Goal: Task Accomplishment & Management: Complete application form

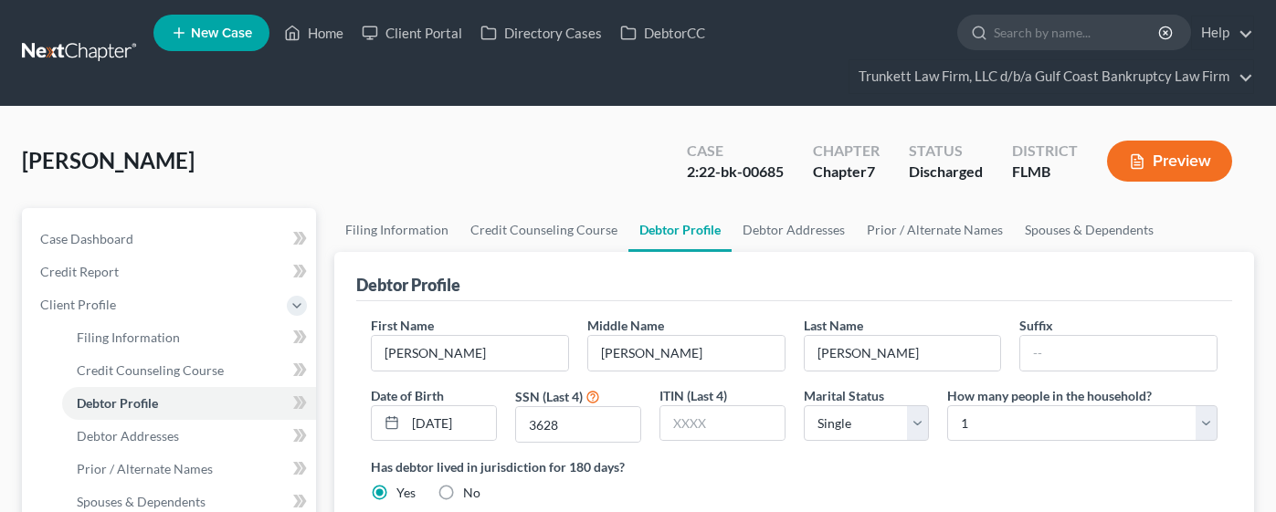
select select "0"
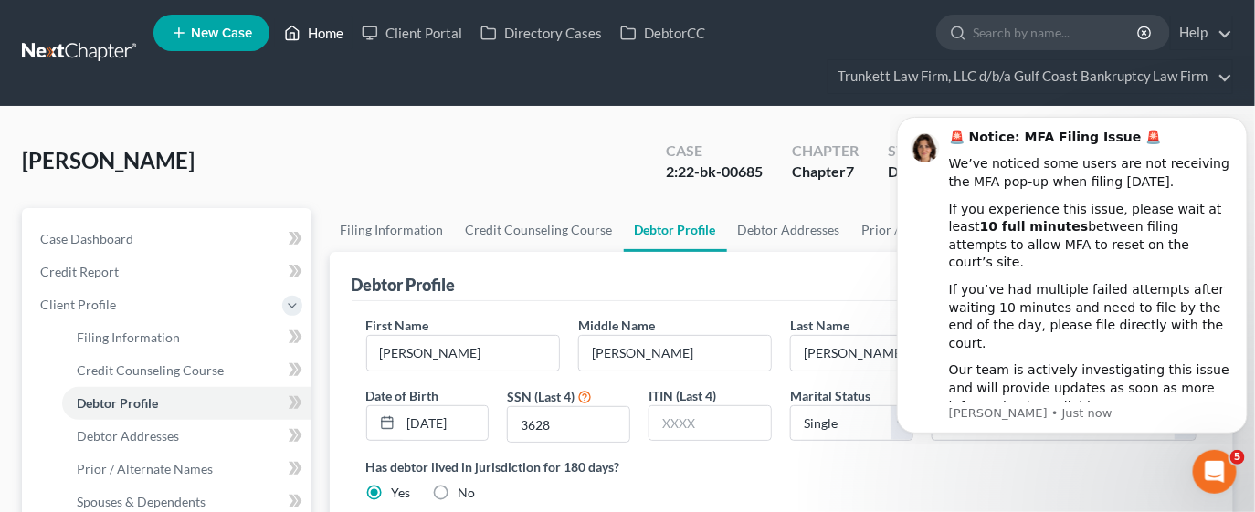
click at [323, 30] on link "Home" at bounding box center [314, 32] width 78 height 33
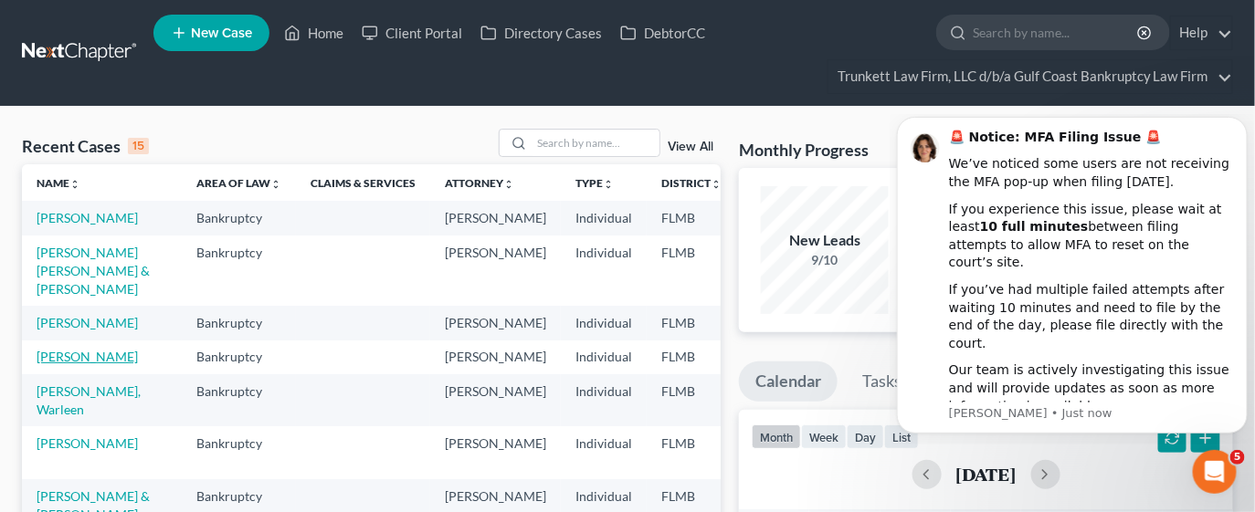
click at [53, 364] on link "[PERSON_NAME]" at bounding box center [87, 357] width 101 height 16
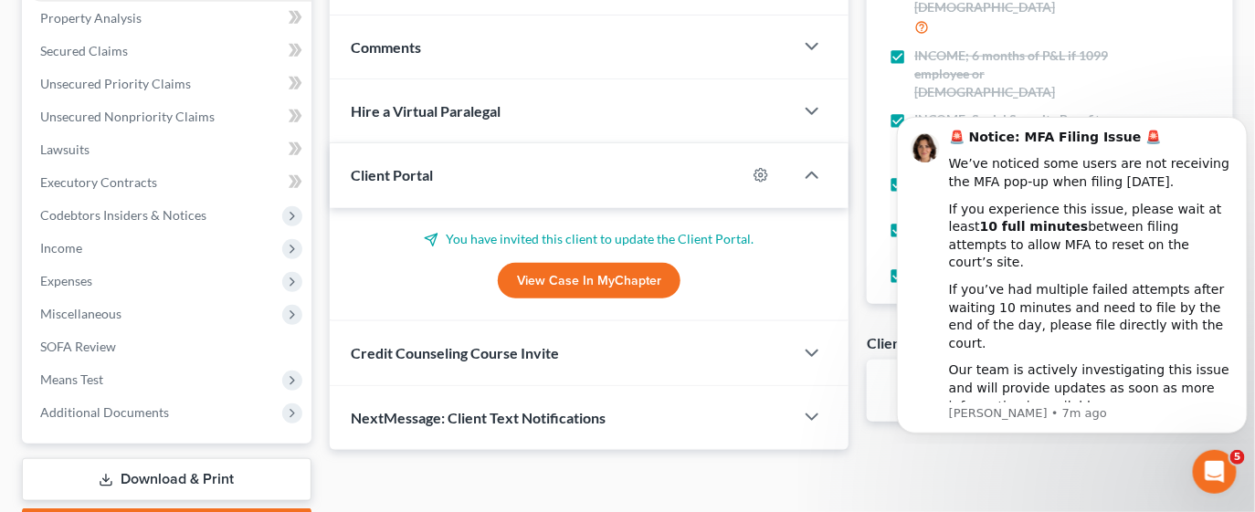
scroll to position [411, 0]
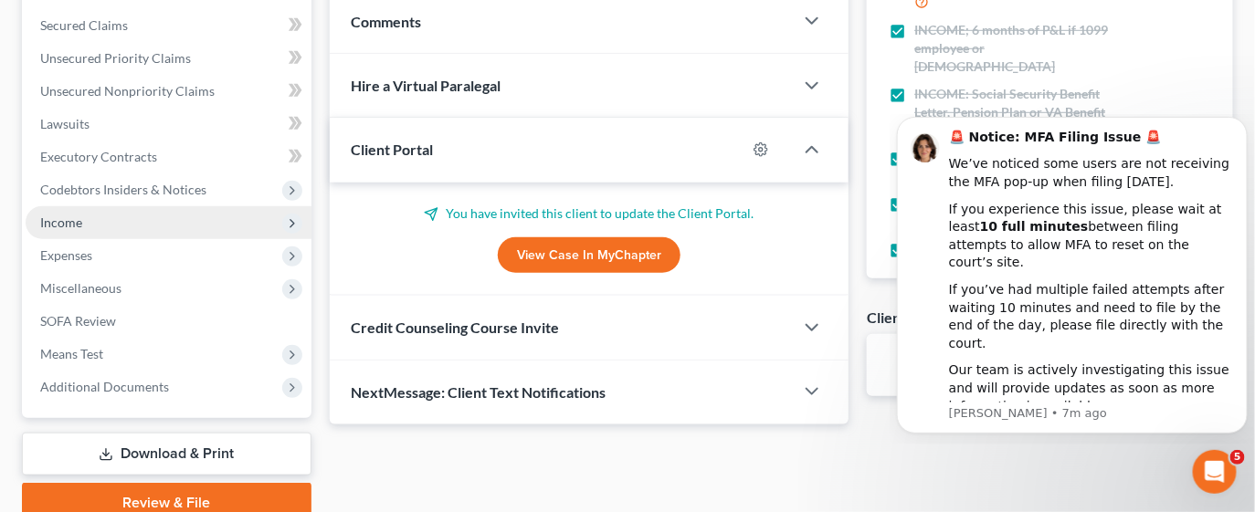
click at [75, 221] on span "Income" at bounding box center [61, 223] width 42 height 16
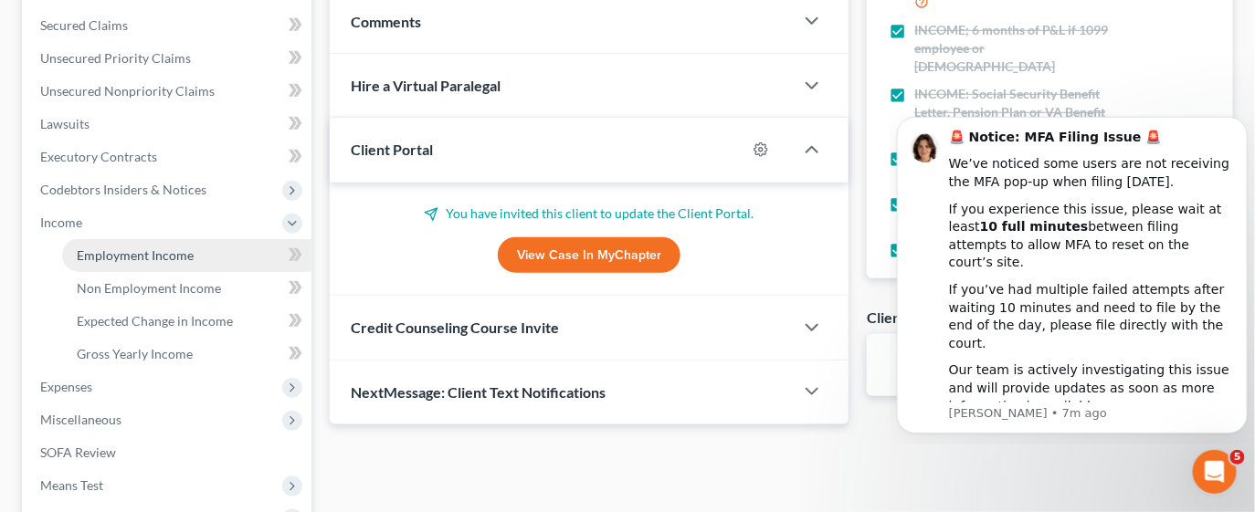
click at [107, 250] on span "Employment Income" at bounding box center [135, 256] width 117 height 16
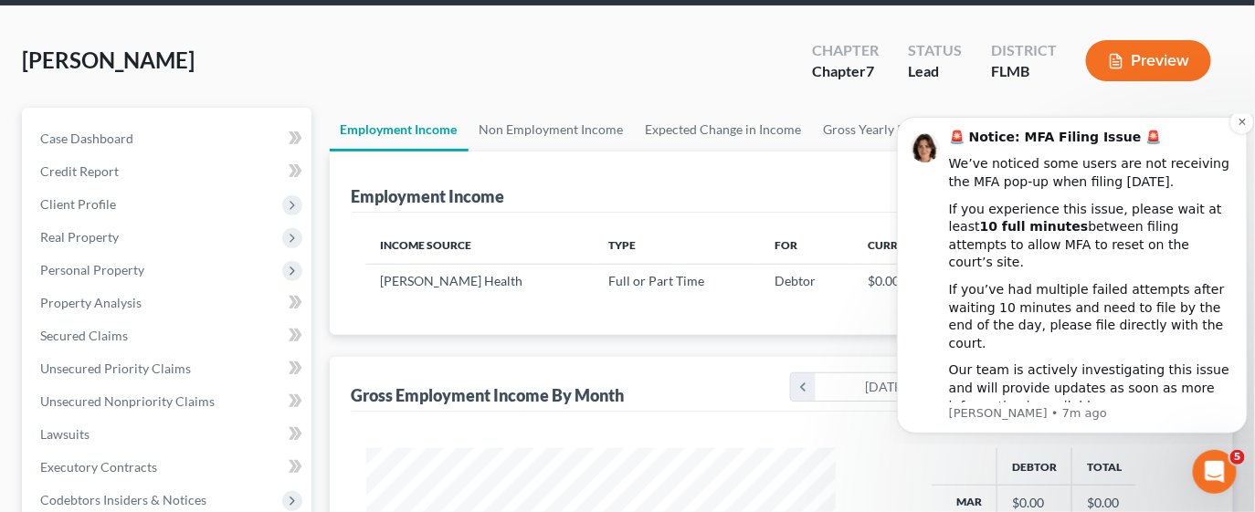
scroll to position [136, 0]
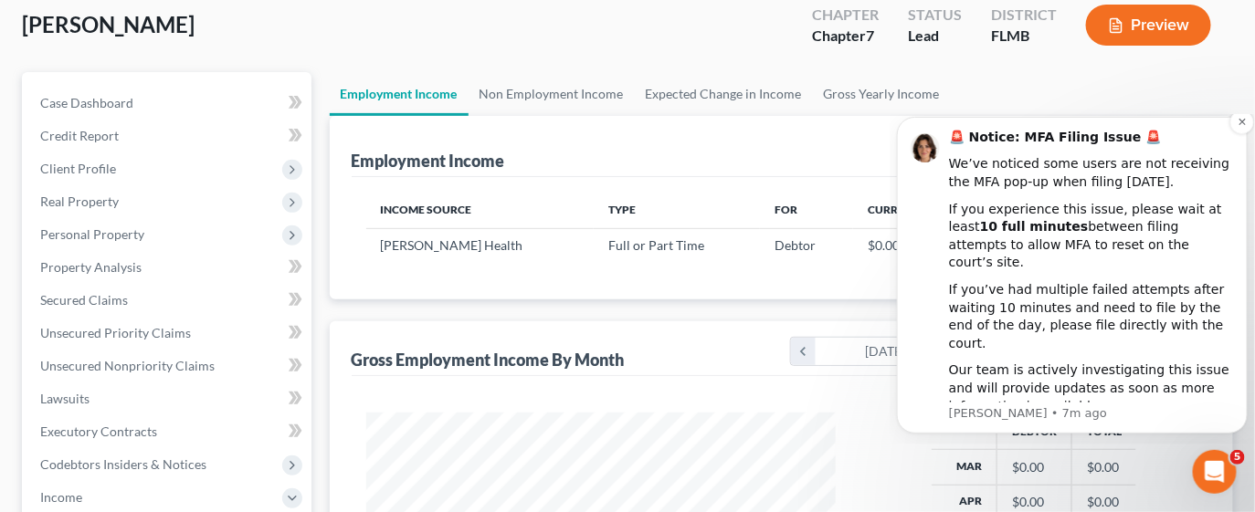
click at [1165, 146] on div "🚨 Notice: MFA Filing Issue 🚨" at bounding box center [1090, 137] width 285 height 18
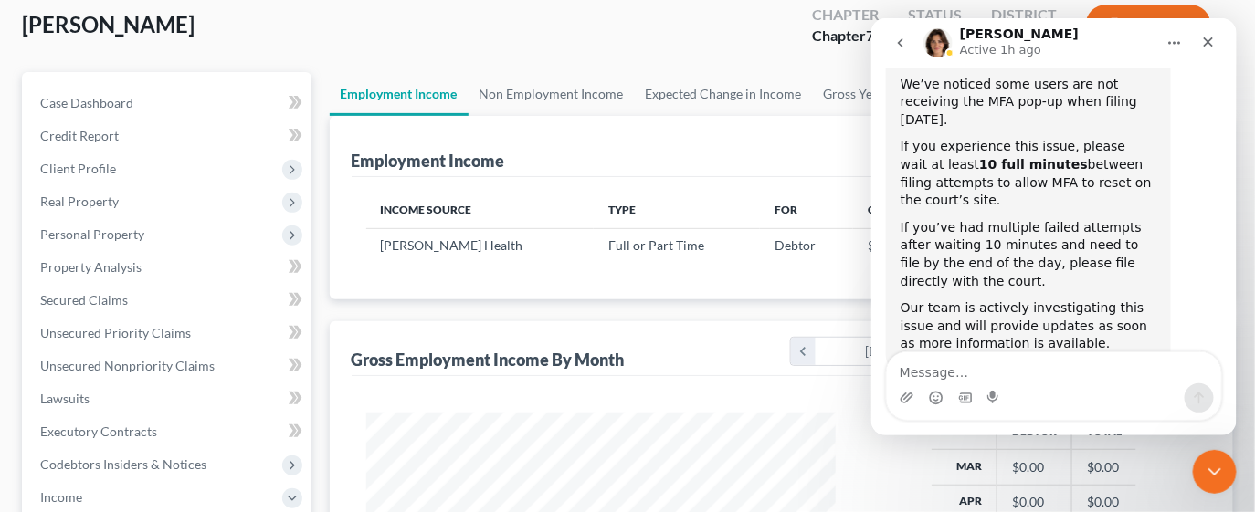
scroll to position [146, 0]
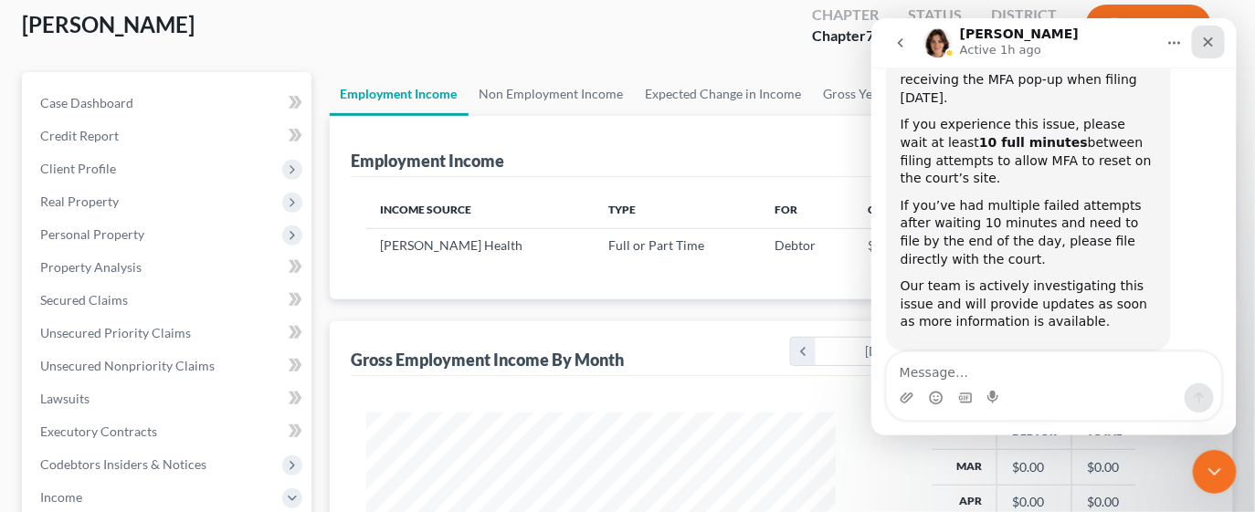
click at [1212, 36] on icon "Close" at bounding box center [1207, 41] width 15 height 15
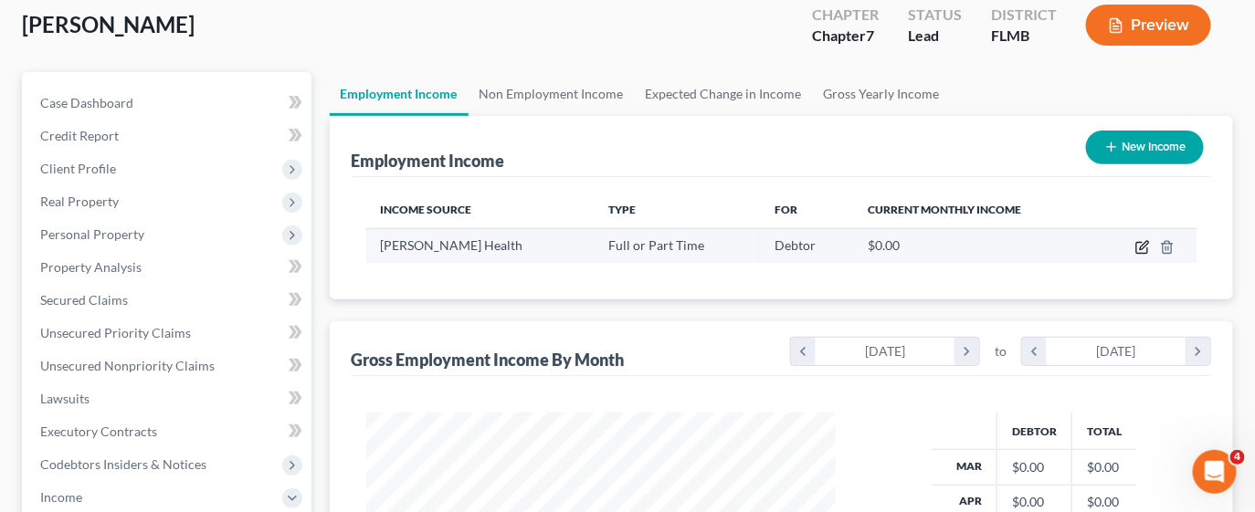
click at [1144, 248] on icon "button" at bounding box center [1142, 247] width 15 height 15
select select "0"
select select "9"
select select "2"
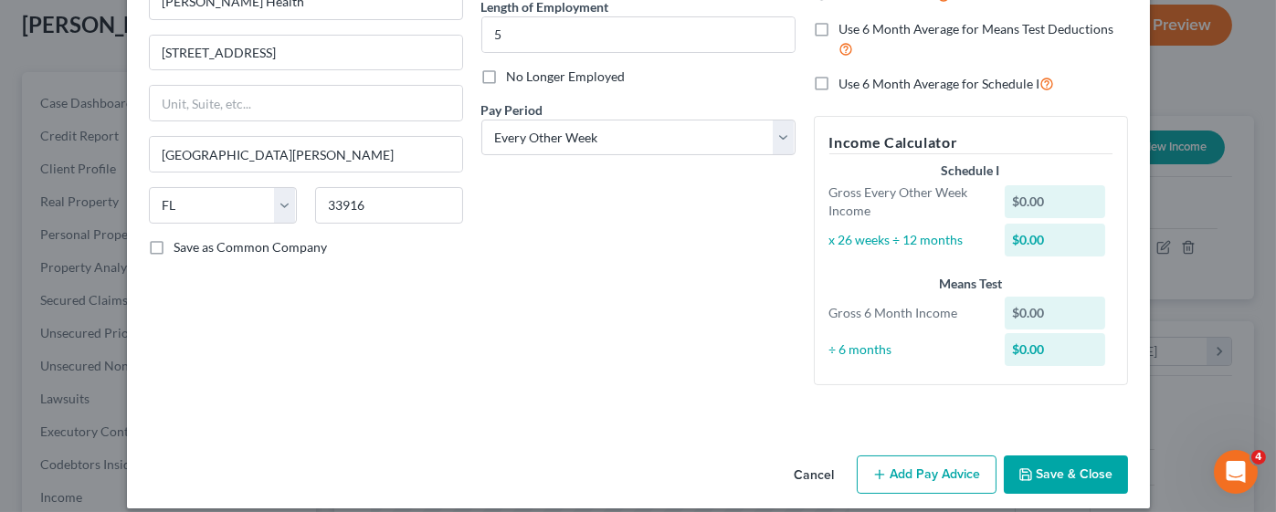
scroll to position [206, 0]
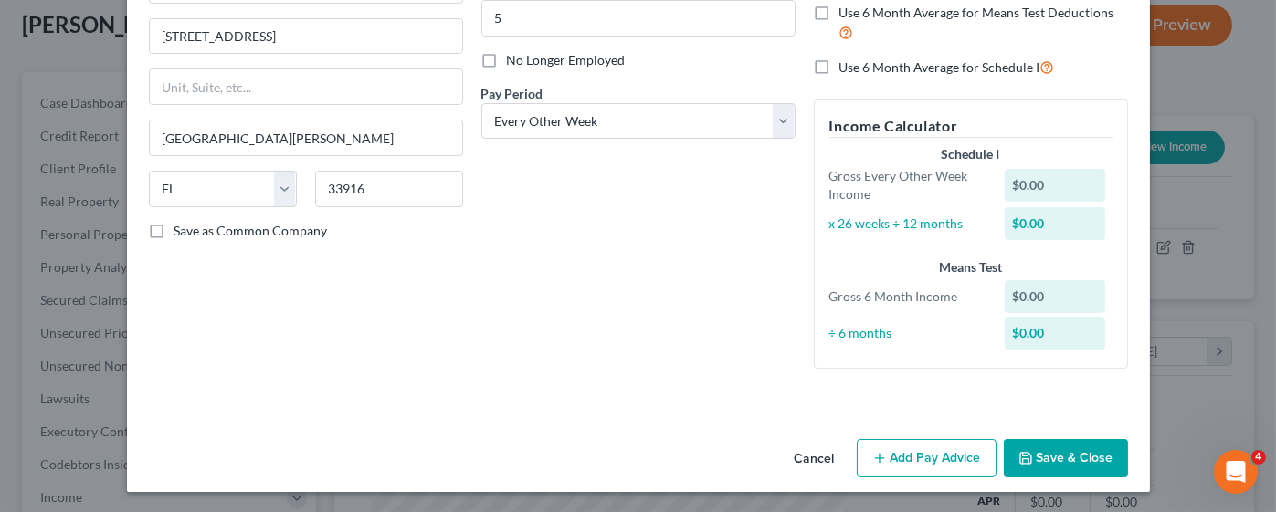
click at [907, 464] on button "Add Pay Advice" at bounding box center [927, 458] width 140 height 38
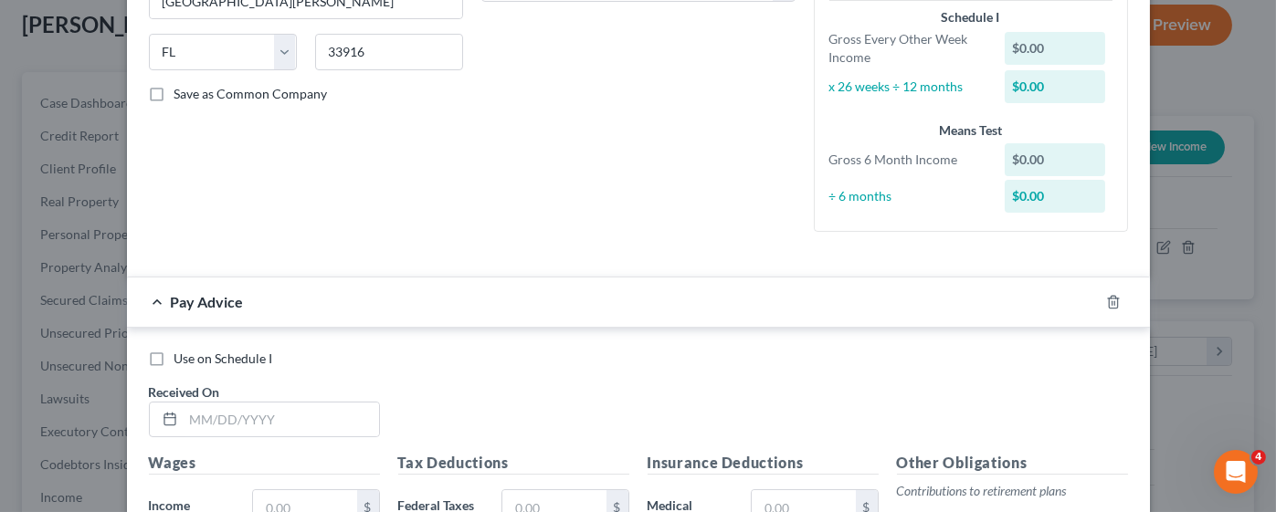
scroll to position [481, 0]
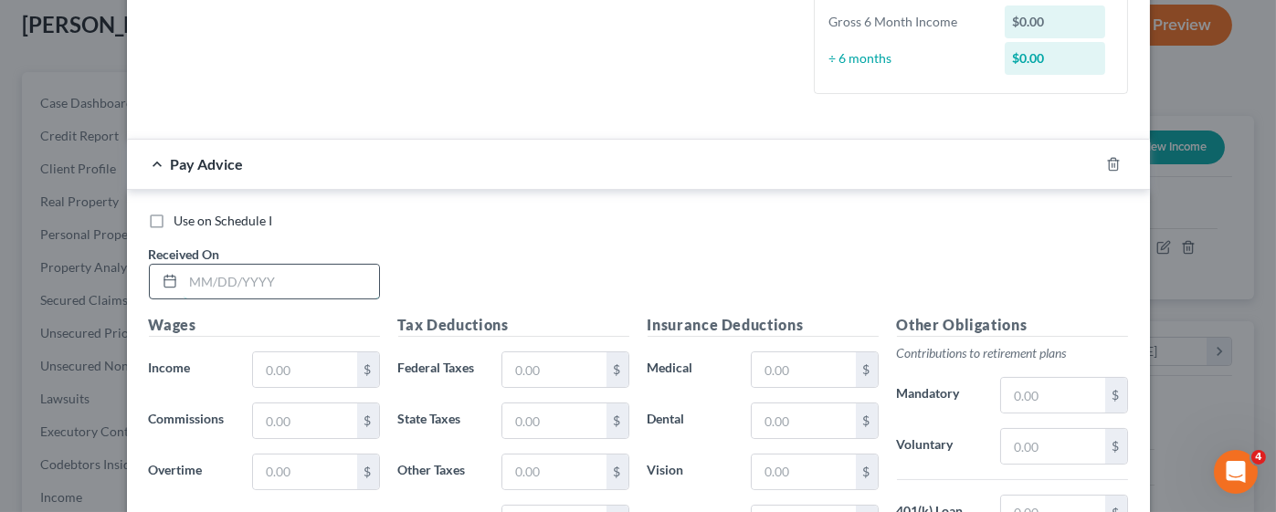
click at [248, 279] on input "text" at bounding box center [281, 282] width 195 height 35
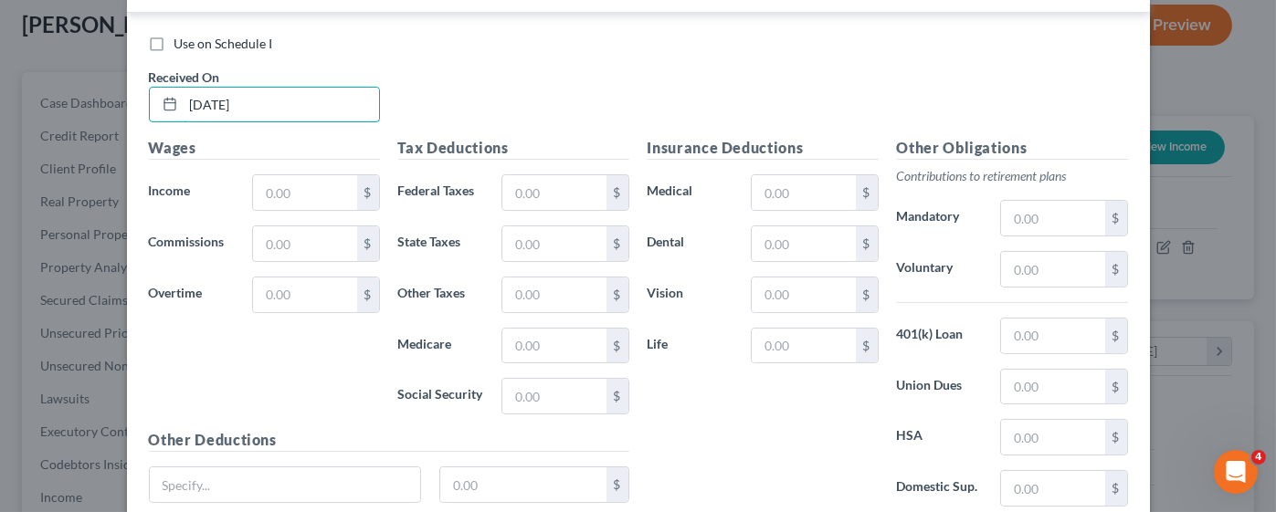
scroll to position [618, 0]
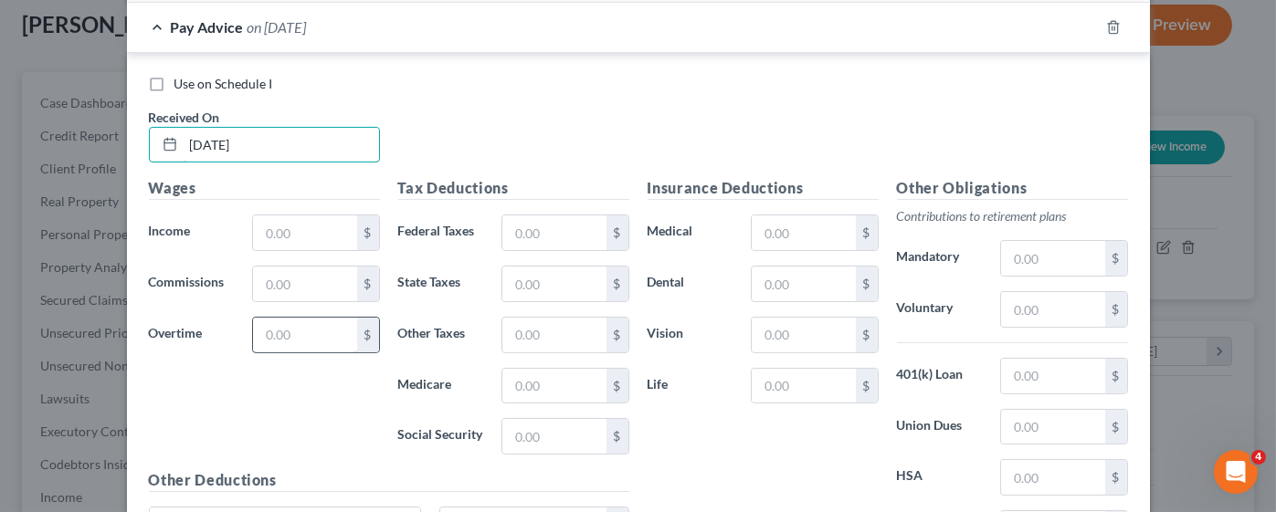
type input "[DATE]"
click at [300, 330] on input "text" at bounding box center [304, 335] width 103 height 35
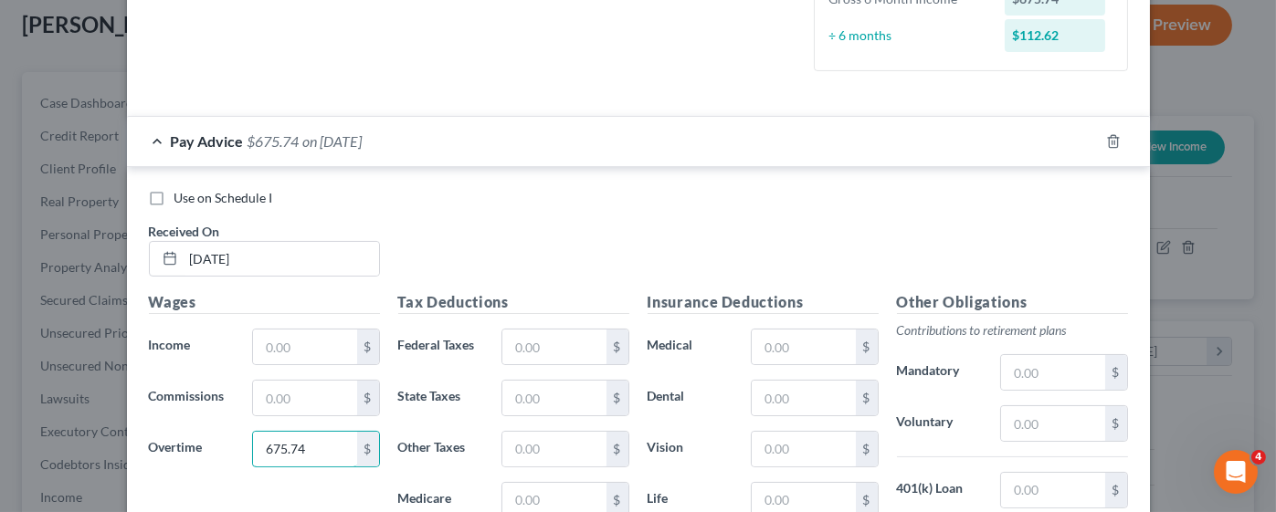
scroll to position [481, 0]
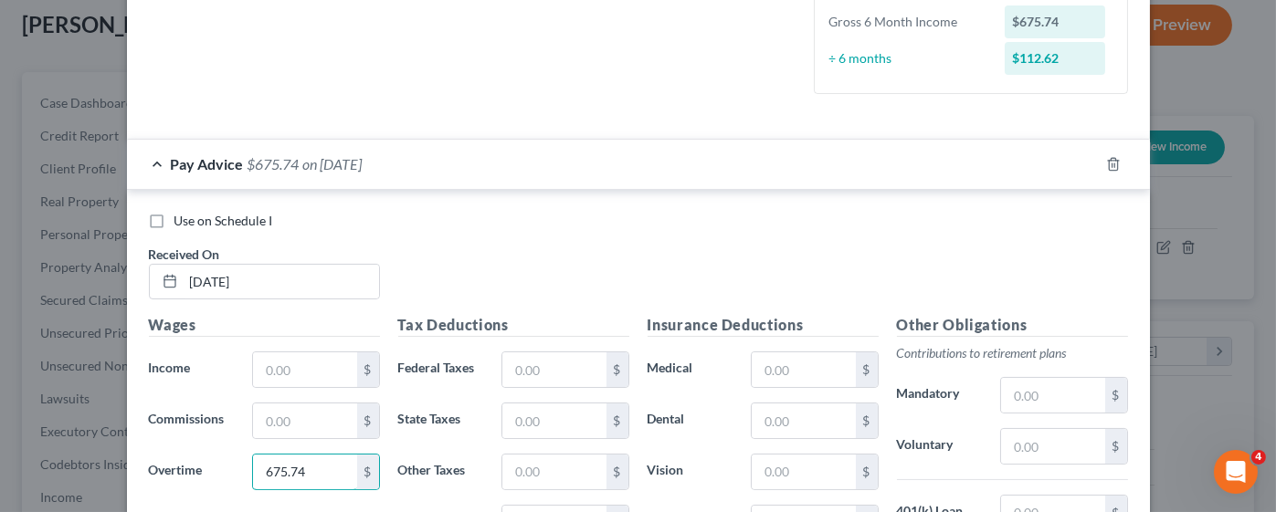
type input "675.74"
click at [464, 256] on div "Use on Schedule I Received On * [DATE]" at bounding box center [638, 263] width 997 height 103
click at [272, 374] on input "text" at bounding box center [304, 370] width 103 height 35
click at [268, 370] on input "text" at bounding box center [304, 370] width 103 height 35
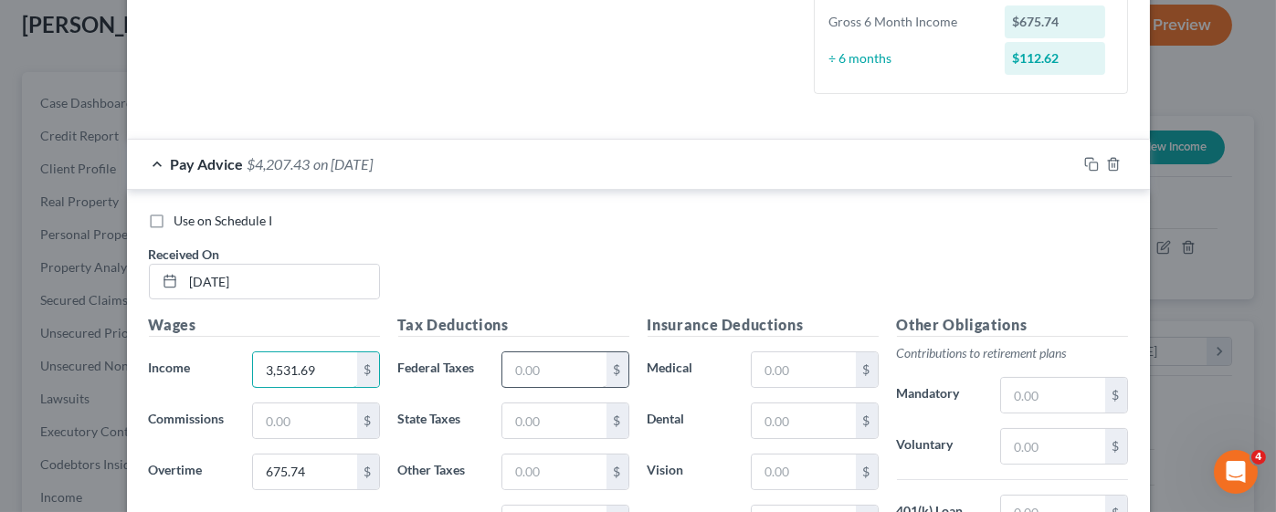
type input "3,531.69"
click at [574, 368] on input "text" at bounding box center [553, 370] width 103 height 35
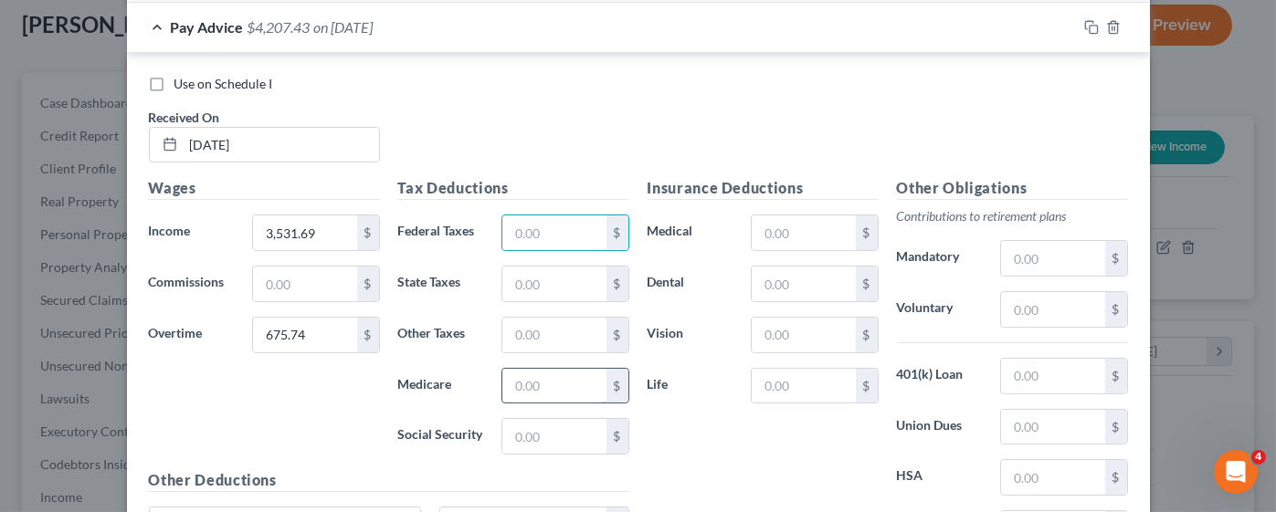
click at [541, 384] on input "text" at bounding box center [553, 386] width 103 height 35
type input "8"
type input "59.03"
click at [530, 431] on input "text" at bounding box center [553, 436] width 103 height 35
type input "252.40"
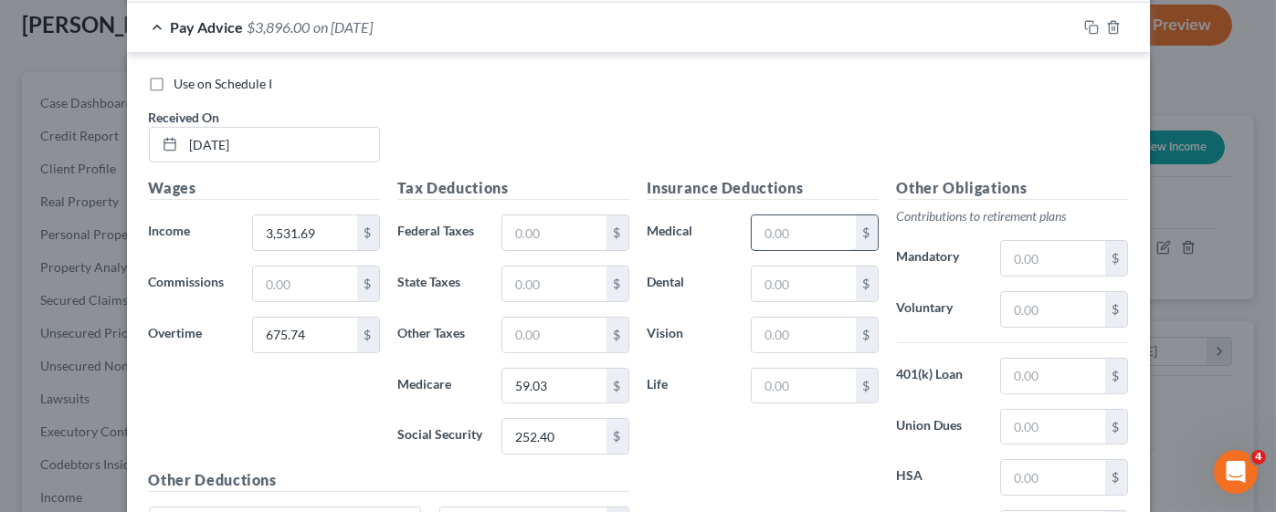
click at [766, 237] on input "text" at bounding box center [803, 233] width 103 height 35
type input "80.21"
type input "39.00"
type input "6.19"
type input "10.95"
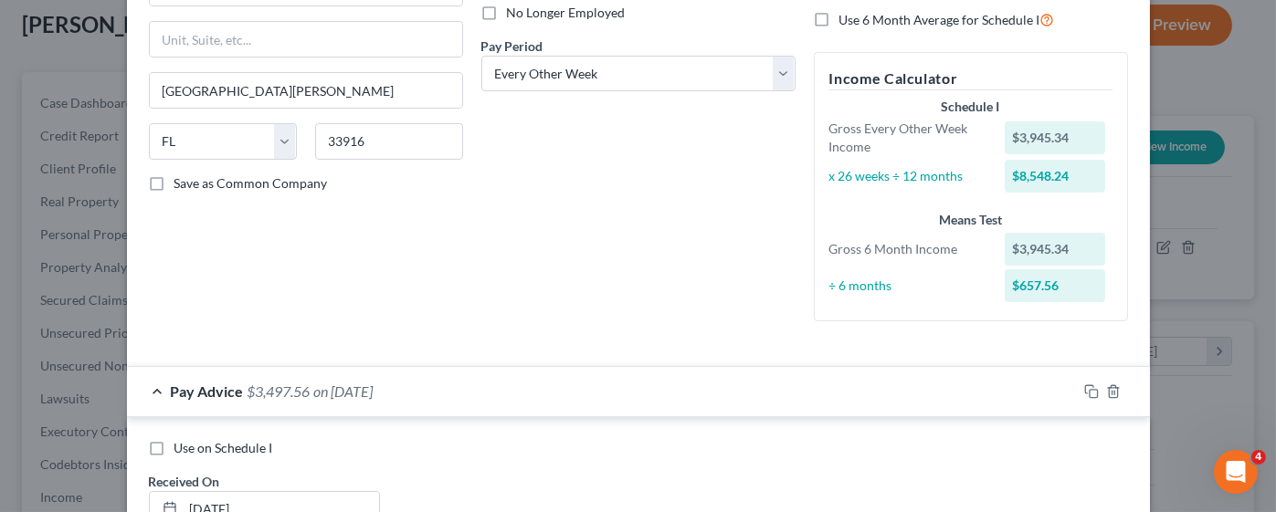
scroll to position [146, 0]
drag, startPoint x: 188, startPoint y: 298, endPoint x: -53, endPoint y: 300, distance: 241.1
click at [0, 300] on html "Home New Case Client Portal Directory Cases DebtorCC Trunkett Law Firm, LLC d/b…" at bounding box center [638, 431] width 1276 height 1135
click at [262, 293] on div "Employment Type * Select Full or [DEMOGRAPHIC_DATA] Employment Self Employment …" at bounding box center [306, 83] width 332 height 506
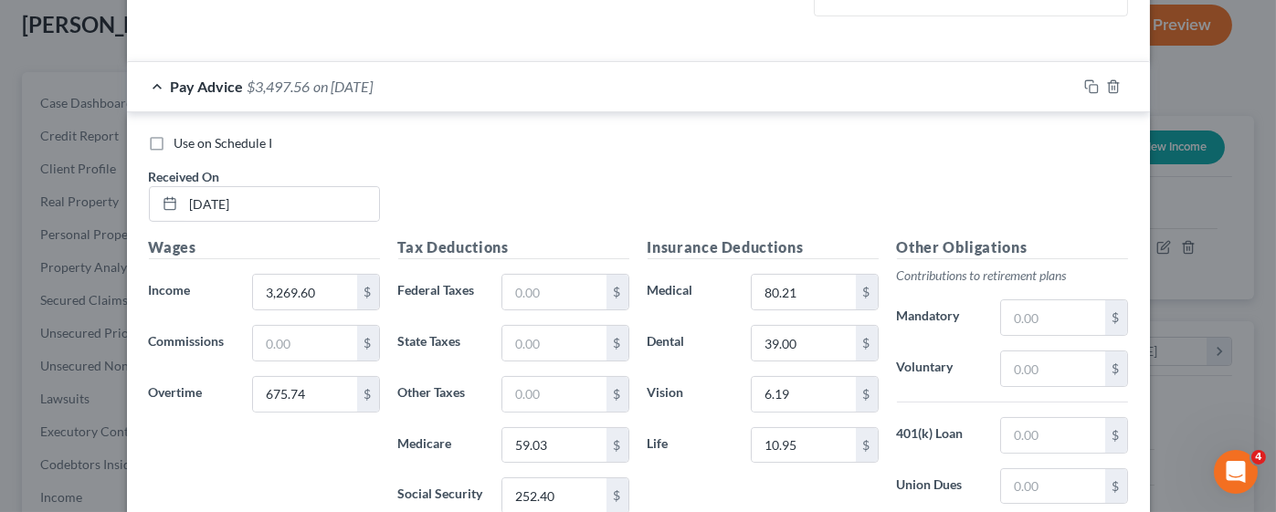
scroll to position [665, 0]
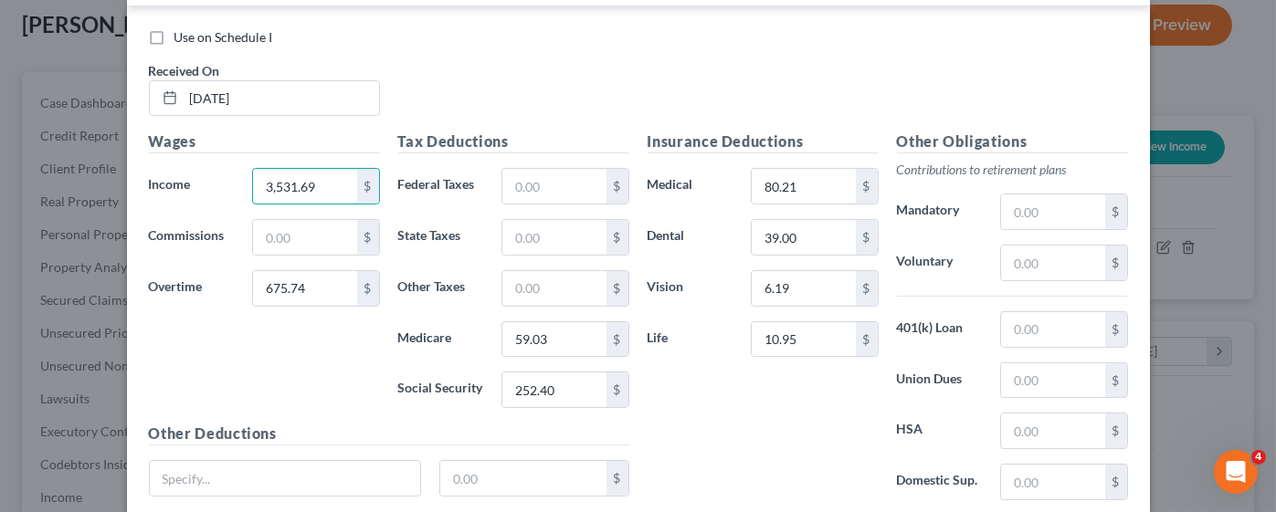
type input "3,531.69"
click at [271, 371] on div "Wages Income * 3,531.69 $ Commissions $ Overtime 675.74 $" at bounding box center [264, 277] width 249 height 292
click at [292, 184] on input "text" at bounding box center [304, 186] width 103 height 35
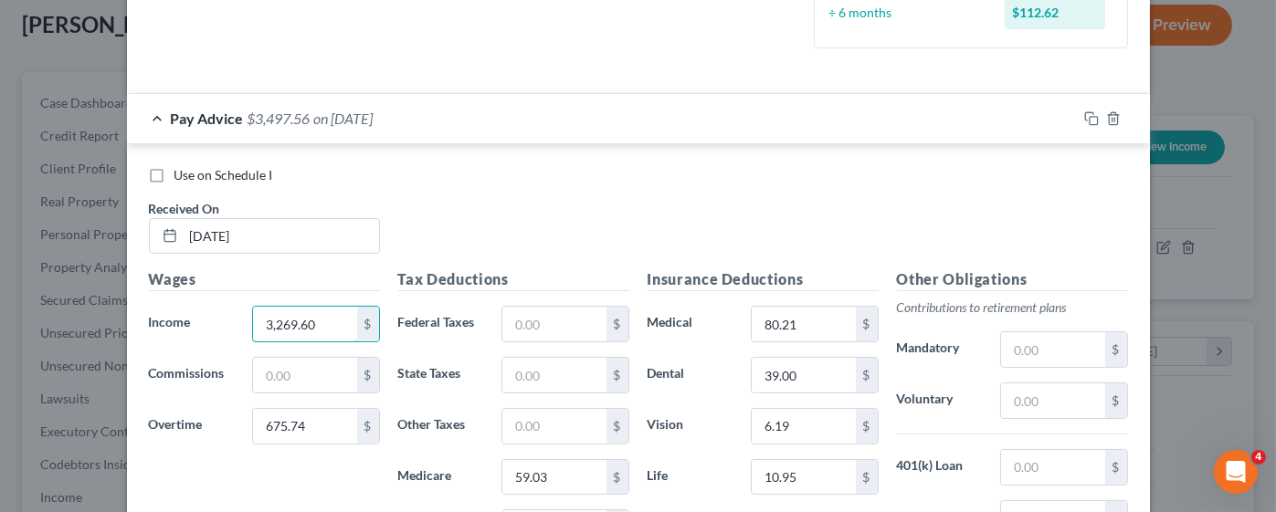
scroll to position [391, 0]
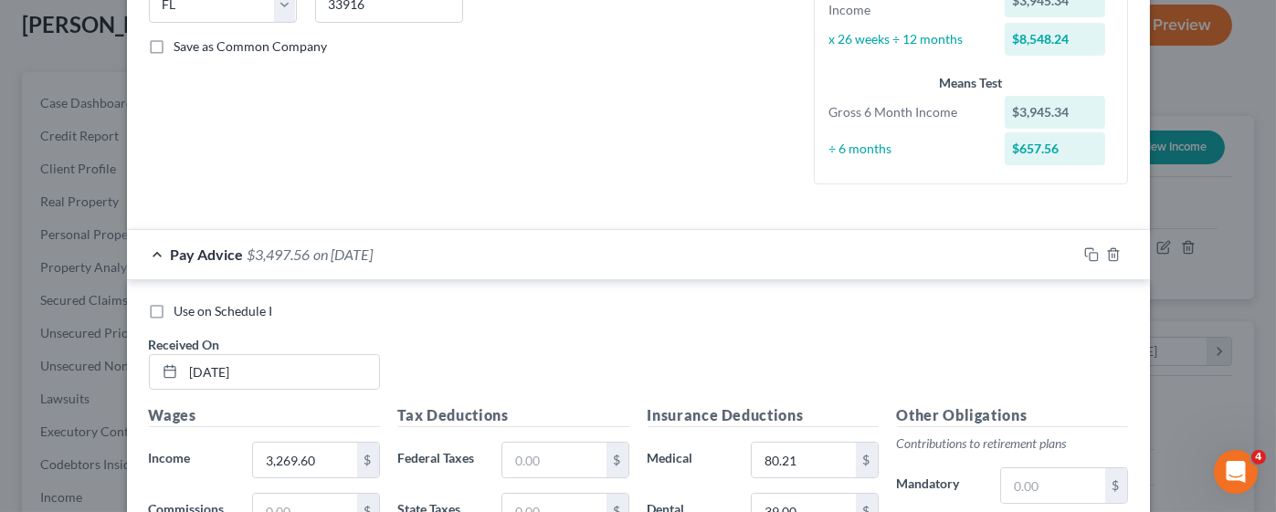
click at [379, 318] on div "Use on Schedule I" at bounding box center [638, 311] width 979 height 18
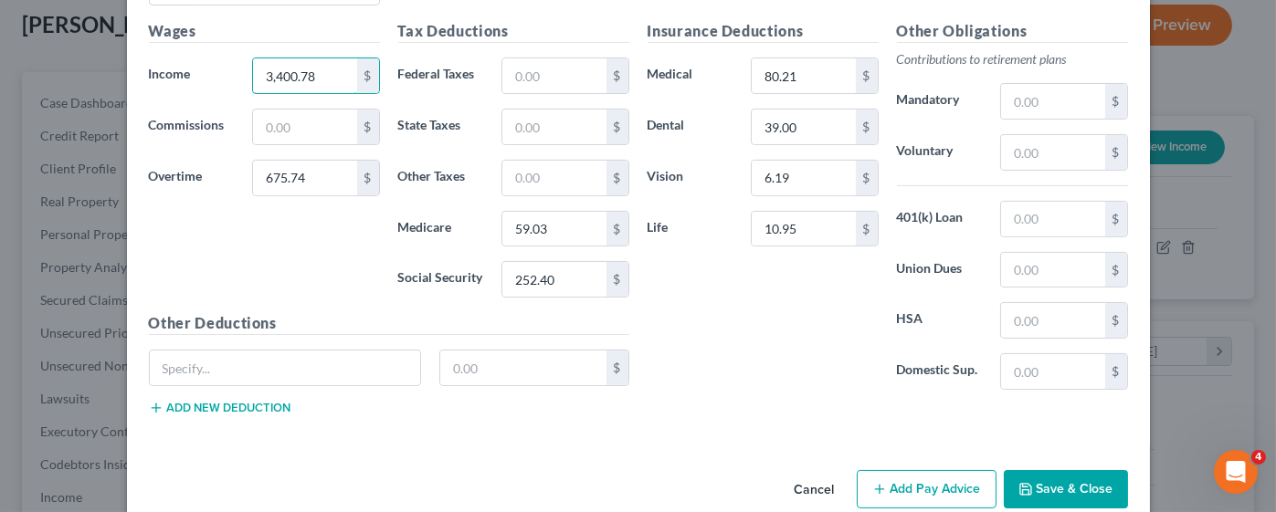
scroll to position [802, 0]
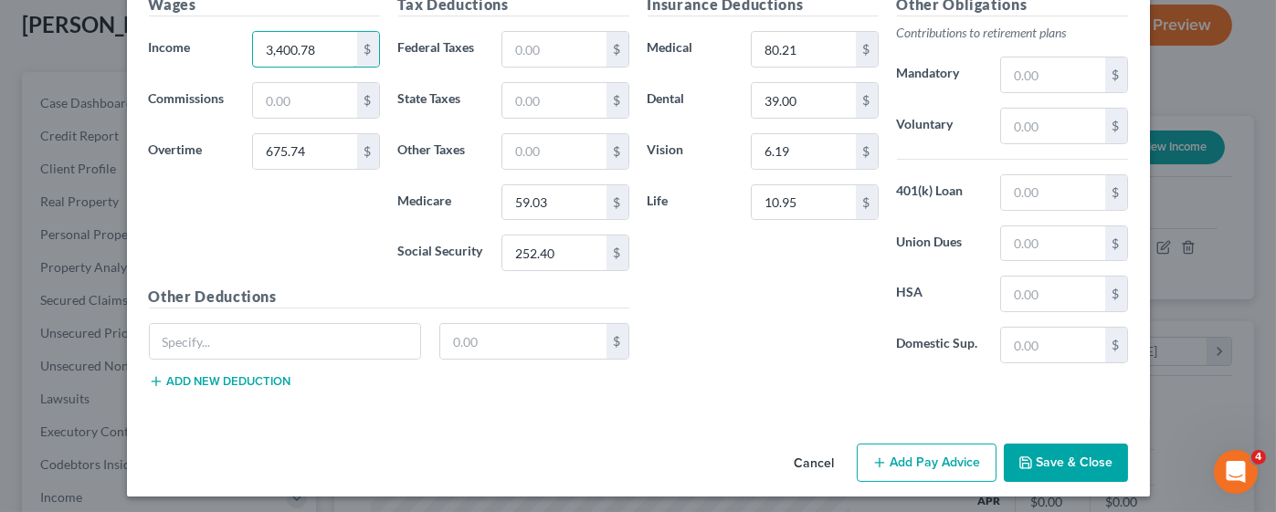
type input "3,400.78"
click at [921, 454] on button "Add Pay Advice" at bounding box center [927, 463] width 140 height 38
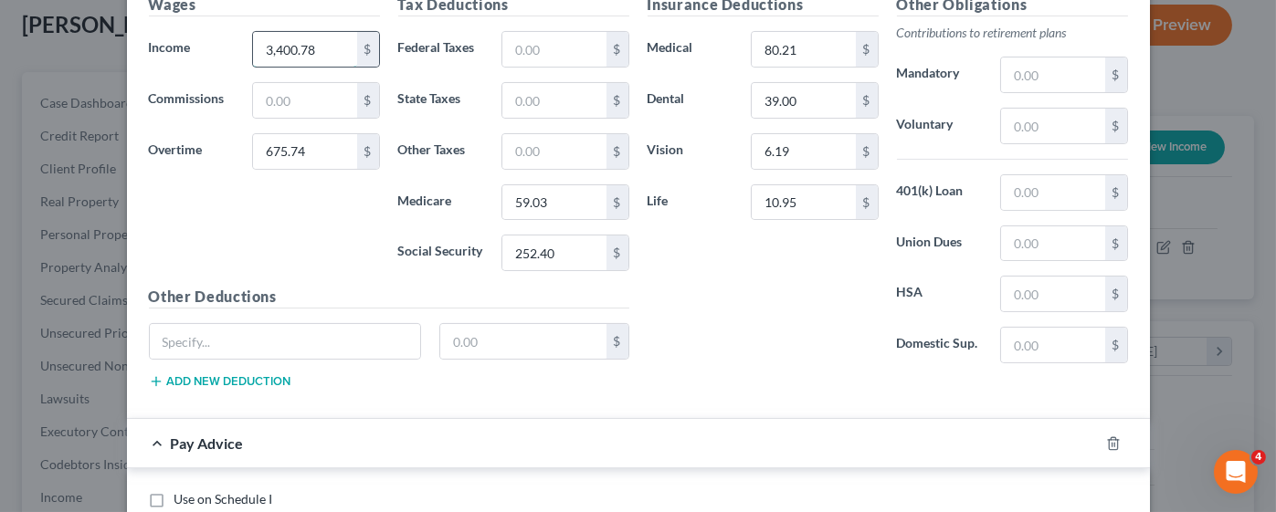
click at [321, 50] on input "3,400.78" at bounding box center [304, 49] width 103 height 35
click at [451, 345] on input "text" at bounding box center [523, 341] width 166 height 35
type input "93.25"
drag, startPoint x: 272, startPoint y: 375, endPoint x: 519, endPoint y: 443, distance: 255.7
click at [271, 377] on button "Add new deduction" at bounding box center [220, 381] width 142 height 15
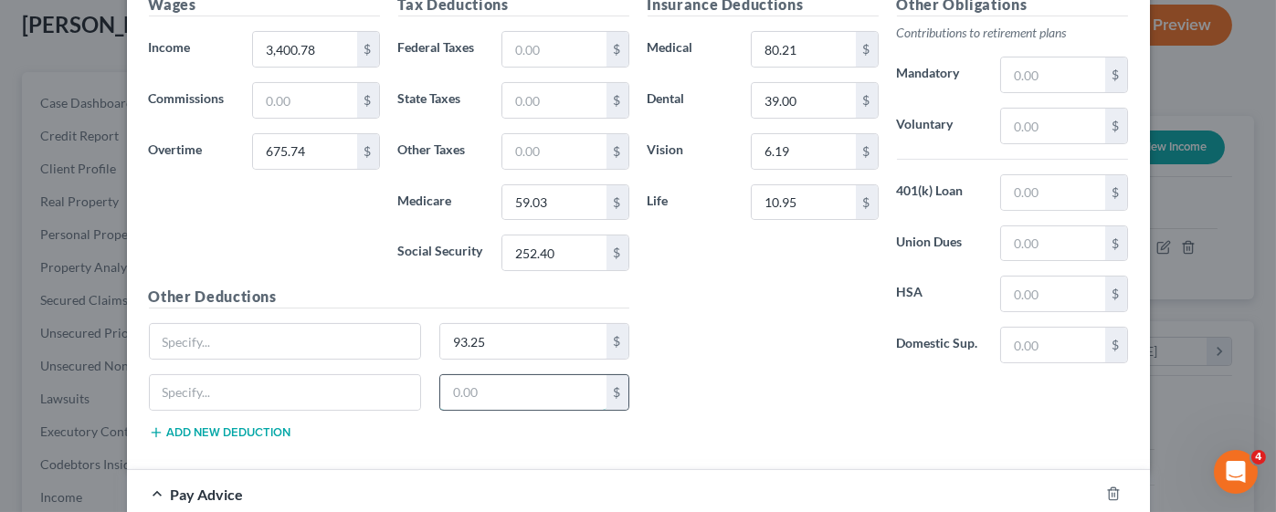
click at [487, 394] on input "text" at bounding box center [523, 392] width 166 height 35
type input "5"
type input "27.25"
type input "4"
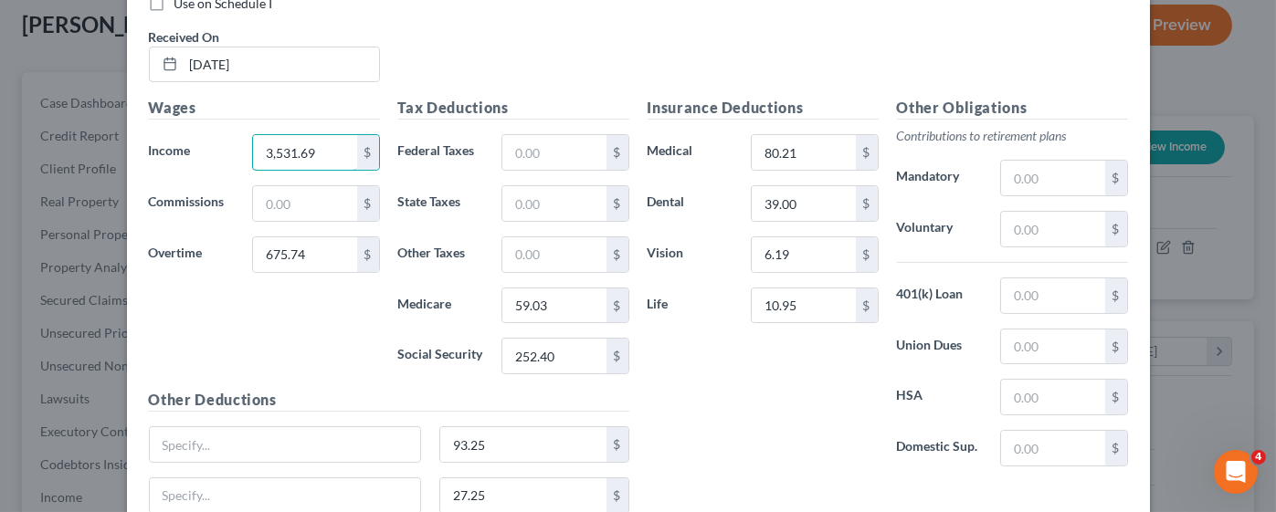
scroll to position [665, 0]
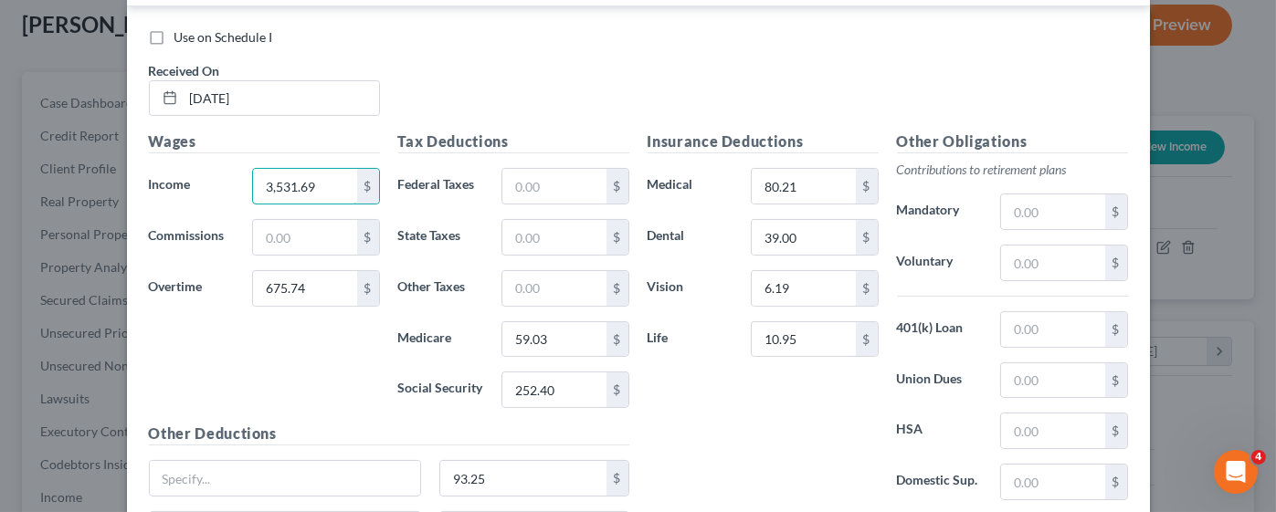
drag, startPoint x: 321, startPoint y: 183, endPoint x: 179, endPoint y: 179, distance: 142.5
click at [179, 179] on div "Income * 3,531.69 $" at bounding box center [264, 186] width 249 height 37
type input "3,521.28"
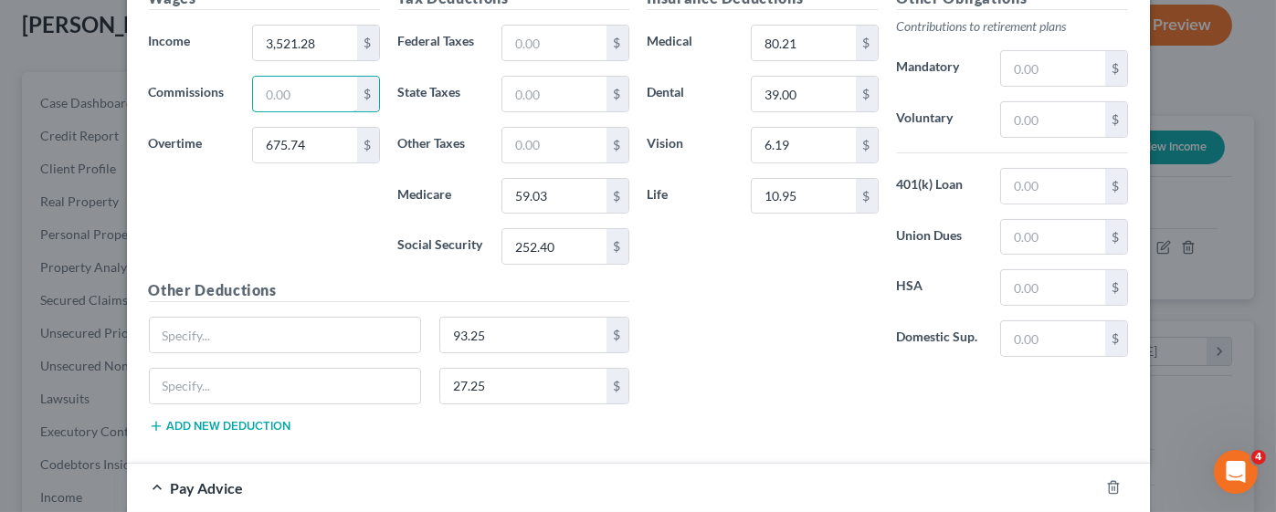
scroll to position [802, 0]
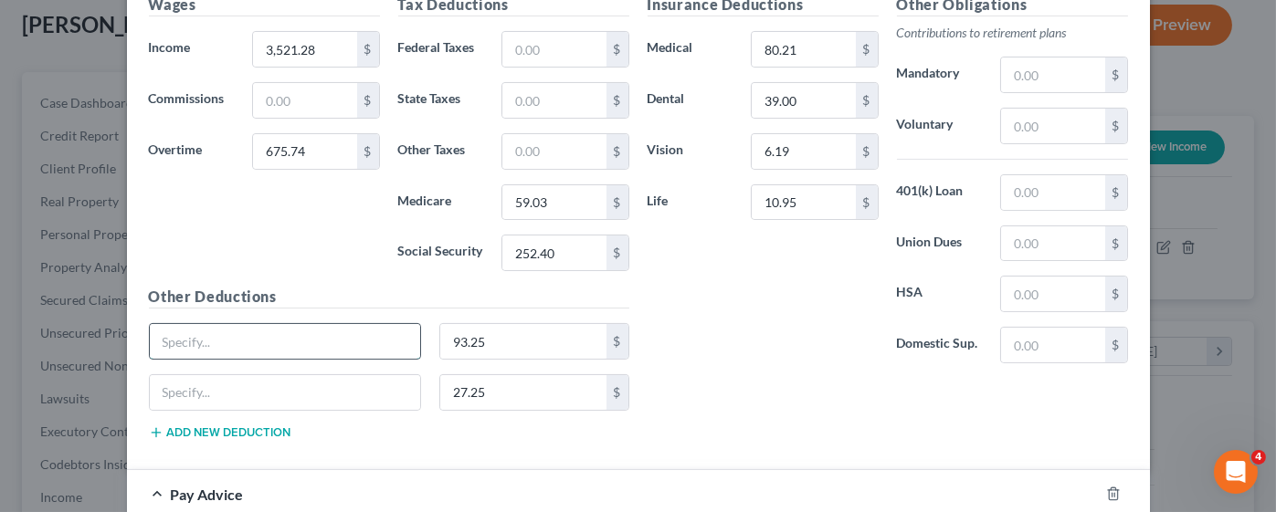
click at [301, 339] on input "text" at bounding box center [285, 341] width 271 height 35
type input "CAFE"
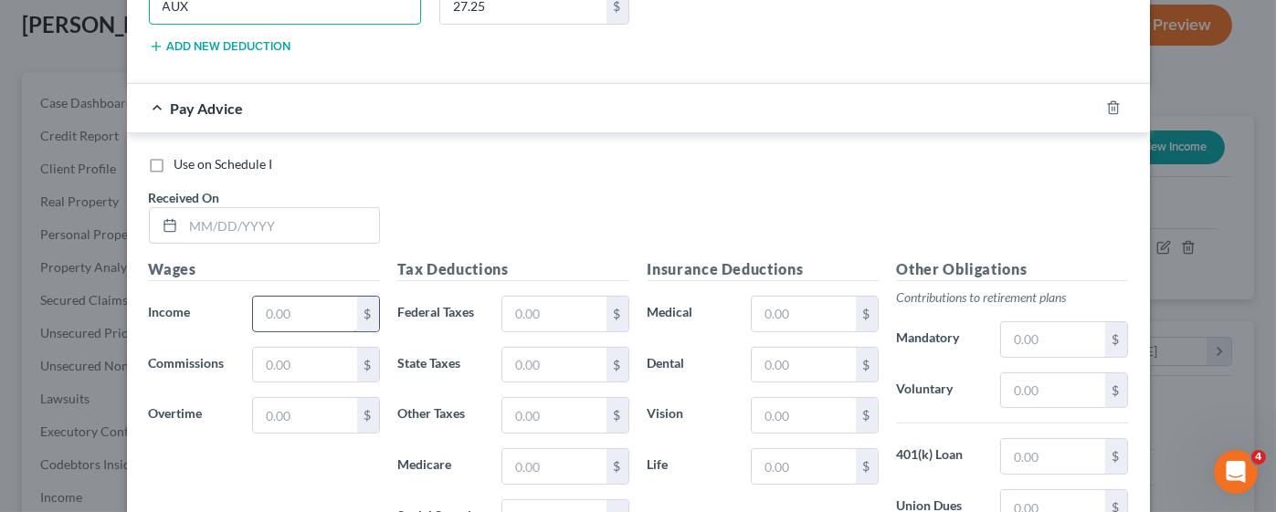
scroll to position [1213, 0]
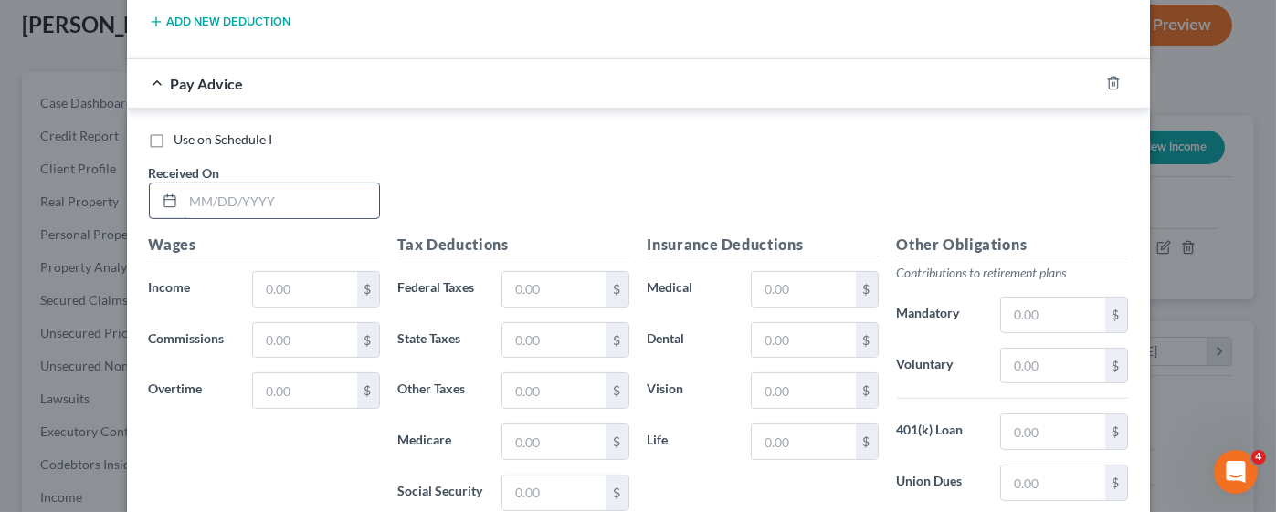
type input "AUX"
click at [191, 205] on input "text" at bounding box center [281, 201] width 195 height 35
type input "[DATE]"
click at [268, 380] on input "text" at bounding box center [304, 391] width 103 height 35
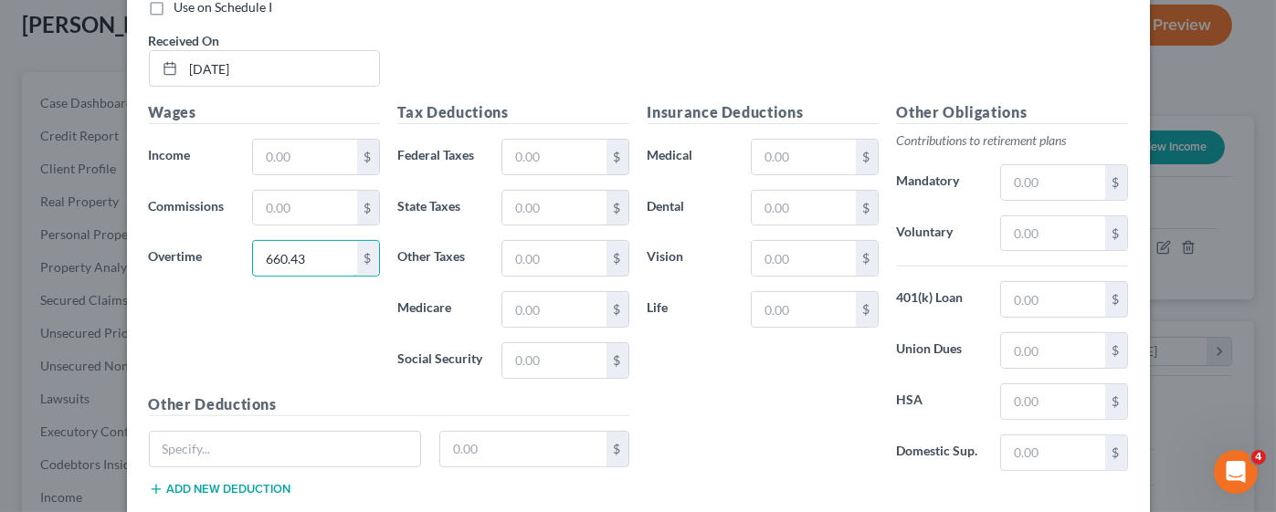
scroll to position [1448, 0]
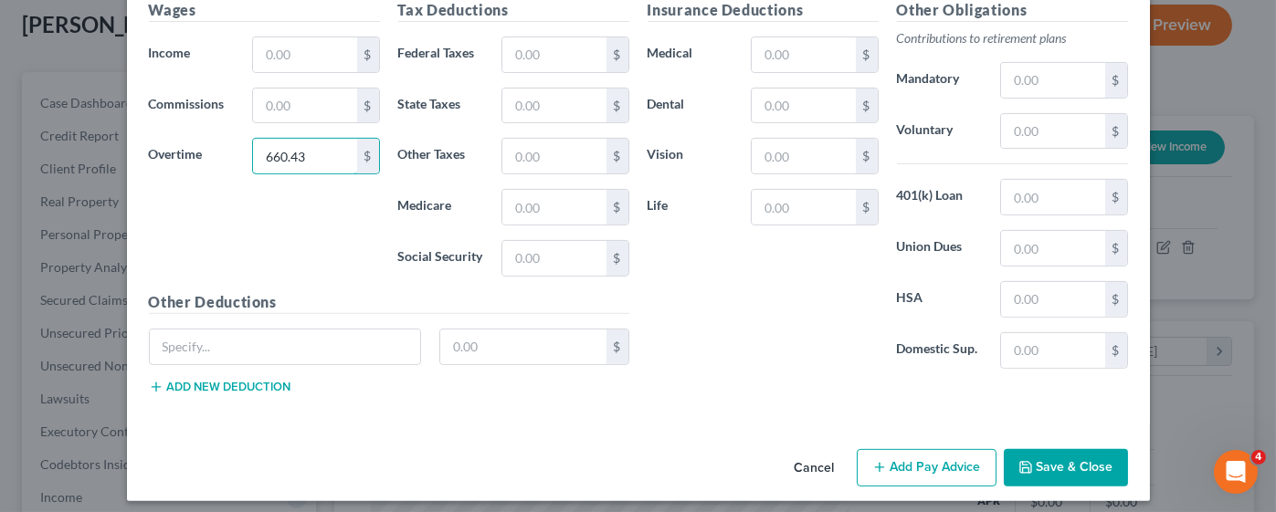
type input "660.43"
click at [237, 380] on button "Add new deduction" at bounding box center [220, 387] width 142 height 15
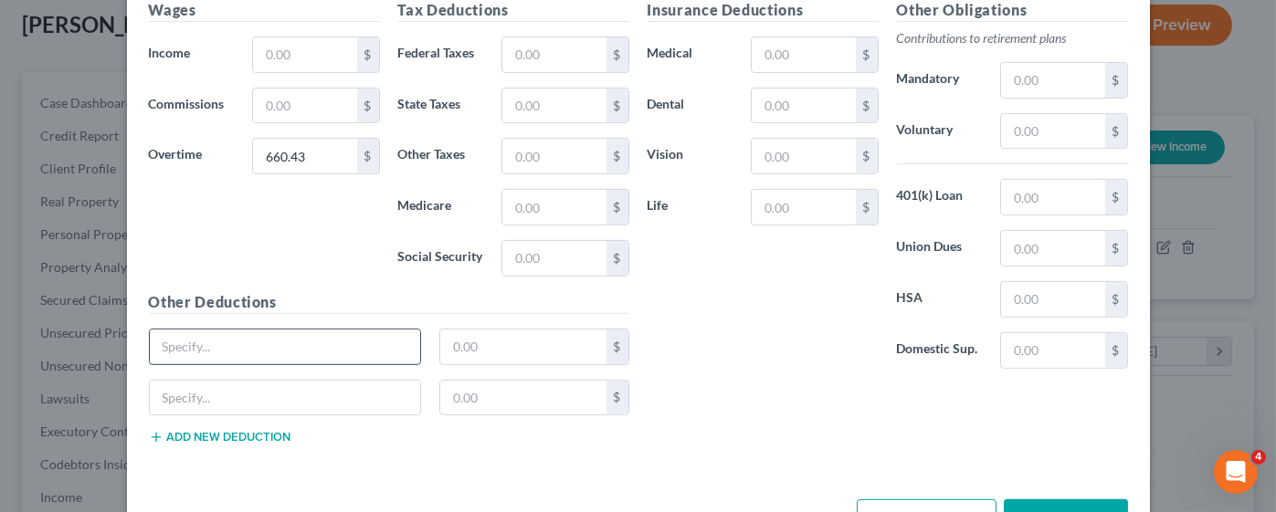
click at [206, 338] on input "text" at bounding box center [285, 347] width 271 height 35
type input "CAFE"
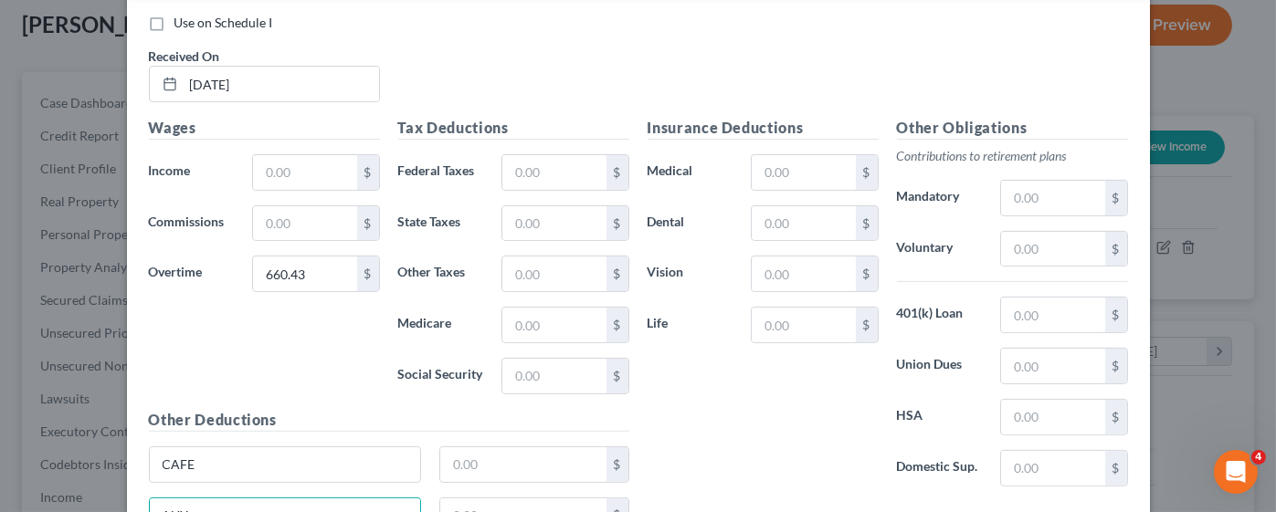
scroll to position [1466, 0]
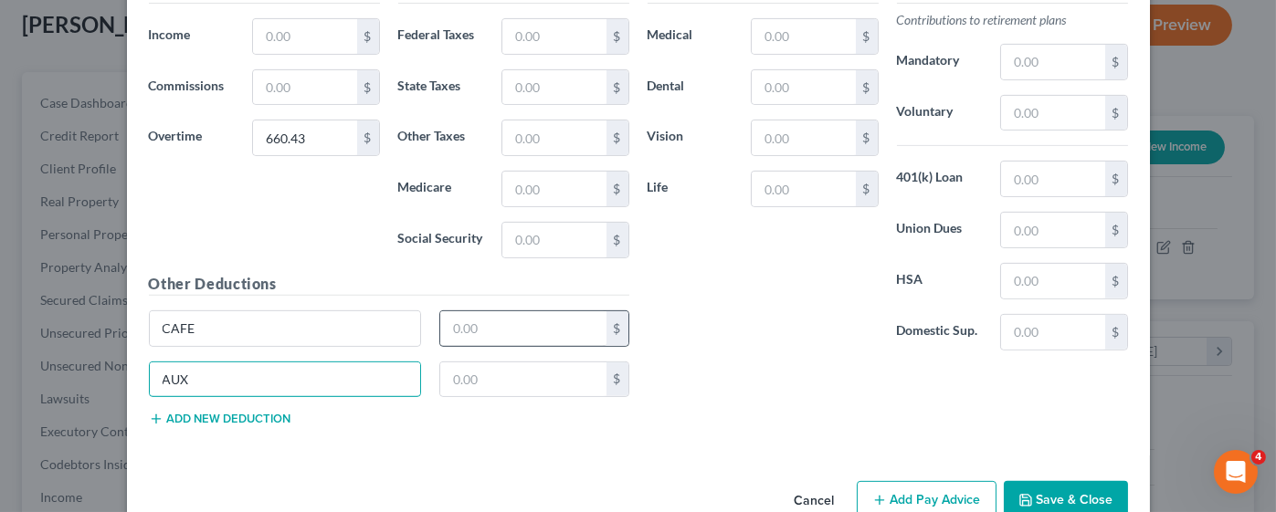
type input "AUX"
click at [480, 317] on input "text" at bounding box center [523, 328] width 166 height 35
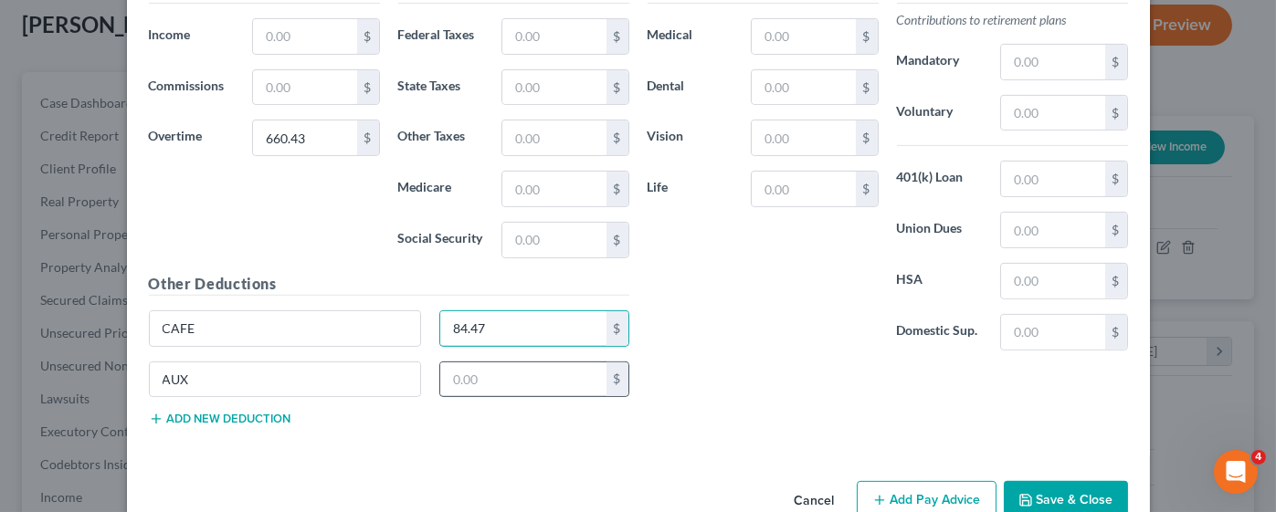
type input "84.47"
click at [468, 363] on input "text" at bounding box center [523, 380] width 166 height 35
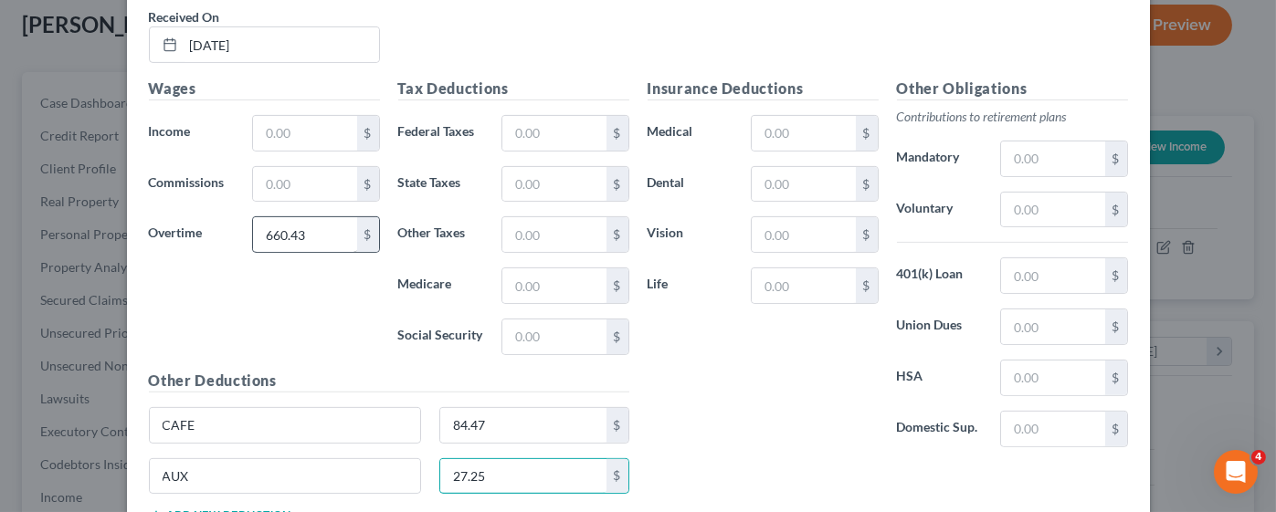
scroll to position [1330, 0]
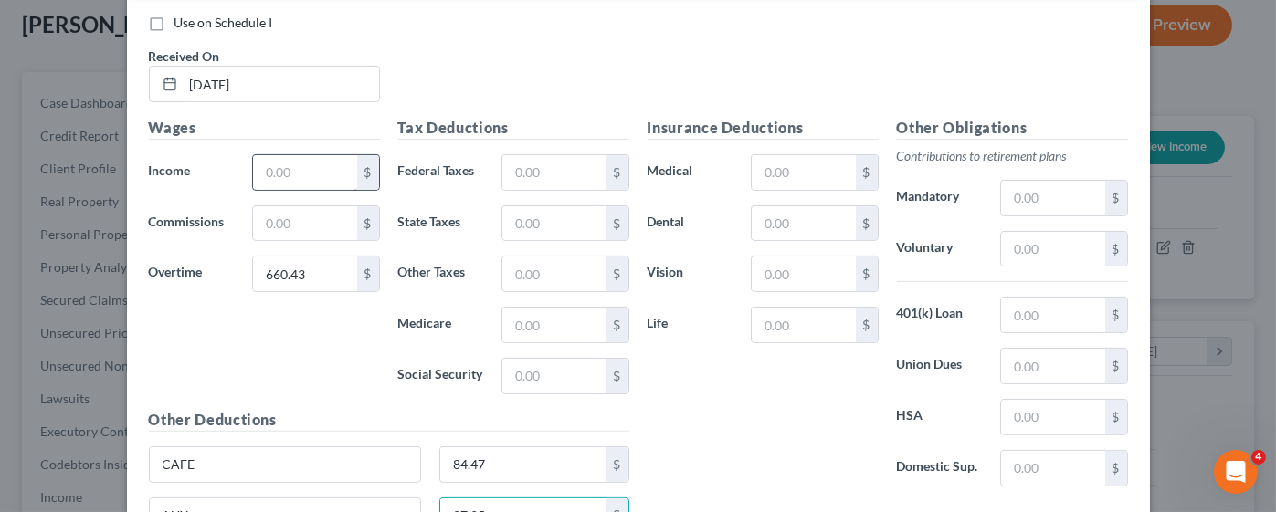
type input "27.25"
click at [267, 165] on input "text" at bounding box center [304, 172] width 103 height 35
type input "3,563.29"
click at [445, 81] on div "Use on Schedule I Received On * [DATE]" at bounding box center [638, 65] width 997 height 103
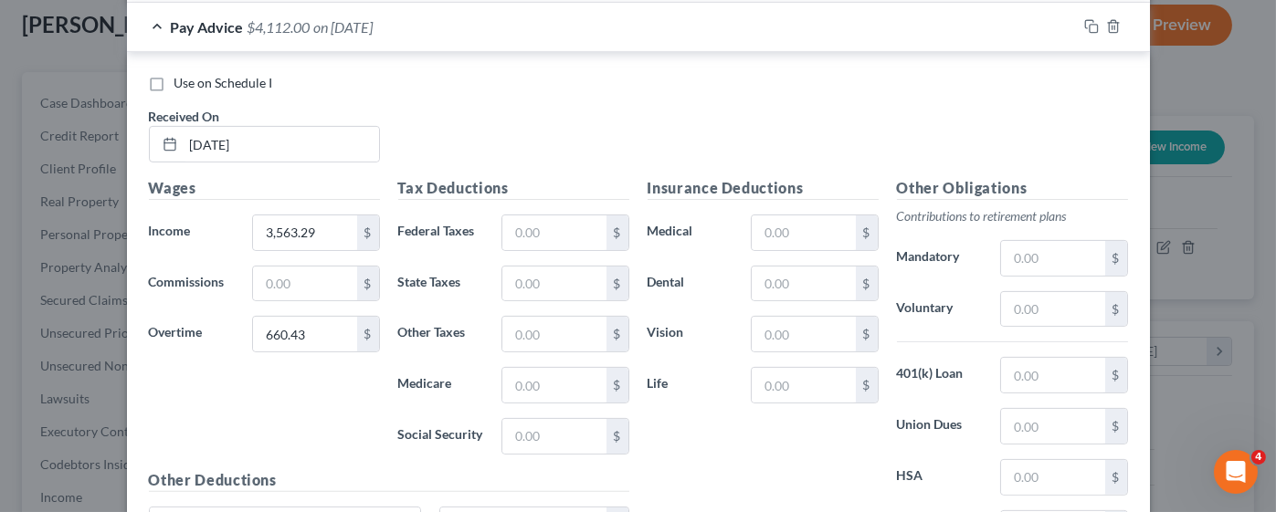
scroll to position [1225, 0]
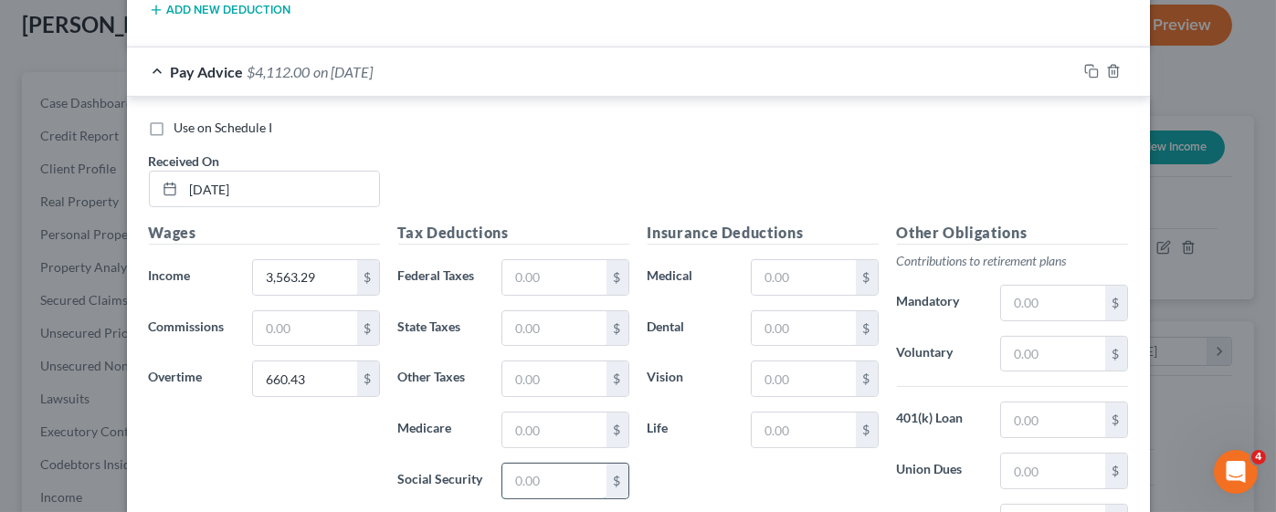
click at [539, 469] on input "text" at bounding box center [553, 481] width 103 height 35
type input "253.42"
click at [513, 416] on input "text" at bounding box center [553, 430] width 103 height 35
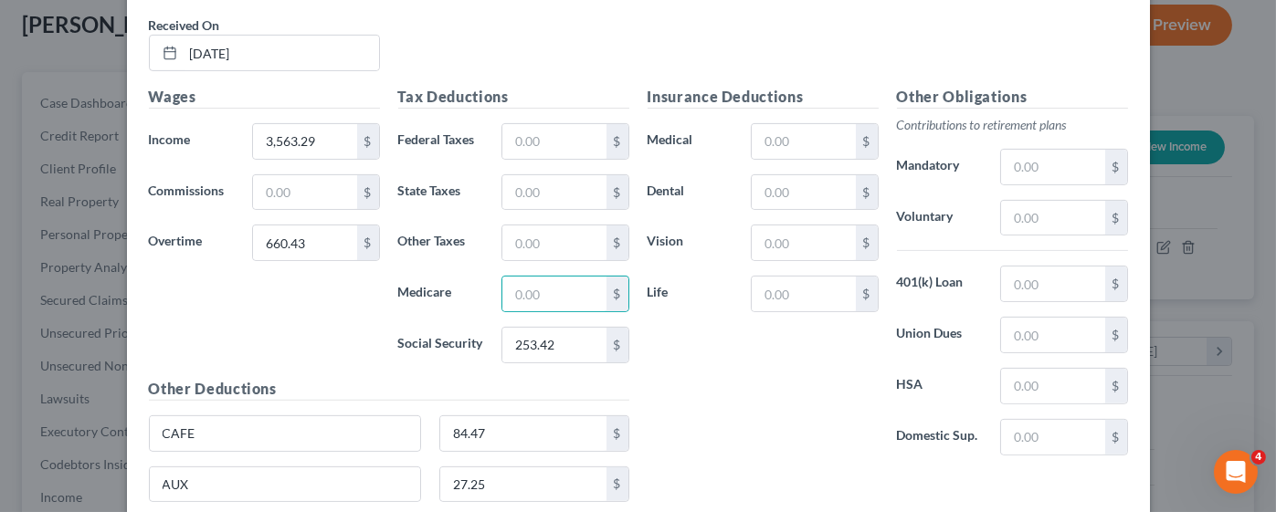
click at [363, 378] on h5 "Other Deductions" at bounding box center [389, 389] width 480 height 23
click at [538, 286] on input "text" at bounding box center [553, 294] width 103 height 35
type input "59.27"
click at [767, 138] on input "text" at bounding box center [803, 141] width 103 height 35
type input "80.21"
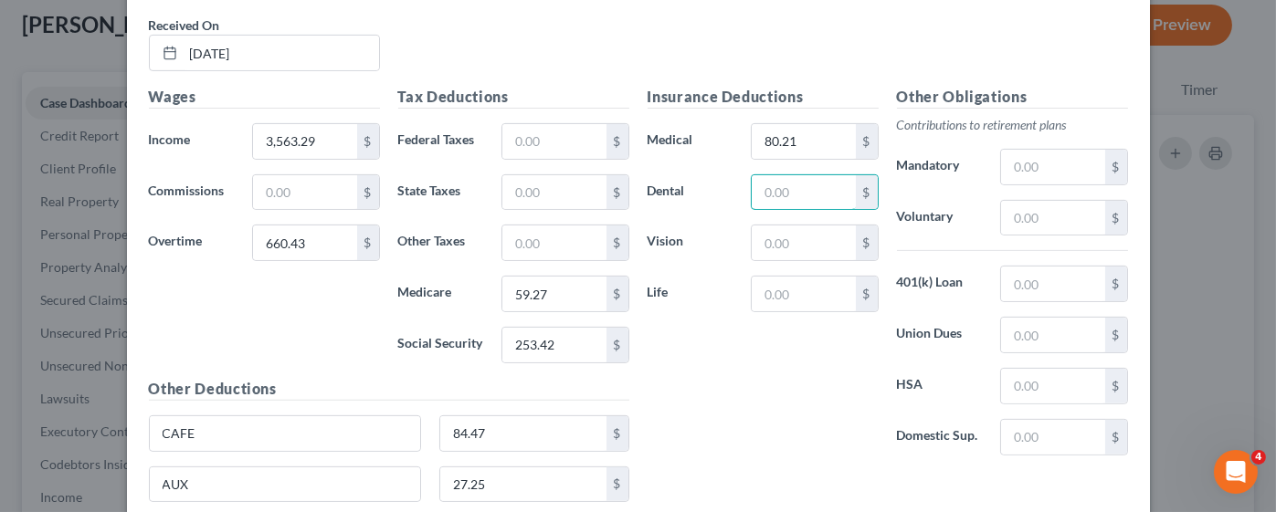
scroll to position [411, 0]
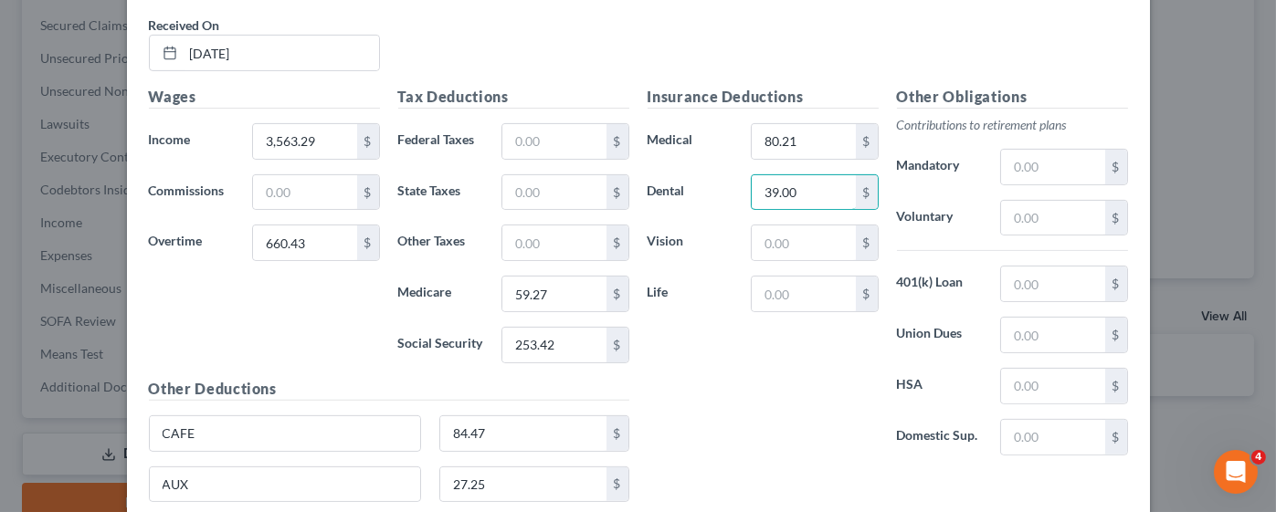
type input "39.00"
type input "6.19"
type input "10.95"
click at [258, 330] on div "Wages Income * 3,563.29 $ Commissions $ Overtime 660.43 $" at bounding box center [264, 232] width 249 height 292
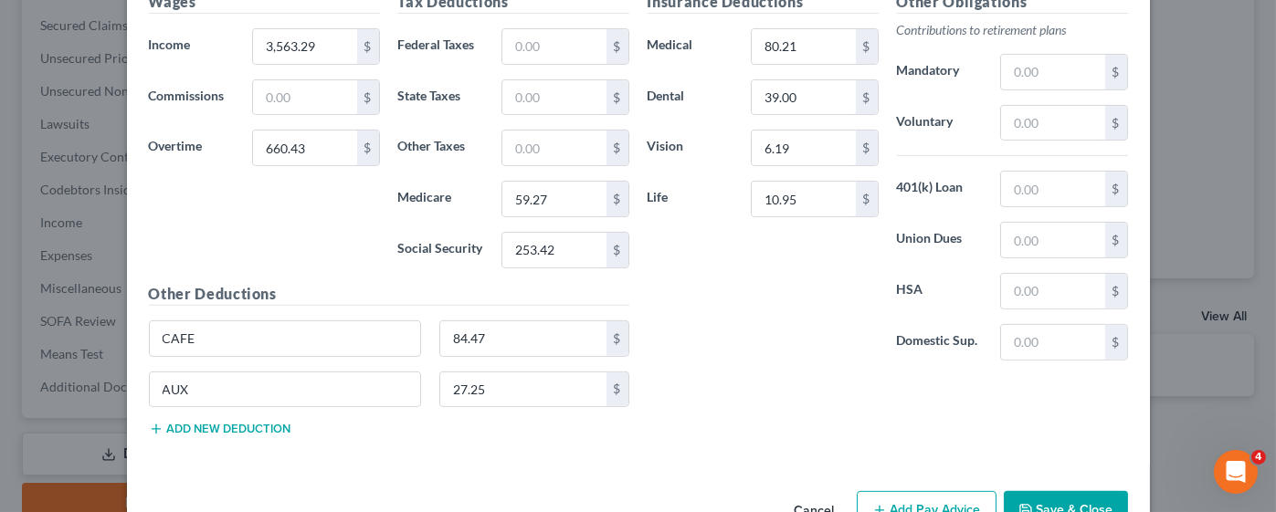
scroll to position [1498, 0]
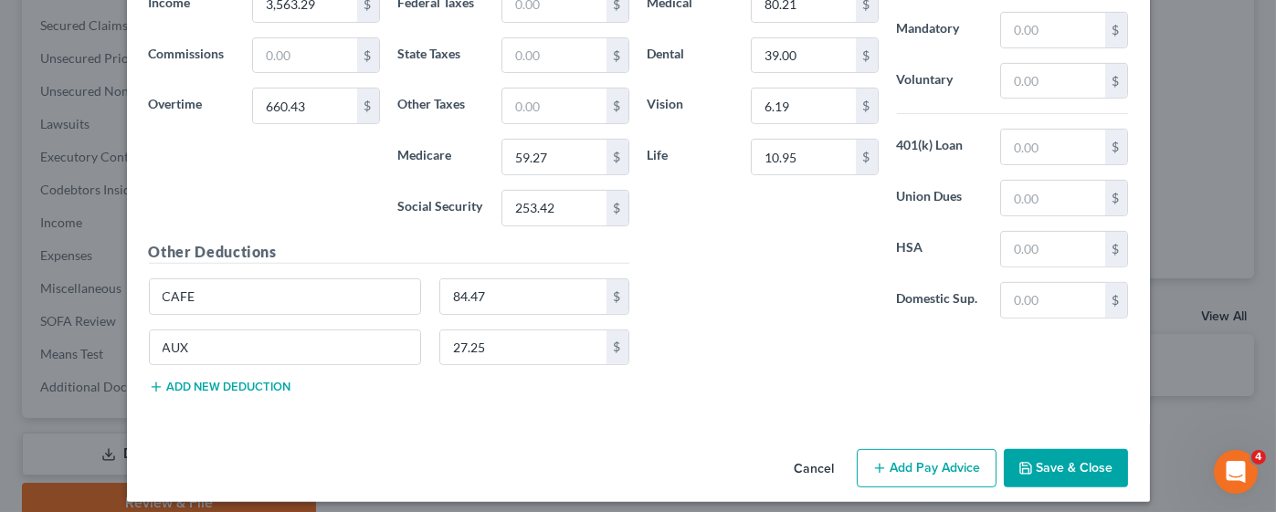
click at [895, 458] on button "Add Pay Advice" at bounding box center [927, 468] width 140 height 38
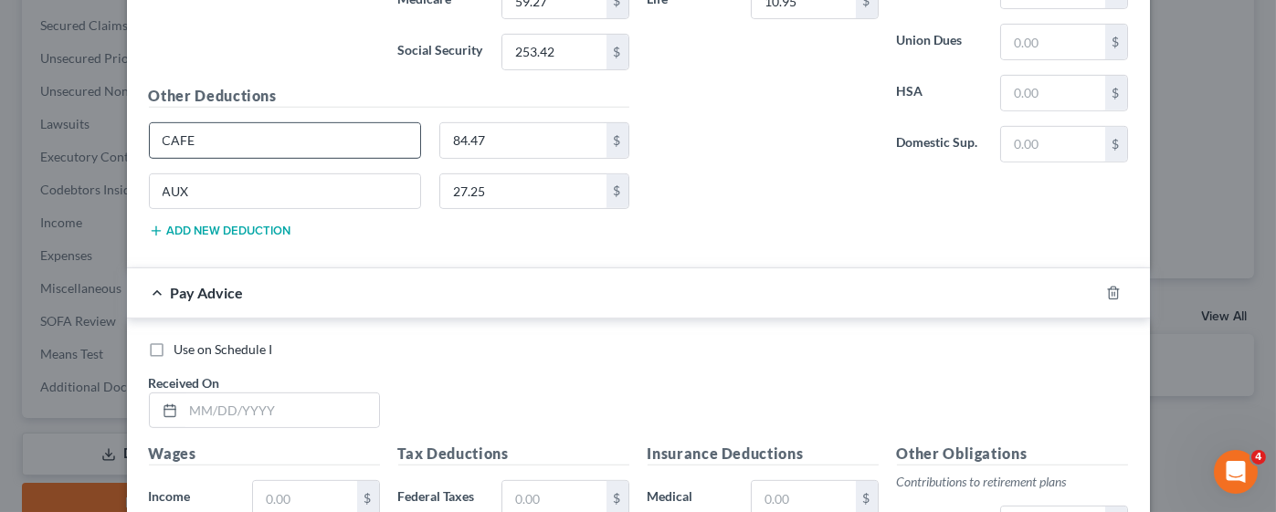
scroll to position [1773, 0]
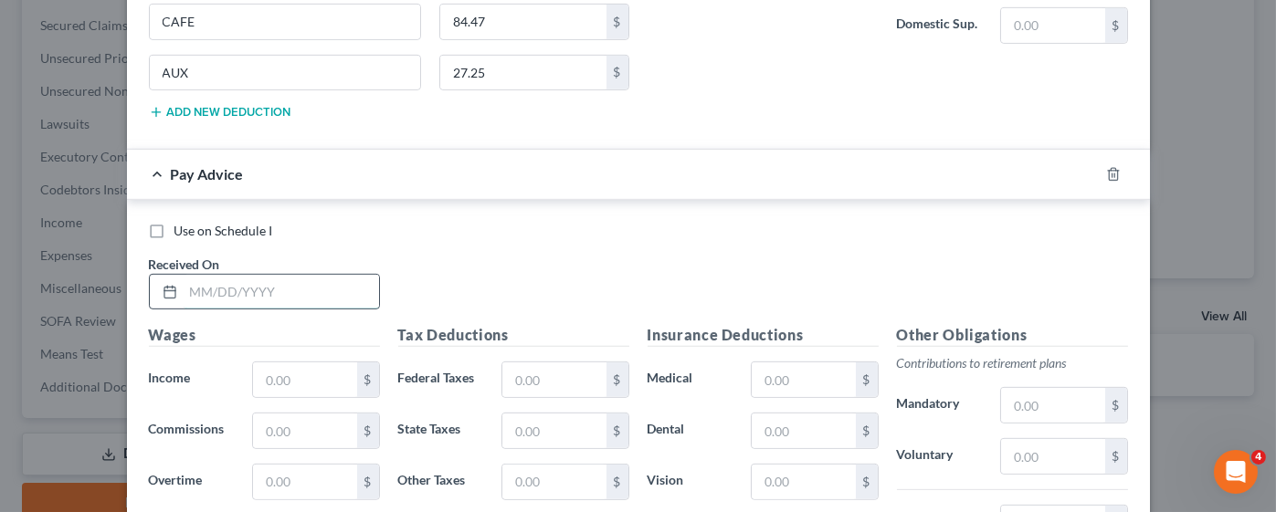
click at [292, 284] on input "text" at bounding box center [281, 292] width 195 height 35
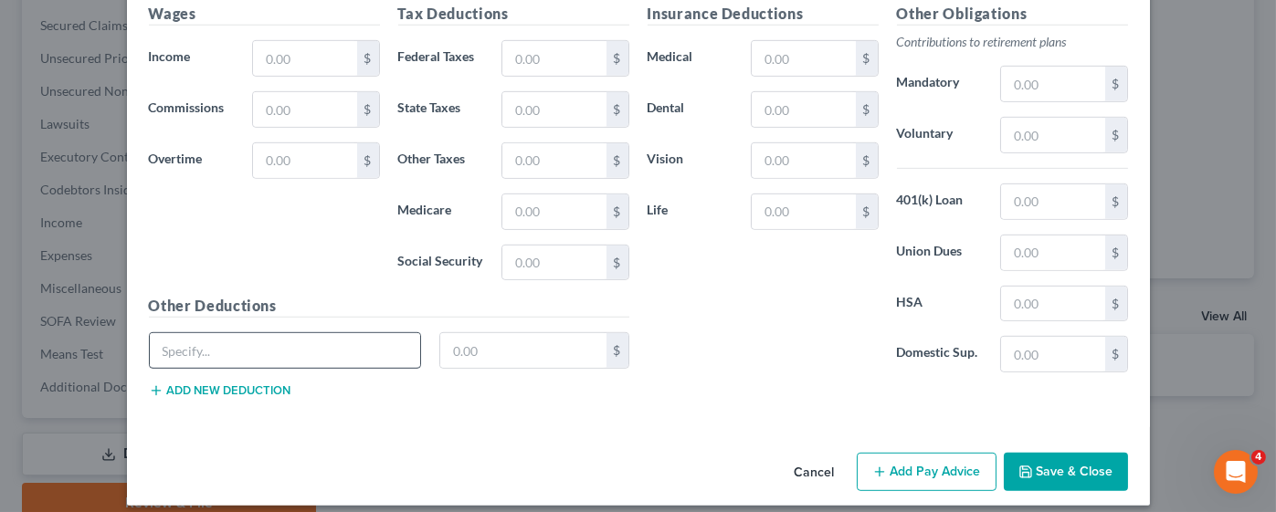
type input "[DATE]"
click at [282, 337] on input "text" at bounding box center [285, 350] width 271 height 35
drag, startPoint x: 227, startPoint y: 377, endPoint x: 227, endPoint y: 332, distance: 44.8
click at [227, 384] on button "Add new deduction" at bounding box center [220, 391] width 142 height 15
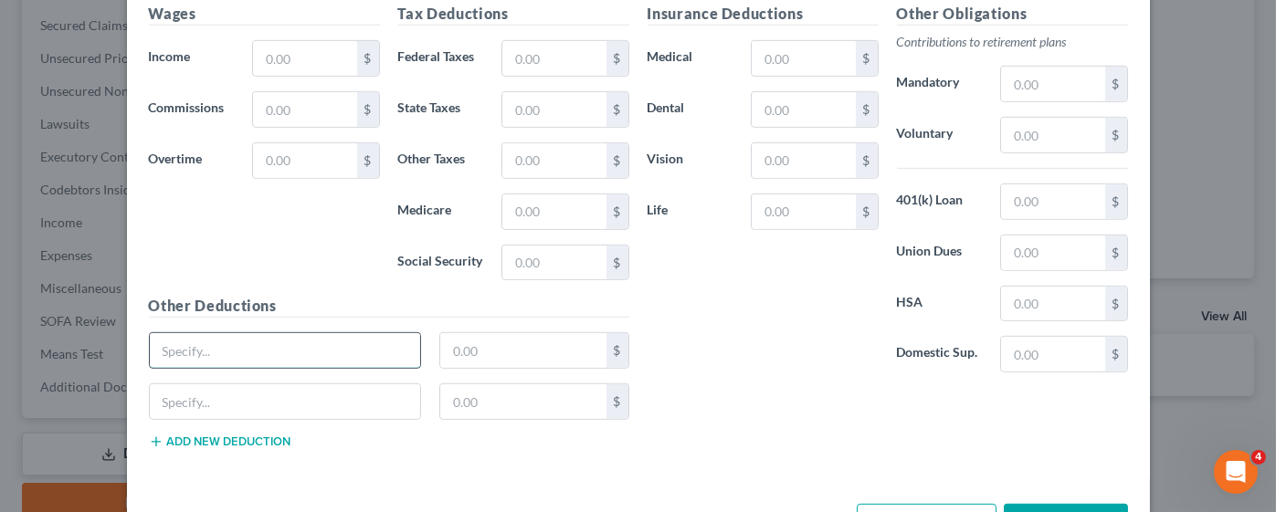
click at [225, 333] on input "text" at bounding box center [285, 350] width 271 height 35
type input "CAFE"
type input "78.63"
type input "AUX"
type input "2.12"
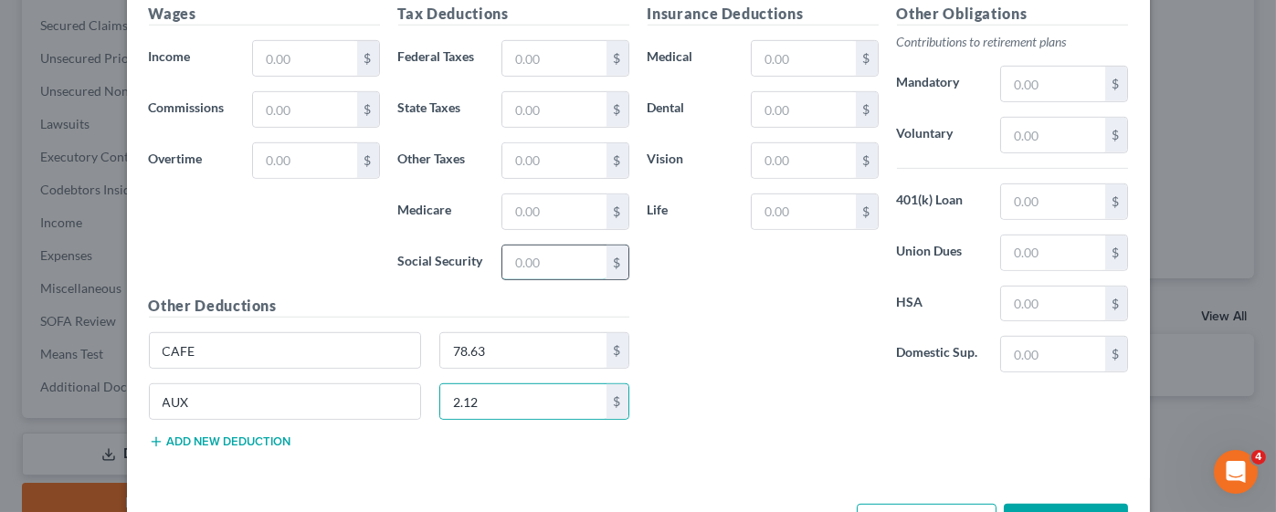
click at [543, 251] on input "text" at bounding box center [553, 263] width 103 height 35
type input "3"
type input "272.28"
click at [517, 206] on input "text" at bounding box center [553, 212] width 103 height 35
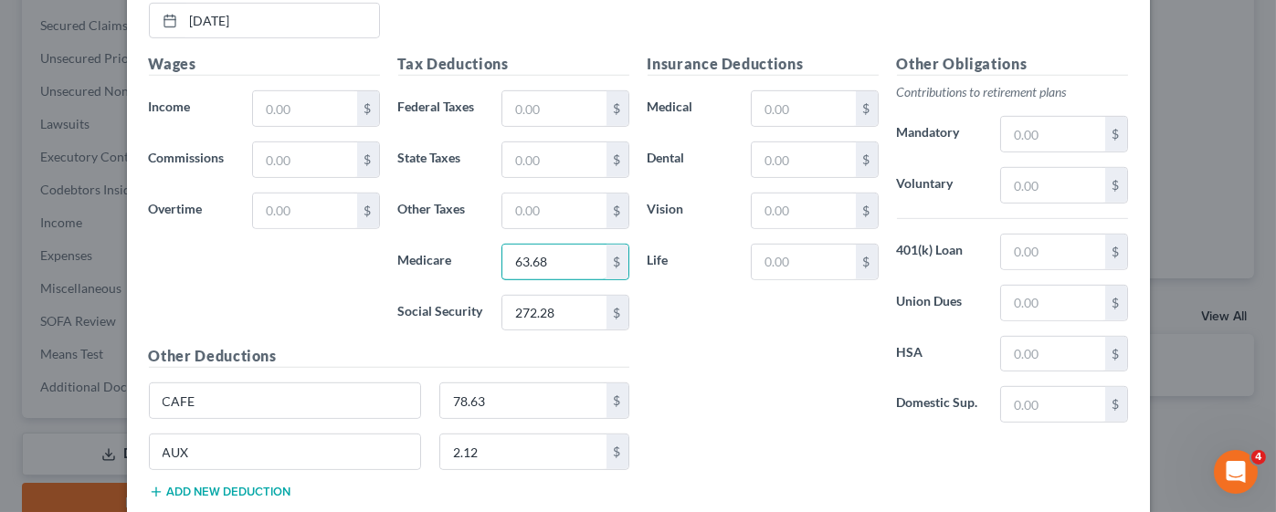
scroll to position [1957, 0]
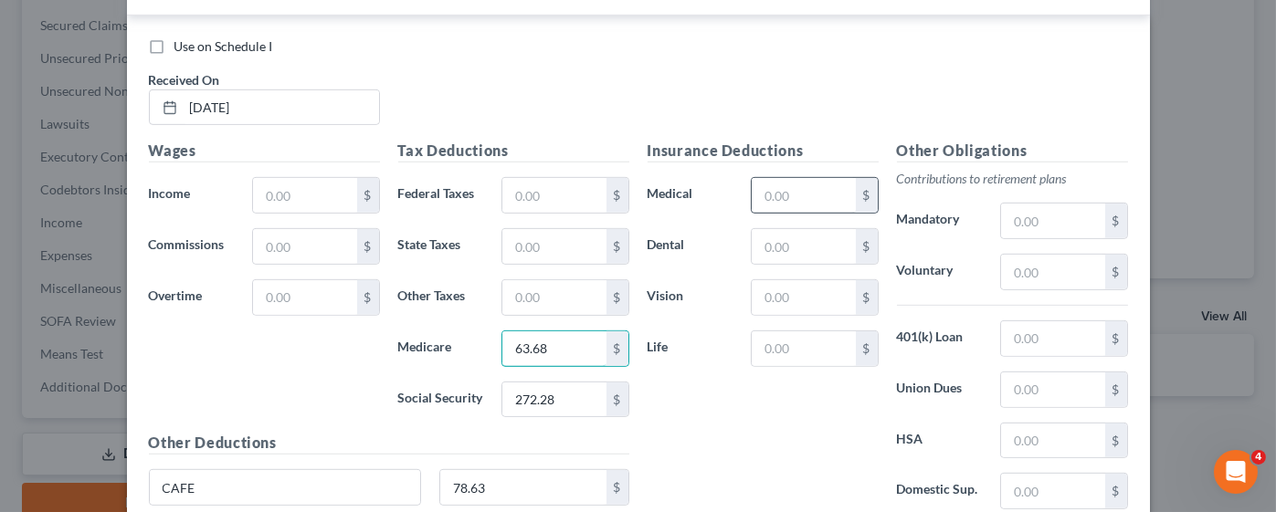
type input "63.68"
click at [801, 189] on input "text" at bounding box center [803, 195] width 103 height 35
type input "80.21"
type input "10.95"
type input "6.19"
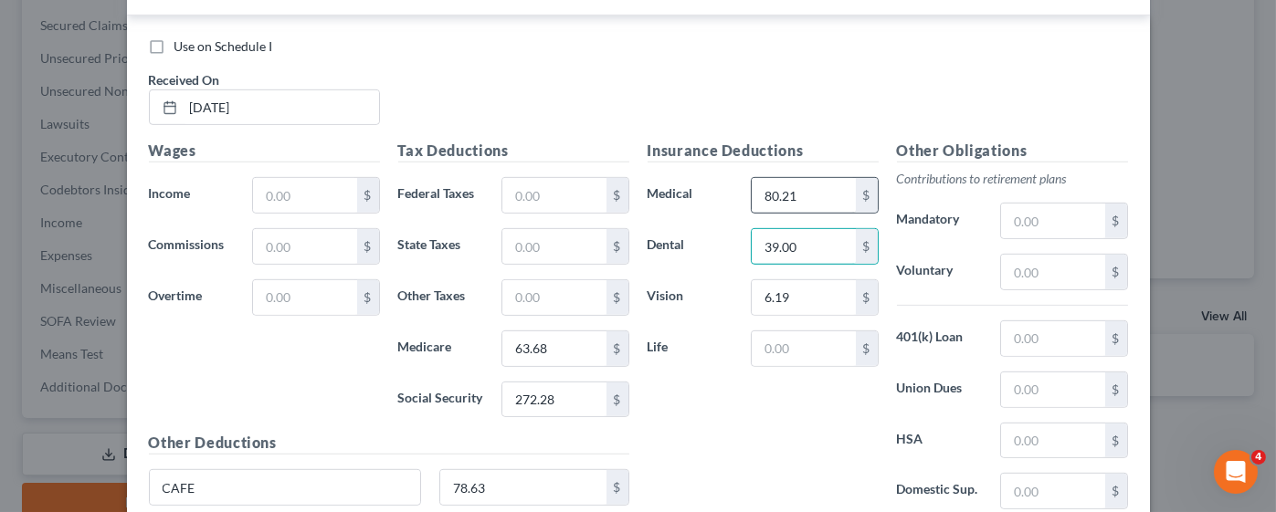
type input "39.00"
type input "10.95"
click at [260, 257] on div "Wages Income * $ Commissions $ Overtime $" at bounding box center [264, 286] width 249 height 292
click at [298, 181] on input "text" at bounding box center [304, 195] width 103 height 35
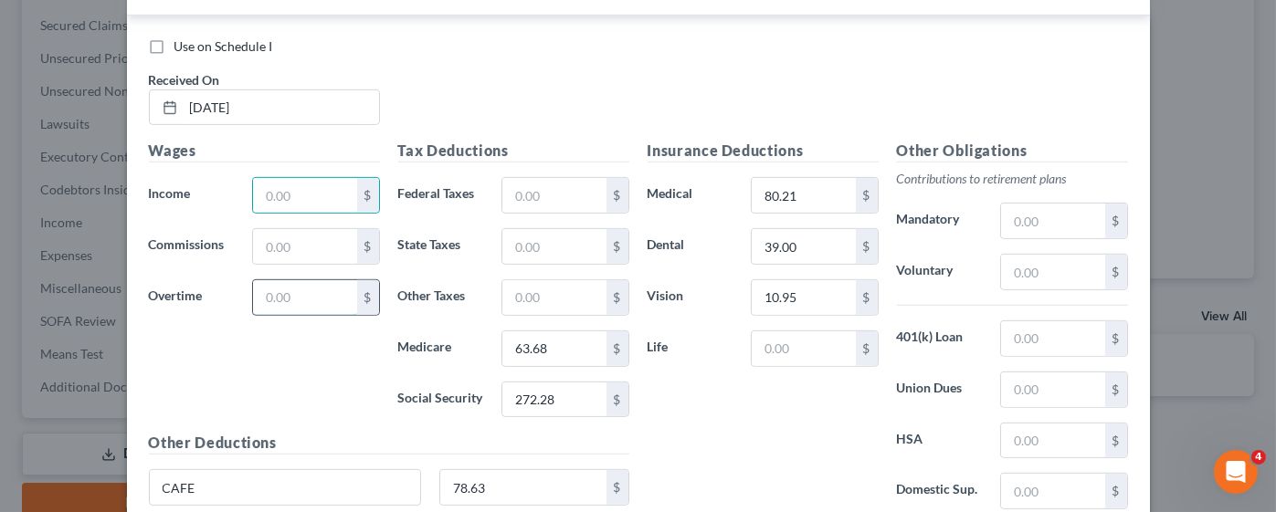
click at [268, 282] on input "text" at bounding box center [304, 297] width 103 height 35
type input "899.59"
click at [281, 187] on input "text" at bounding box center [304, 195] width 103 height 35
type input "3,628.44"
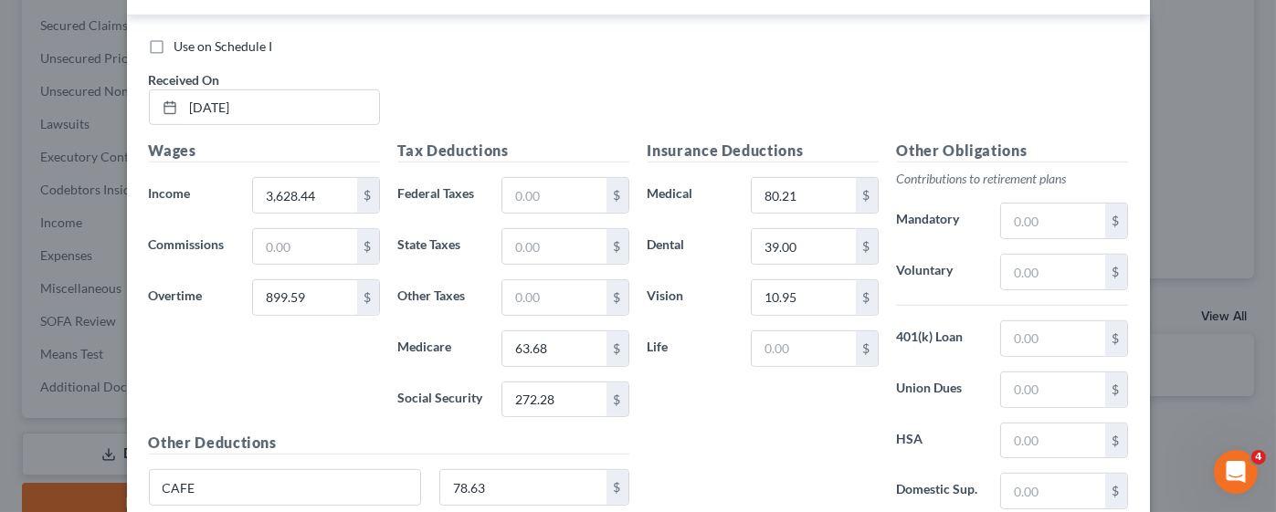
click at [279, 57] on div "Use on Schedule I Received On * [DATE]" at bounding box center [638, 88] width 997 height 103
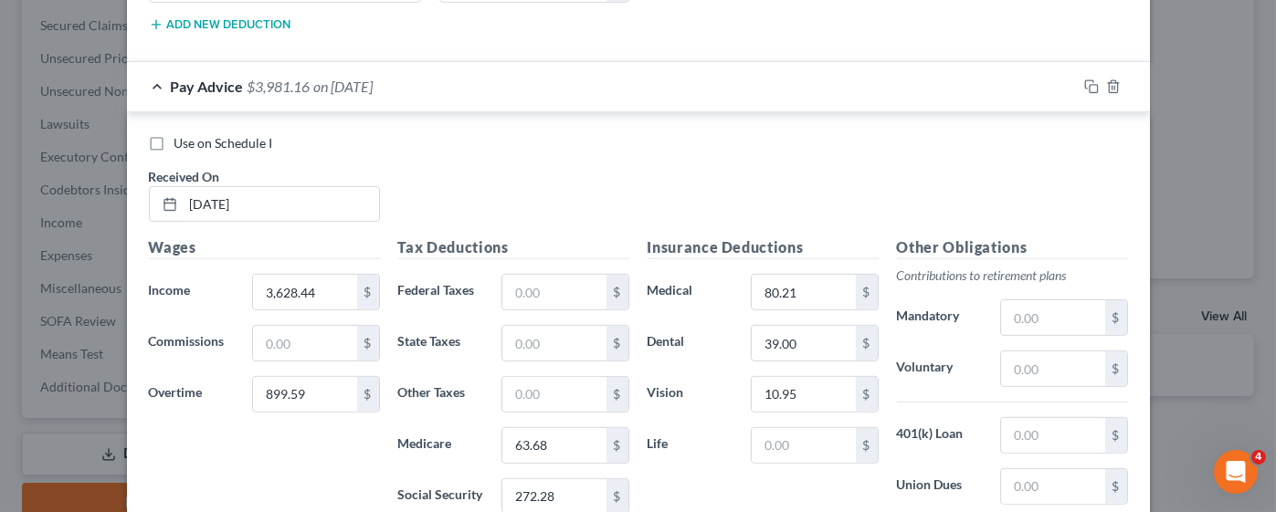
scroll to position [1820, 0]
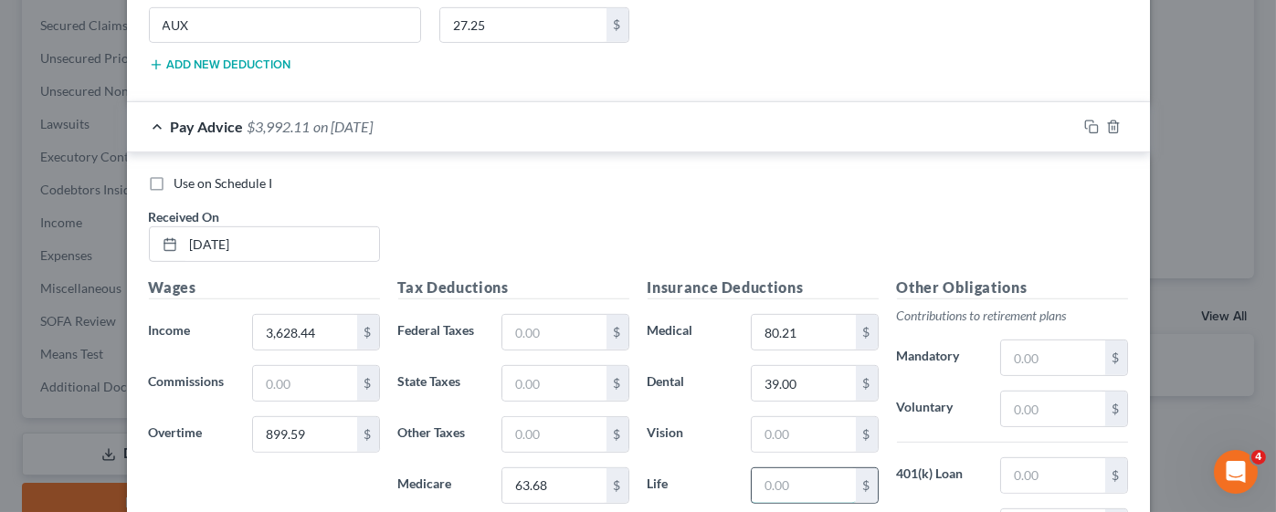
click at [791, 472] on input "text" at bounding box center [803, 486] width 103 height 35
type input "10.95"
click at [791, 421] on input "text" at bounding box center [803, 434] width 103 height 35
type input "6.19"
click at [450, 214] on div "Use on Schedule I Received On * [DATE]" at bounding box center [638, 225] width 997 height 103
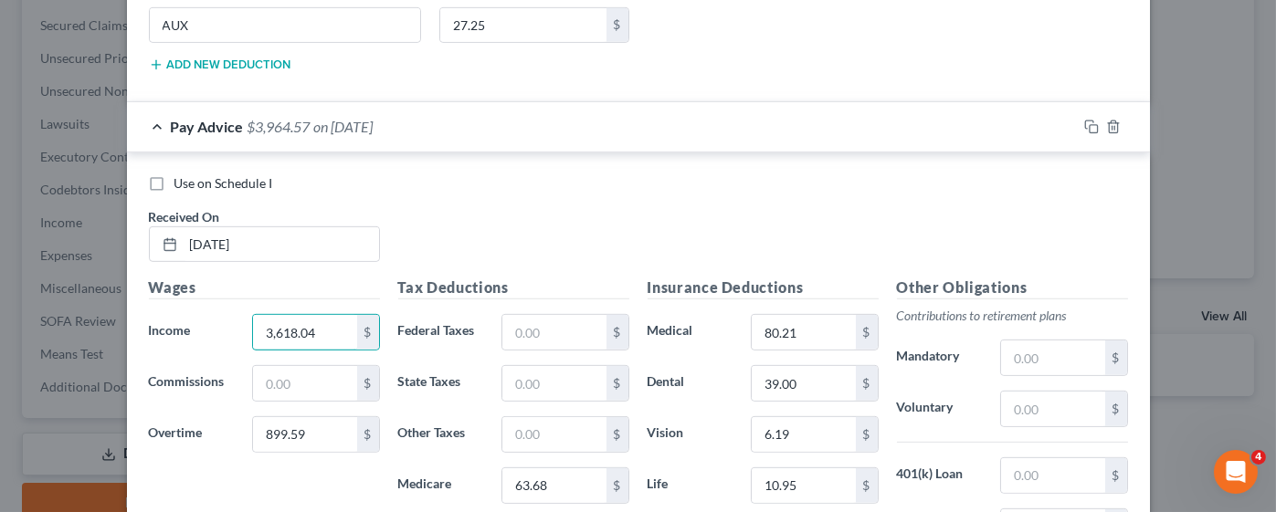
scroll to position [2145, 0]
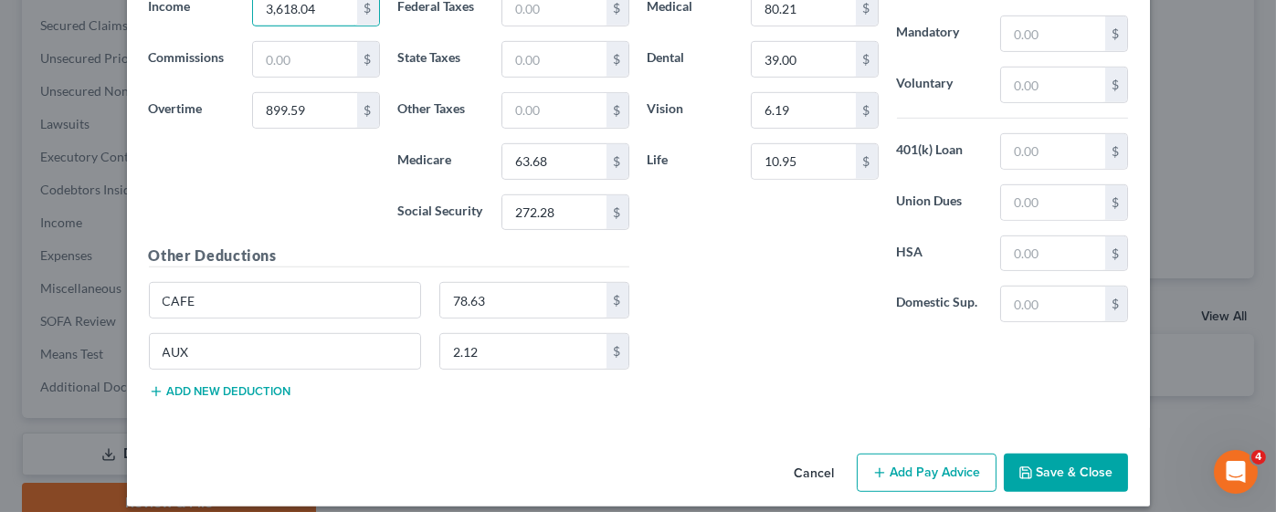
type input "3,618.04"
click at [894, 456] on button "Add Pay Advice" at bounding box center [927, 473] width 140 height 38
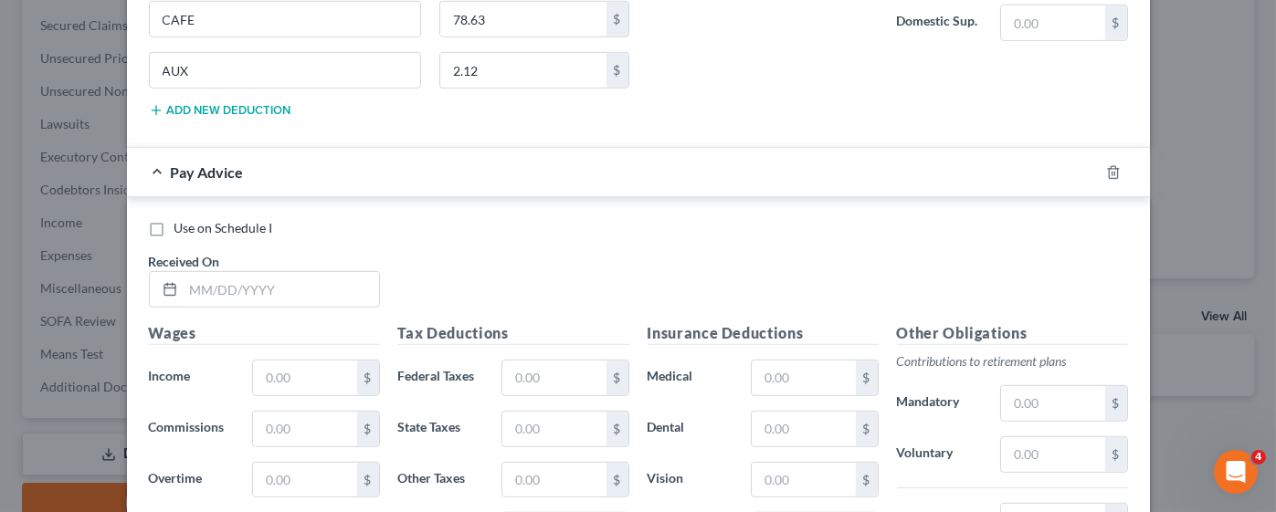
scroll to position [2419, 0]
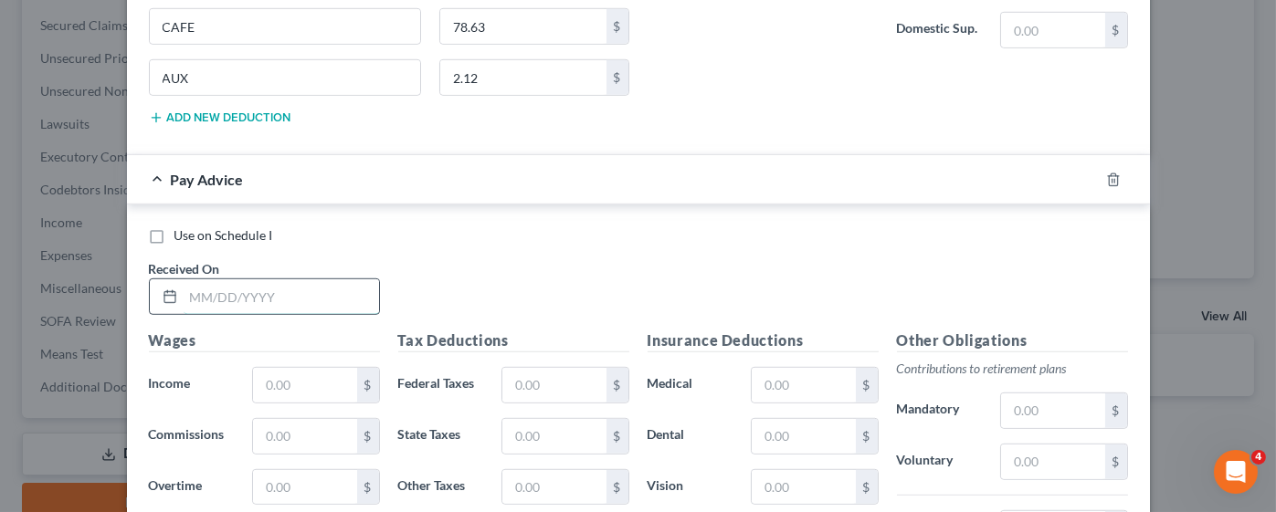
click at [275, 279] on input "text" at bounding box center [281, 296] width 195 height 35
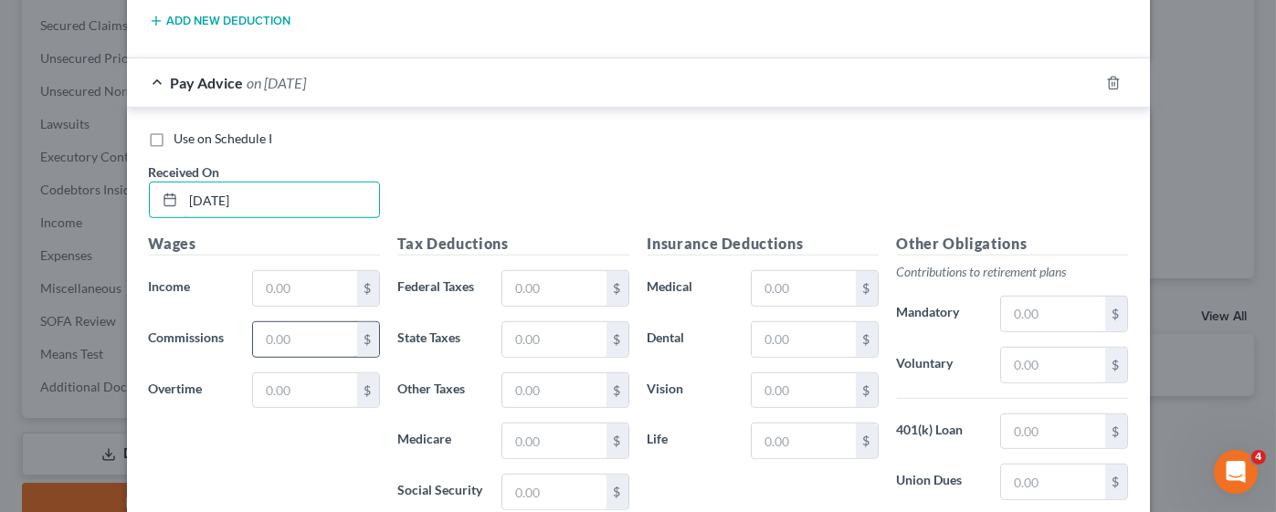
scroll to position [2556, 0]
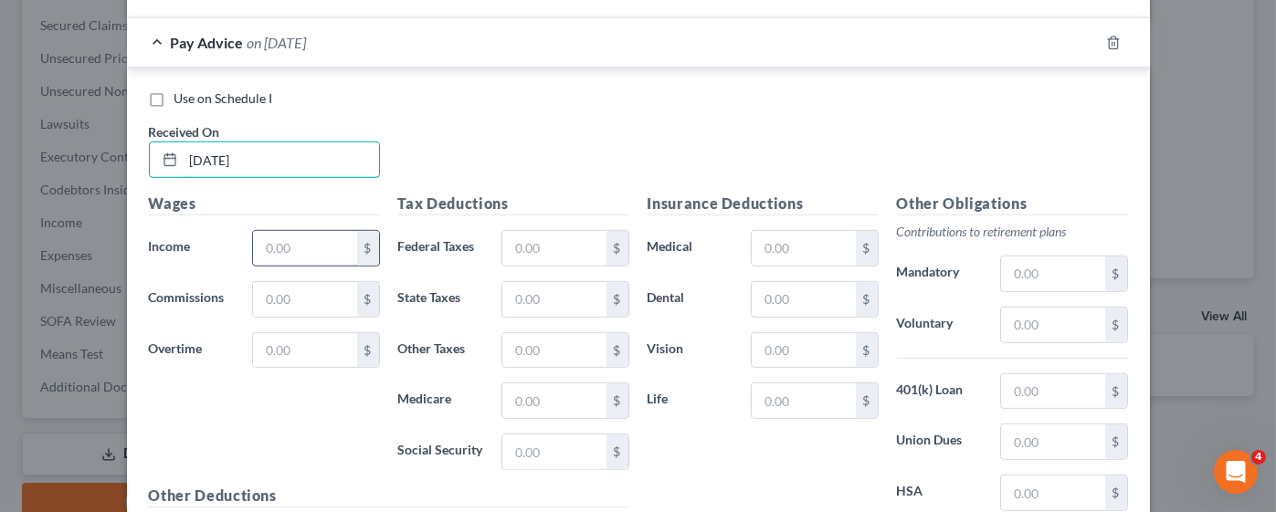
type input "[DATE]"
click at [318, 231] on input "text" at bounding box center [304, 248] width 103 height 35
type input "3,274.29"
click at [315, 337] on input "text" at bounding box center [304, 350] width 103 height 35
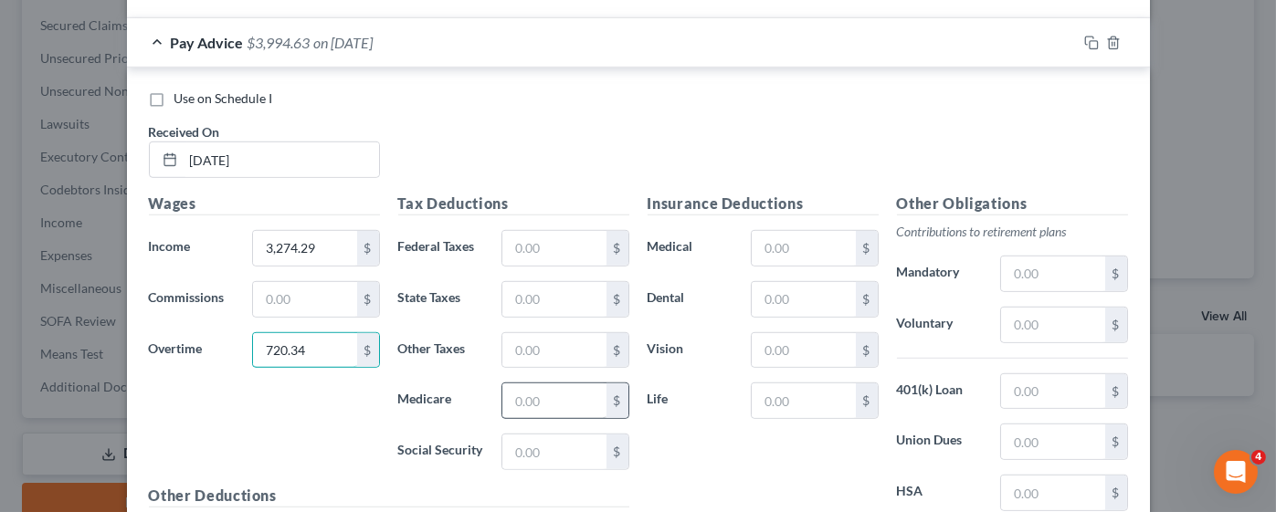
type input "720.34"
click at [521, 384] on input "text" at bounding box center [553, 401] width 103 height 35
click at [507, 231] on input "text" at bounding box center [553, 248] width 103 height 35
type input "395.94"
click at [565, 385] on input "text" at bounding box center [553, 401] width 103 height 35
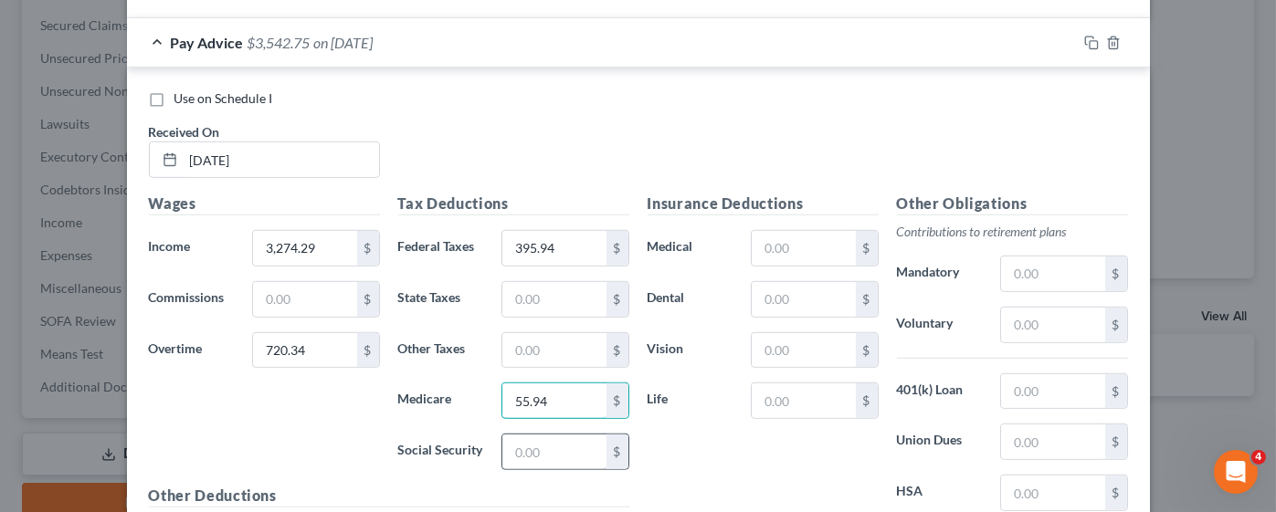
type input "55.94"
click at [551, 435] on input "text" at bounding box center [553, 452] width 103 height 35
type input "239.22"
drag, startPoint x: 763, startPoint y: 231, endPoint x: 743, endPoint y: 237, distance: 20.2
click at [764, 231] on input "text" at bounding box center [803, 248] width 103 height 35
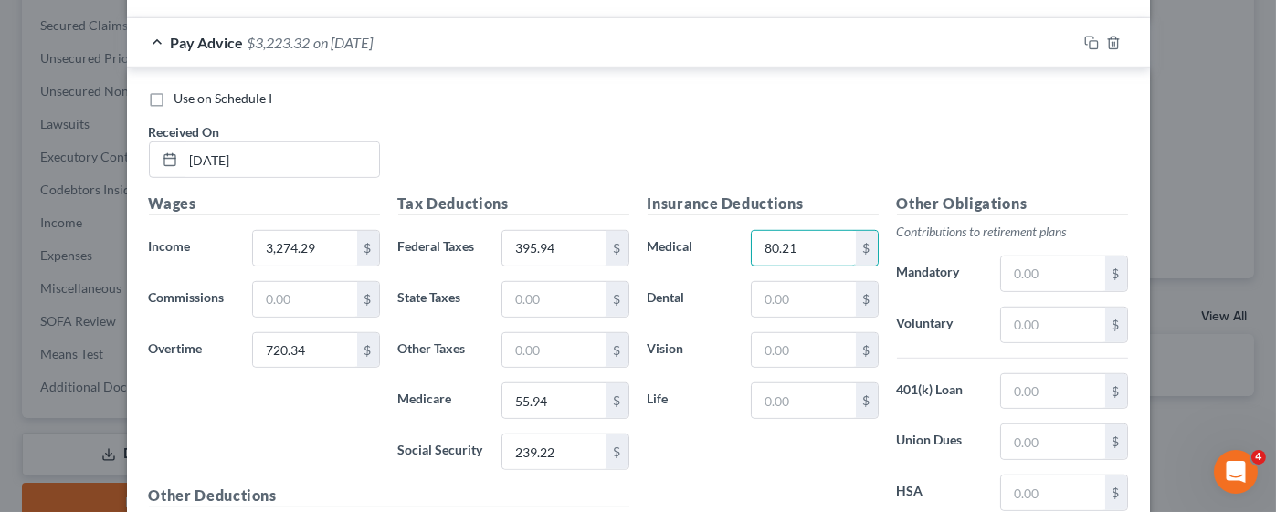
type input "80.21"
type input "39.00"
type input "6.19"
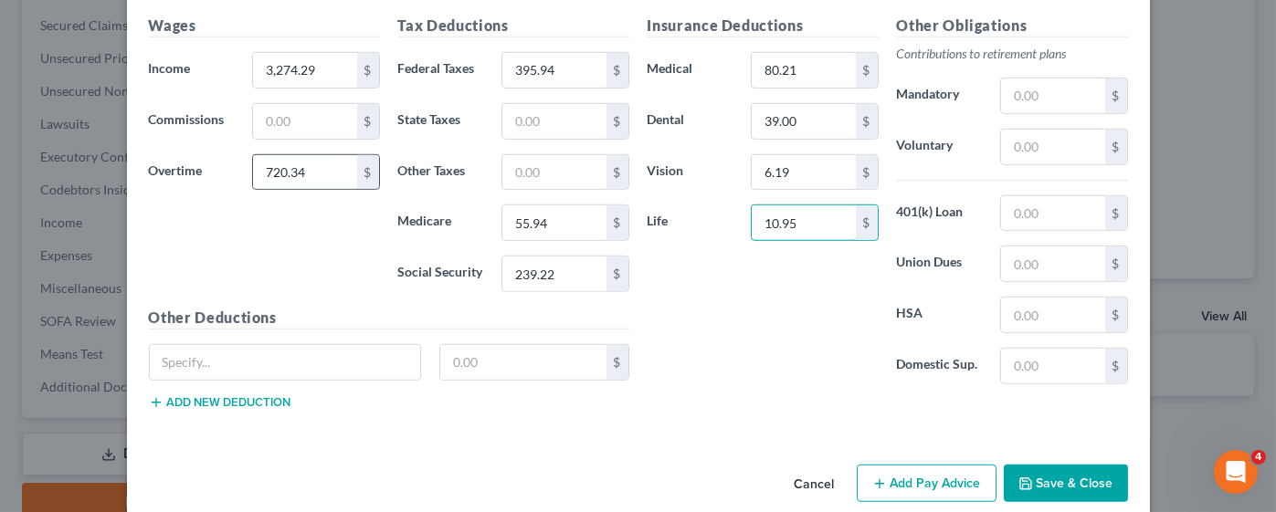
scroll to position [2740, 0]
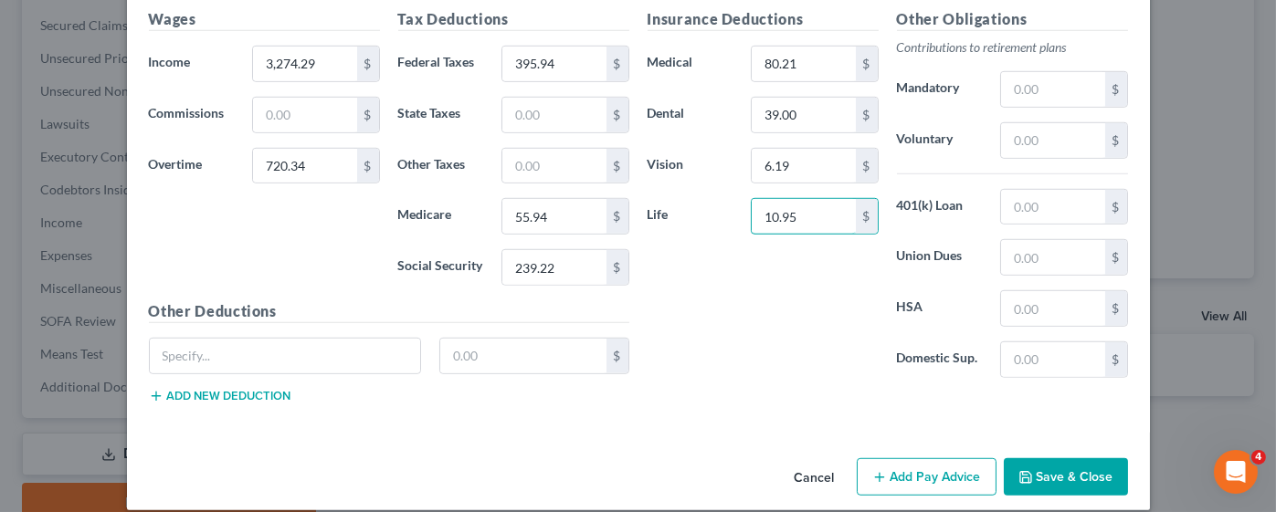
type input "10.95"
drag, startPoint x: 237, startPoint y: 374, endPoint x: 235, endPoint y: 336, distance: 37.5
click at [237, 389] on button "Add new deduction" at bounding box center [220, 396] width 142 height 15
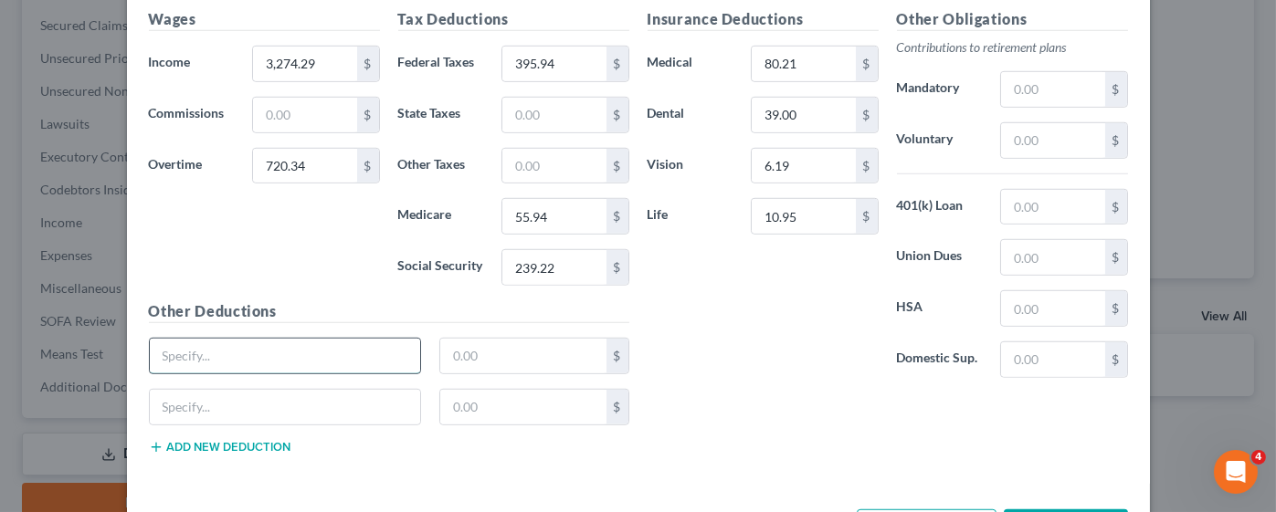
click at [231, 339] on input "text" at bounding box center [285, 356] width 271 height 35
type input "CAFE"
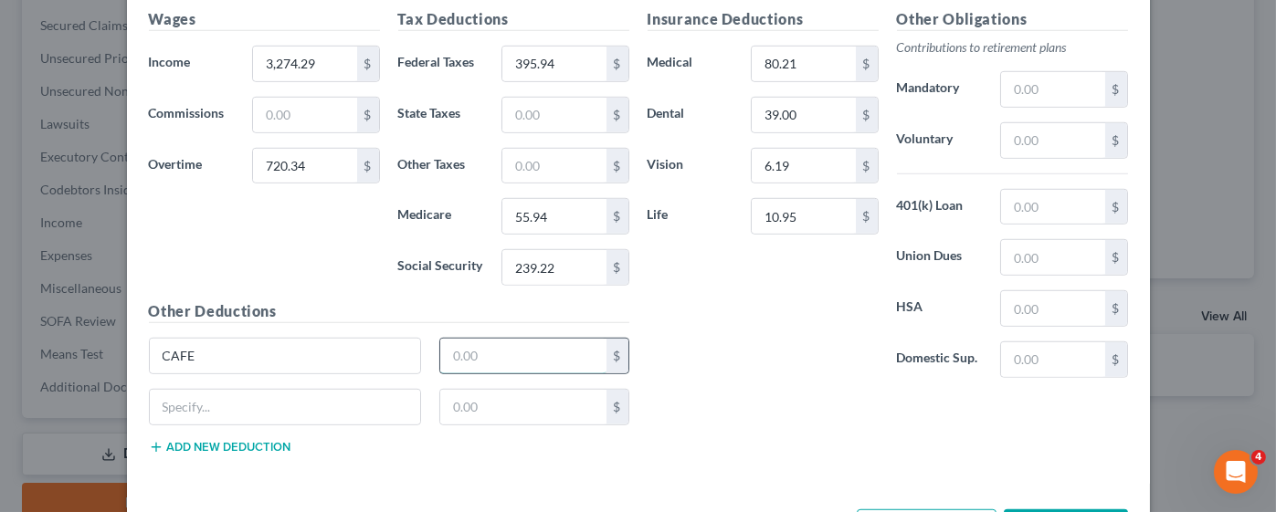
click at [451, 342] on input "text" at bounding box center [523, 356] width 166 height 35
type input "66.01"
click at [480, 395] on input "text" at bounding box center [523, 407] width 166 height 35
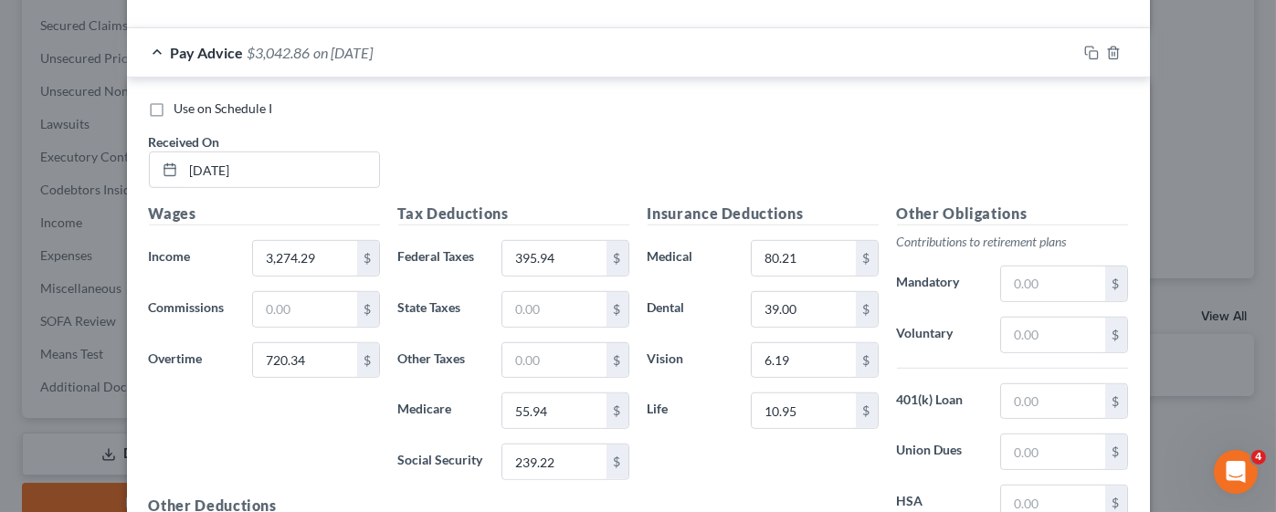
scroll to position [2790, 0]
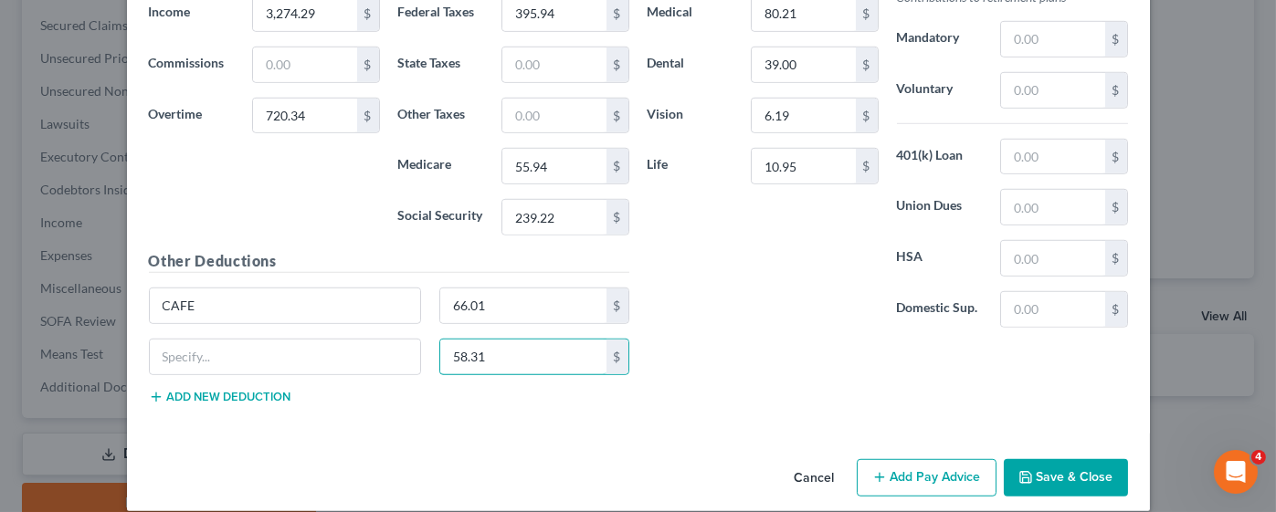
type input "58.31"
click at [888, 459] on button "Add Pay Advice" at bounding box center [927, 478] width 140 height 38
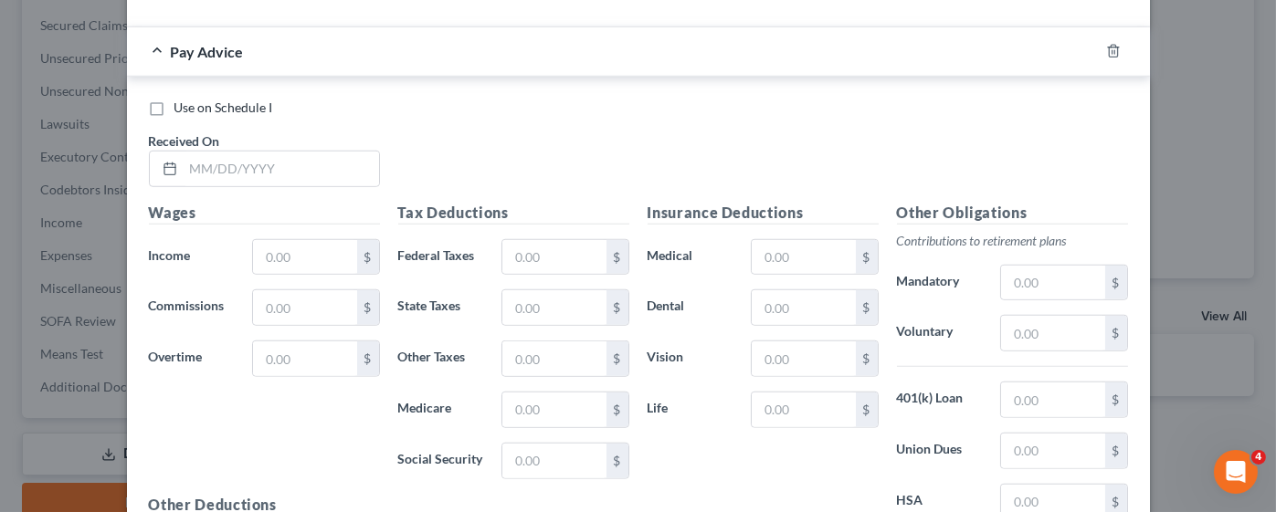
scroll to position [3201, 0]
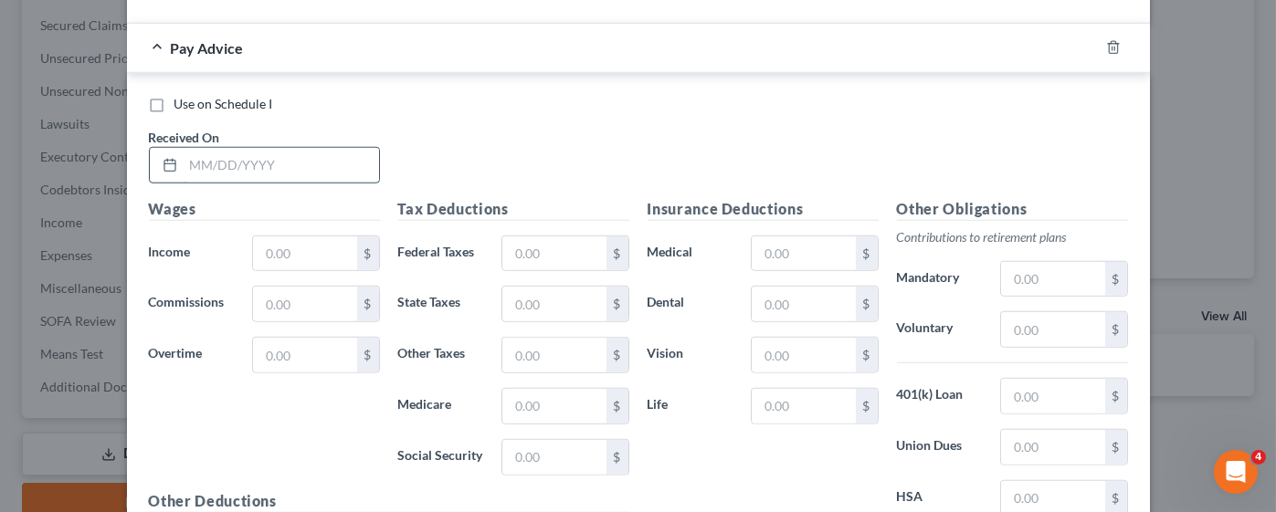
click at [284, 148] on input "text" at bounding box center [281, 165] width 195 height 35
type input "[DATE]"
click at [278, 338] on input "text" at bounding box center [304, 355] width 103 height 35
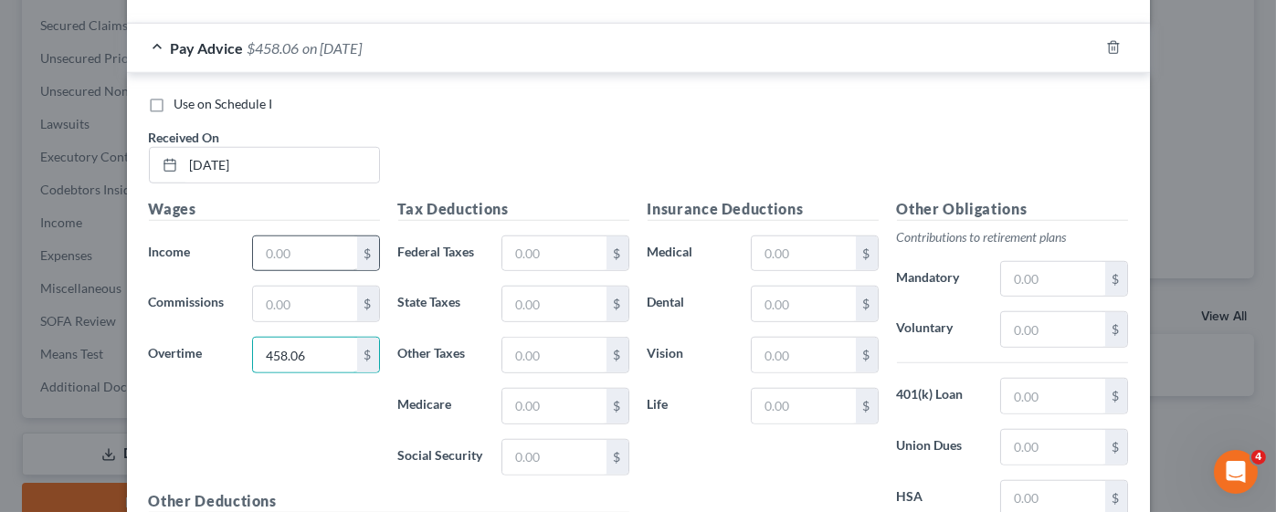
type input "458.06"
click at [272, 237] on input "text" at bounding box center [304, 254] width 103 height 35
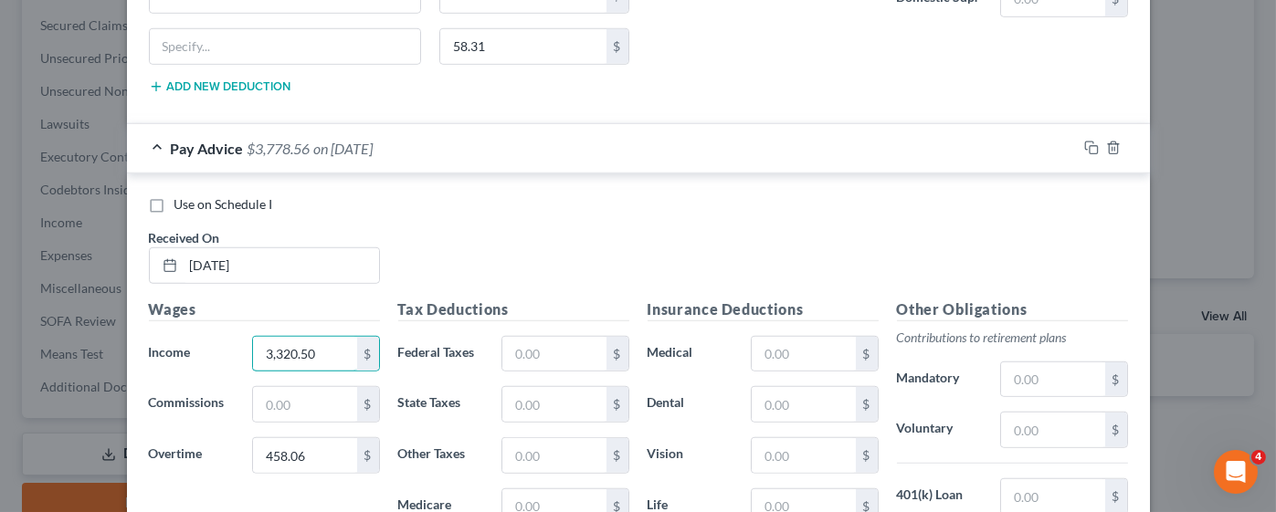
scroll to position [3064, 0]
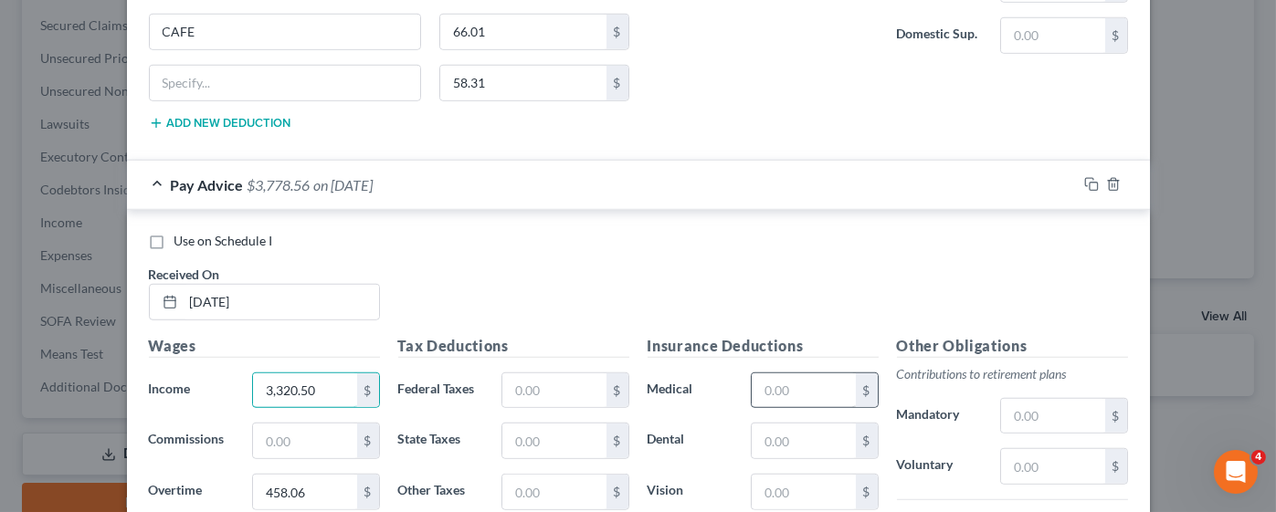
type input "3,320.50"
click at [806, 374] on input "text" at bounding box center [803, 391] width 103 height 35
type input "80.21"
type input "9"
type input "39.00"
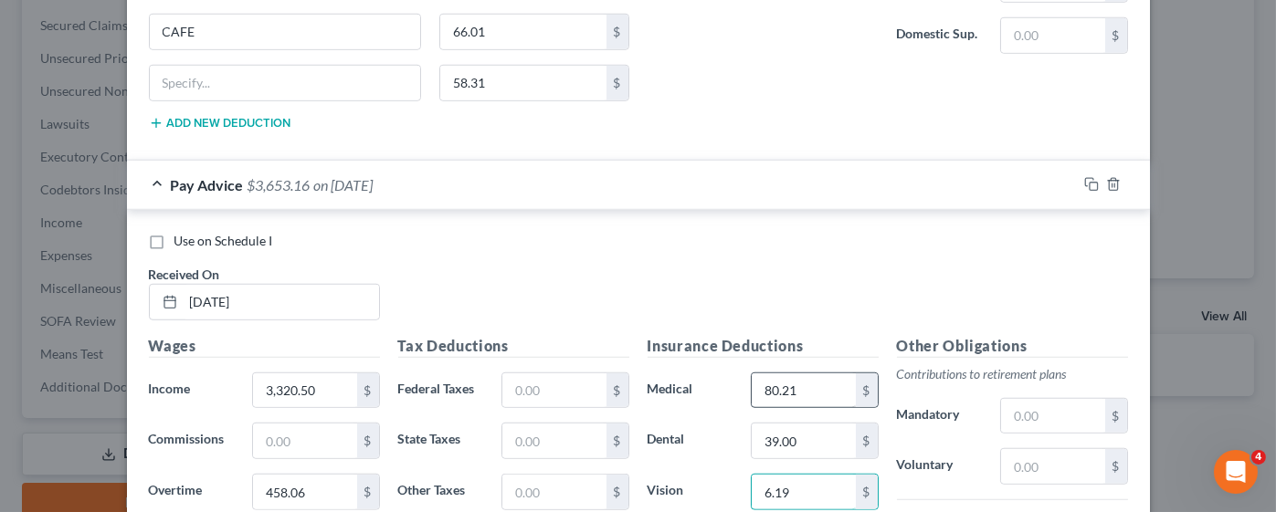
type input "6.19"
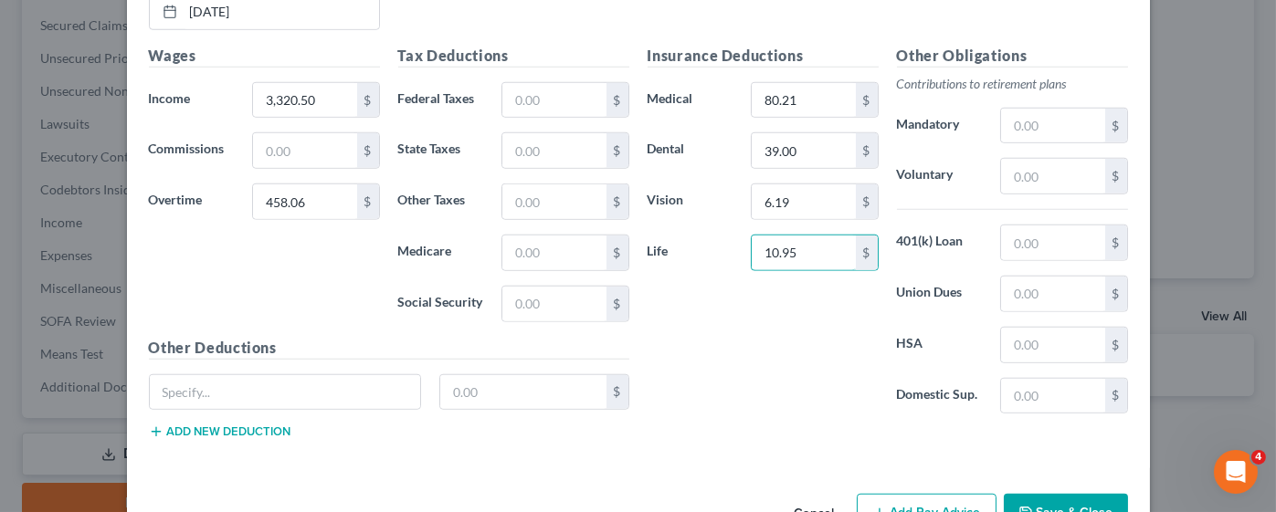
scroll to position [3362, 0]
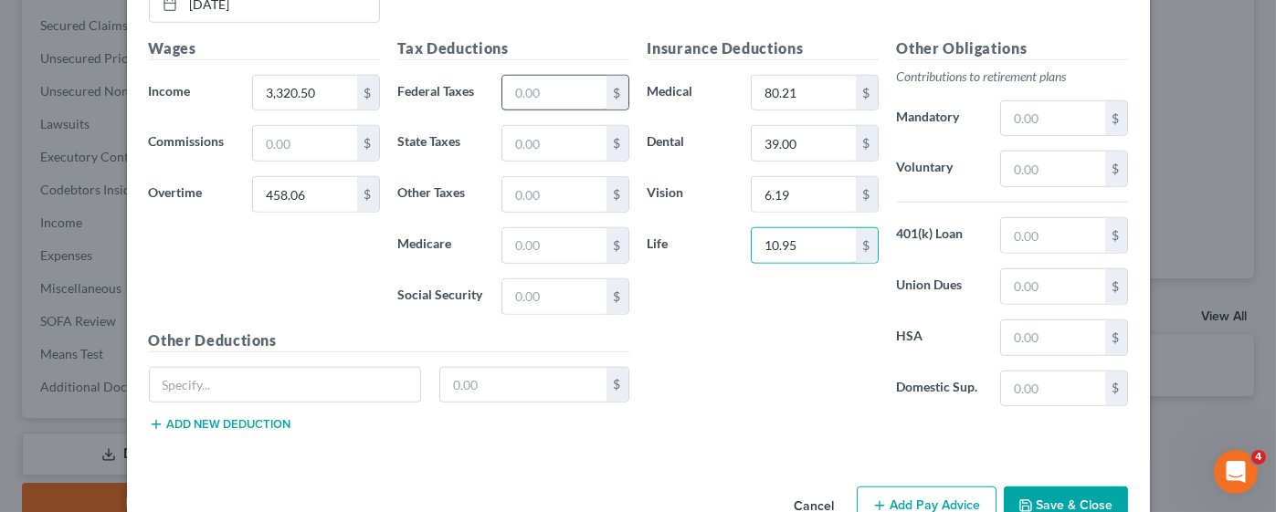
type input "10.95"
click at [521, 76] on input "text" at bounding box center [553, 93] width 103 height 35
type input "350.69"
click at [527, 228] on input "text" at bounding box center [553, 245] width 103 height 35
click at [563, 228] on input "text" at bounding box center [553, 245] width 103 height 35
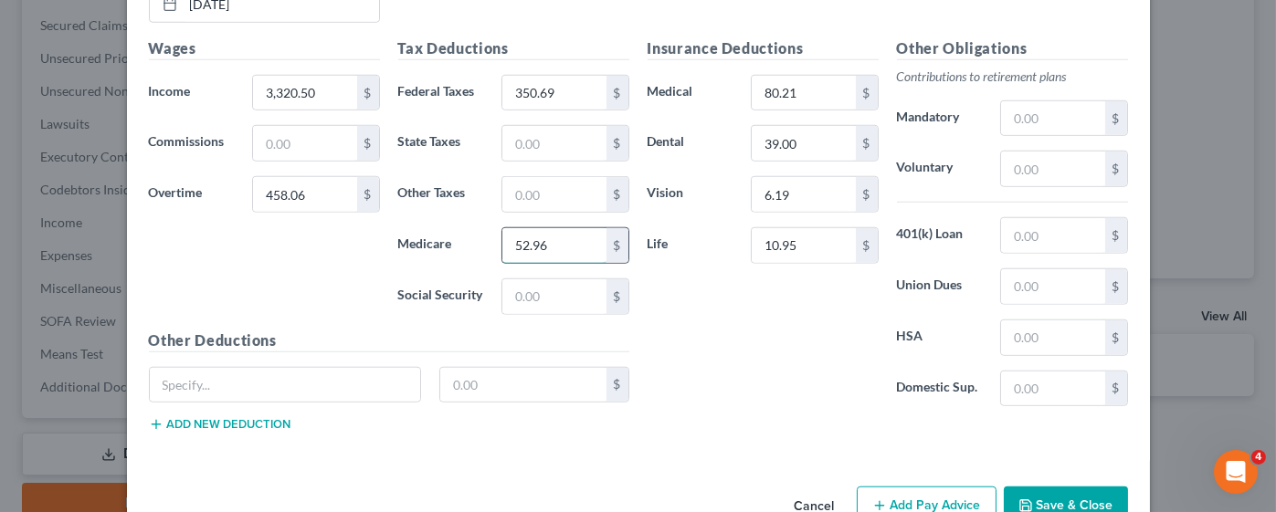
type input "52.96"
type input "226.46"
click at [221, 417] on button "Add new deduction" at bounding box center [220, 424] width 142 height 15
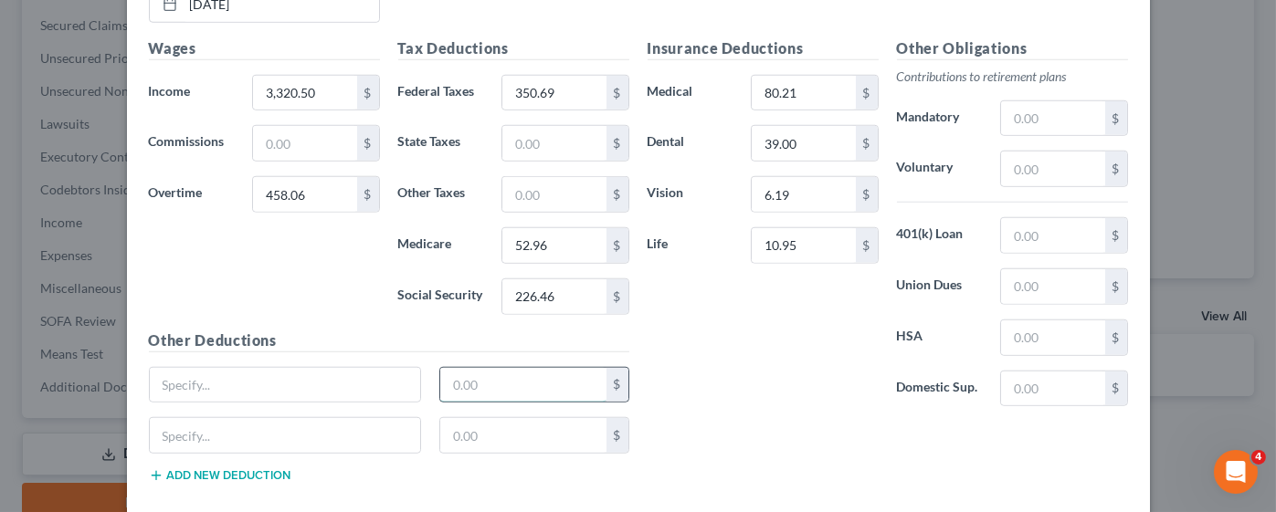
click at [465, 368] on input "text" at bounding box center [523, 385] width 166 height 35
type input "93.53"
click at [564, 418] on input "text" at bounding box center [523, 435] width 166 height 35
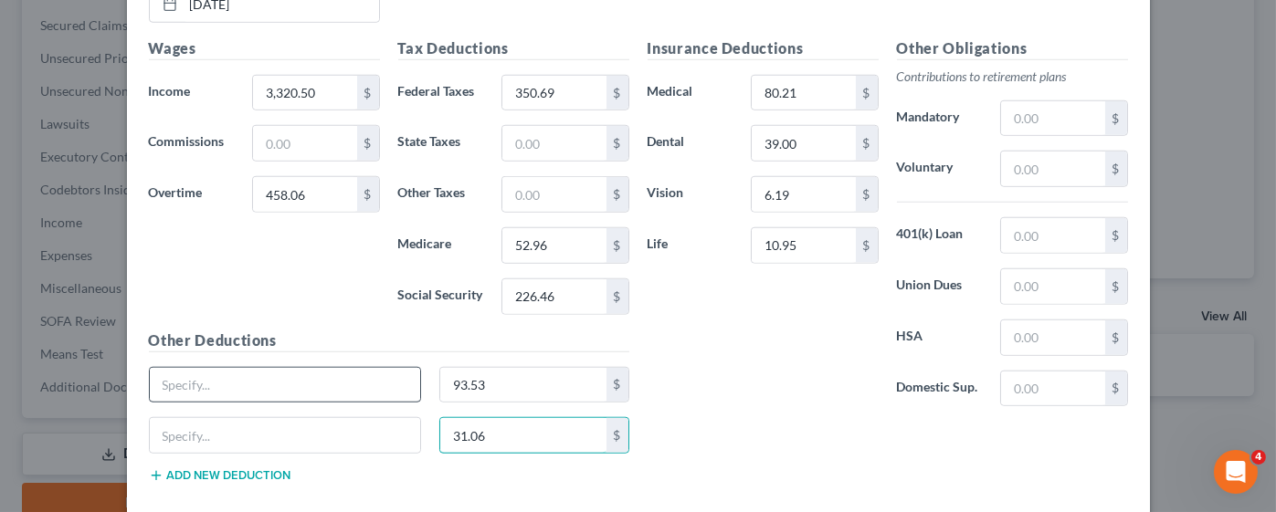
type input "31.06"
drag, startPoint x: 287, startPoint y: 368, endPoint x: 298, endPoint y: 354, distance: 17.5
click at [290, 368] on input "text" at bounding box center [285, 385] width 271 height 35
type input "CAFE"
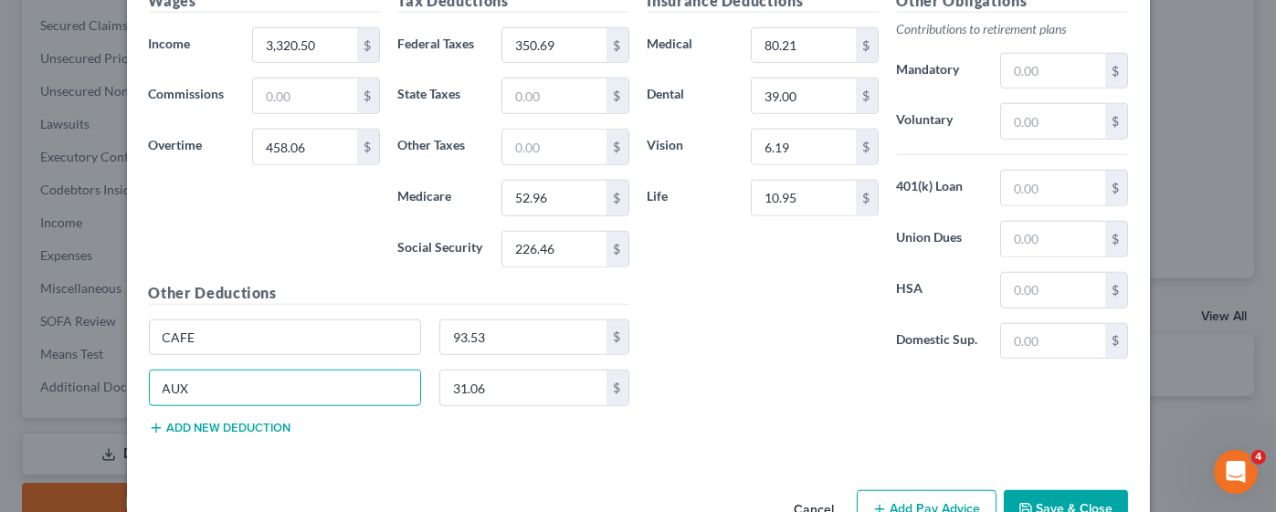
scroll to position [3436, 0]
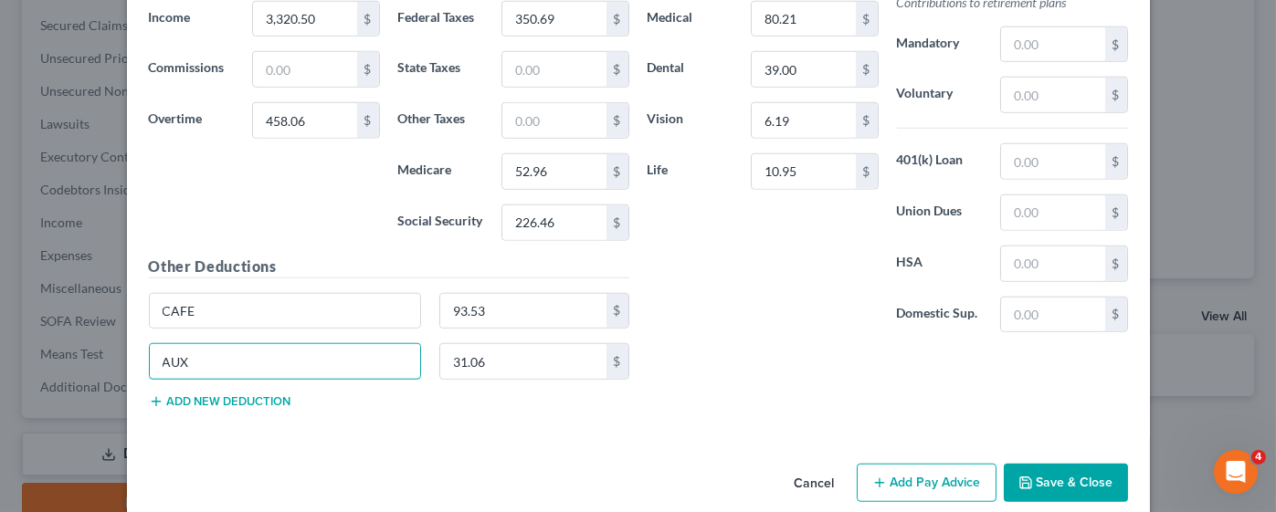
type input "AUX"
click at [887, 464] on button "Add Pay Advice" at bounding box center [927, 483] width 140 height 38
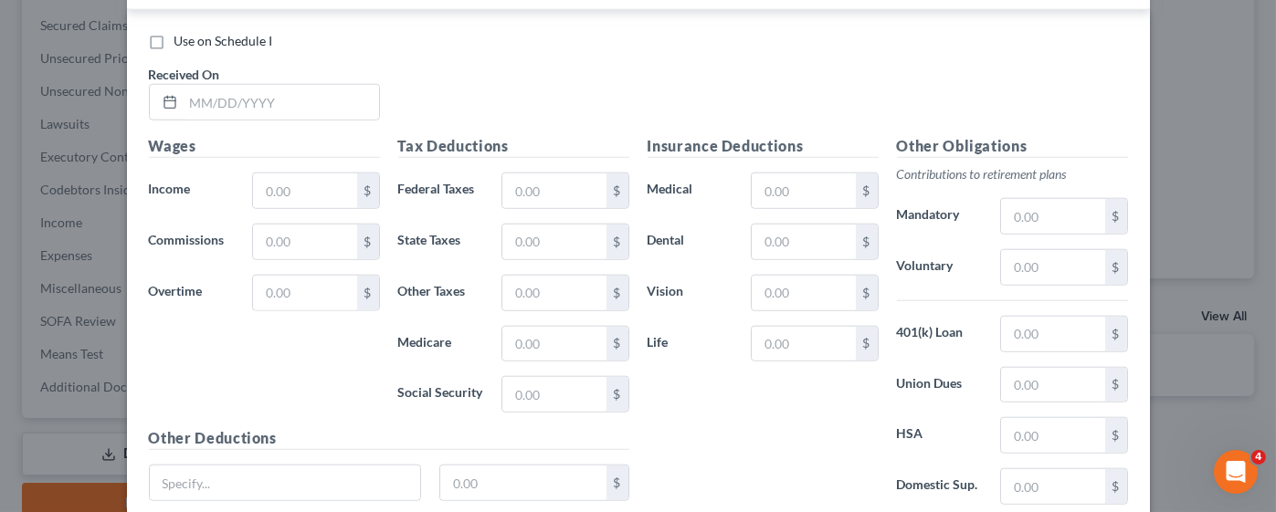
scroll to position [3984, 0]
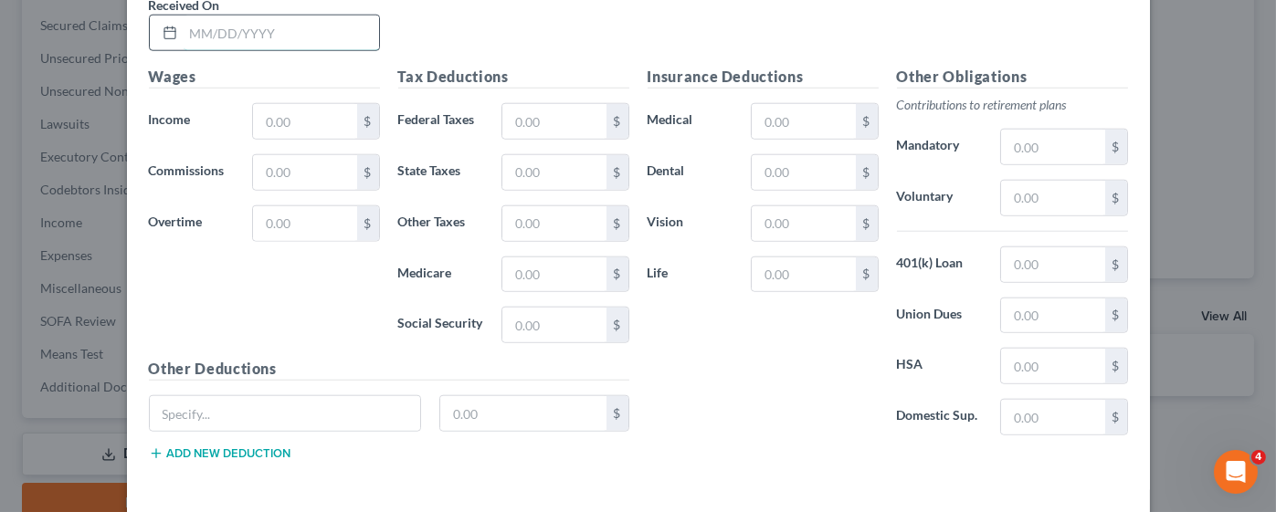
click at [191, 16] on input "text" at bounding box center [281, 33] width 195 height 35
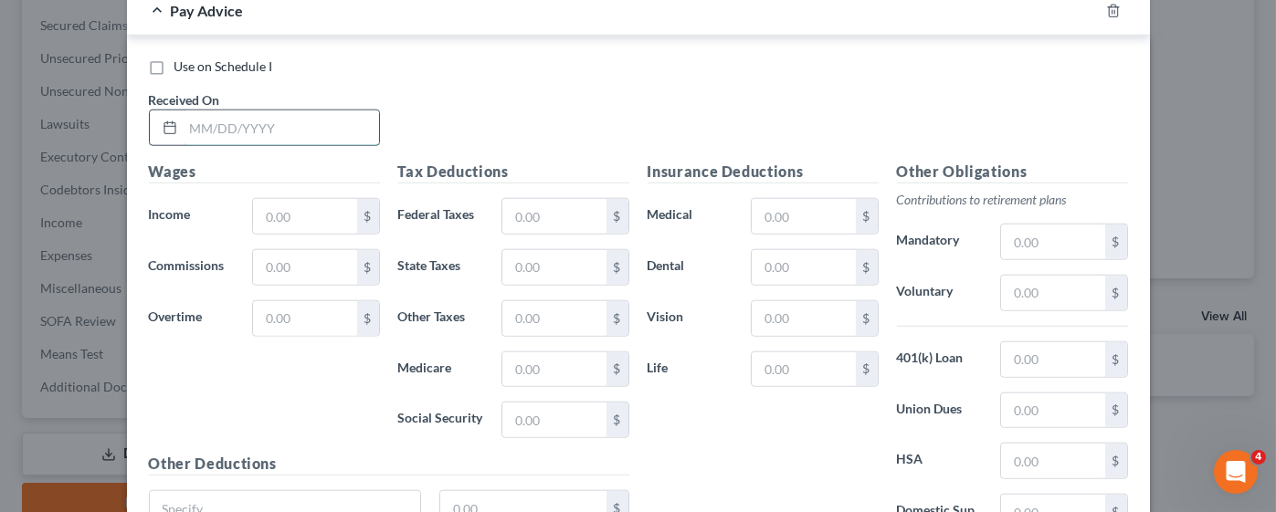
scroll to position [3848, 0]
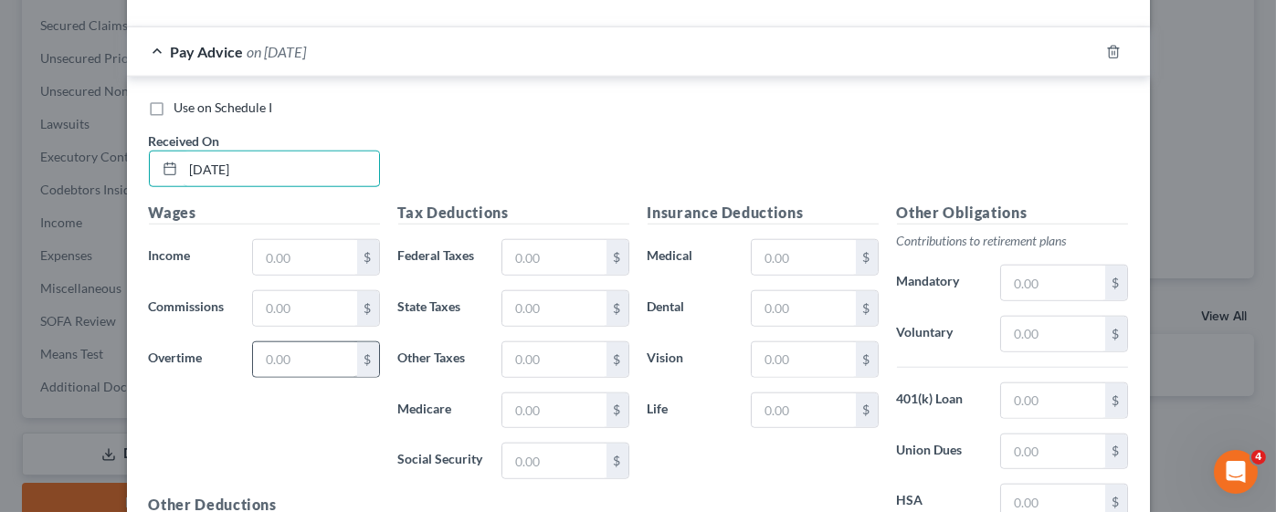
type input "[DATE]"
click at [321, 343] on input "text" at bounding box center [304, 360] width 103 height 35
type input "407.95"
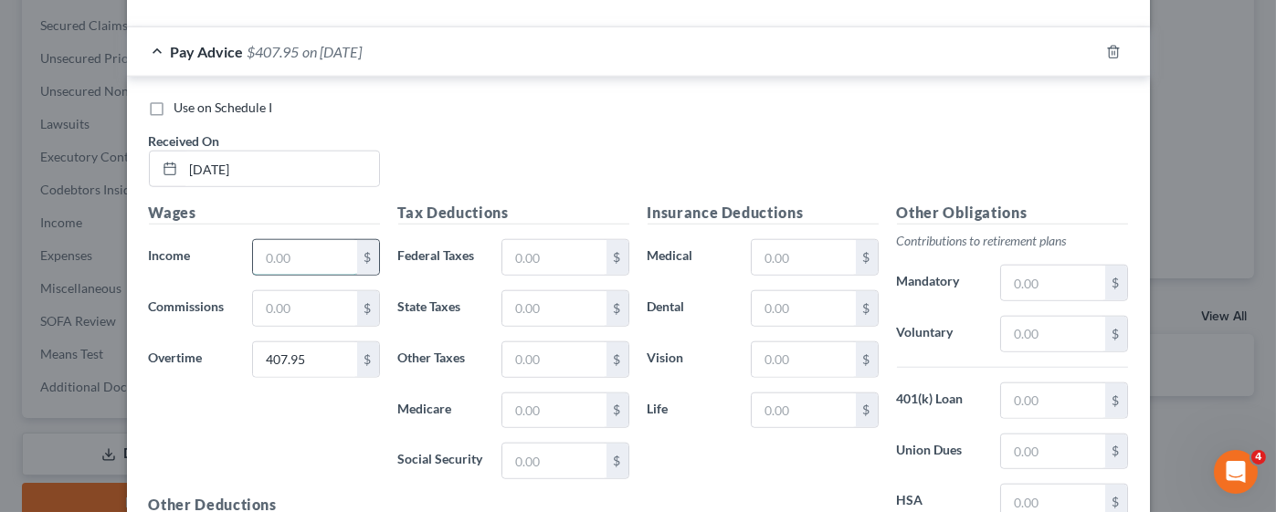
click at [313, 240] on input "text" at bounding box center [304, 257] width 103 height 35
type input "3,530.54"
click at [548, 240] on input "text" at bounding box center [553, 257] width 103 height 35
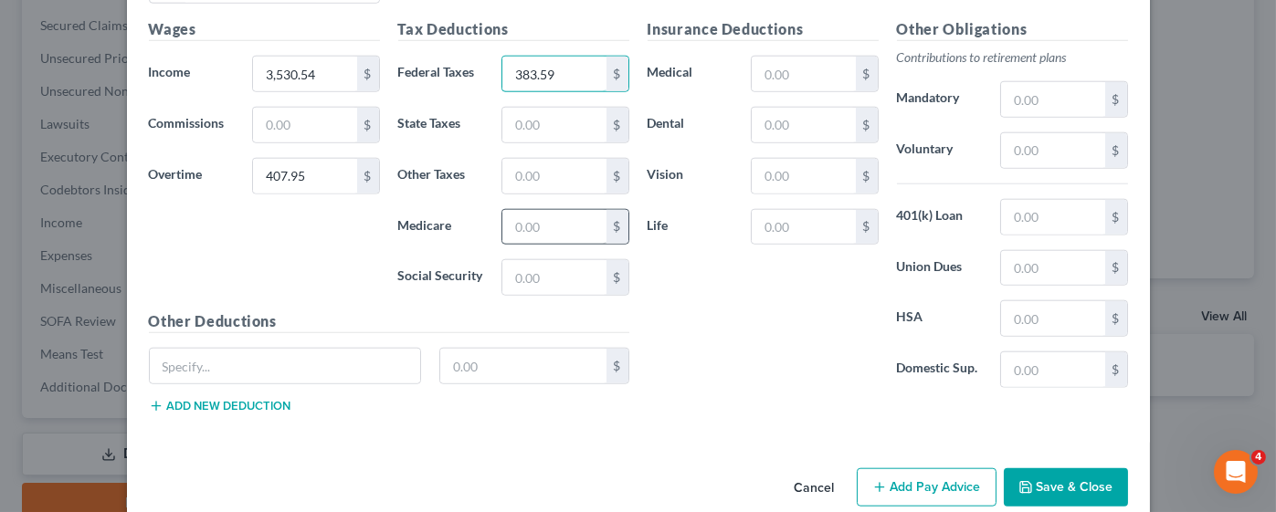
type input "383.59"
click at [545, 210] on input "text" at bounding box center [553, 227] width 103 height 35
type input "5"
type input "55.13"
click at [560, 264] on input "text" at bounding box center [553, 277] width 103 height 35
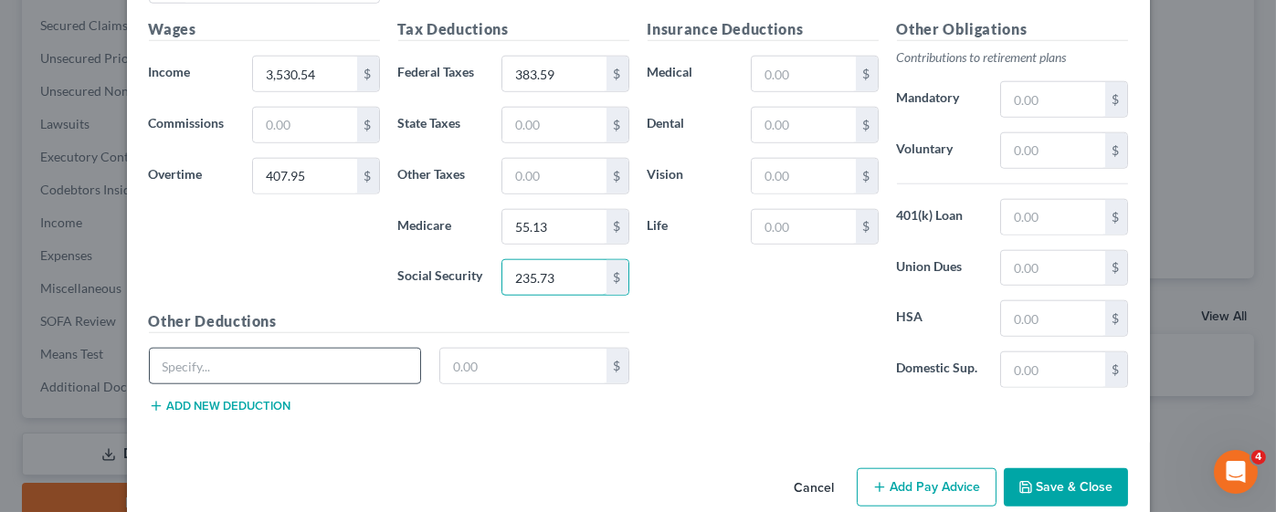
type input "235.73"
click at [309, 349] on input "text" at bounding box center [285, 366] width 271 height 35
type input "CAFE"
click at [263, 399] on button "Add new deduction" at bounding box center [220, 406] width 142 height 15
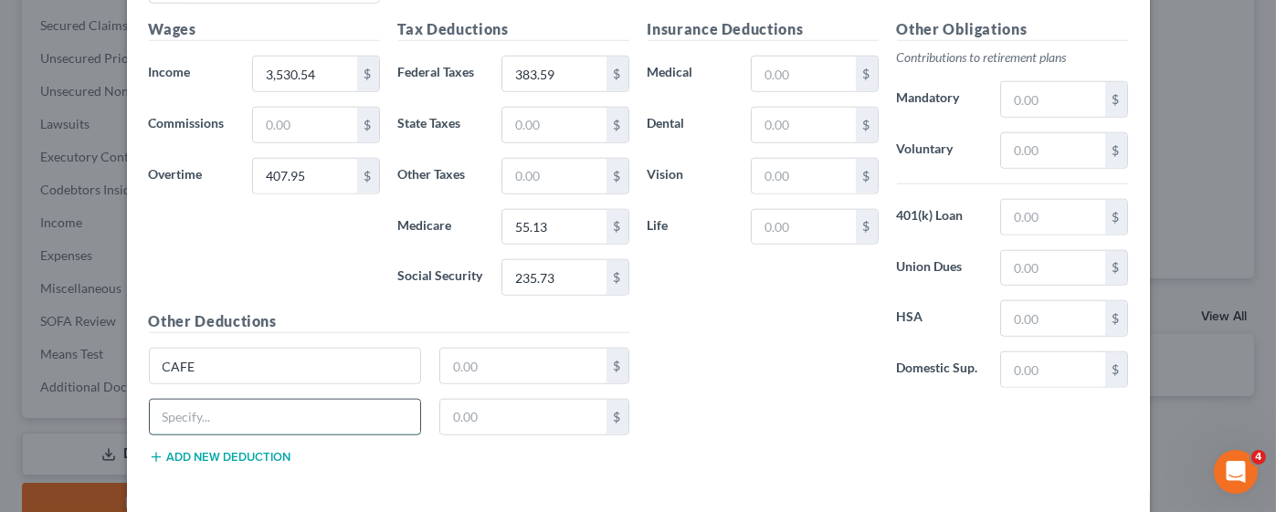
click at [249, 400] on input "text" at bounding box center [285, 417] width 271 height 35
type input "AUX"
click at [525, 349] on input "text" at bounding box center [523, 366] width 166 height 35
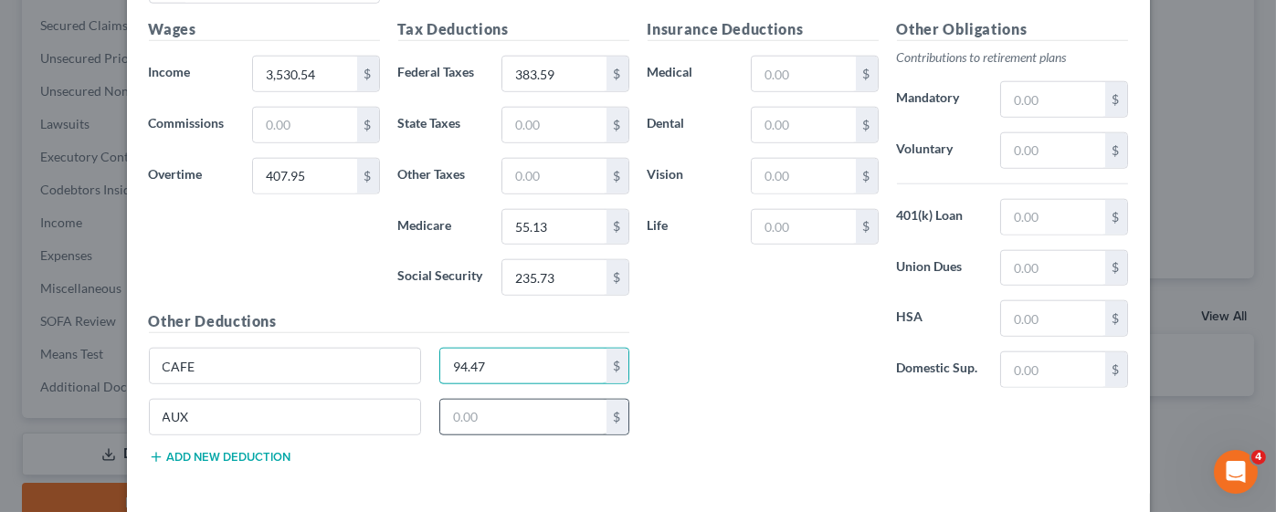
type input "94.47"
click at [497, 400] on input "text" at bounding box center [523, 417] width 166 height 35
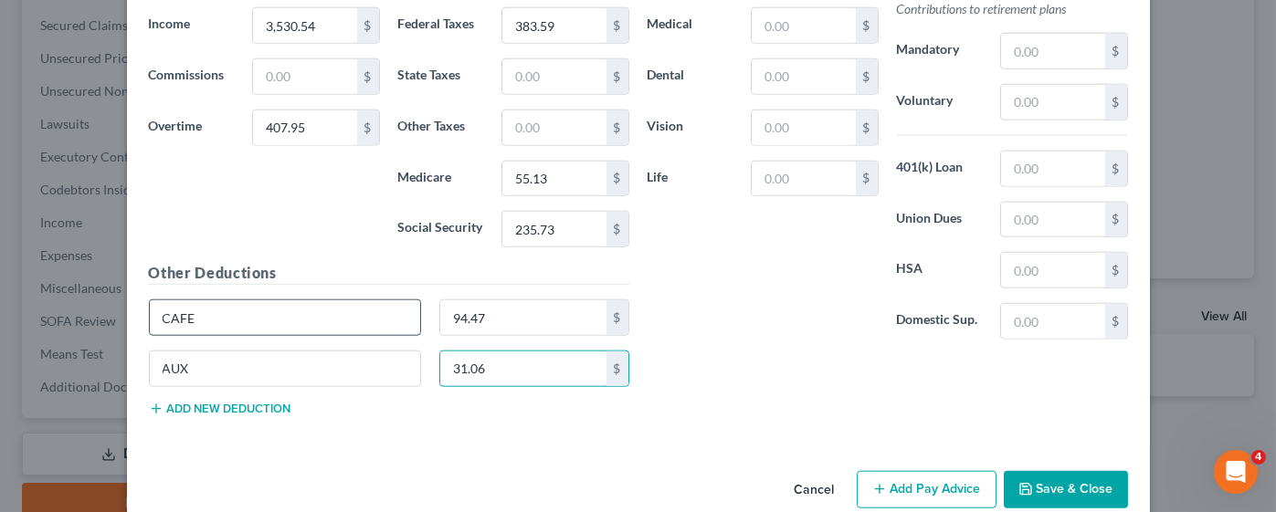
scroll to position [4082, 0]
type input "31.06"
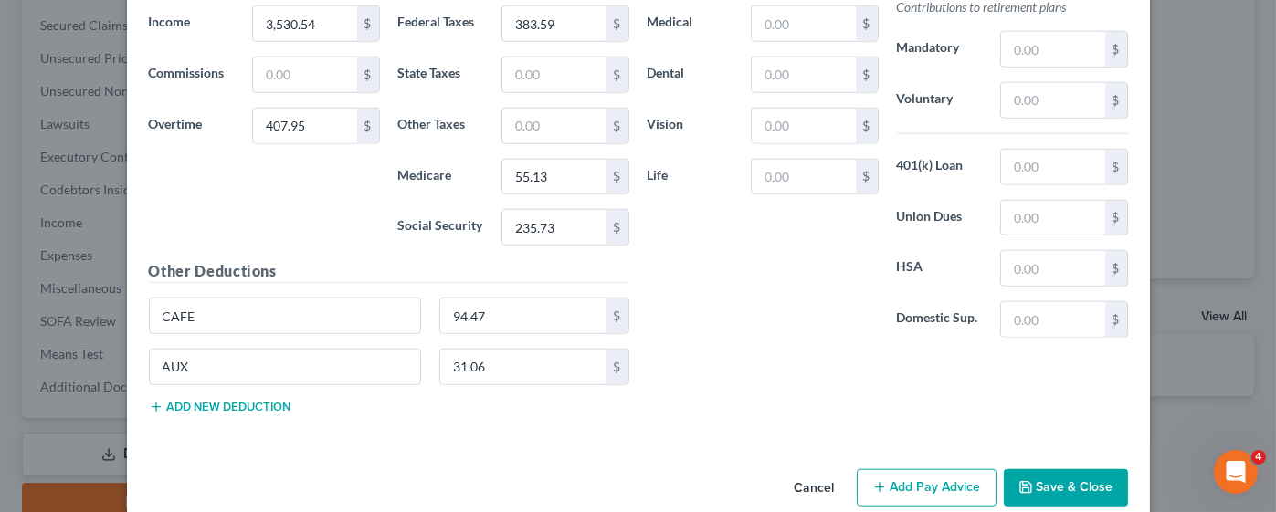
click at [227, 384] on div "Other Deductions CAFE 94.47 $ AUX 31.06 $ Add new deduction" at bounding box center [389, 344] width 499 height 169
click at [223, 400] on button "Add new deduction" at bounding box center [220, 407] width 142 height 15
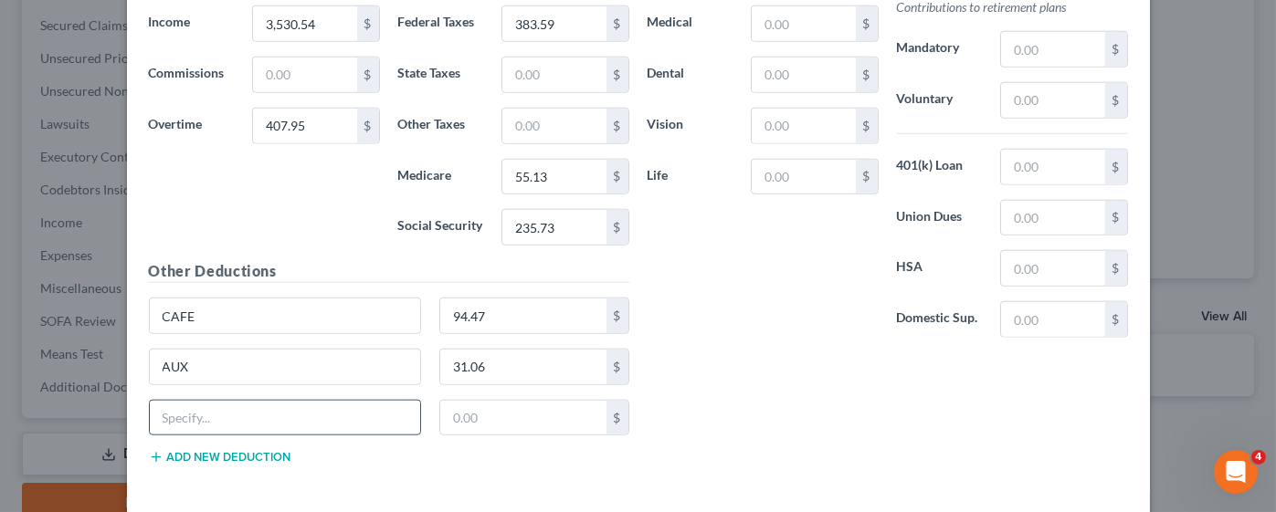
click at [211, 401] on input "text" at bounding box center [285, 418] width 271 height 35
type input "GIFT"
drag, startPoint x: 465, startPoint y: 389, endPoint x: 455, endPoint y: 382, distance: 12.4
click at [465, 401] on input "text" at bounding box center [523, 418] width 166 height 35
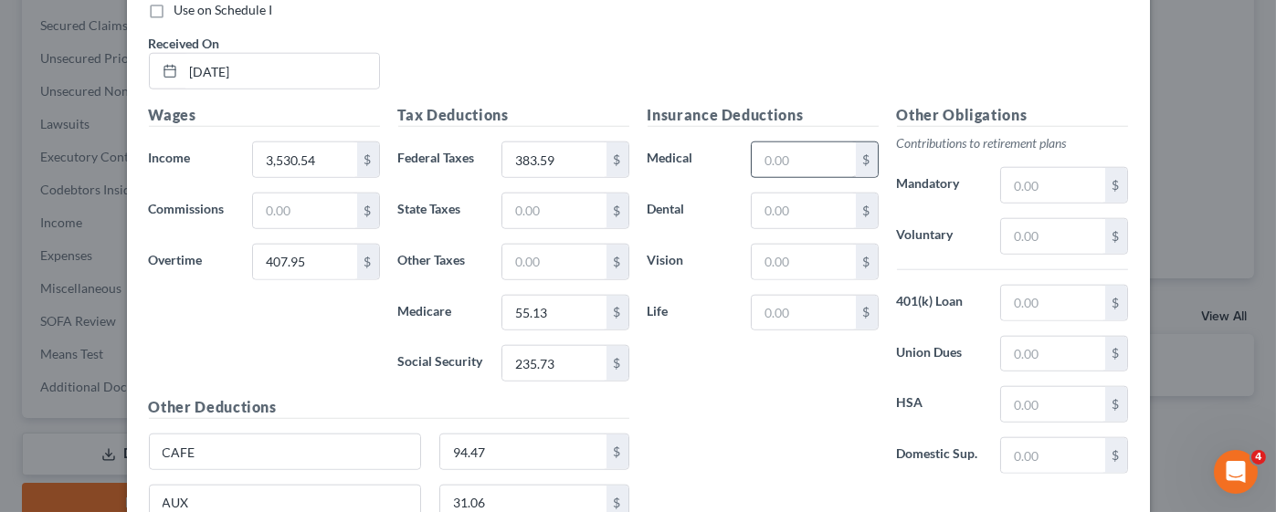
type input "13.39"
click at [801, 142] on input "text" at bounding box center [803, 159] width 103 height 35
type input "80.21"
type input "39.00"
type input "6.19"
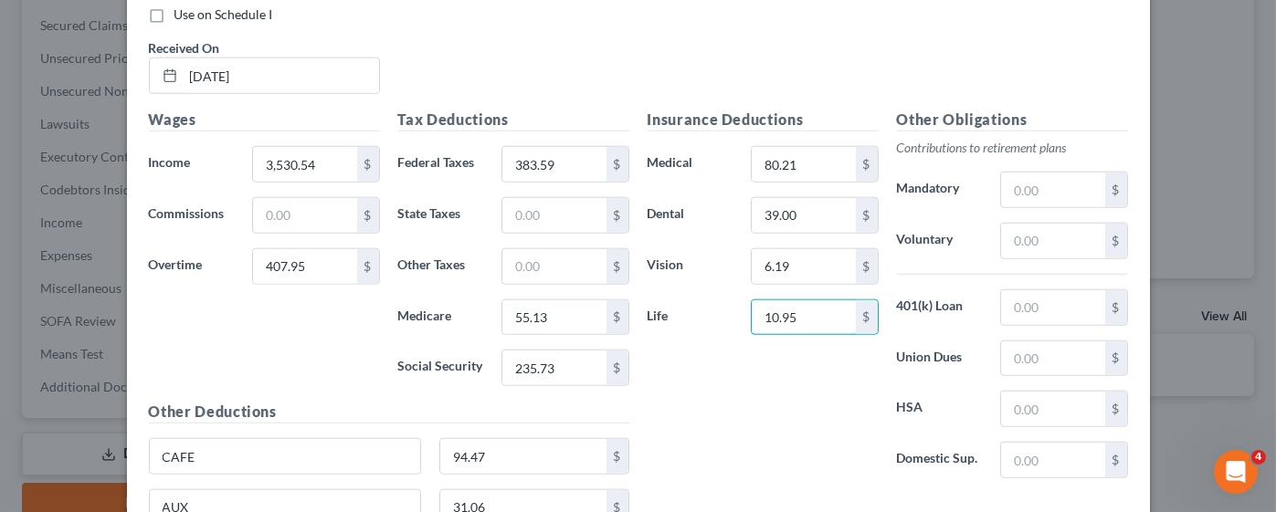
scroll to position [4133, 0]
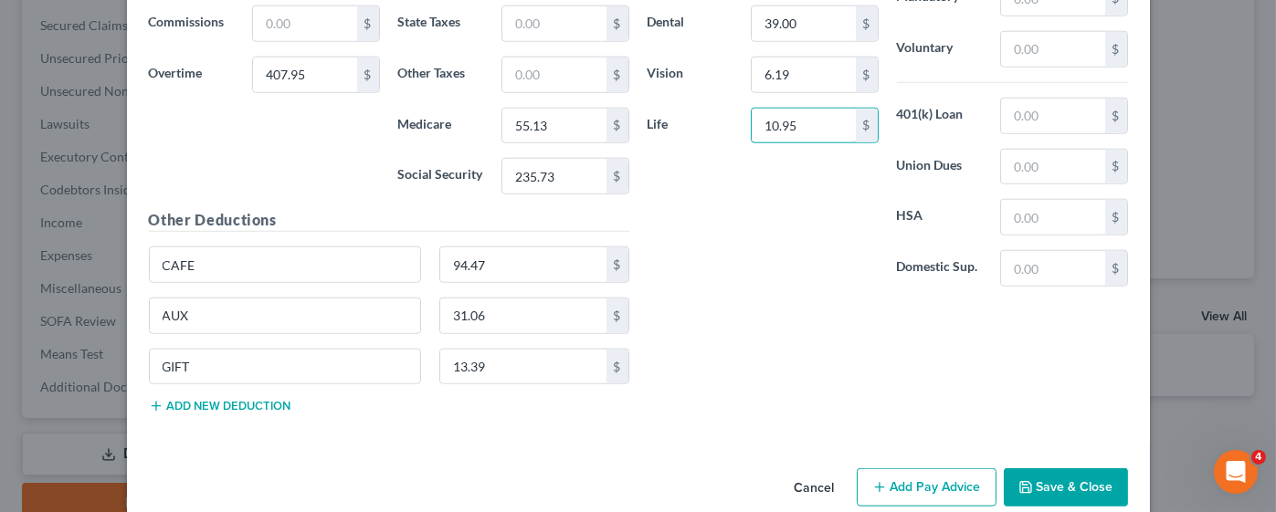
type input "10.95"
click at [900, 469] on button "Add Pay Advice" at bounding box center [927, 488] width 140 height 38
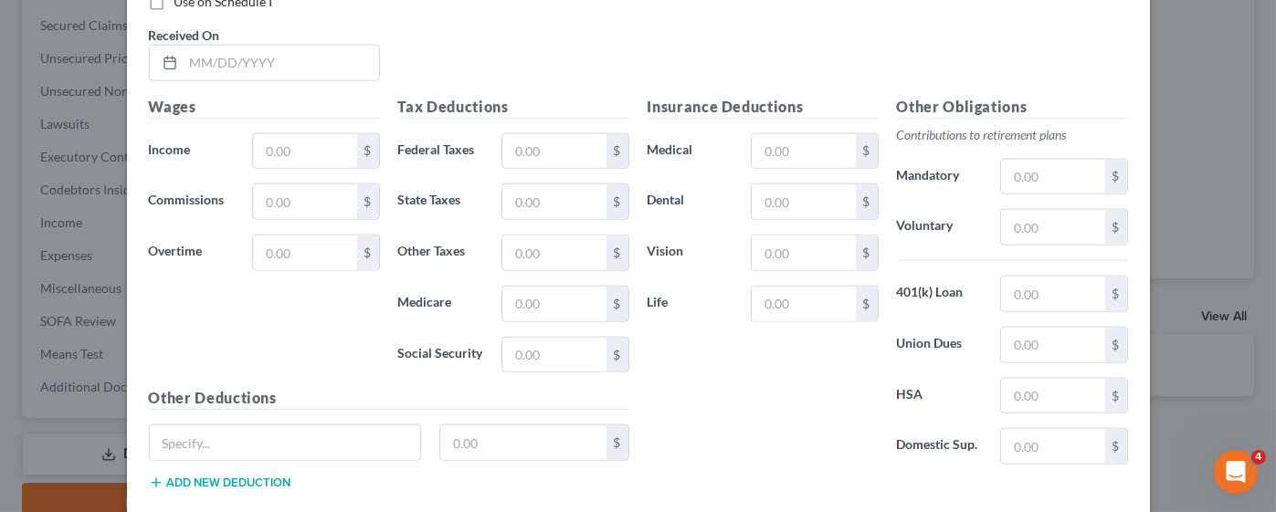
scroll to position [4728, 0]
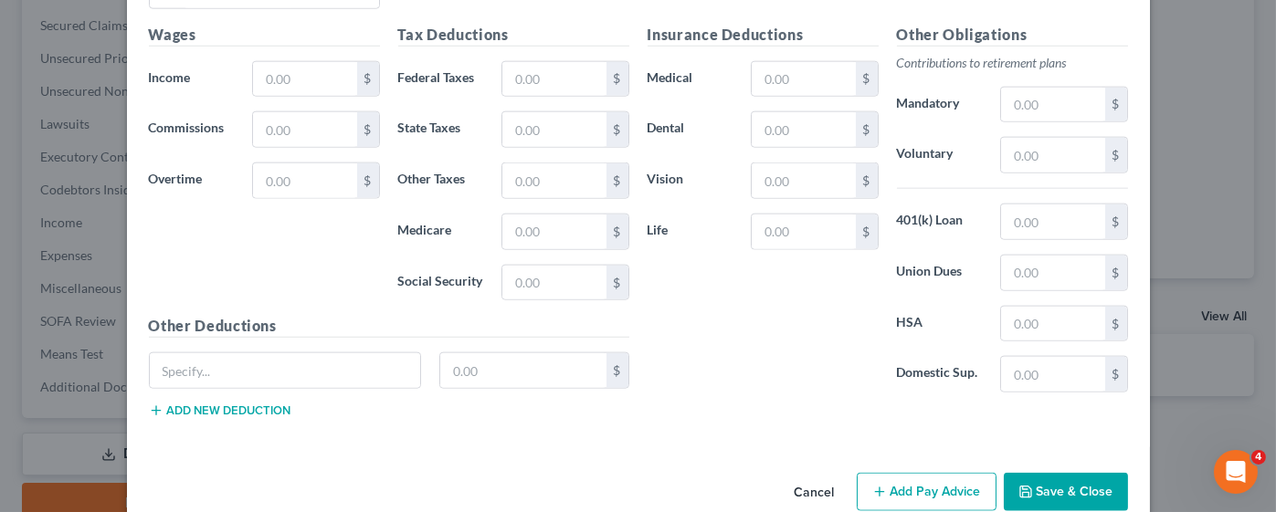
click at [253, 404] on button "Add new deduction" at bounding box center [220, 411] width 142 height 15
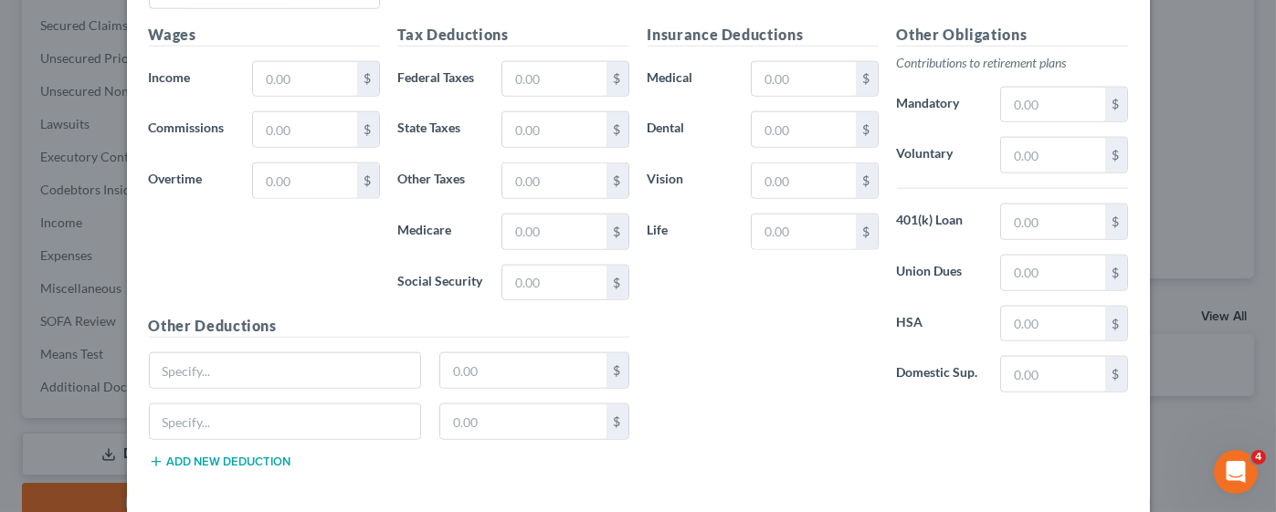
click at [226, 455] on button "Add new deduction" at bounding box center [220, 462] width 142 height 15
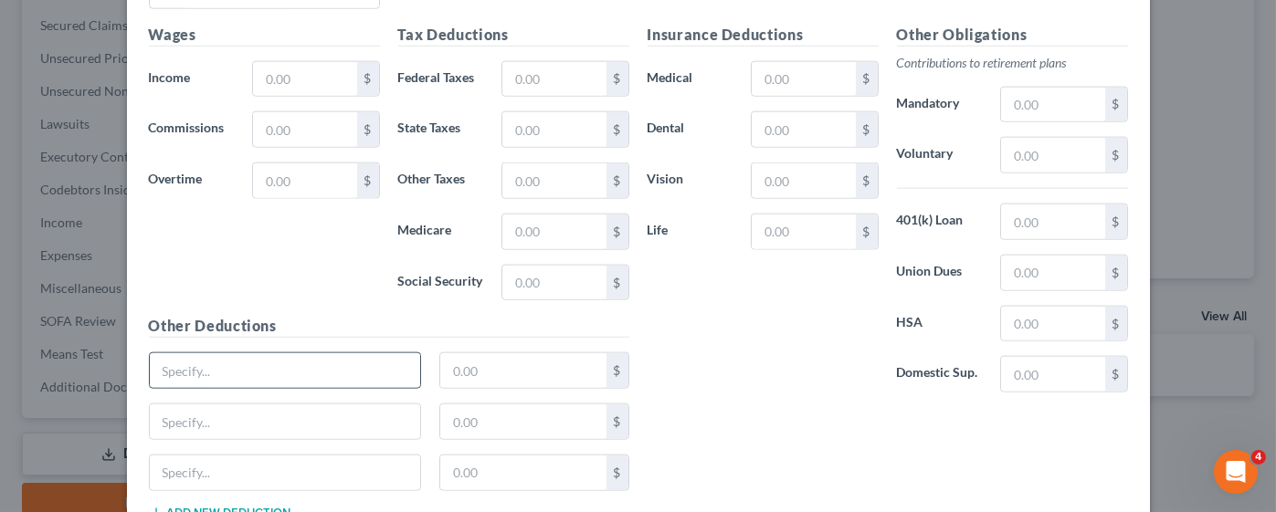
click at [231, 353] on input "text" at bounding box center [285, 370] width 271 height 35
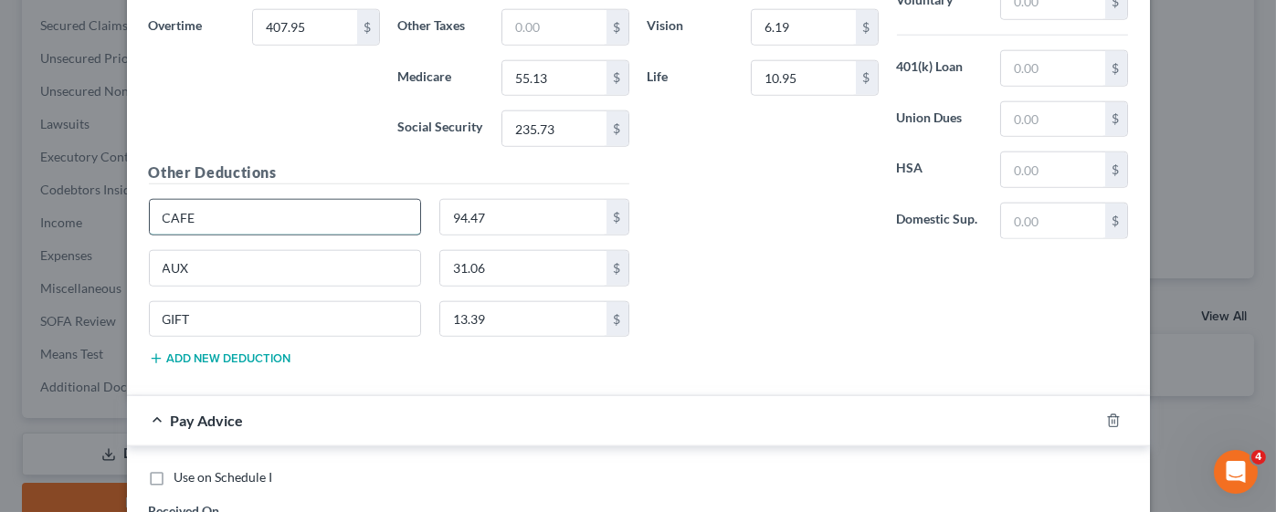
click at [243, 200] on input "CAFE" at bounding box center [285, 217] width 271 height 35
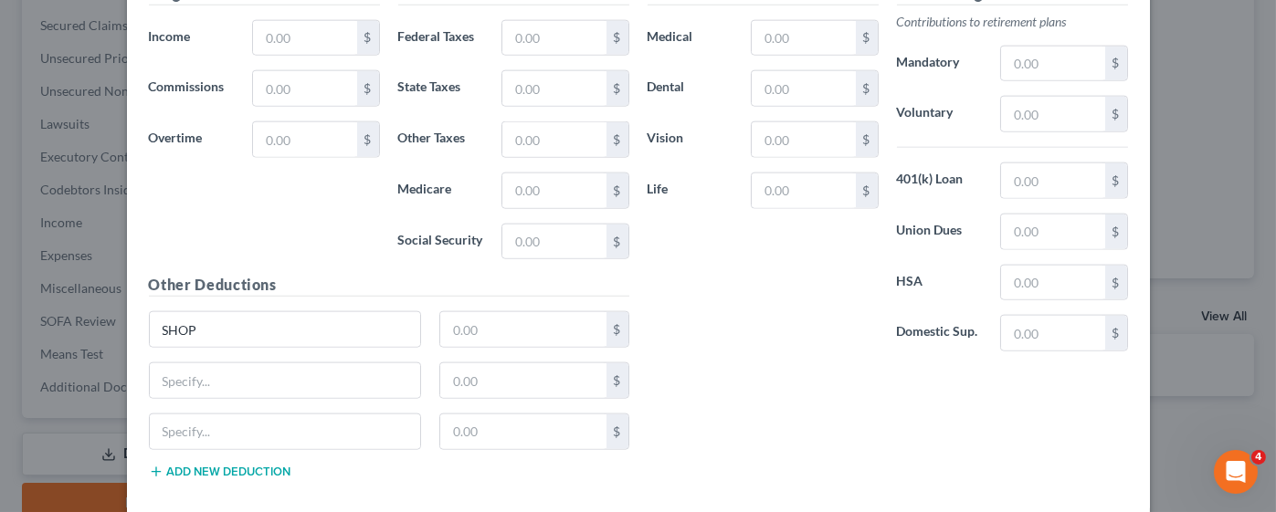
scroll to position [4771, 0]
click at [244, 311] on input "SHOP" at bounding box center [285, 328] width 271 height 35
type input "S"
type input "CAFE"
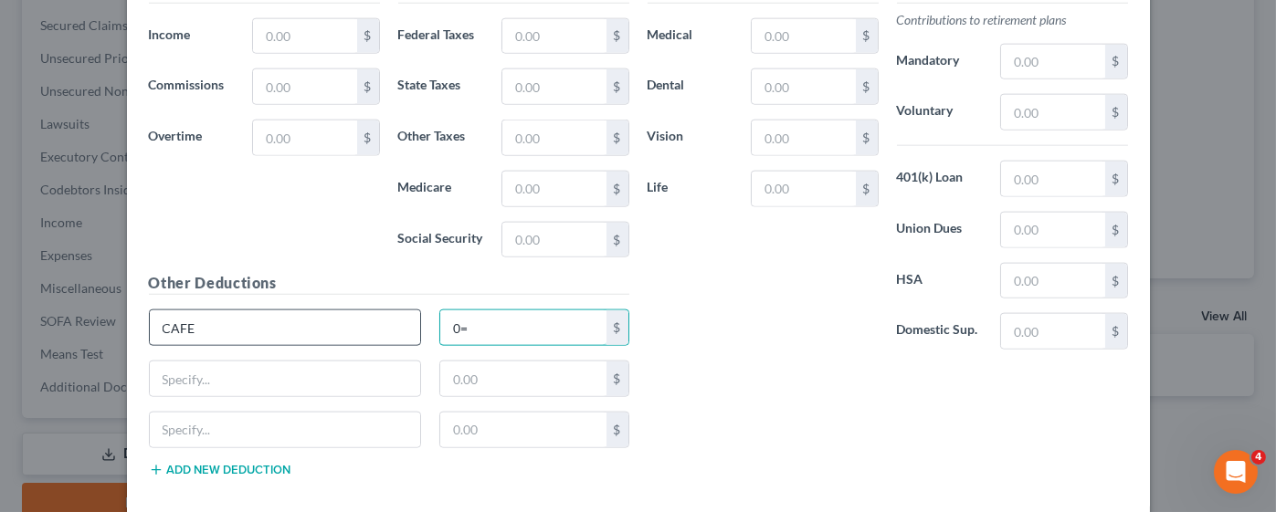
type input "0"
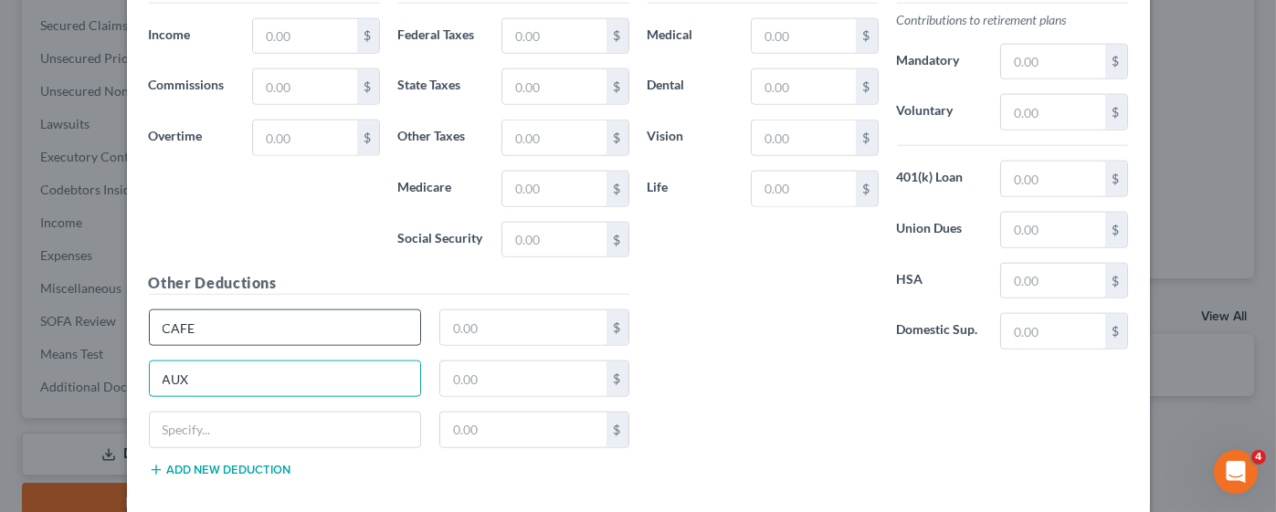
type input "AUX"
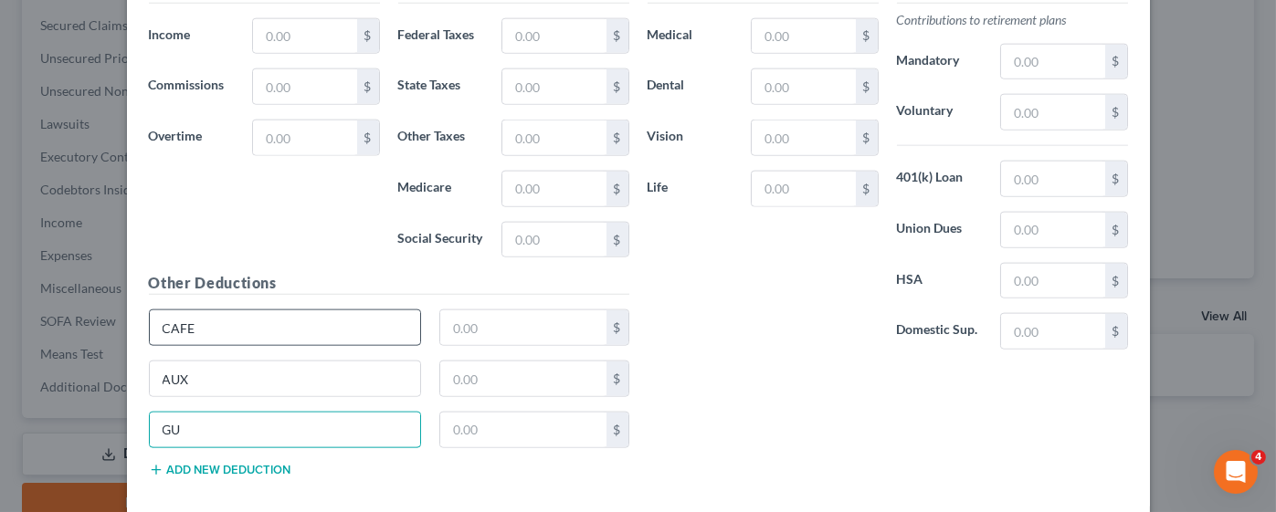
type input "G"
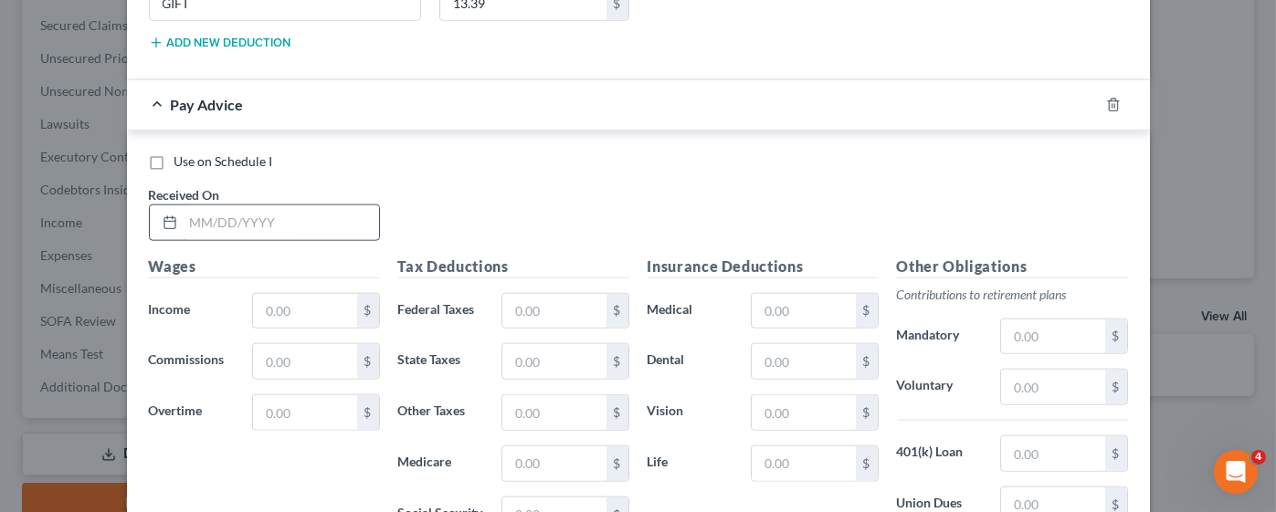
type input "GIFT"
click at [259, 206] on input "text" at bounding box center [281, 223] width 195 height 35
type input "[DATE]"
click at [287, 395] on input "text" at bounding box center [304, 412] width 103 height 35
type input "267.38"
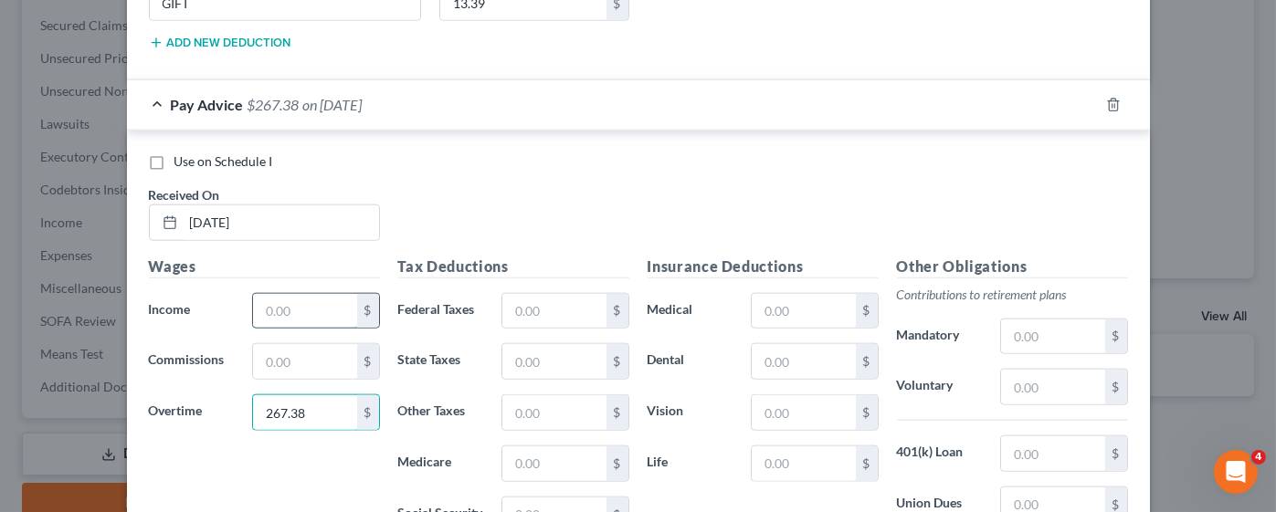
click at [297, 294] on input "text" at bounding box center [304, 311] width 103 height 35
type input "3,285.50"
click at [791, 294] on input "text" at bounding box center [803, 311] width 103 height 35
type input "80.21"
type input "39.00"
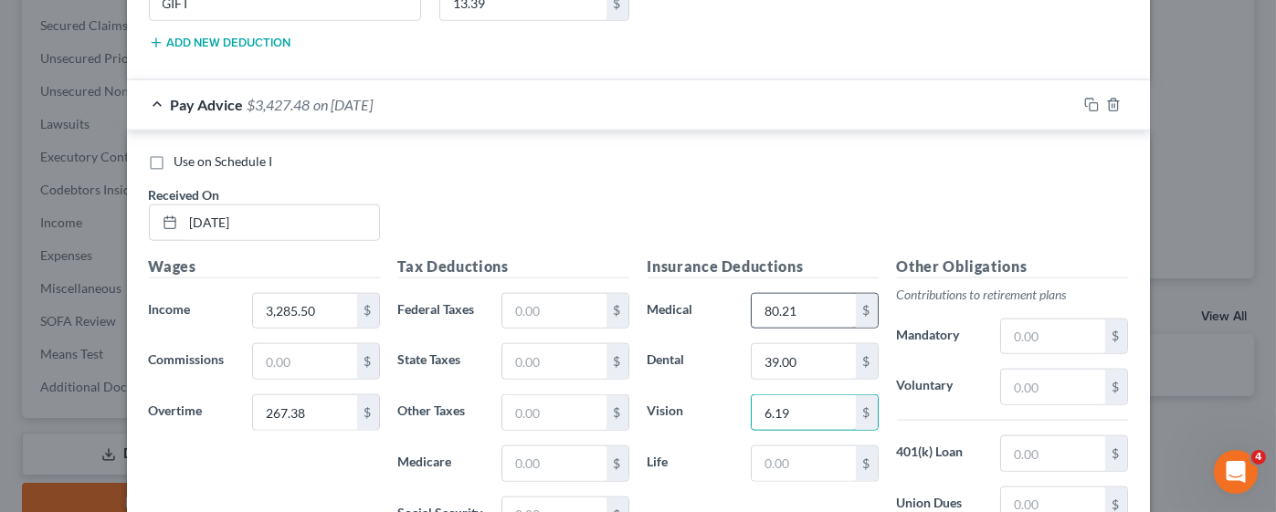
type input "6.19"
type input "10.95"
click at [502, 294] on input "text" at bounding box center [553, 311] width 103 height 35
type input "301.04"
type input "49.70"
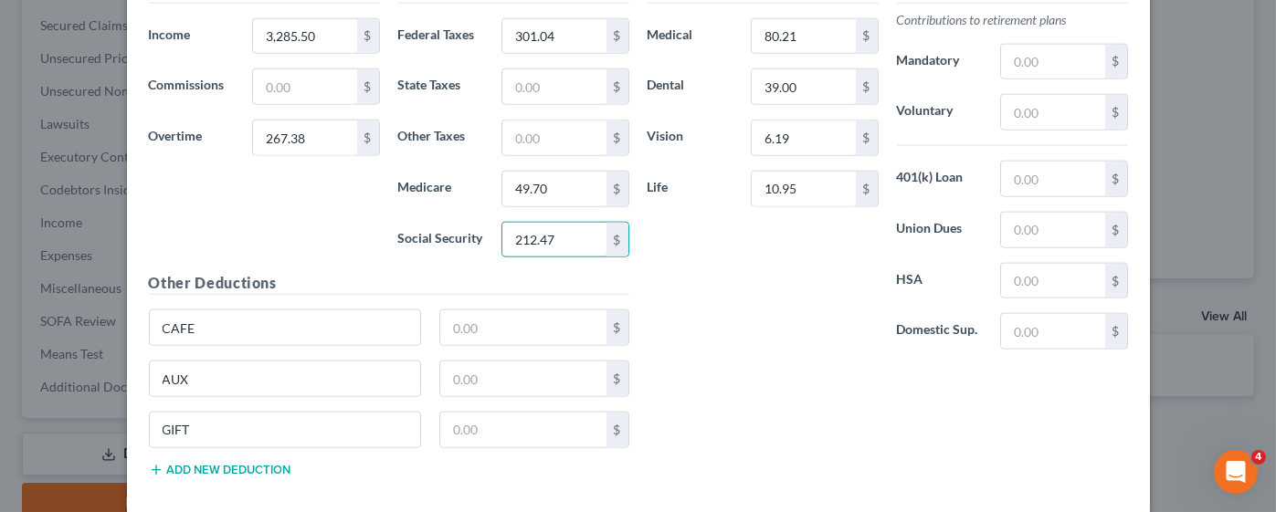
scroll to position [4830, 0]
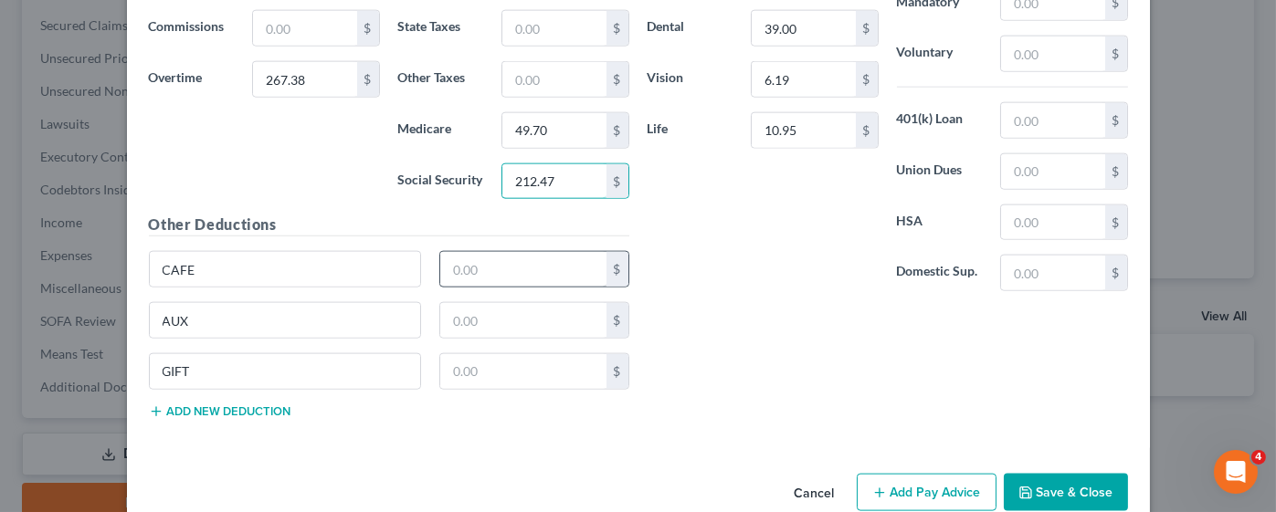
type input "212.47"
click at [485, 252] on input "text" at bounding box center [523, 269] width 166 height 35
type input "101.19"
type input "31.06"
drag, startPoint x: 276, startPoint y: 314, endPoint x: 114, endPoint y: 335, distance: 163.0
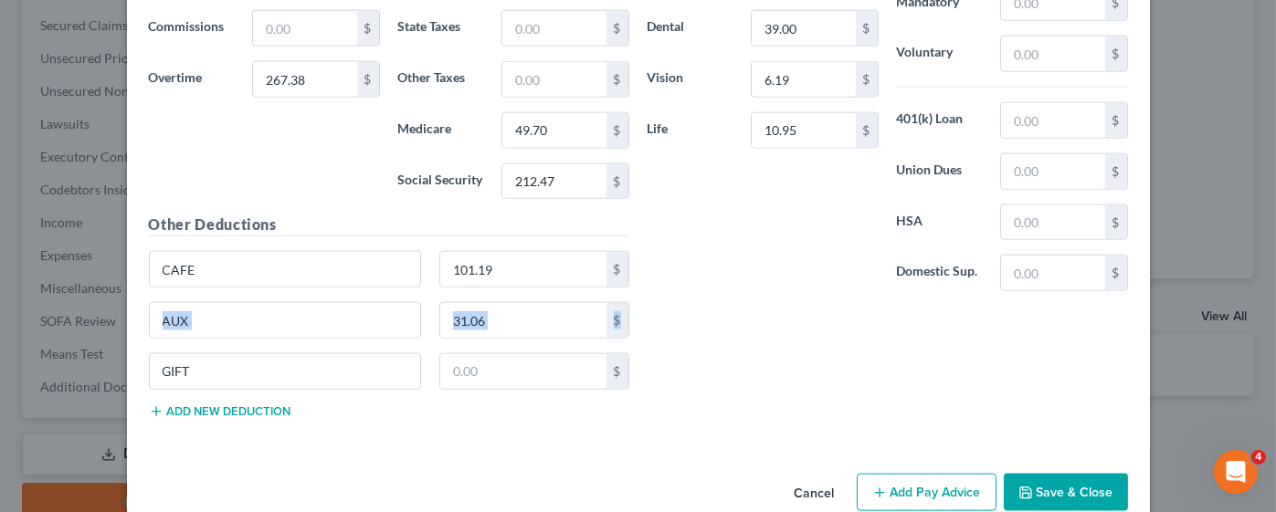
click at [114, 335] on div "Edit Income Source × Employment Type * Select Full or [DEMOGRAPHIC_DATA] Employ…" at bounding box center [638, 256] width 1276 height 512
drag, startPoint x: 204, startPoint y: 333, endPoint x: 117, endPoint y: 338, distance: 86.9
click at [127, 338] on div "Use on Schedule I Received On * [DATE] Wages Income * 3,285.50 $ Commissions $ …" at bounding box center [638, 122] width 1023 height 651
click at [1028, 474] on button "Save & Close" at bounding box center [1066, 493] width 124 height 38
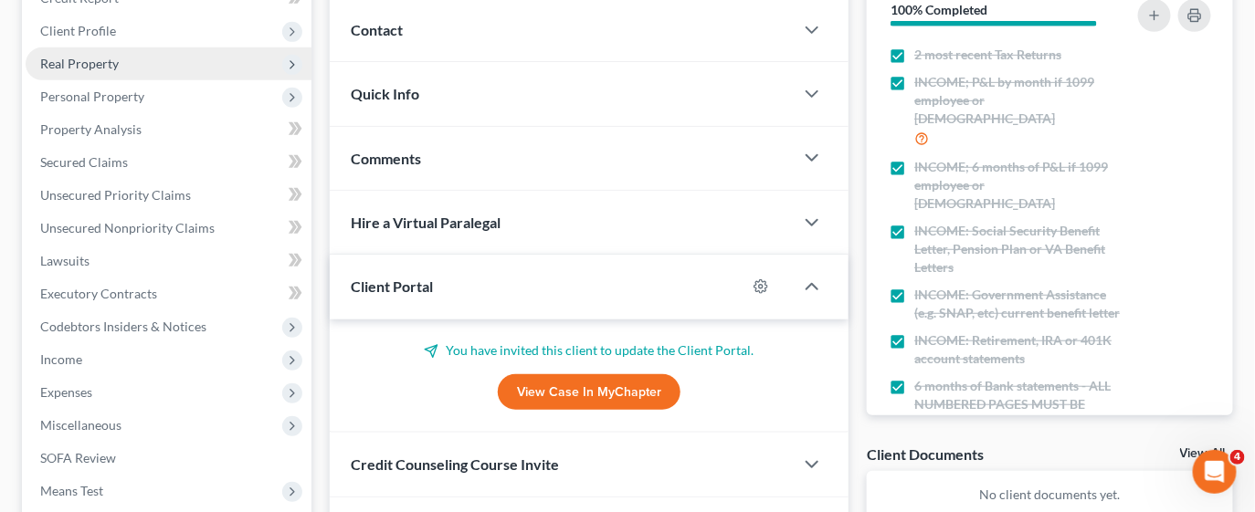
scroll to position [411, 0]
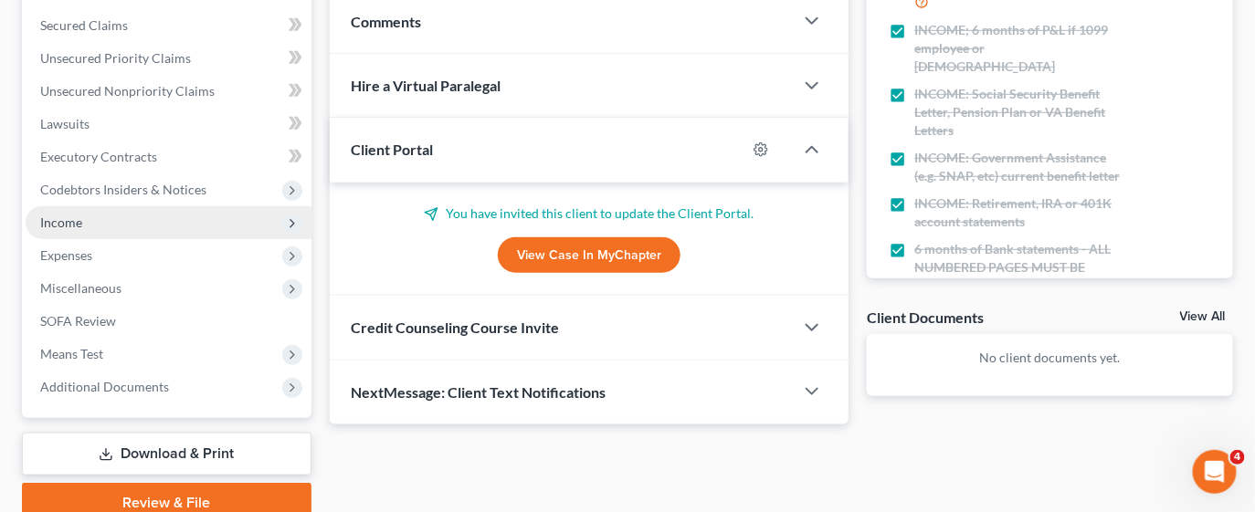
click at [139, 219] on span "Income" at bounding box center [169, 222] width 286 height 33
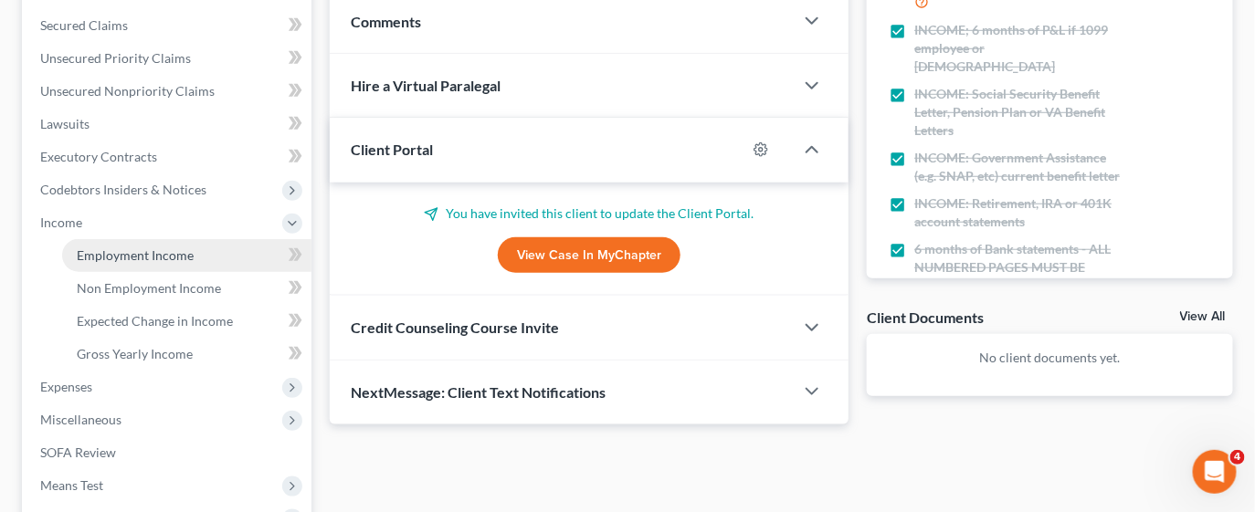
click at [138, 251] on span "Employment Income" at bounding box center [135, 256] width 117 height 16
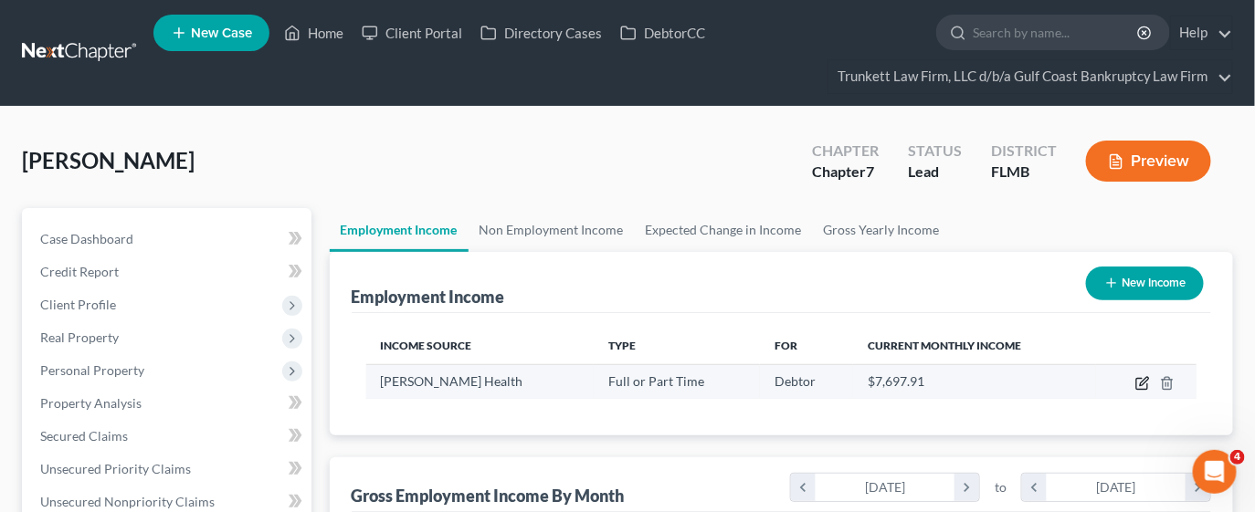
click at [1142, 382] on icon "button" at bounding box center [1144, 381] width 8 height 8
select select "0"
select select "9"
select select "2"
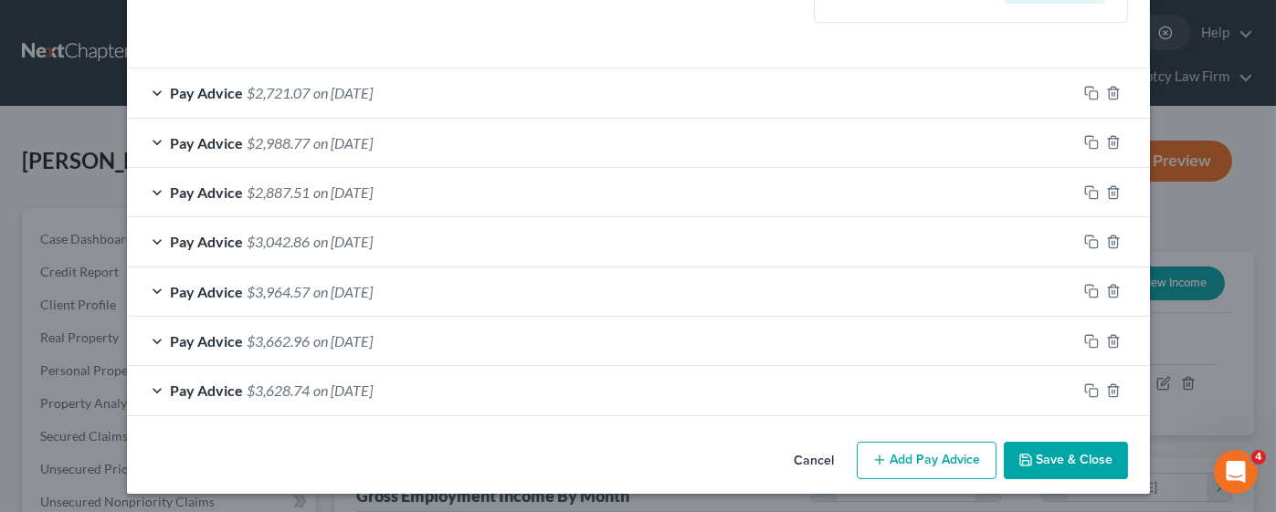
scroll to position [553, 0]
click at [889, 453] on button "Add Pay Advice" at bounding box center [927, 461] width 140 height 38
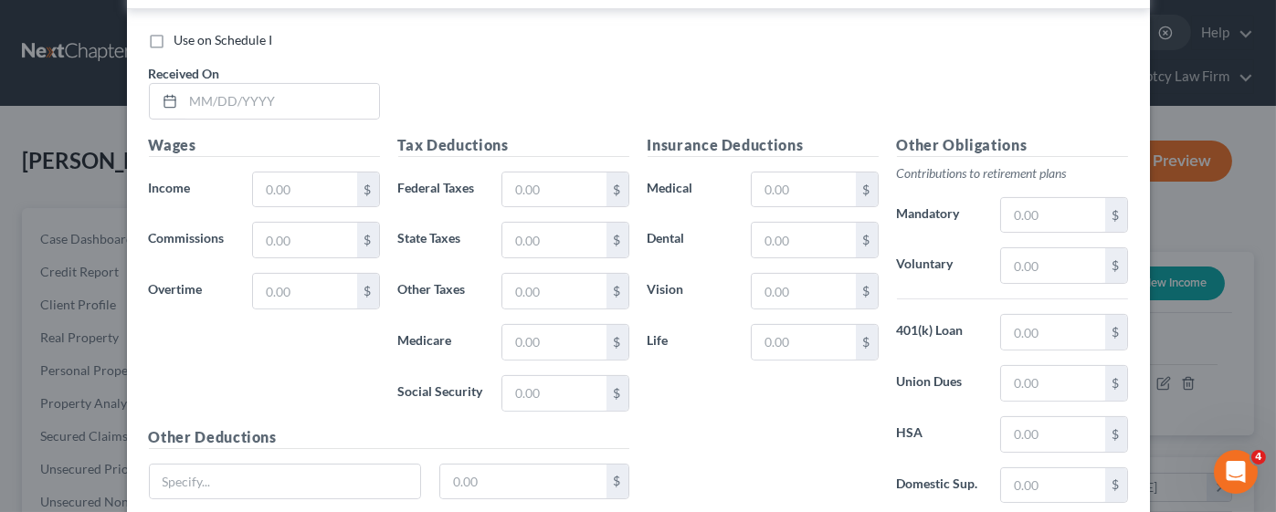
scroll to position [964, 0]
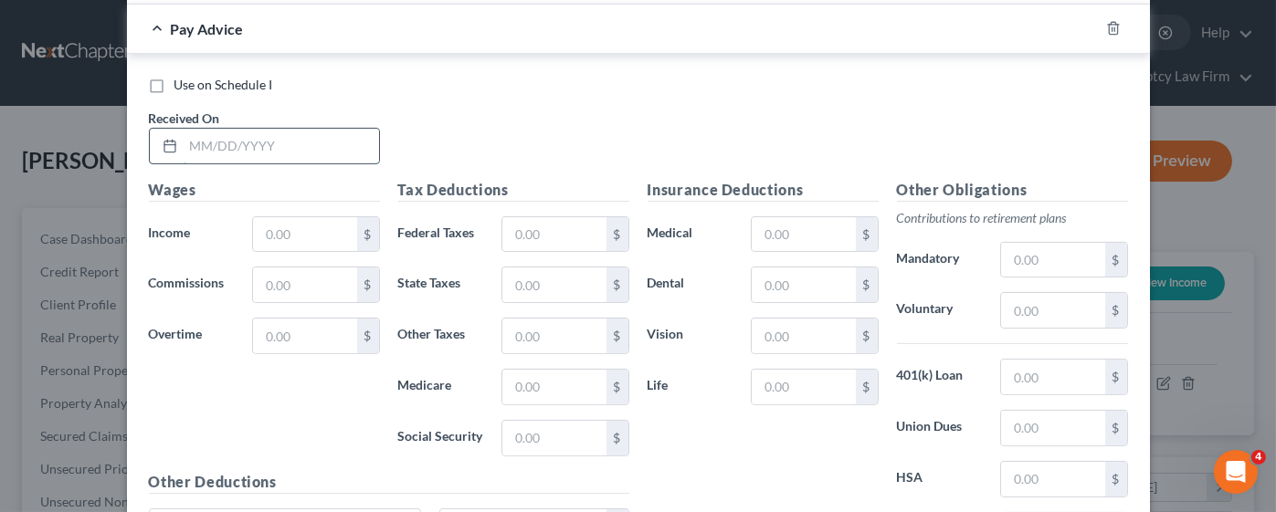
click at [227, 144] on input "text" at bounding box center [281, 146] width 195 height 35
type input "[DATE]"
click at [268, 336] on input "text" at bounding box center [304, 336] width 103 height 35
type input "377.30"
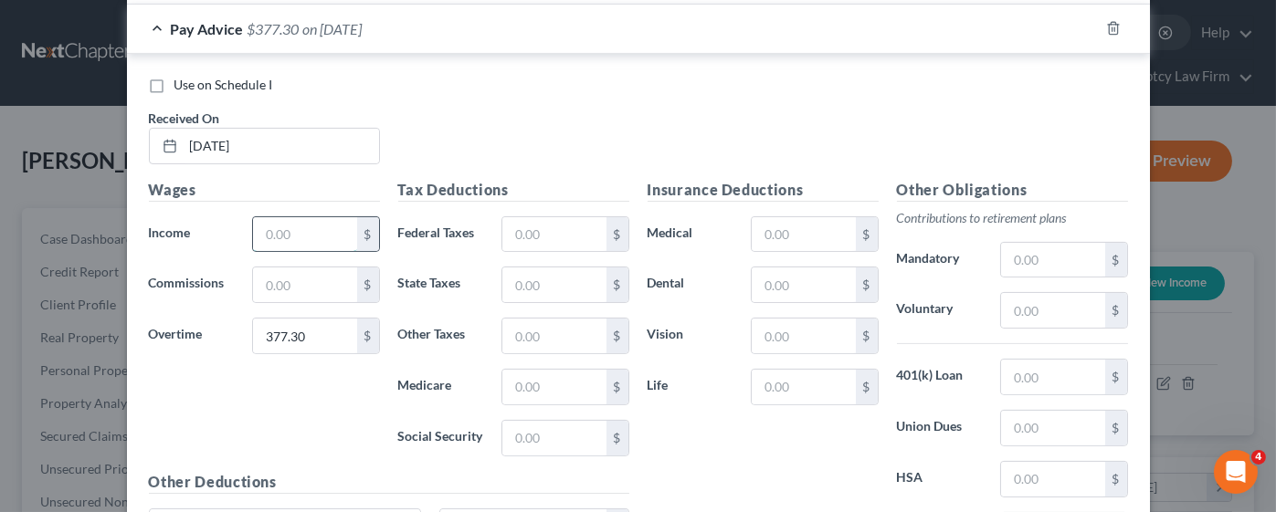
click at [293, 220] on input "text" at bounding box center [304, 234] width 103 height 35
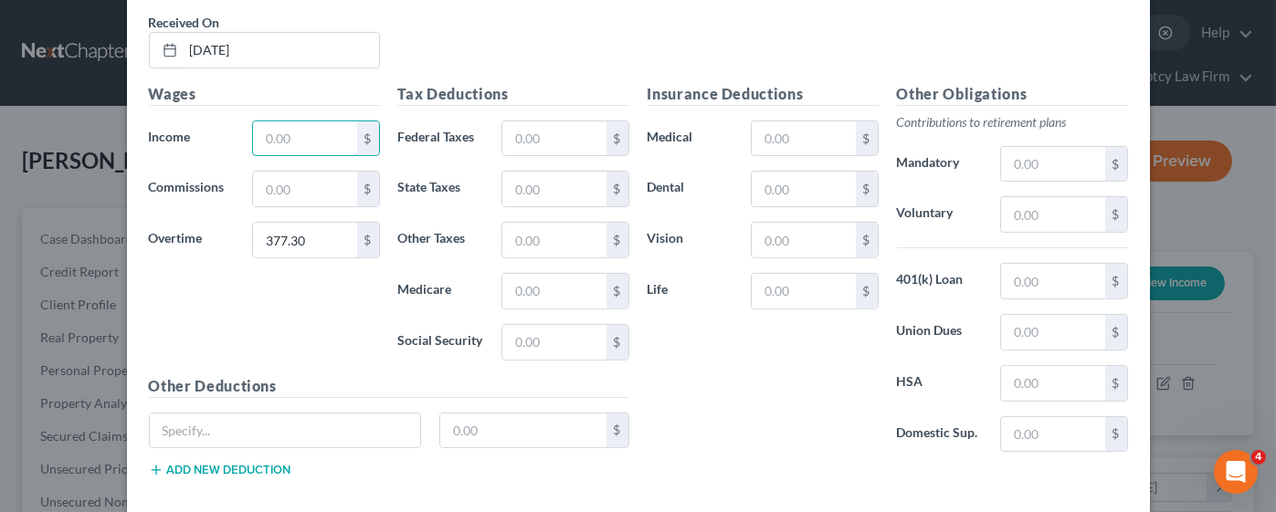
scroll to position [1101, 0]
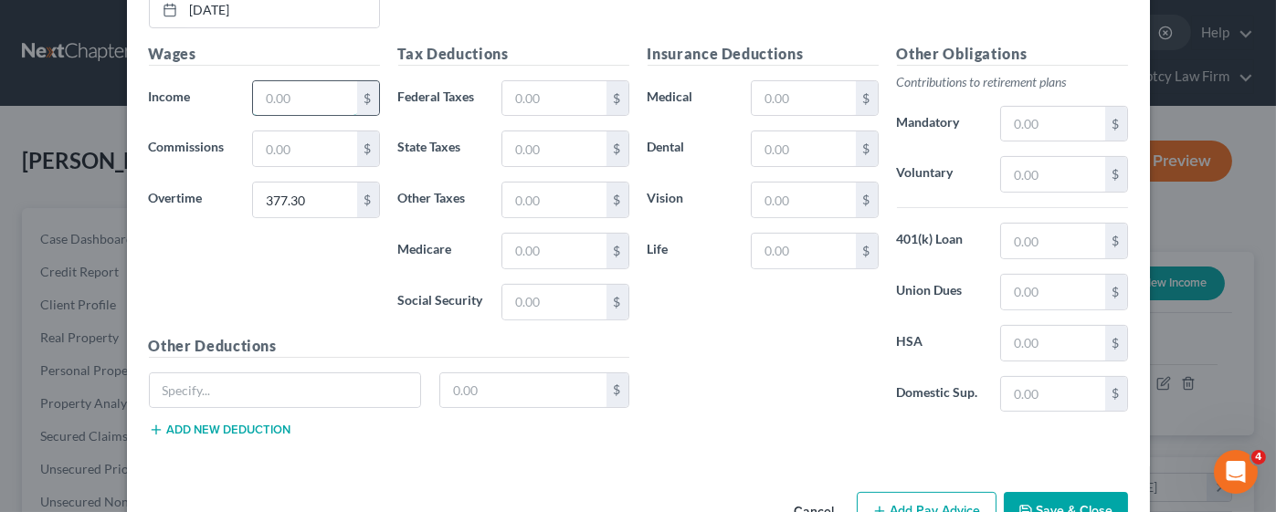
click at [282, 90] on input "text" at bounding box center [304, 98] width 103 height 35
type input "3,174.32"
click at [250, 261] on div "Wages Income * 3,174.32 $ Commissions $ Overtime 377.30 $" at bounding box center [264, 189] width 249 height 292
click at [774, 93] on input "text" at bounding box center [803, 98] width 103 height 35
type input "80.21"
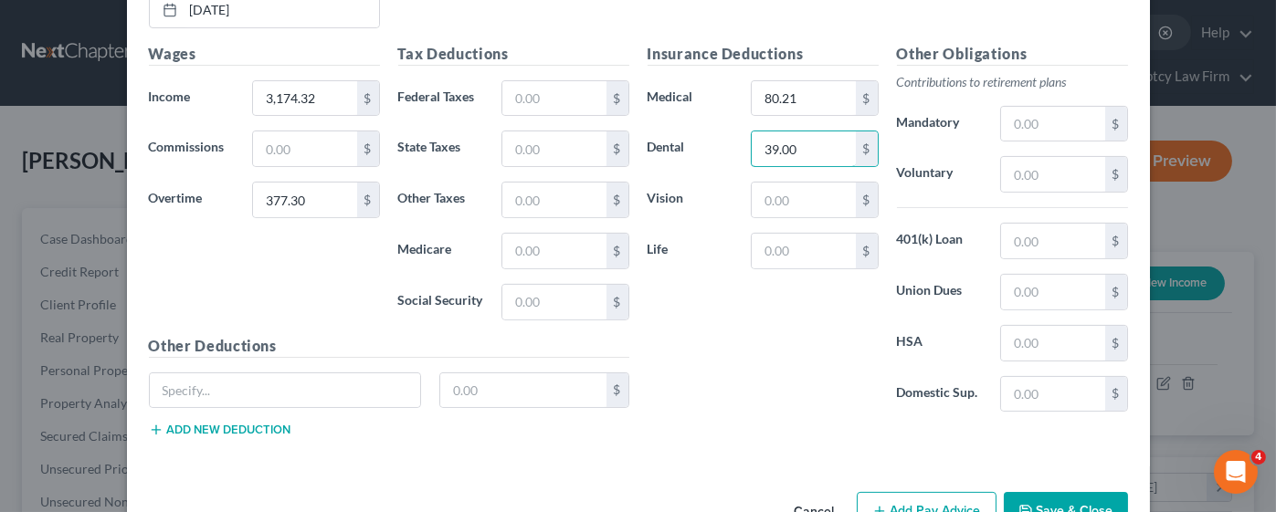
type input "39.00"
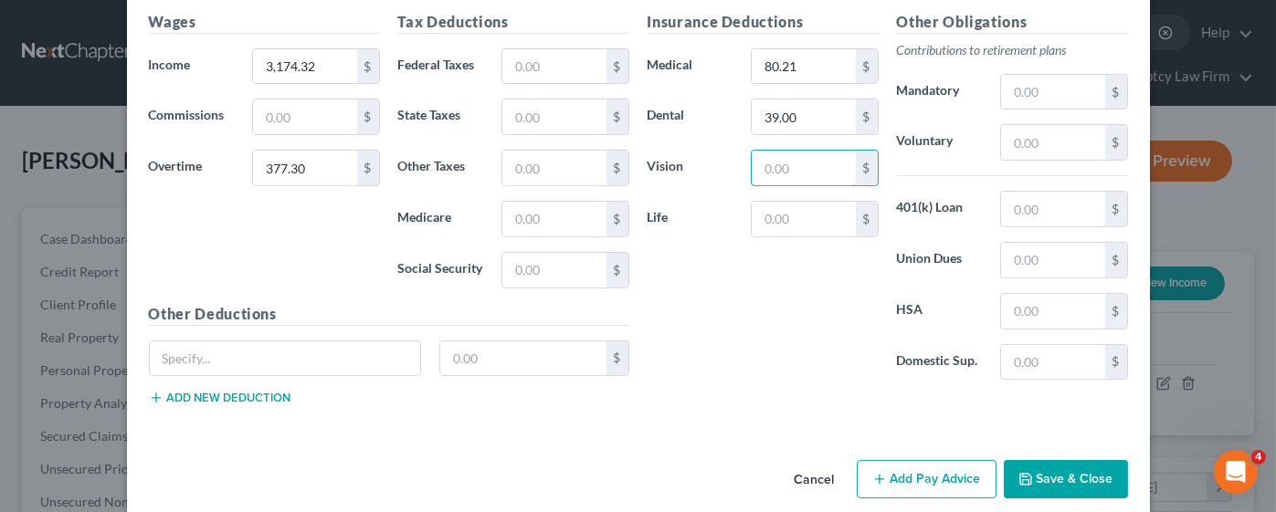
scroll to position [1147, 0]
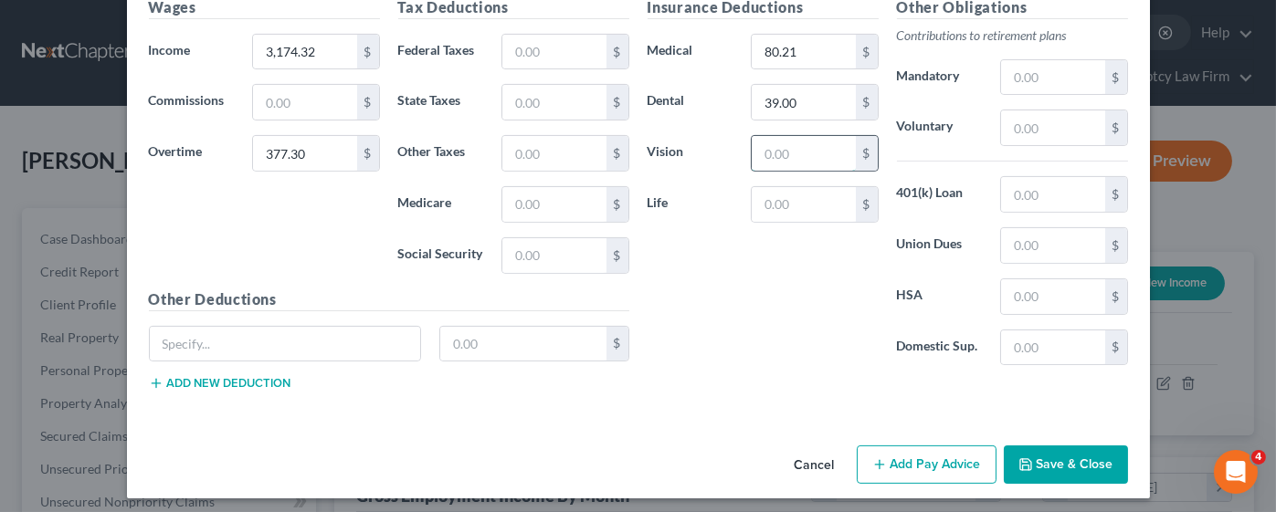
click at [768, 150] on input "text" at bounding box center [803, 153] width 103 height 35
type input "6.19"
type input "10.95"
click at [563, 40] on input "text" at bounding box center [553, 52] width 103 height 35
click at [531, 47] on input "text" at bounding box center [553, 52] width 103 height 35
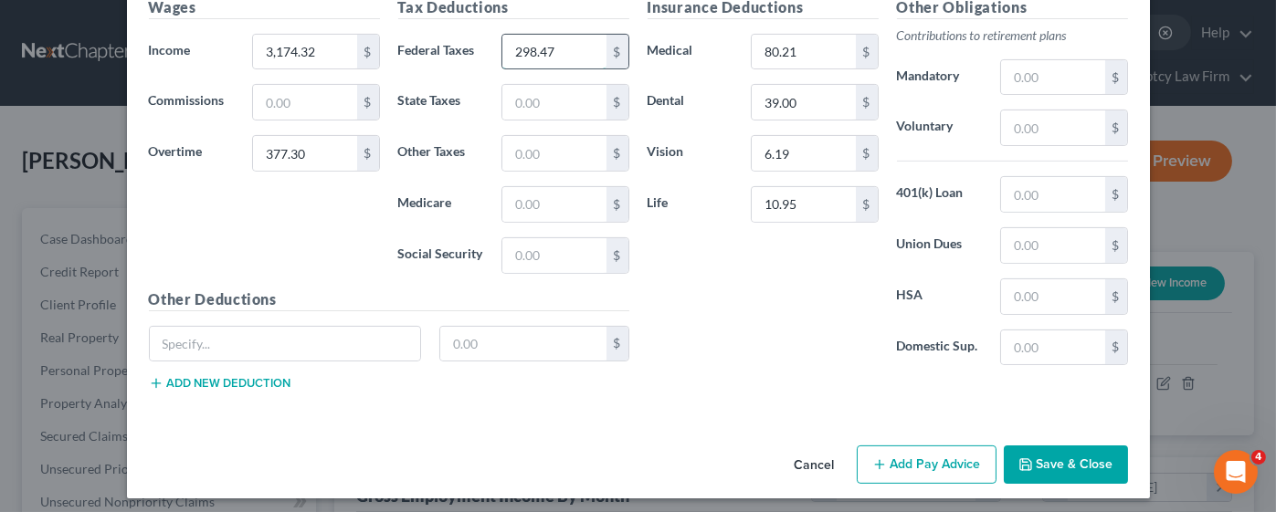
type input "298.47"
type input "49.52"
type input "211.75"
click at [218, 385] on div "Other Deductions $ Add new deduction" at bounding box center [389, 348] width 499 height 118
click at [216, 366] on div "$" at bounding box center [389, 351] width 499 height 51
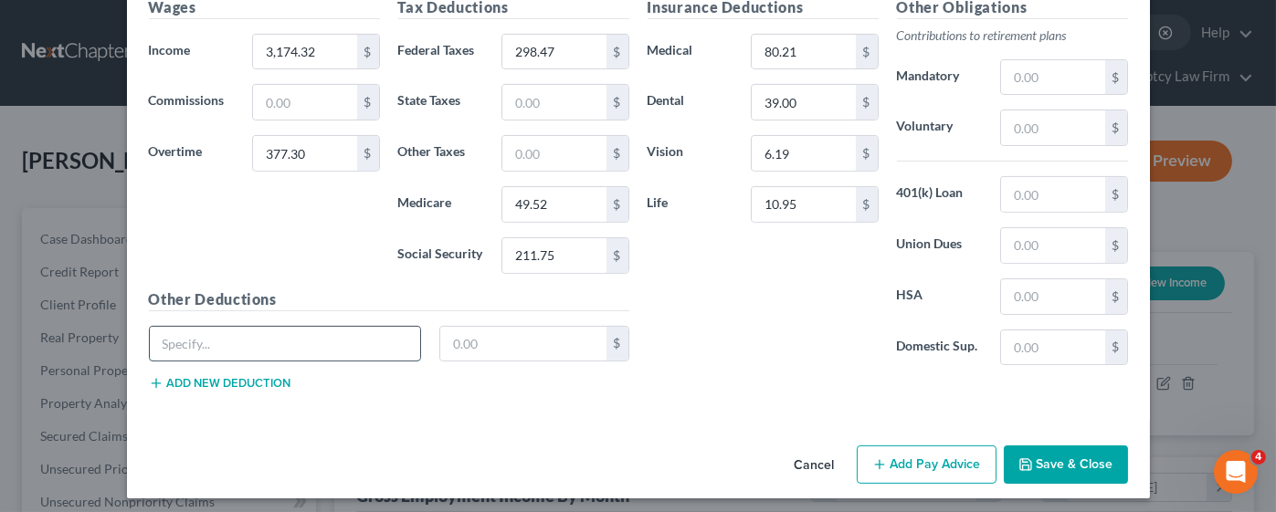
click at [219, 342] on input "text" at bounding box center [285, 344] width 271 height 35
type input "CAFE"
type input "65.80"
click at [227, 376] on button "Add new deduction" at bounding box center [220, 383] width 142 height 15
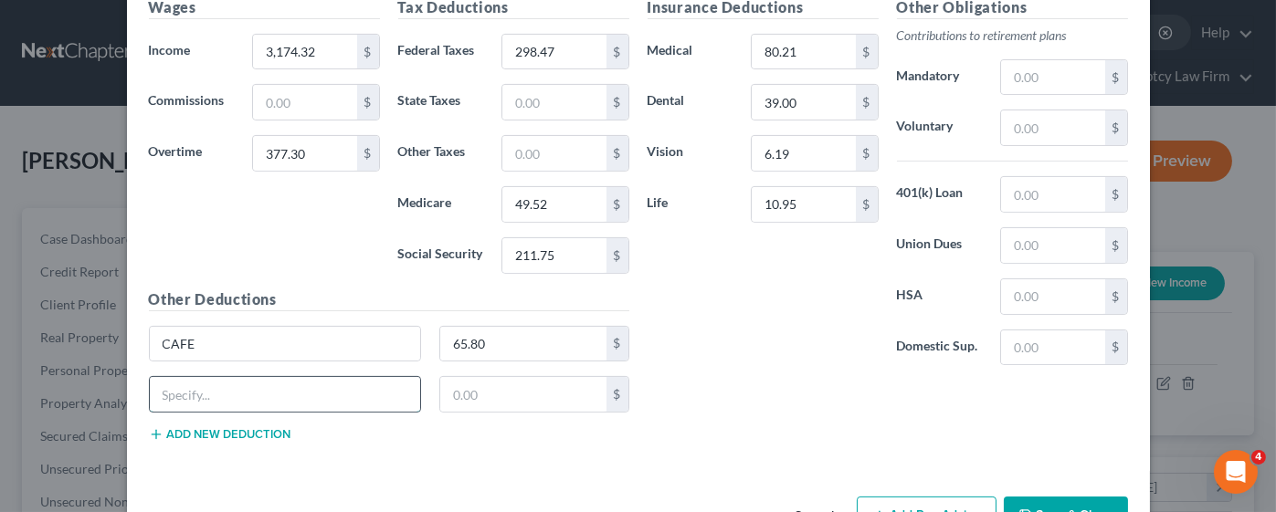
click at [227, 388] on input "text" at bounding box center [285, 394] width 271 height 35
type input "AUX"
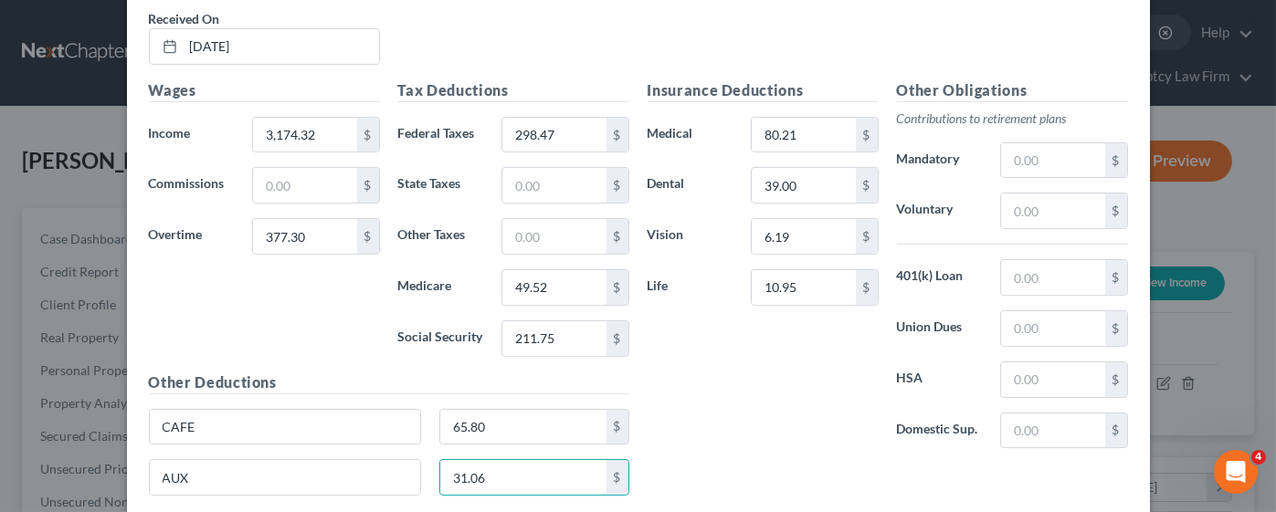
scroll to position [1198, 0]
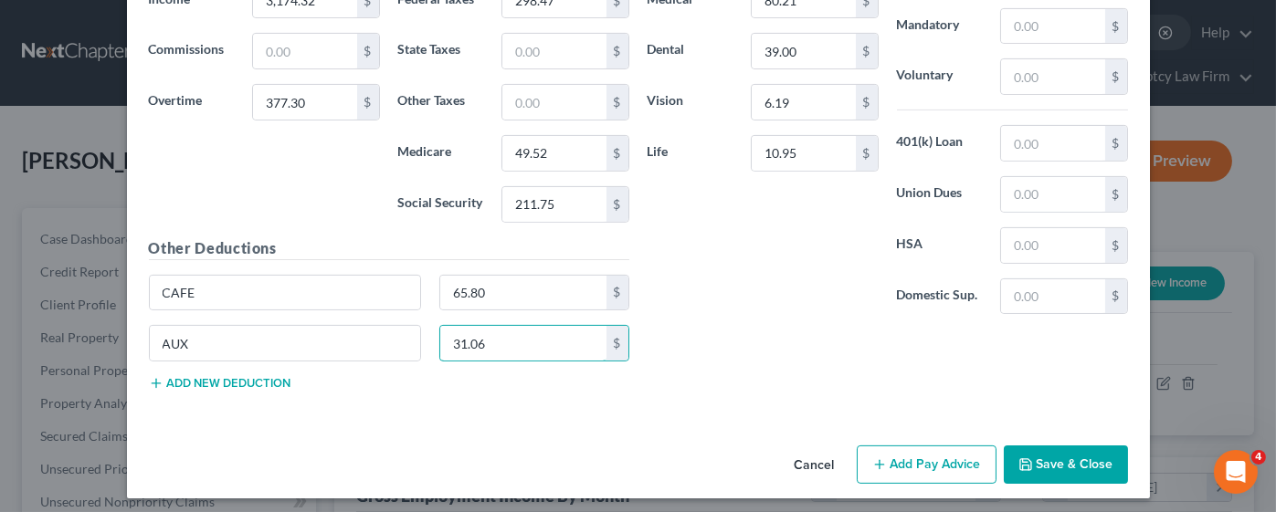
type input "31.06"
click at [890, 446] on button "Add Pay Advice" at bounding box center [927, 465] width 140 height 38
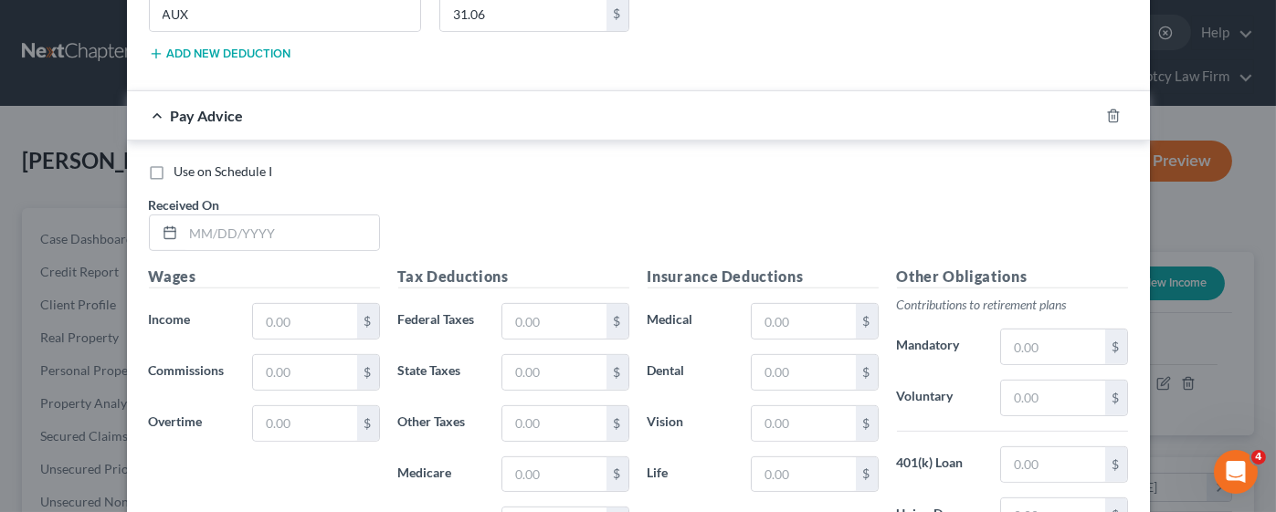
scroll to position [1609, 0]
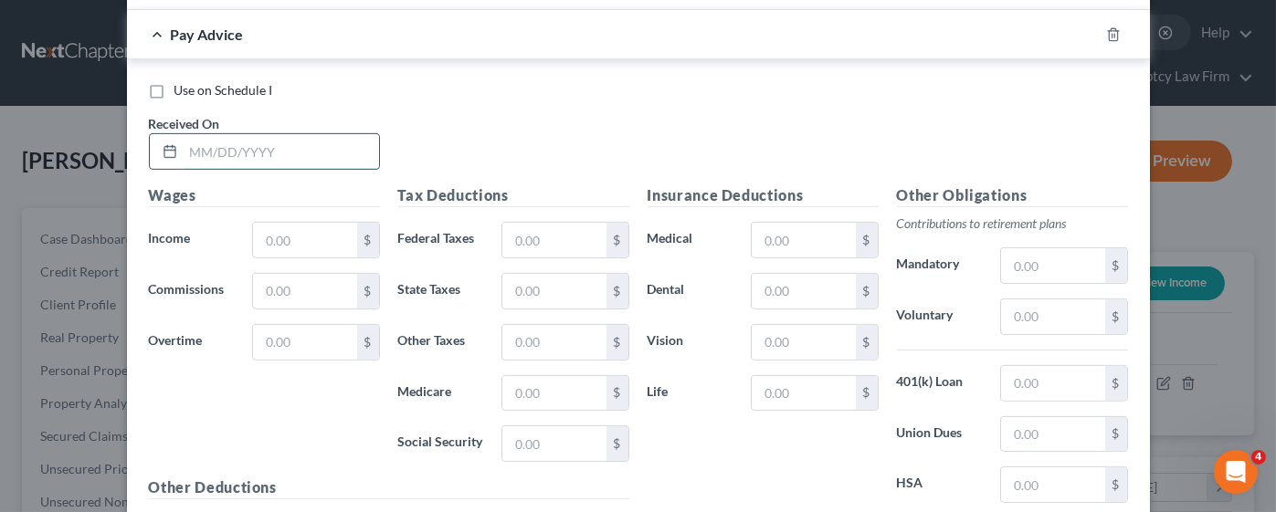
click at [226, 153] on input "text" at bounding box center [281, 151] width 195 height 35
type input "[DATE]"
click at [300, 341] on input "text" at bounding box center [304, 342] width 103 height 35
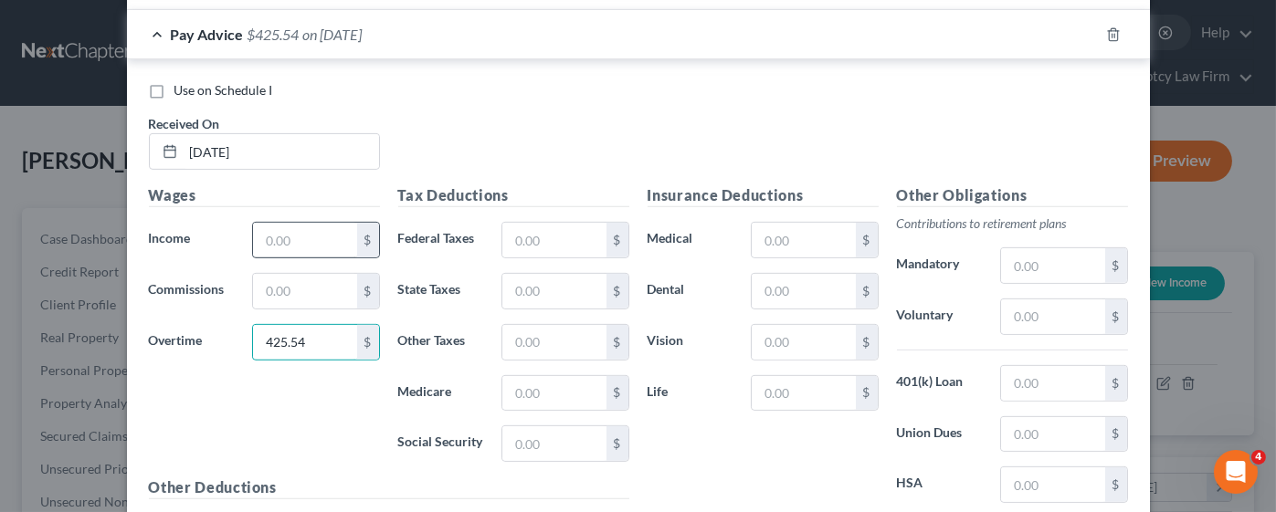
type input "425.54"
click at [263, 228] on input "text" at bounding box center [304, 240] width 103 height 35
type input "4,008.97"
click at [784, 229] on input "text" at bounding box center [803, 240] width 103 height 35
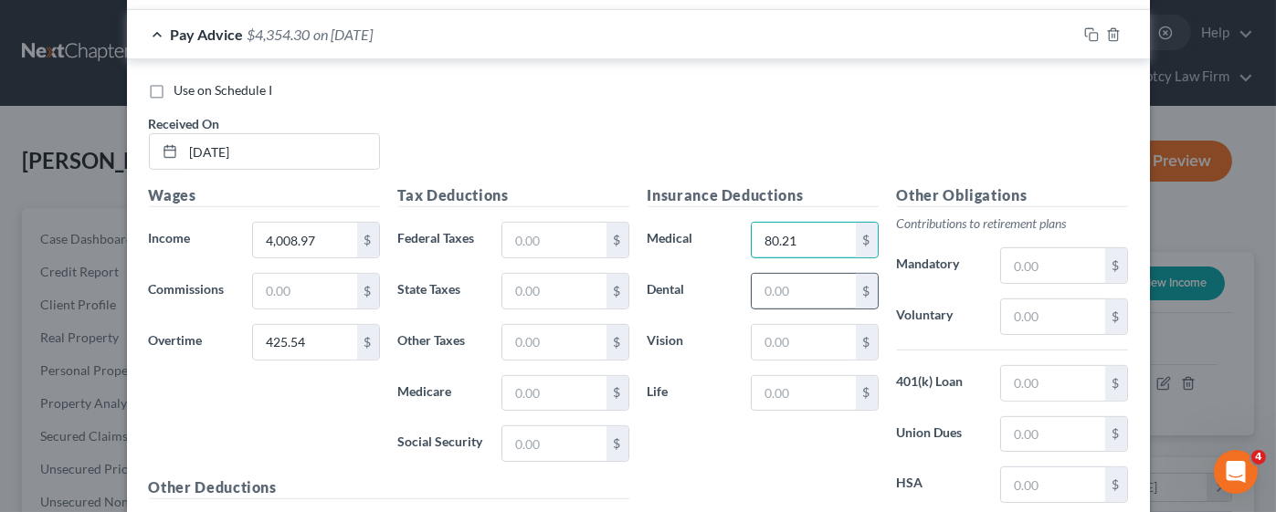
type input "80.21"
click at [798, 274] on input "text" at bounding box center [803, 291] width 103 height 35
type input "39.00"
click at [811, 328] on input "text" at bounding box center [803, 342] width 103 height 35
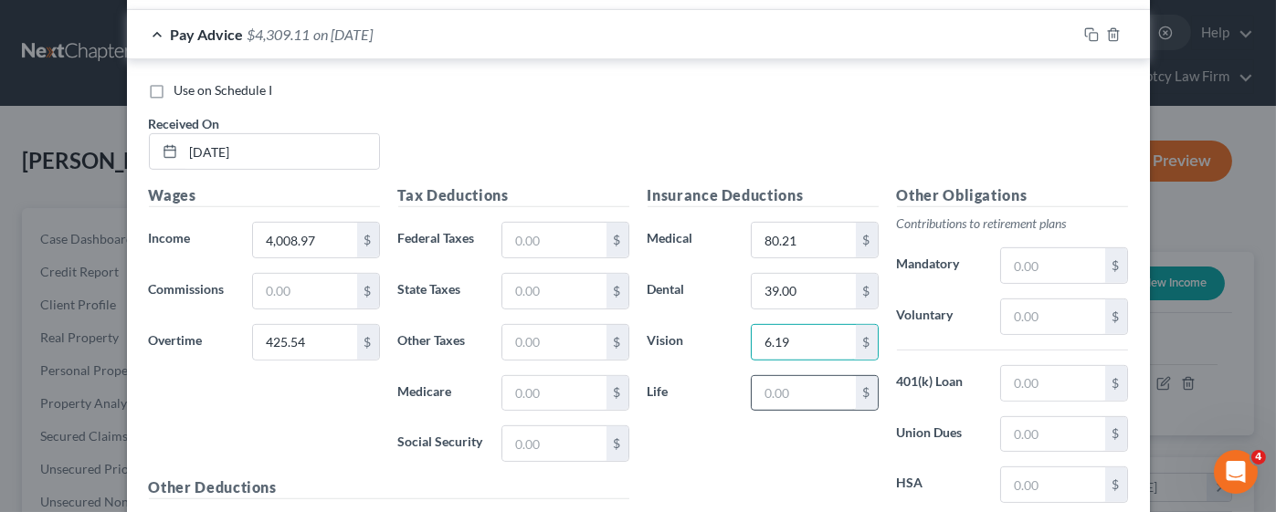
type input "6.19"
click at [801, 385] on input "text" at bounding box center [803, 393] width 103 height 35
type input "10.95"
click at [555, 228] on input "text" at bounding box center [553, 240] width 103 height 35
type input "4"
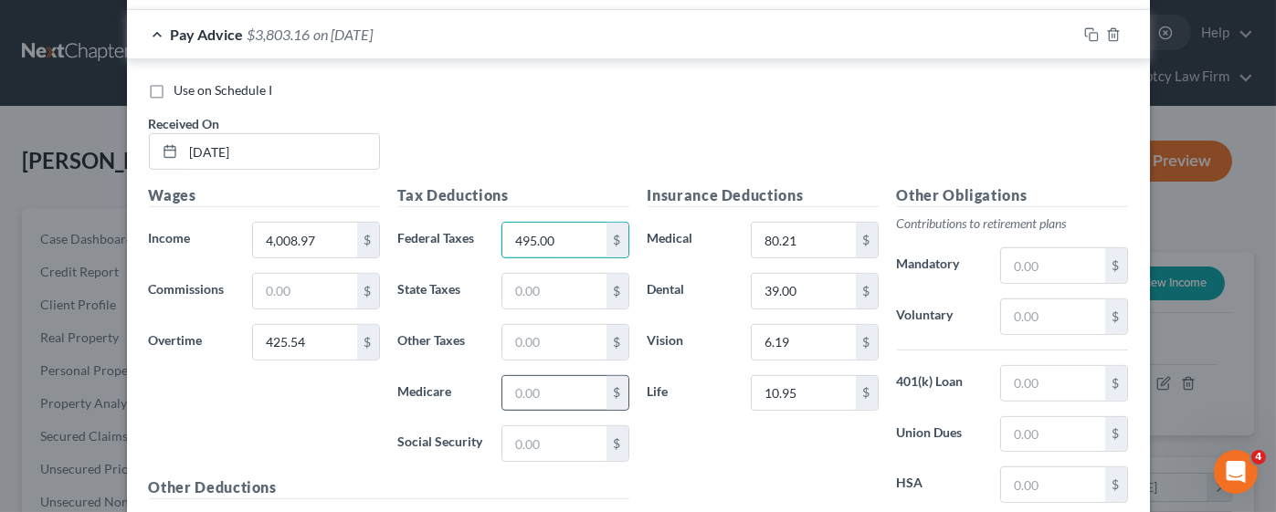
type input "495.00"
click at [521, 381] on input "text" at bounding box center [553, 393] width 103 height 35
type input "62.47"
click at [559, 427] on input "text" at bounding box center [553, 444] width 103 height 35
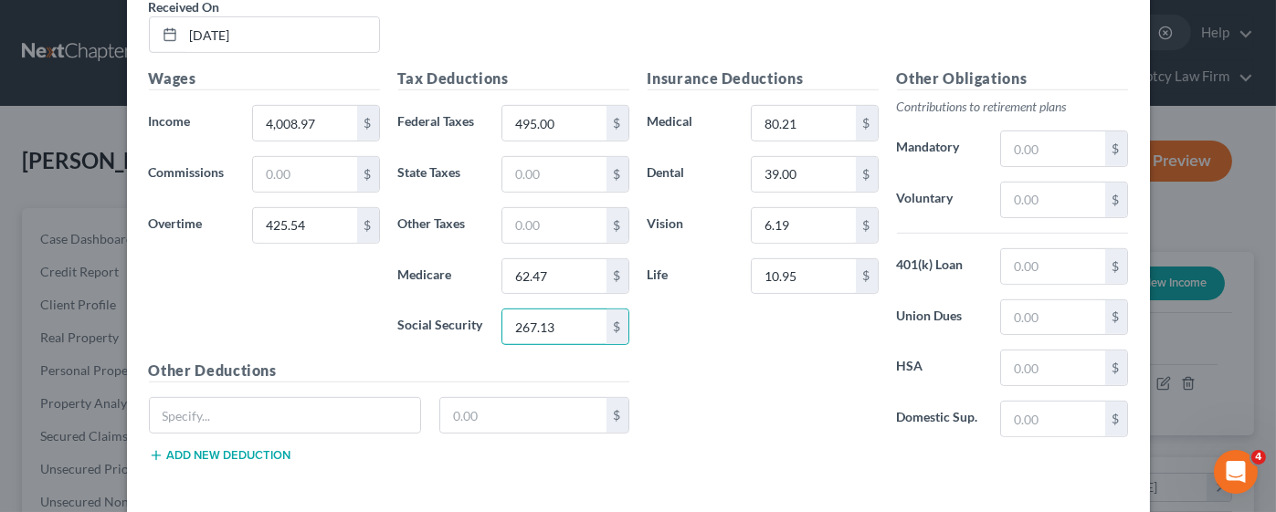
scroll to position [1794, 0]
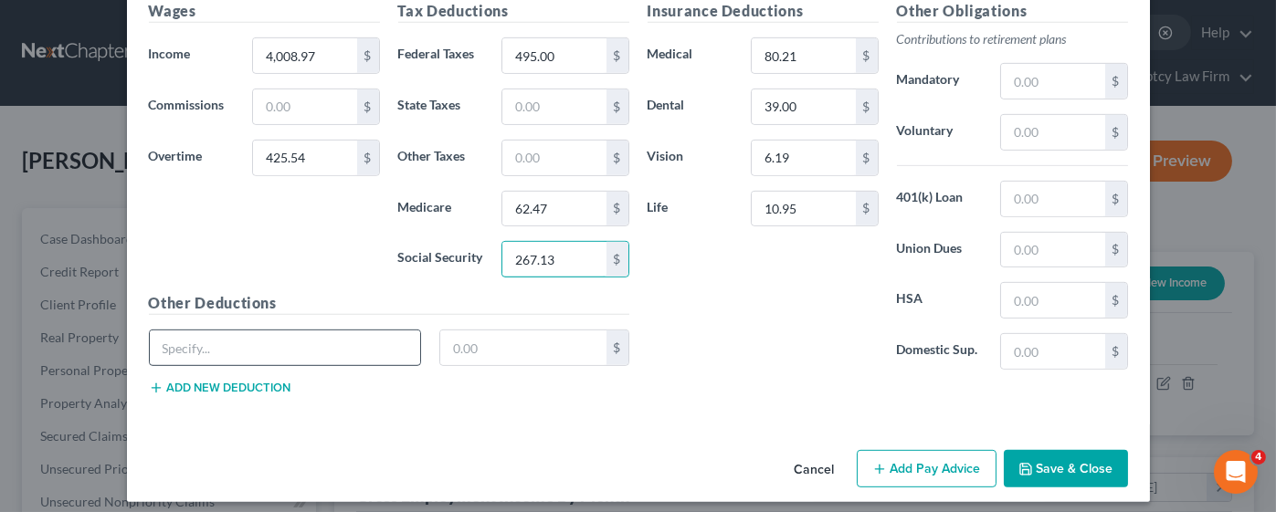
type input "267.13"
click at [269, 335] on input "text" at bounding box center [285, 348] width 271 height 35
click at [246, 381] on button "Add new deduction" at bounding box center [220, 388] width 142 height 15
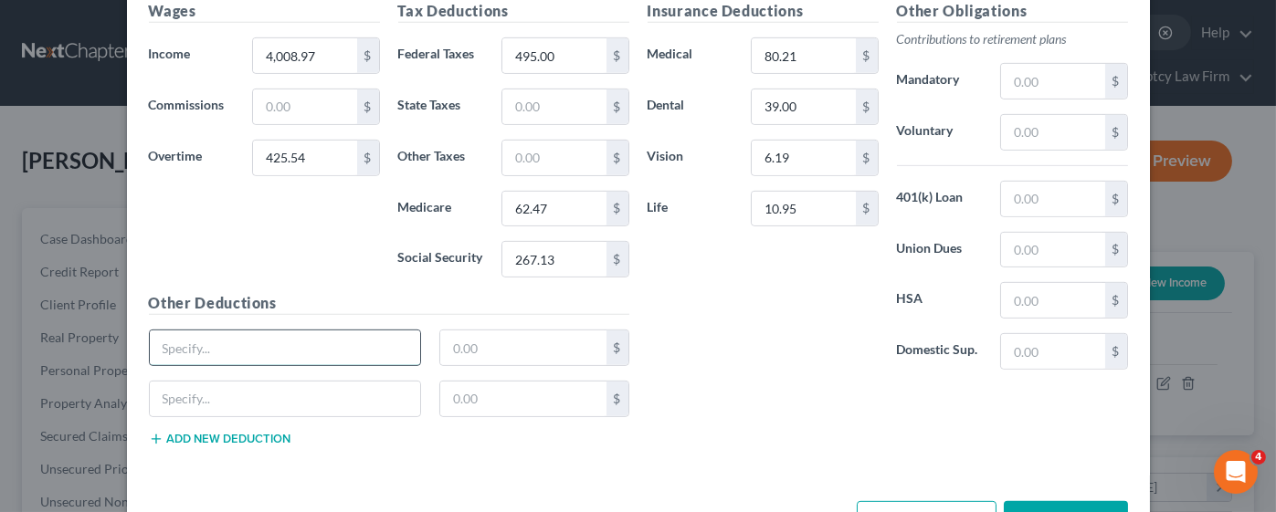
click at [238, 352] on input "text" at bounding box center [285, 348] width 271 height 35
type input "CAFE"
click at [239, 382] on input "text" at bounding box center [285, 399] width 271 height 35
type input "AUX"
click at [187, 432] on button "Add new deduction" at bounding box center [220, 439] width 142 height 15
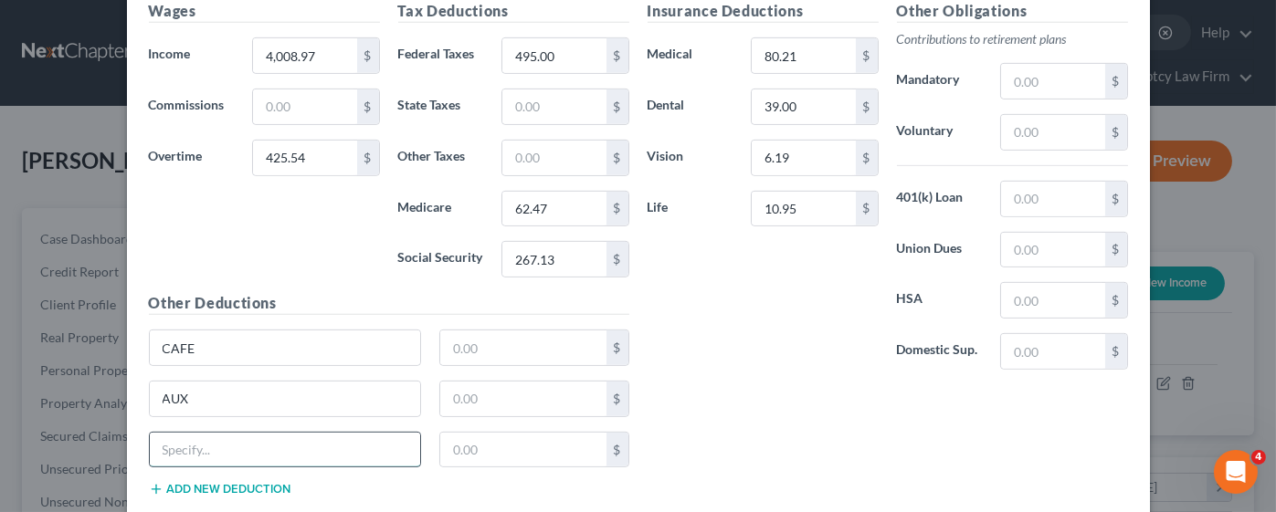
click at [177, 439] on input "text" at bounding box center [285, 450] width 271 height 35
type input "GIFT"
click at [462, 444] on input "text" at bounding box center [523, 450] width 166 height 35
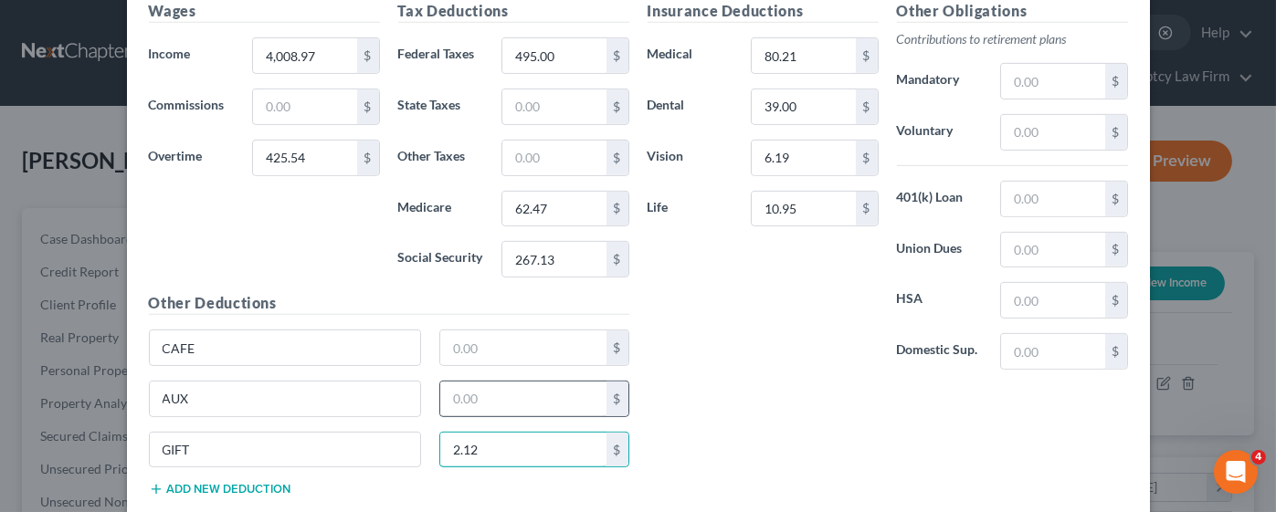
type input "2.12"
click at [462, 388] on input "text" at bounding box center [523, 399] width 166 height 35
type input "31.06"
click at [472, 343] on input "text" at bounding box center [523, 348] width 166 height 35
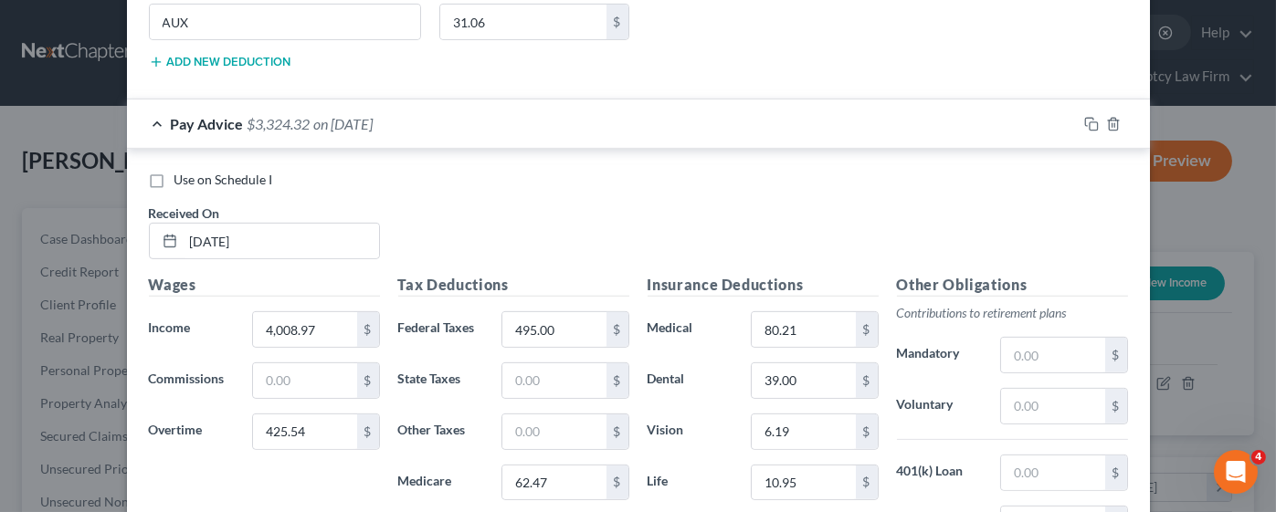
scroll to position [1894, 0]
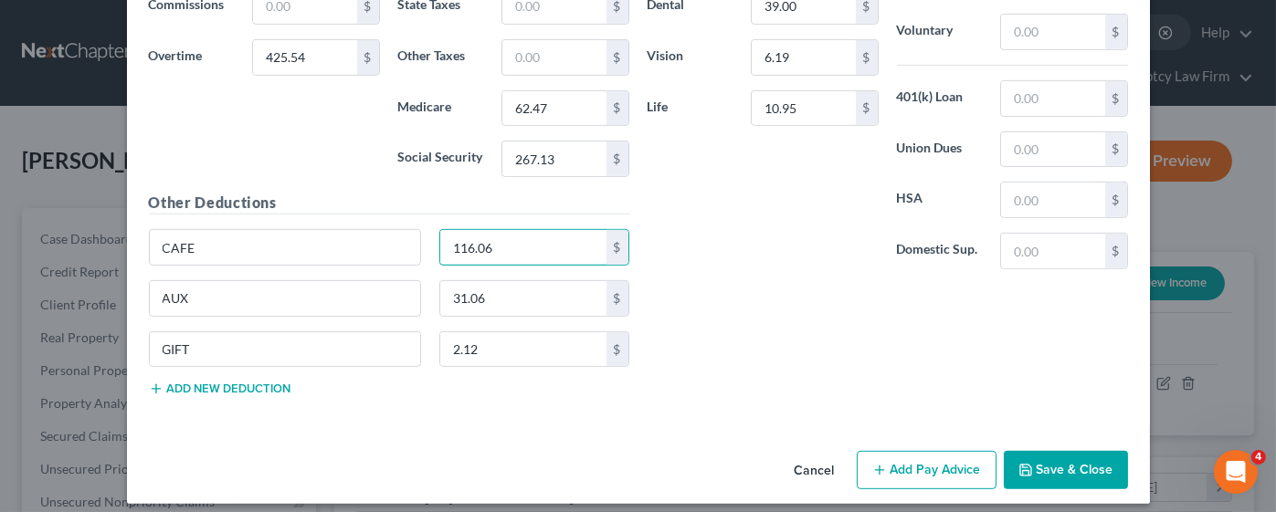
type input "116.06"
click at [944, 451] on button "Add Pay Advice" at bounding box center [927, 470] width 140 height 38
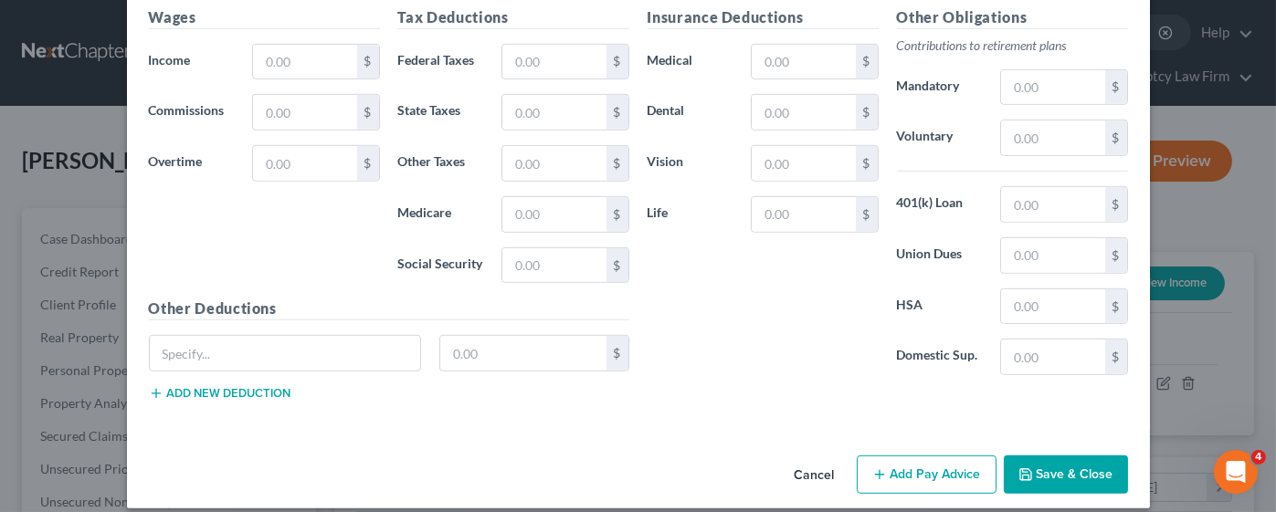
scroll to position [2353, 0]
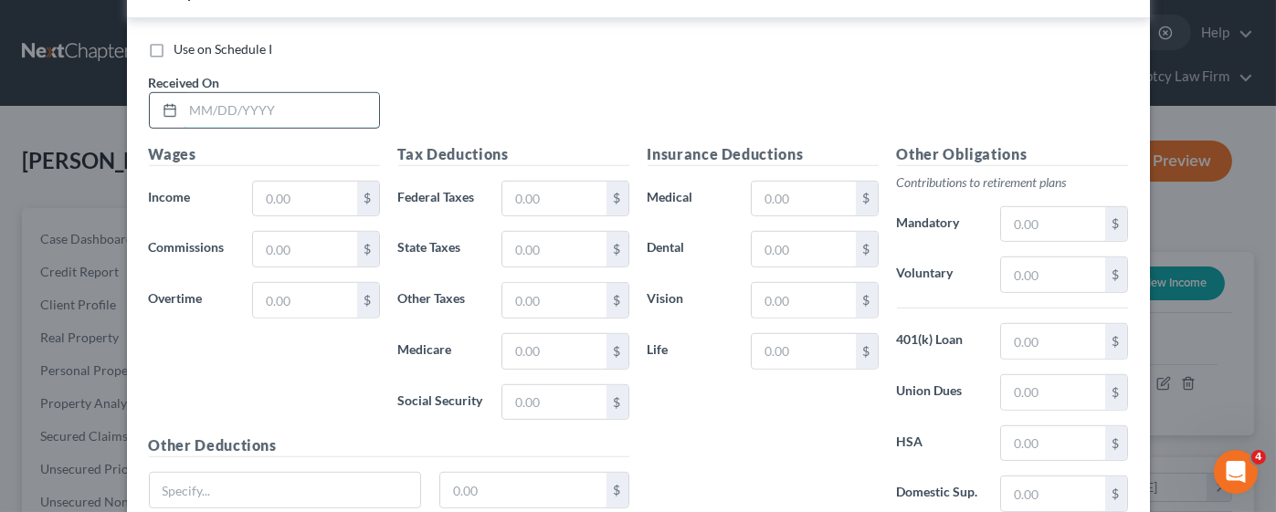
click at [246, 103] on input "text" at bounding box center [281, 110] width 195 height 35
type input "[DATE]"
click at [268, 283] on input "text" at bounding box center [304, 300] width 103 height 35
type input "583.74"
click at [265, 184] on input "text" at bounding box center [304, 199] width 103 height 35
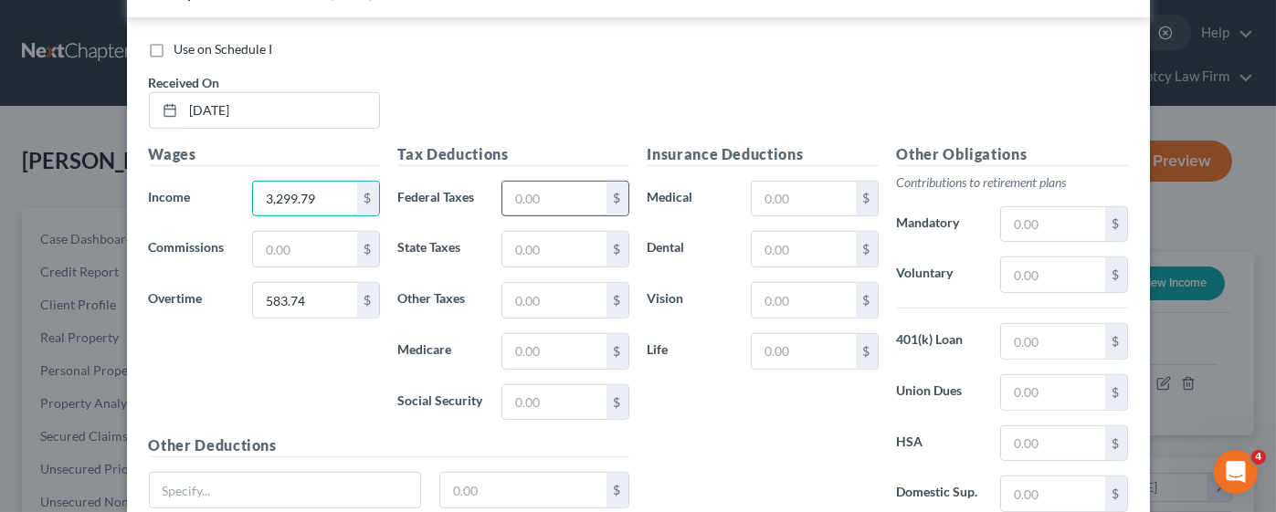
type input "3,299.79"
click at [533, 182] on input "text" at bounding box center [553, 199] width 103 height 35
drag, startPoint x: 578, startPoint y: 105, endPoint x: 642, endPoint y: 112, distance: 64.4
click at [581, 105] on div "Use on Schedule I Received On * [DATE]" at bounding box center [638, 91] width 997 height 103
click at [768, 186] on input "text" at bounding box center [803, 199] width 103 height 35
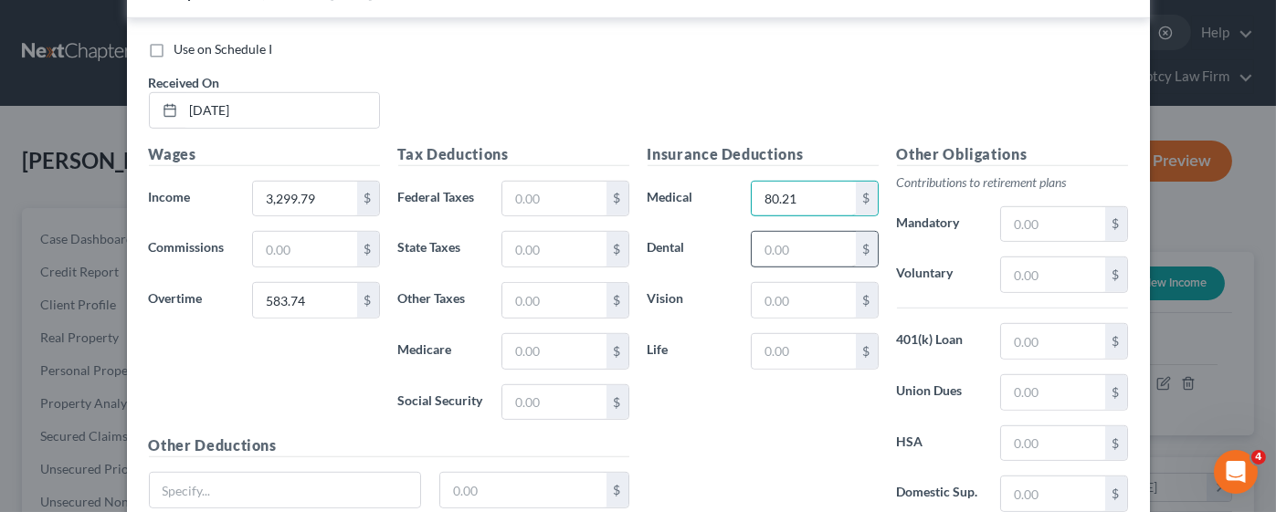
type input "80.21"
click at [786, 237] on input "text" at bounding box center [803, 249] width 103 height 35
type input "39.00"
click at [806, 283] on input "text" at bounding box center [803, 300] width 103 height 35
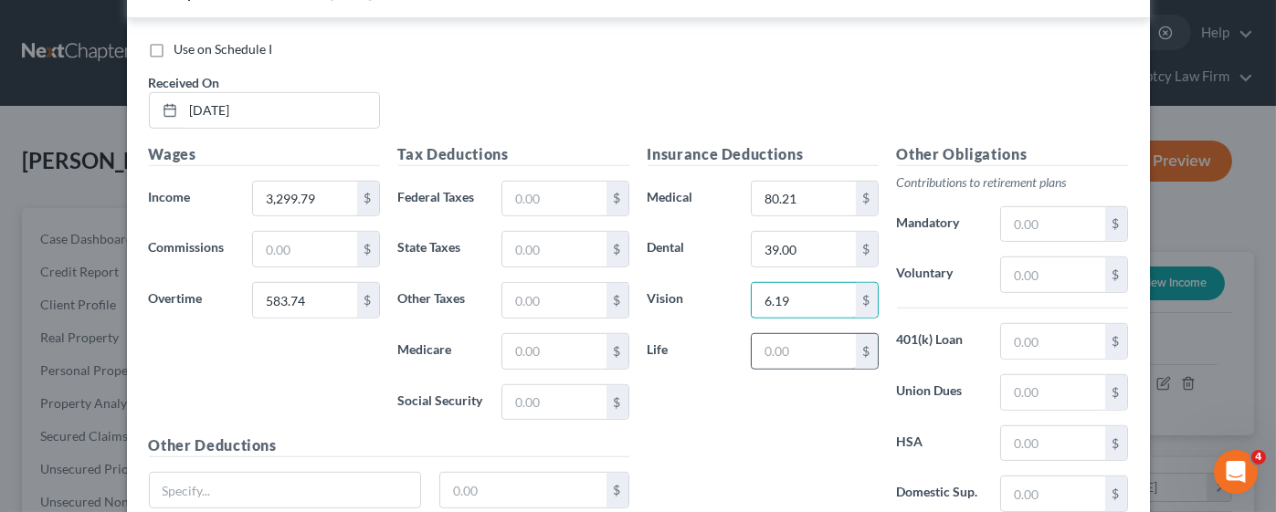
type input "6.19"
click at [809, 334] on input "text" at bounding box center [803, 351] width 103 height 35
type input "10.95"
click at [508, 182] on input "text" at bounding box center [553, 199] width 103 height 35
click at [539, 182] on input "text" at bounding box center [553, 199] width 103 height 35
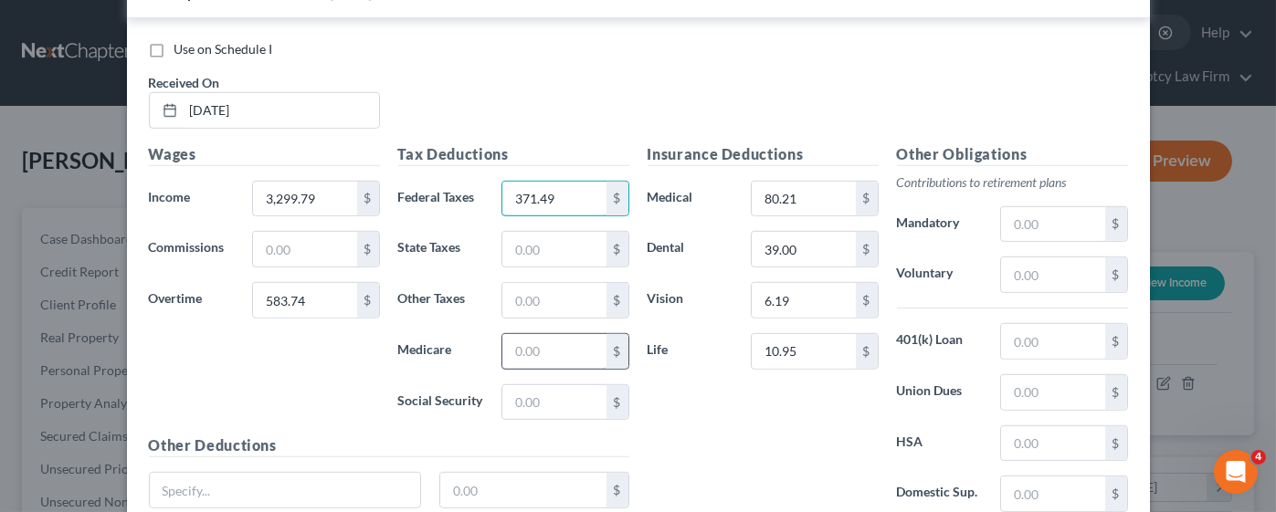
type input "371.49"
drag, startPoint x: 541, startPoint y: 332, endPoint x: 565, endPoint y: 327, distance: 25.1
click at [541, 334] on input "text" at bounding box center [553, 351] width 103 height 35
type input "54.34"
click at [538, 387] on input "text" at bounding box center [553, 402] width 103 height 35
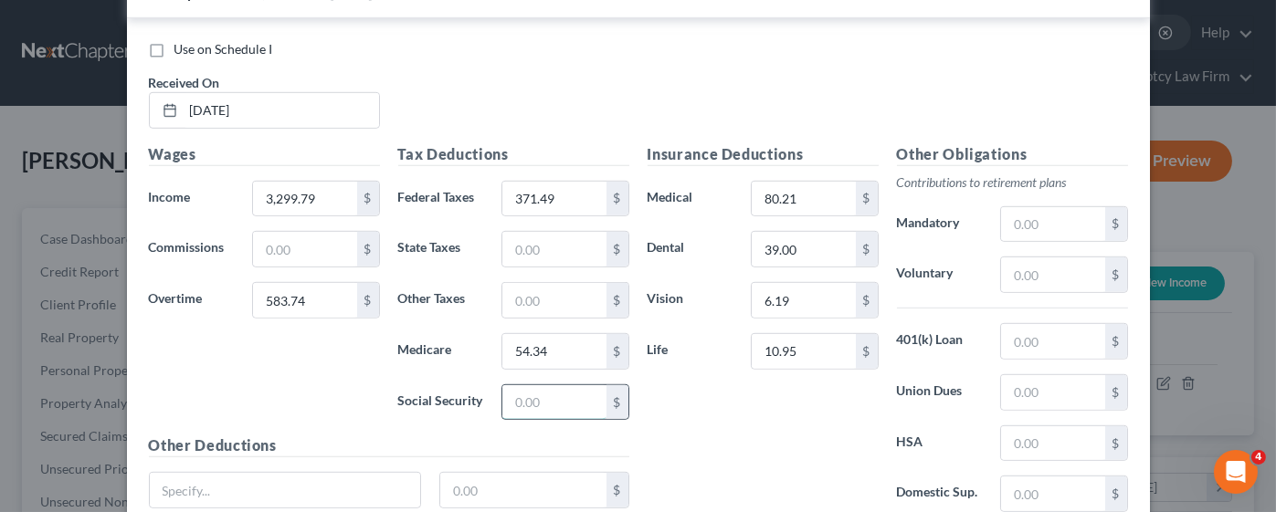
type input "3"
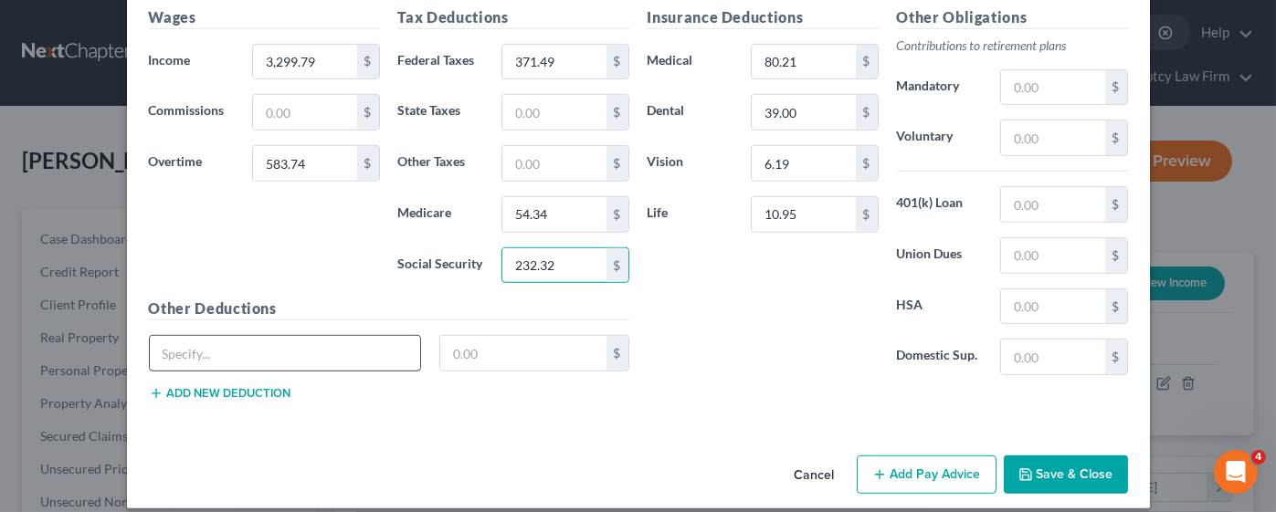
type input "232.32"
click at [223, 337] on input "text" at bounding box center [285, 353] width 271 height 35
type input "CAFE"
click at [481, 338] on input "text" at bounding box center [523, 353] width 166 height 35
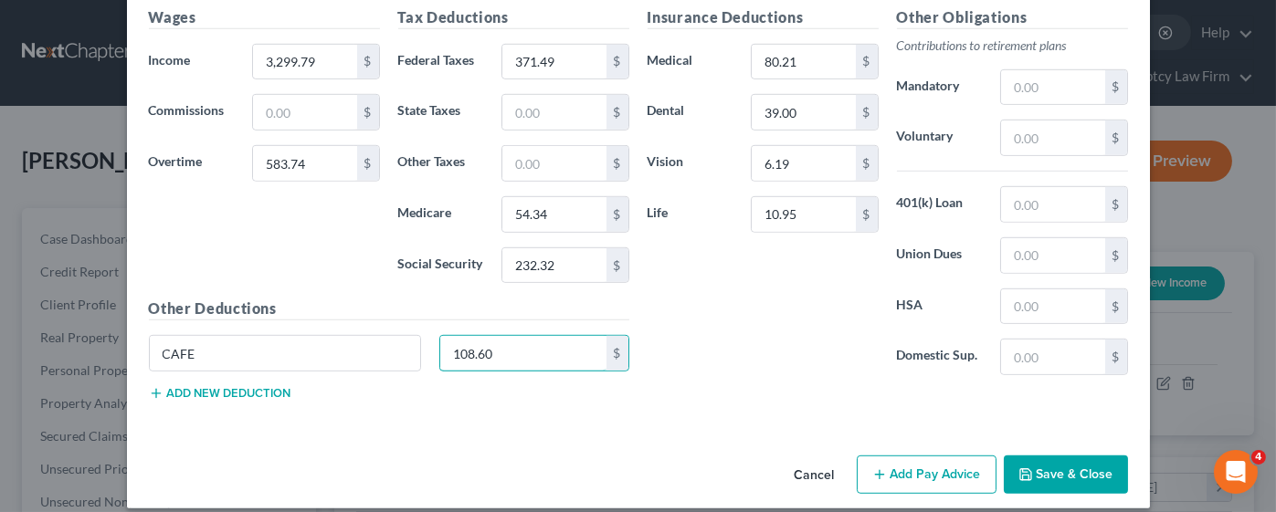
type input "108.60"
click at [1062, 462] on button "Save & Close" at bounding box center [1066, 475] width 124 height 38
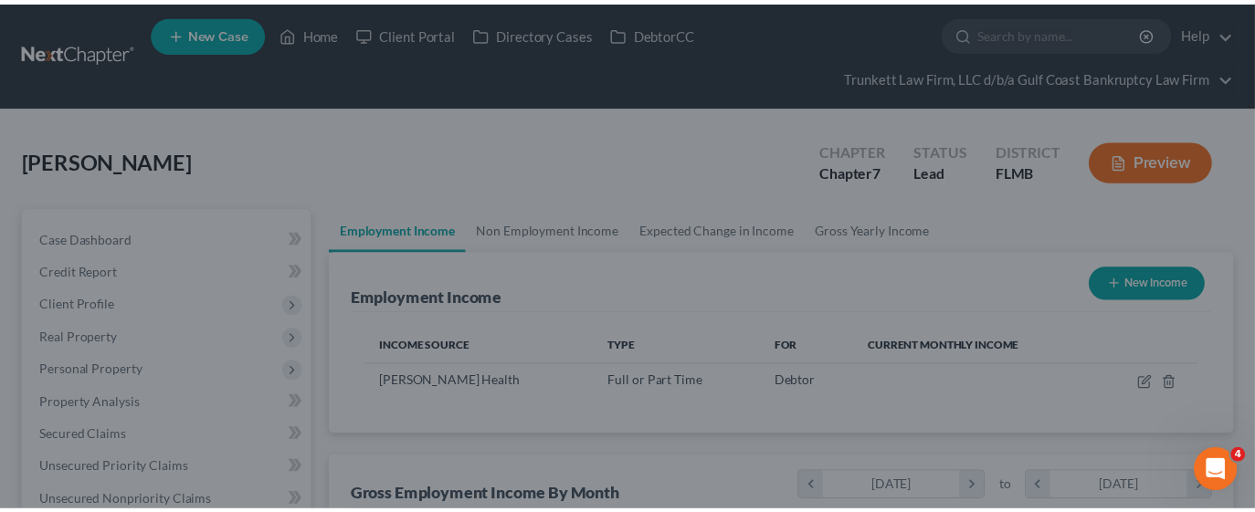
scroll to position [913023, 912842]
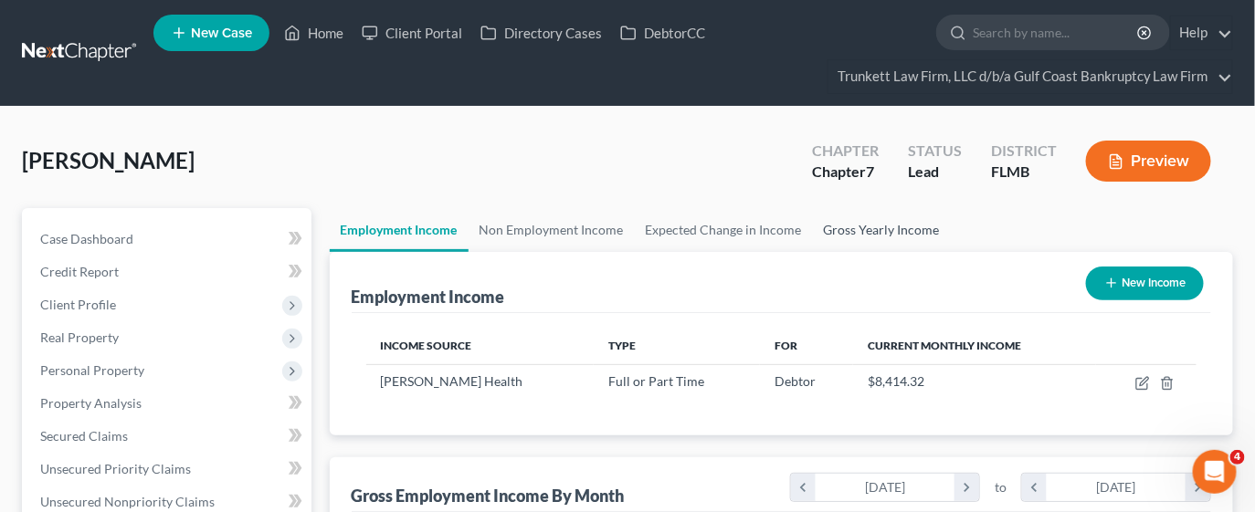
click at [854, 227] on link "Gross Yearly Income" at bounding box center [882, 230] width 138 height 44
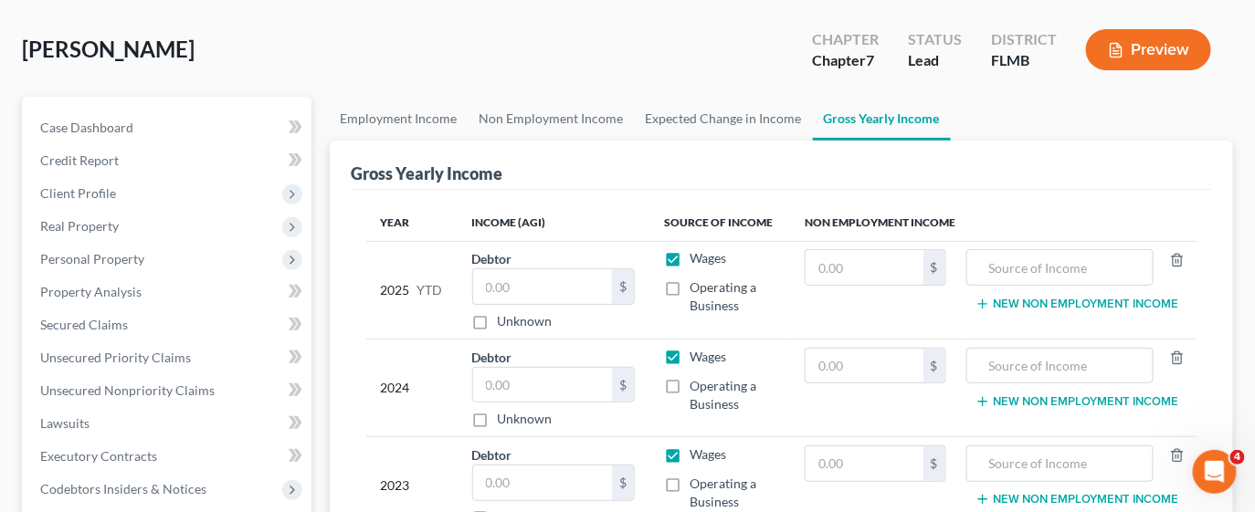
scroll to position [136, 0]
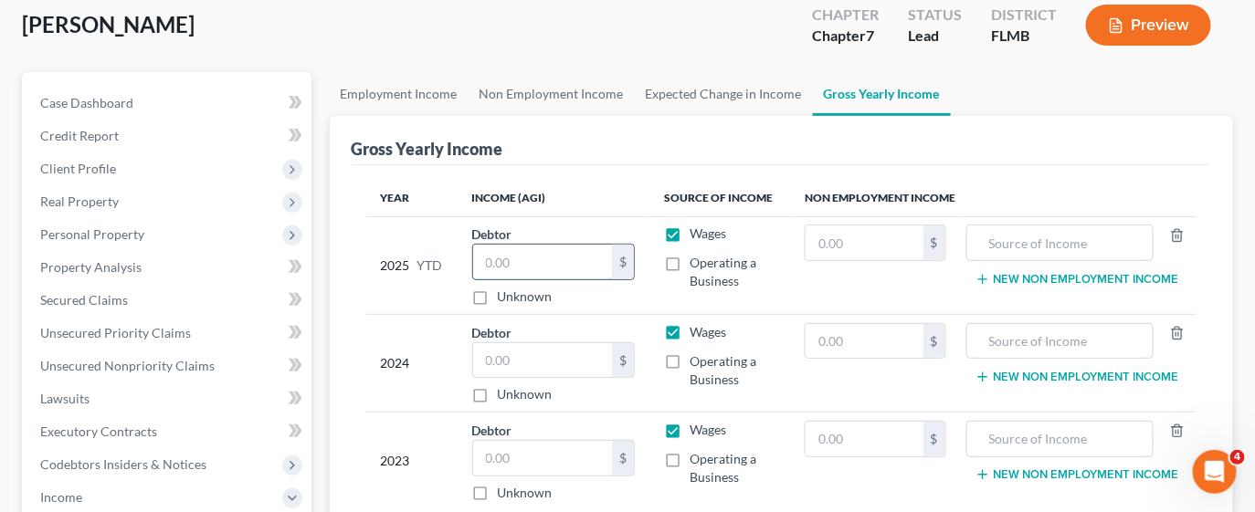
click at [545, 261] on input "text" at bounding box center [543, 262] width 140 height 35
type input "66,193.23"
click at [421, 281] on div "2025 YTD" at bounding box center [412, 265] width 62 height 81
drag, startPoint x: 487, startPoint y: 346, endPoint x: 425, endPoint y: 341, distance: 62.3
click at [487, 345] on input "text" at bounding box center [543, 360] width 140 height 35
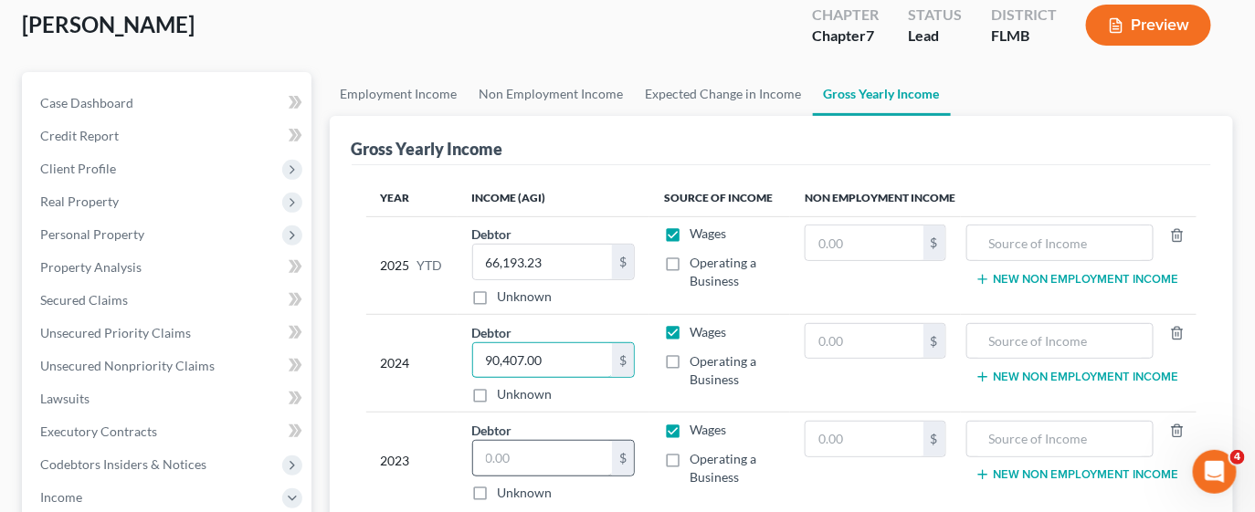
type input "90,407.00"
click at [561, 448] on input "text" at bounding box center [543, 458] width 140 height 35
click at [514, 459] on input "text" at bounding box center [543, 458] width 140 height 35
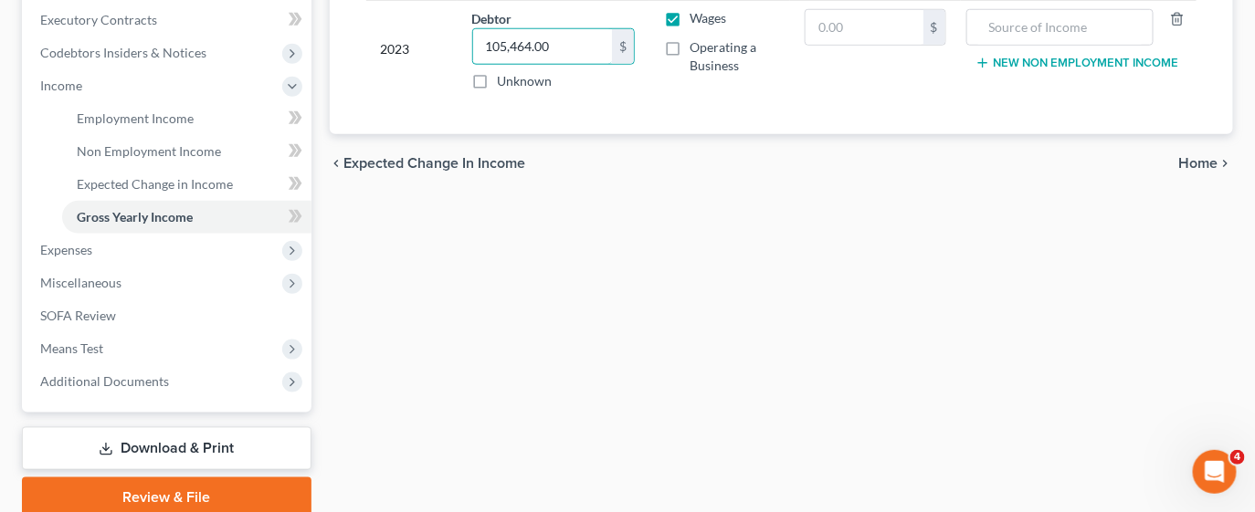
scroll to position [274, 0]
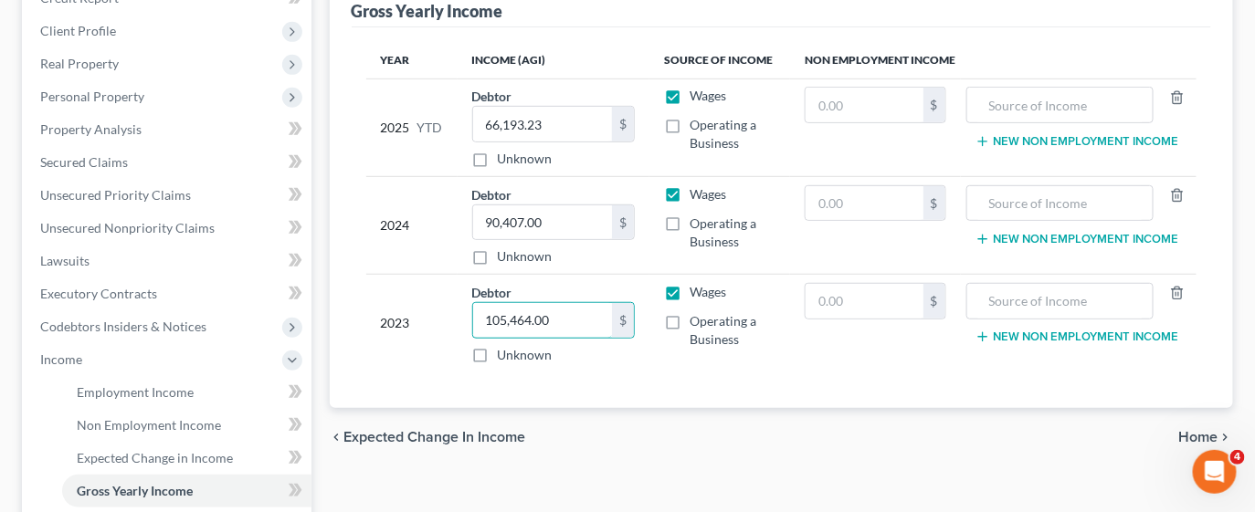
type input "105,464.00"
click at [1200, 435] on span "Home" at bounding box center [1198, 437] width 39 height 15
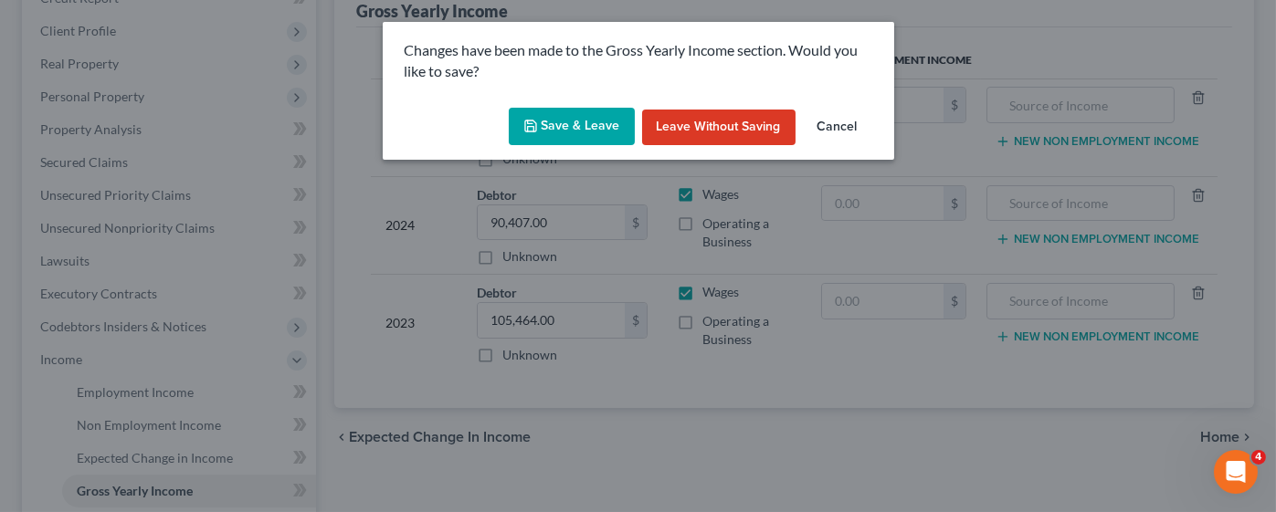
click at [547, 120] on button "Save & Leave" at bounding box center [572, 127] width 126 height 38
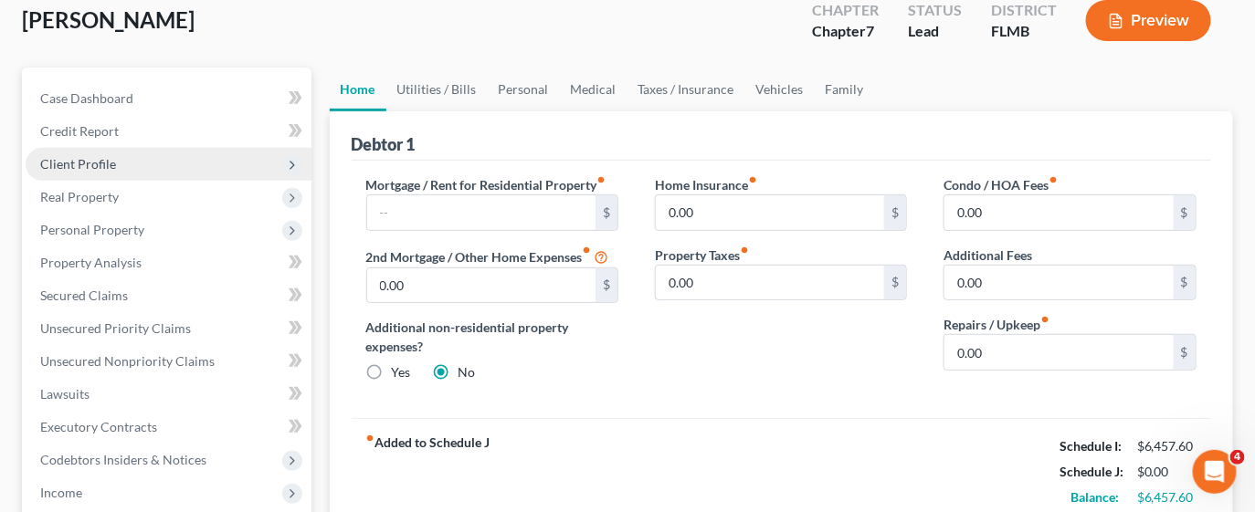
scroll to position [136, 0]
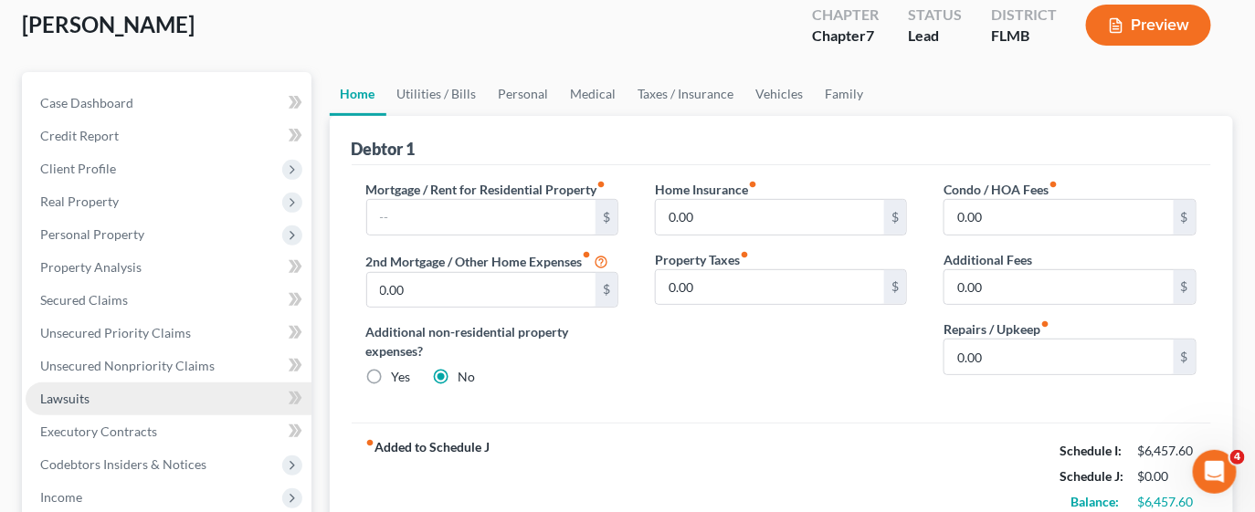
click at [119, 388] on link "Lawsuits" at bounding box center [169, 399] width 286 height 33
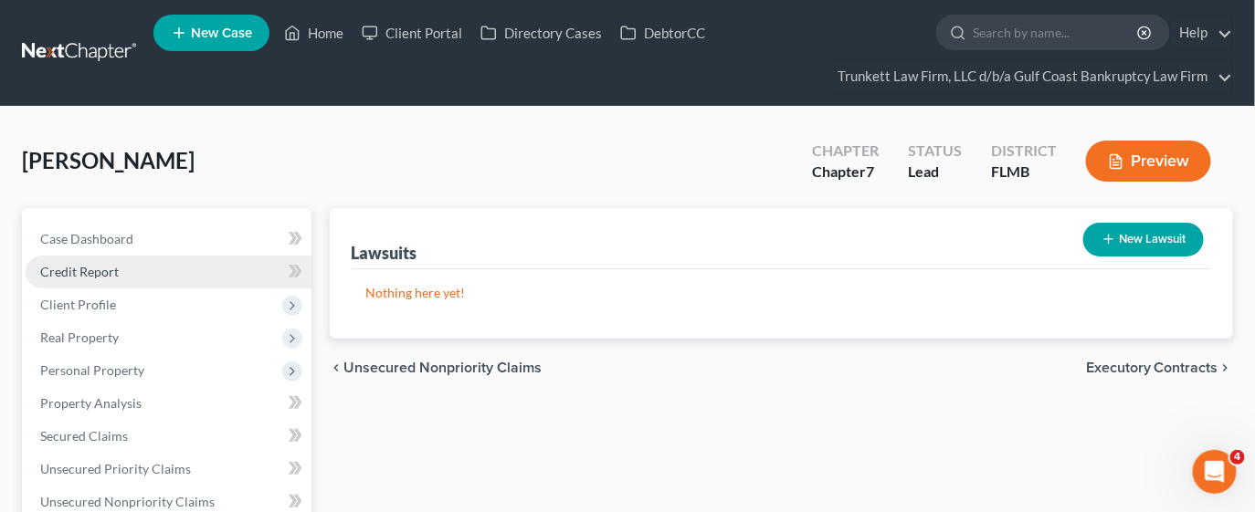
click at [98, 279] on link "Credit Report" at bounding box center [169, 272] width 286 height 33
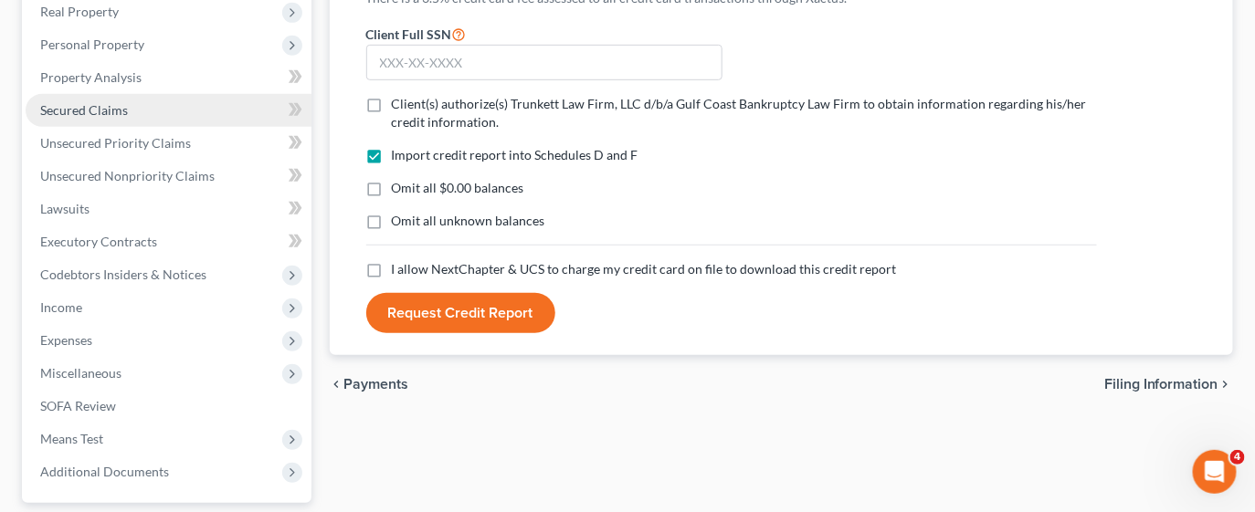
scroll to position [411, 0]
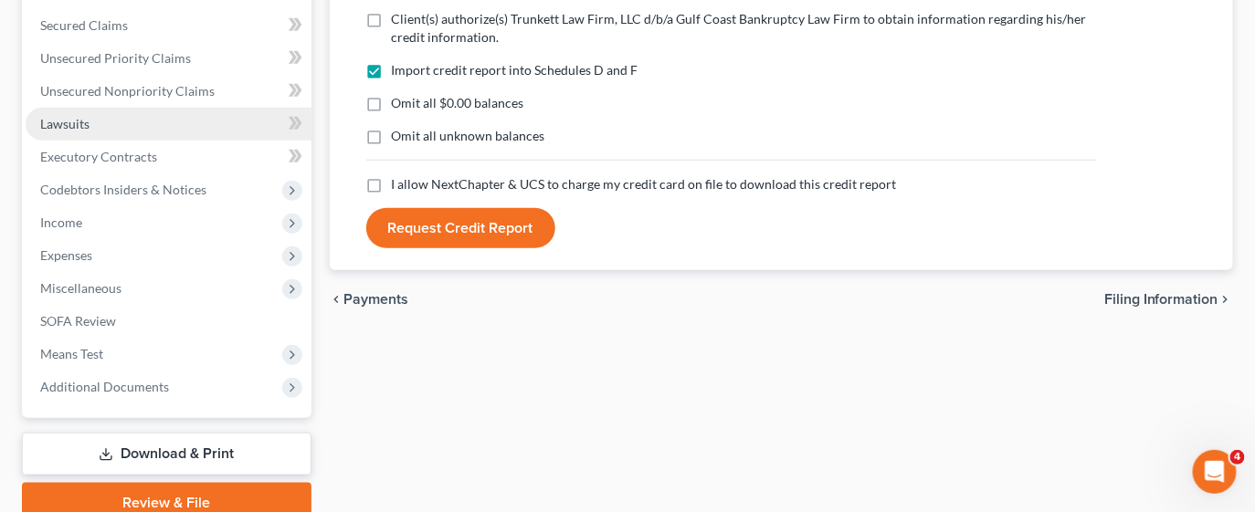
click at [100, 128] on link "Lawsuits" at bounding box center [169, 124] width 286 height 33
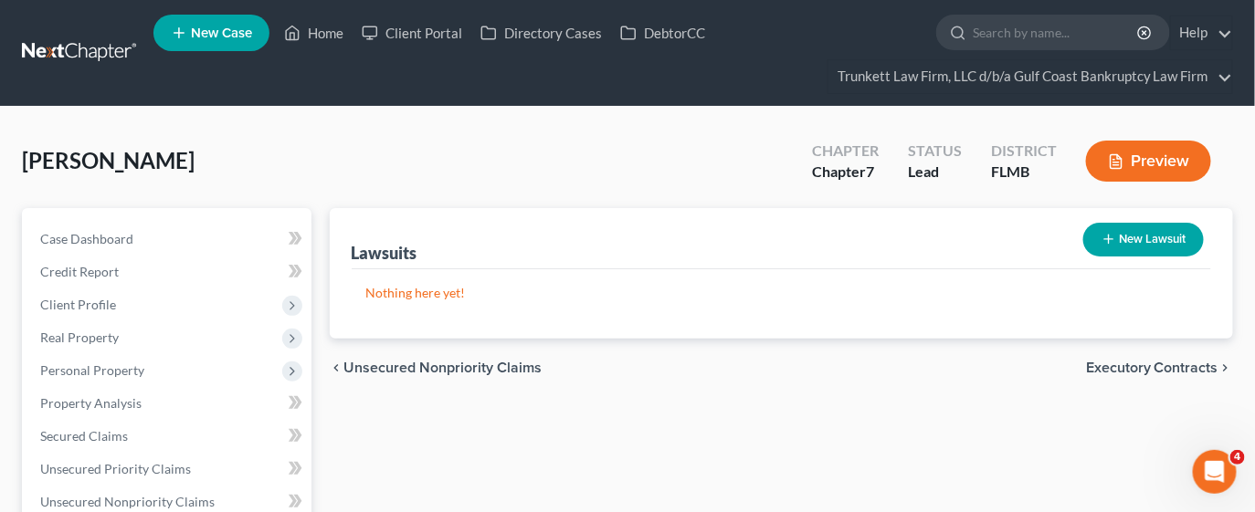
click at [1127, 243] on button "New Lawsuit" at bounding box center [1143, 240] width 121 height 34
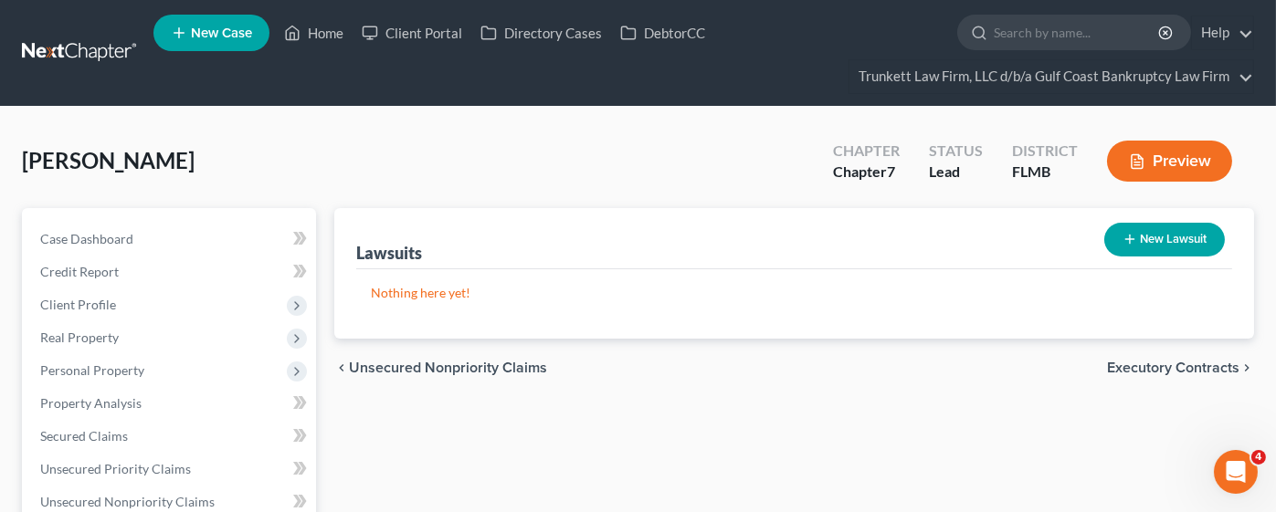
select select "0"
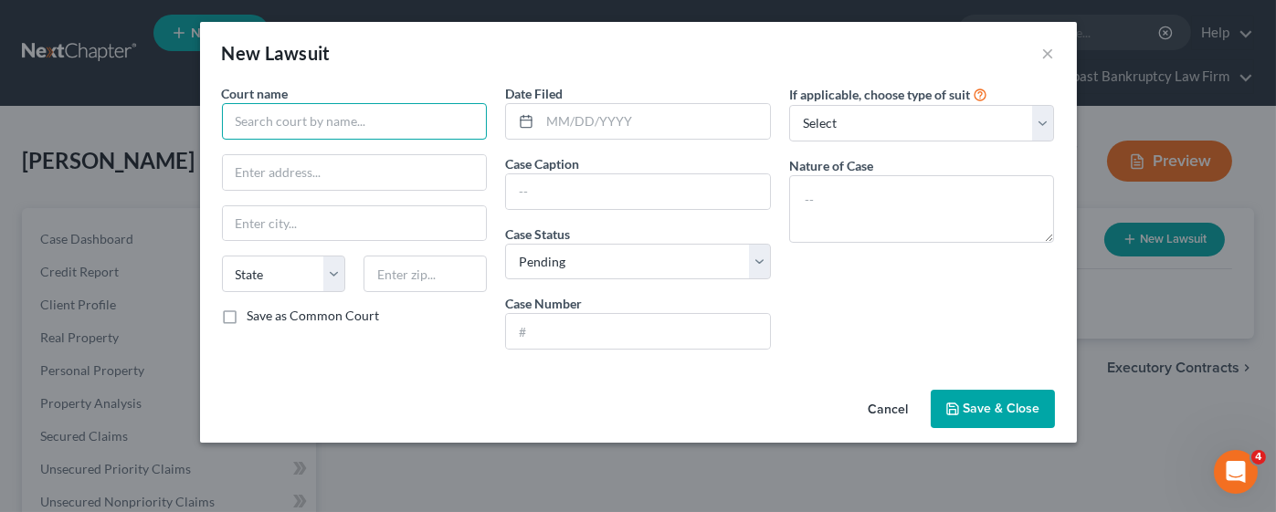
click at [319, 122] on input "text" at bounding box center [355, 121] width 266 height 37
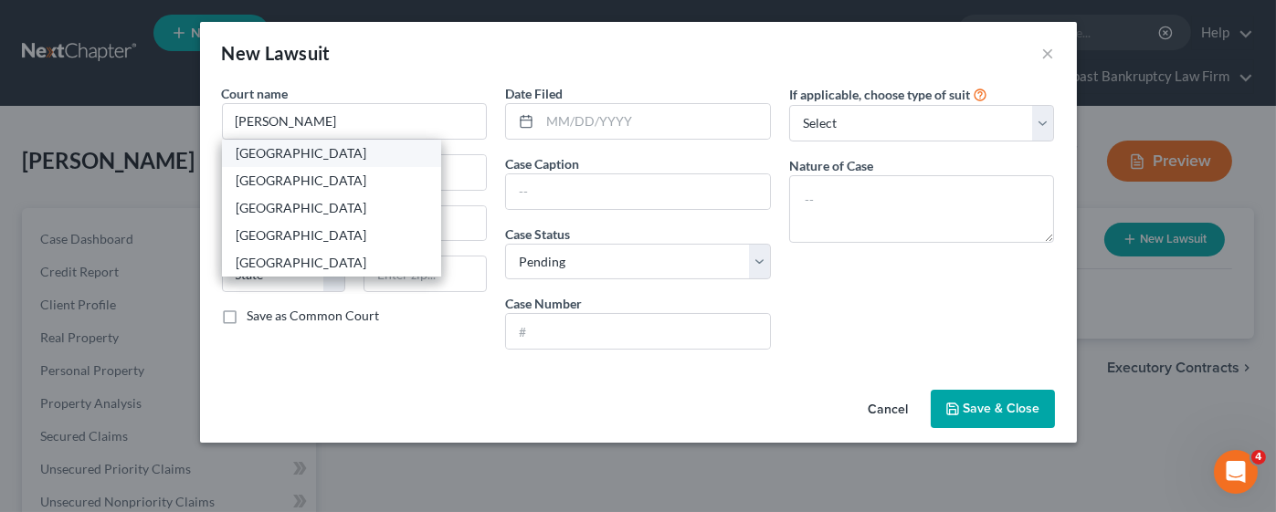
click at [337, 152] on div "[GEOGRAPHIC_DATA]" at bounding box center [332, 153] width 190 height 18
type input "[GEOGRAPHIC_DATA]"
type input "[STREET_ADDRESS][PERSON_NAME][PERSON_NAME]"
type input "[GEOGRAPHIC_DATA][PERSON_NAME]"
select select "9"
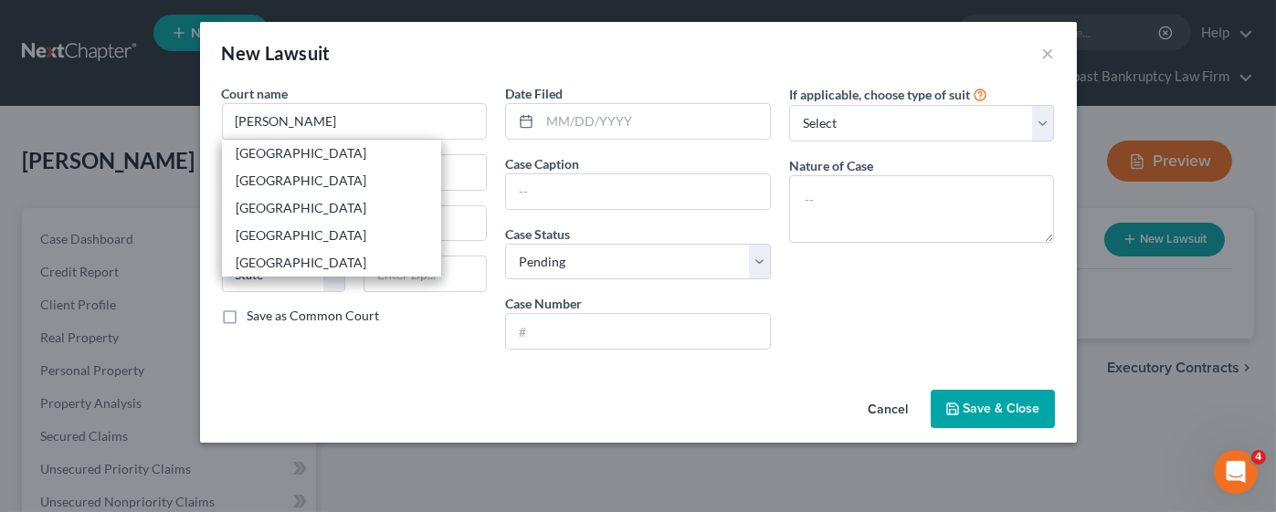
type input "33901"
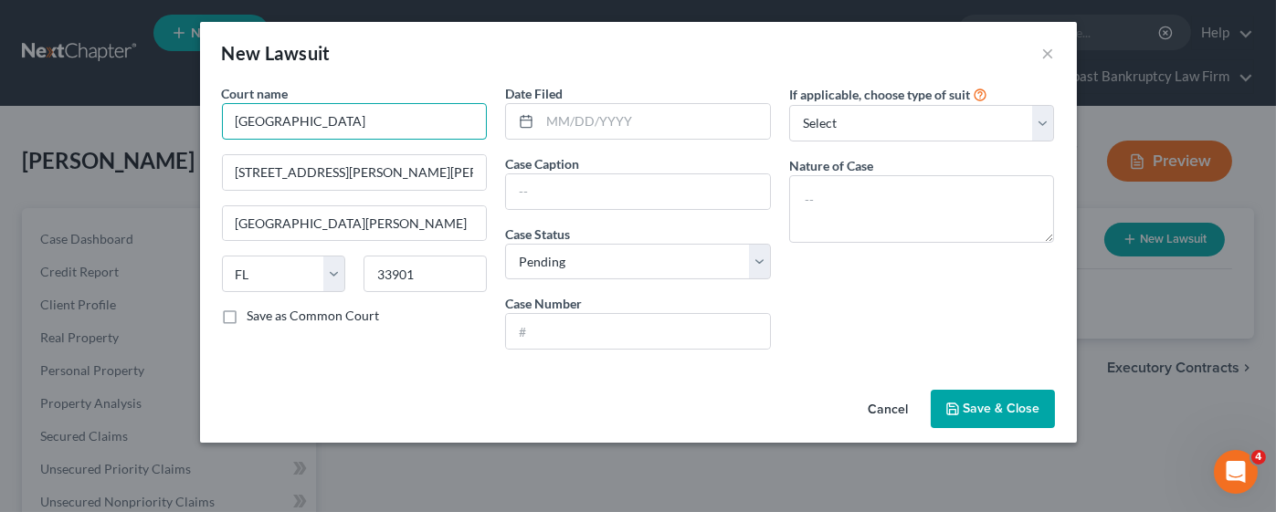
click at [328, 122] on input "[GEOGRAPHIC_DATA]" at bounding box center [355, 121] width 266 height 37
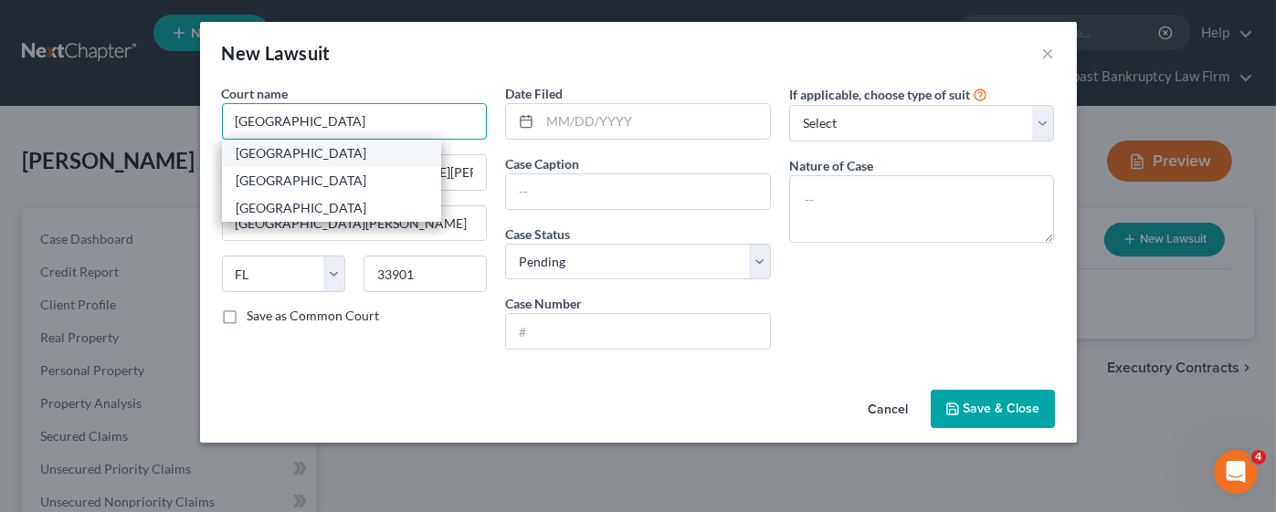
type input "[GEOGRAPHIC_DATA]"
click at [360, 153] on div "[GEOGRAPHIC_DATA]" at bounding box center [332, 153] width 190 height 18
type input "[STREET_ADDRESS]"
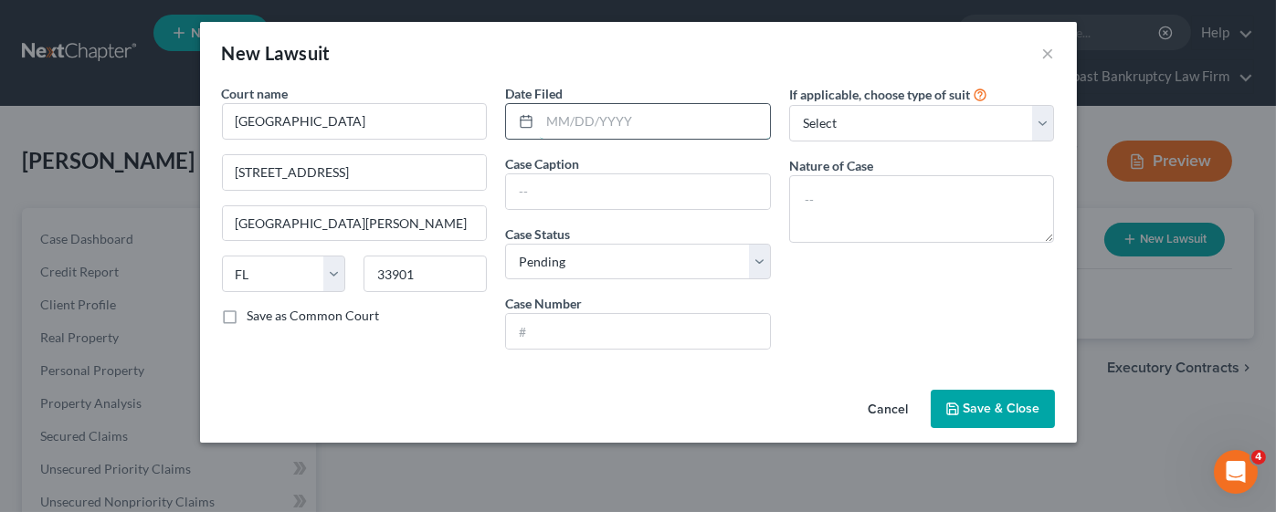
click at [581, 122] on input "text" at bounding box center [655, 121] width 230 height 35
type input "[DATE]"
click at [612, 192] on input "text" at bounding box center [638, 191] width 264 height 35
click at [603, 333] on input "text" at bounding box center [638, 331] width 264 height 35
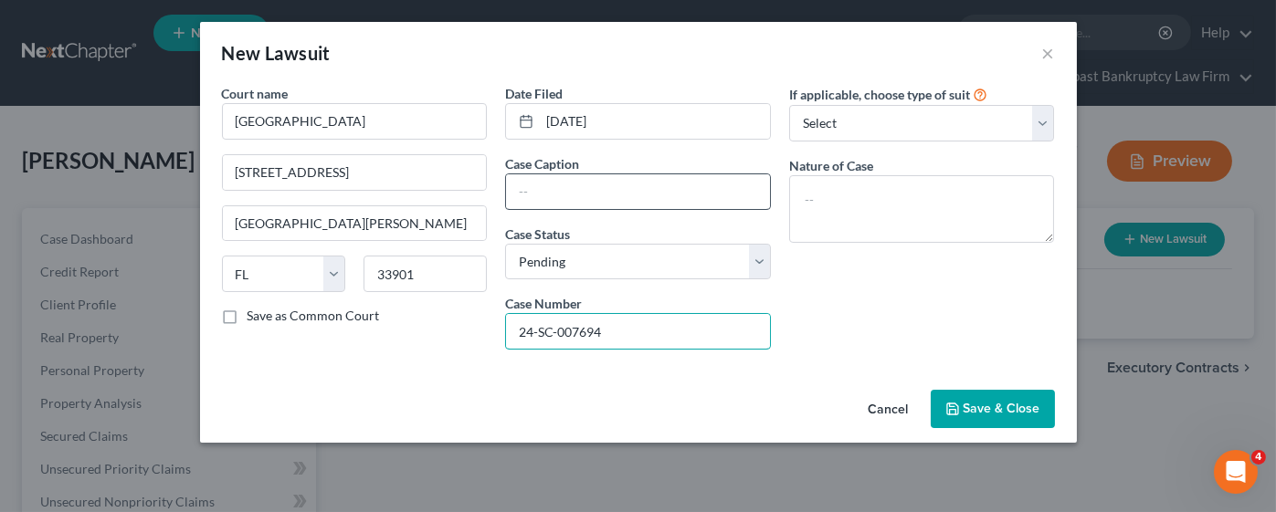
type input "24-SC-007694"
click at [583, 184] on input "text" at bounding box center [638, 191] width 264 height 35
click at [587, 192] on input "text" at bounding box center [638, 191] width 264 height 35
type input "D"
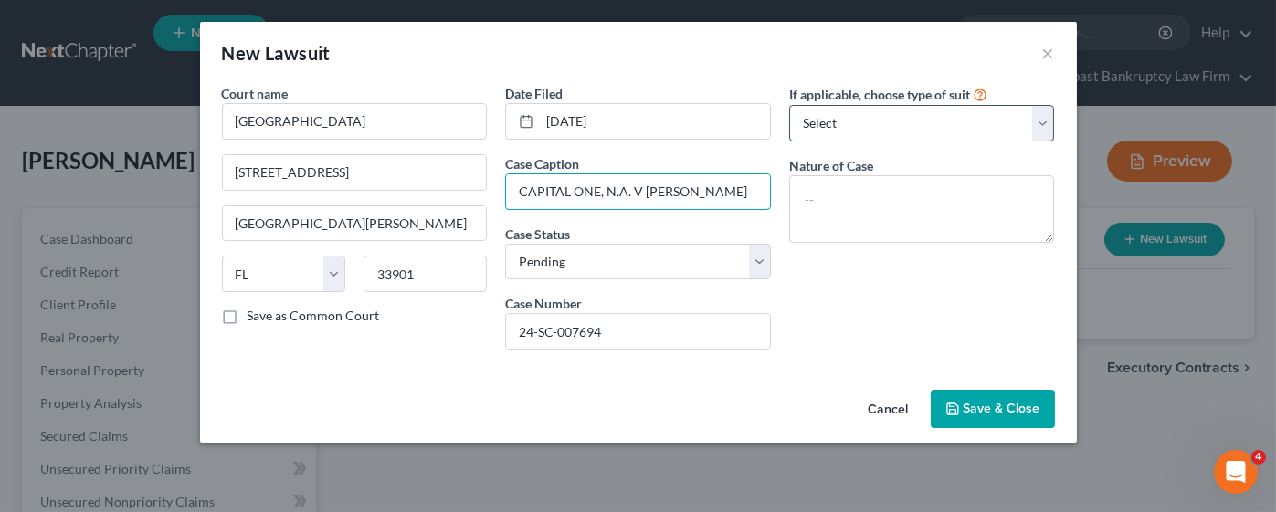
type input "CAPITAL ONE, N.A. V [PERSON_NAME]"
click at [887, 118] on select "Select Repossession Garnishment Foreclosure Attached, Seized, Or Levied Other" at bounding box center [922, 123] width 266 height 37
select select "4"
click at [789, 105] on select "Select Repossession Garnishment Foreclosure Attached, Seized, Or Levied Other" at bounding box center [922, 123] width 266 height 37
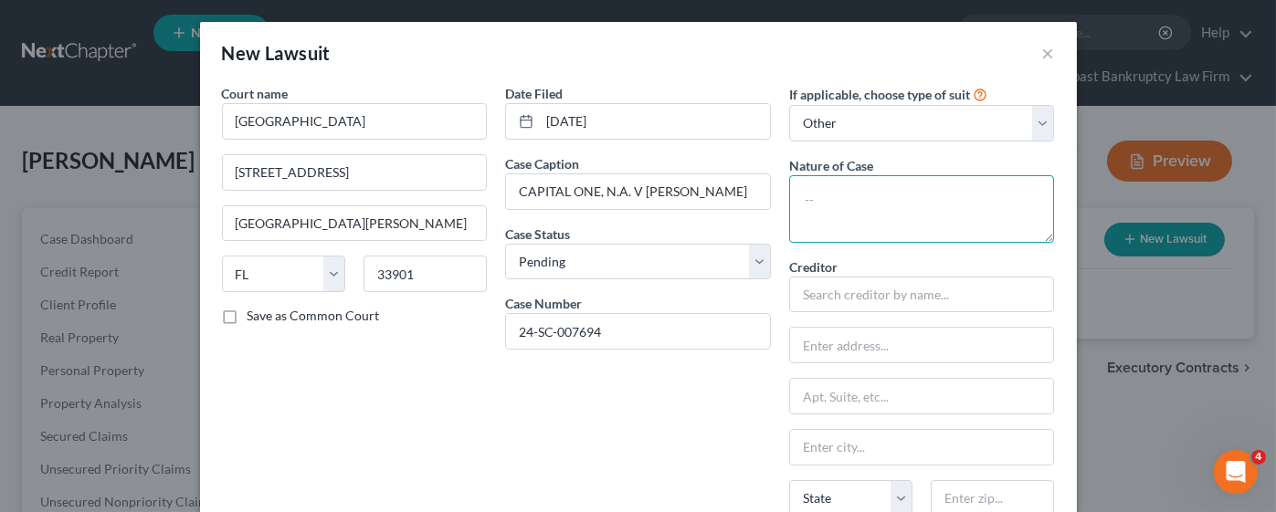
click at [841, 214] on textarea at bounding box center [922, 209] width 266 height 68
type textarea "CREDIT CARD"
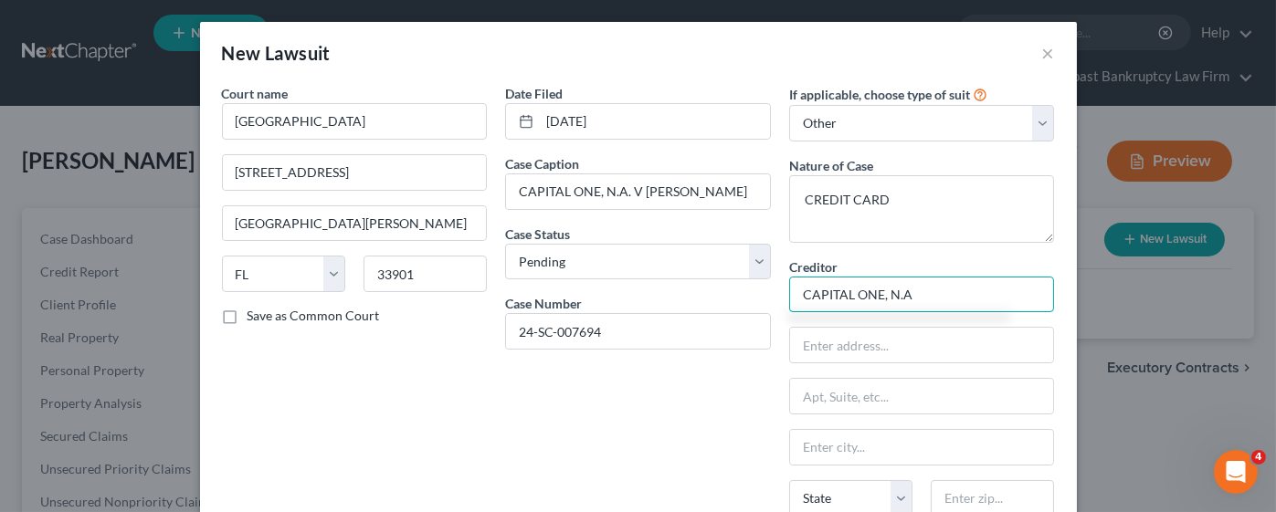
type input "CAPITAL ONE, N.A"
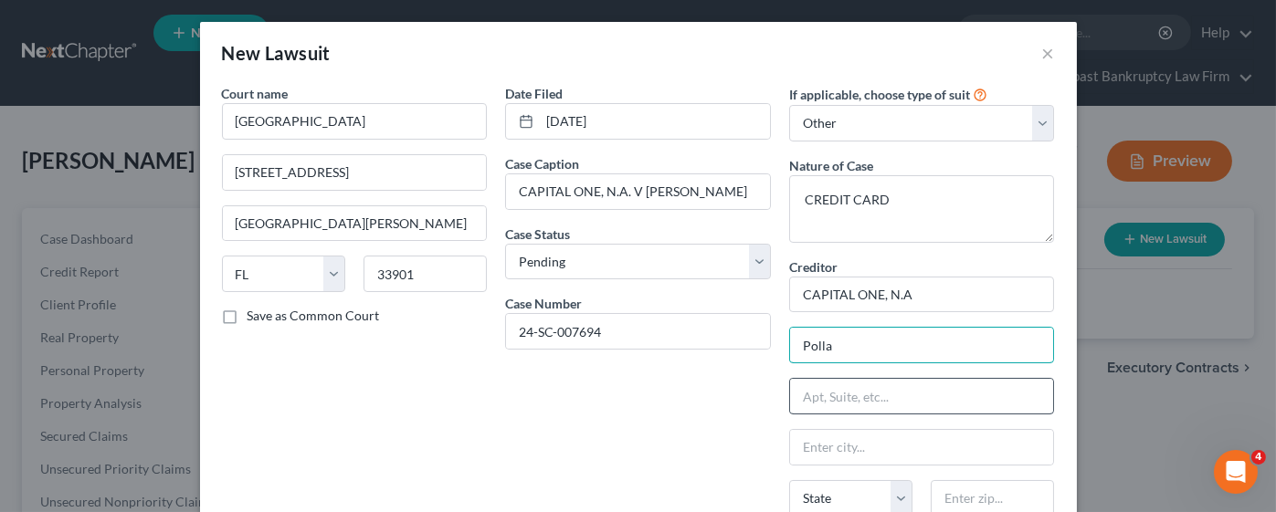
type input "[PERSON_NAME] & [PERSON_NAME], [GEOGRAPHIC_DATA]"
click at [936, 401] on input "text" at bounding box center [922, 396] width 264 height 35
type input "[STREET_ADDRESS][PERSON_NAME]"
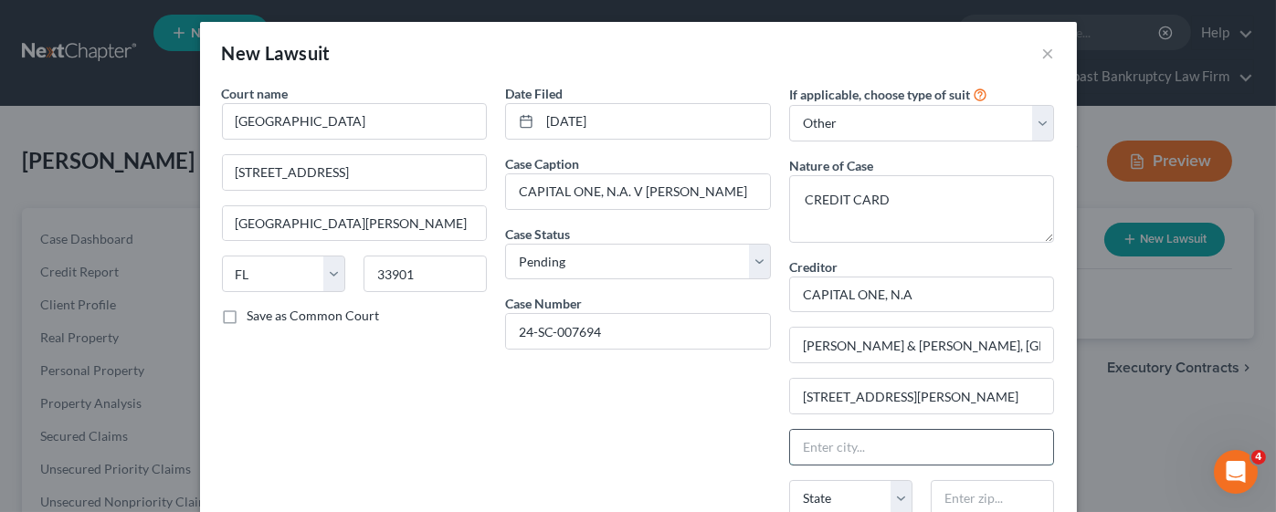
click at [930, 447] on input "text" at bounding box center [922, 447] width 264 height 35
type input "c"
type input "Coral Gables"
click at [962, 495] on input "text" at bounding box center [992, 498] width 123 height 37
type input "33134"
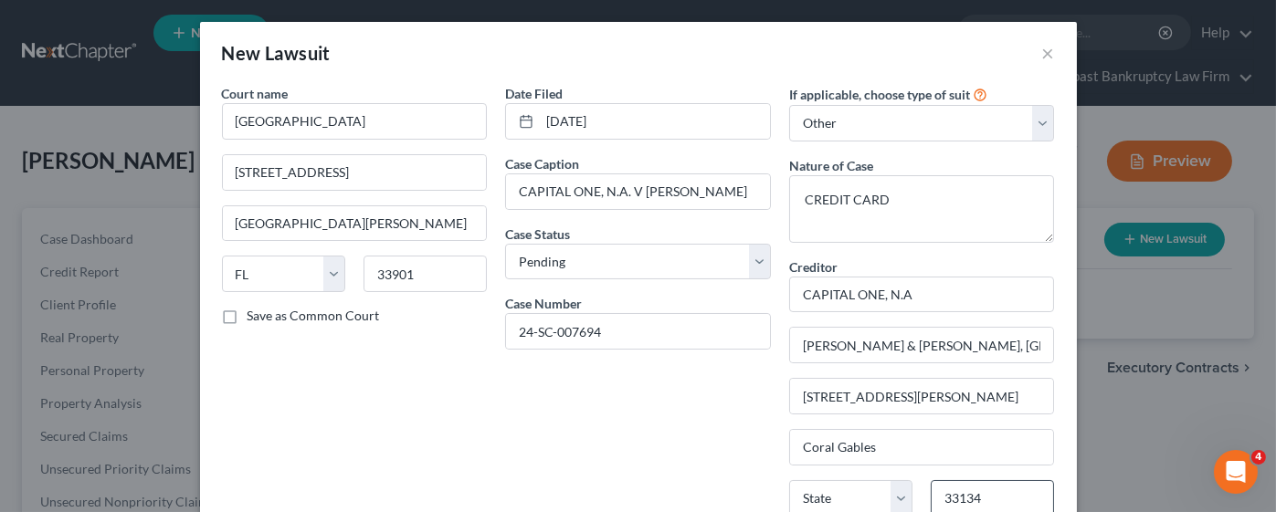
scroll to position [243, 0]
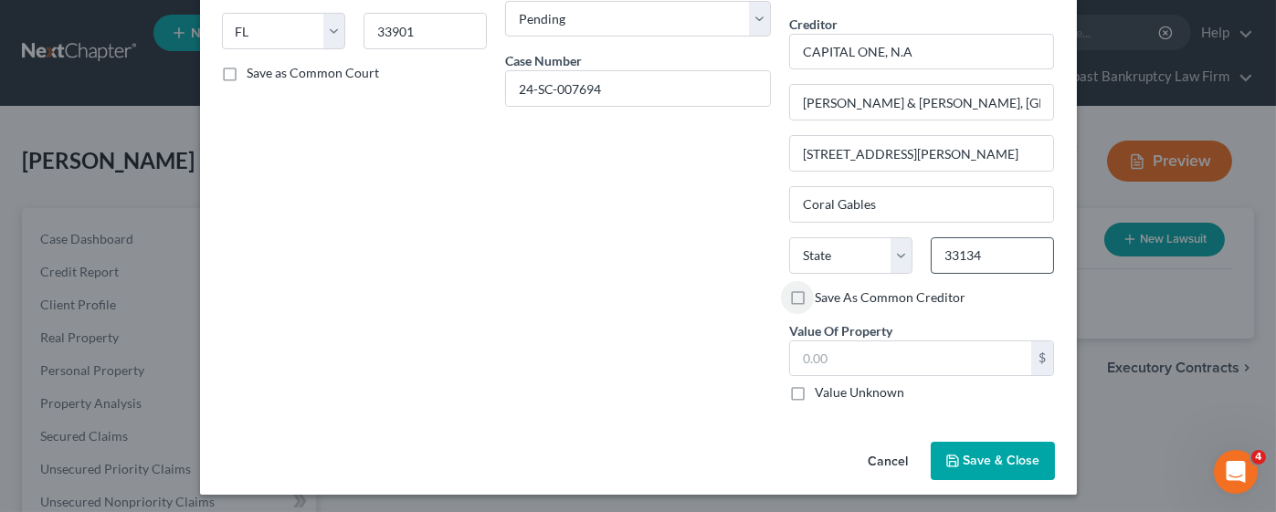
type input "[GEOGRAPHIC_DATA]"
select select "9"
click at [868, 353] on input "text" at bounding box center [911, 359] width 242 height 35
type input "4,804.48"
click at [956, 444] on button "Save & Close" at bounding box center [993, 461] width 124 height 38
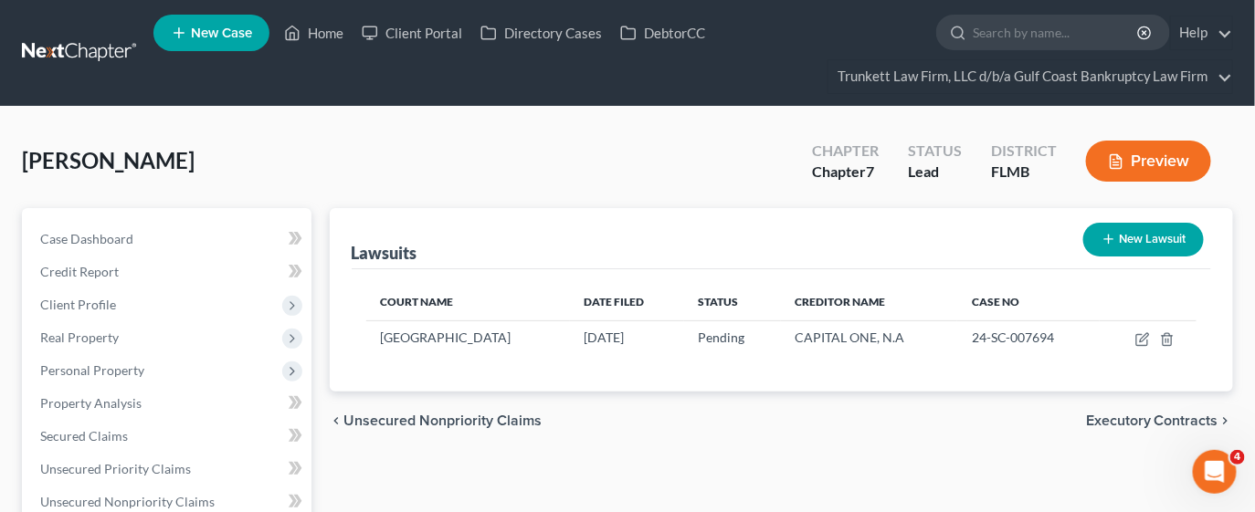
click at [1128, 236] on button "New Lawsuit" at bounding box center [1143, 240] width 121 height 34
select select "0"
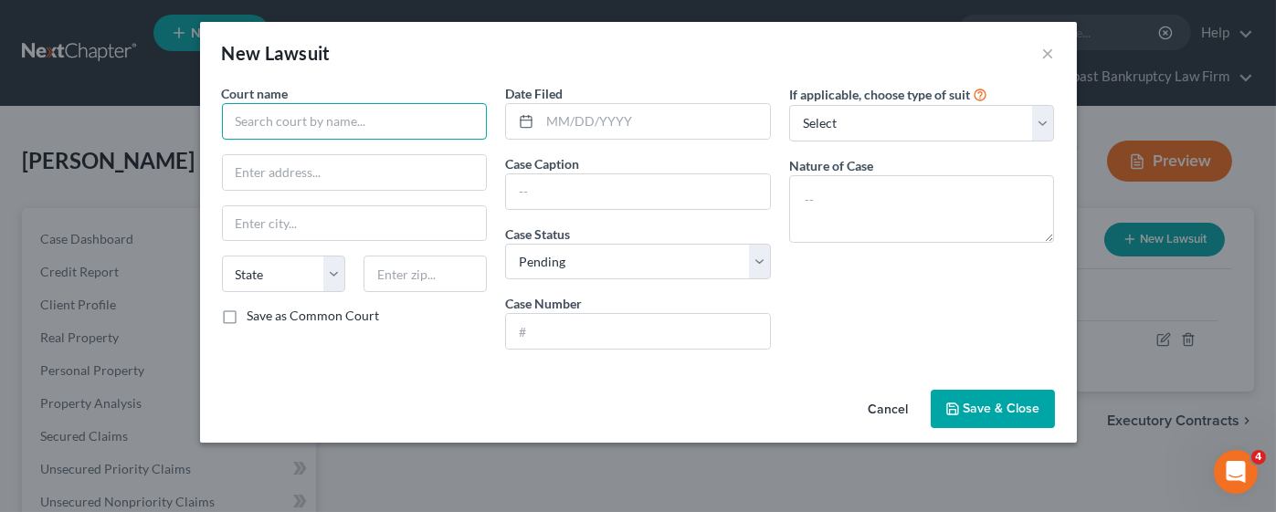
click at [323, 118] on input "text" at bounding box center [355, 121] width 266 height 37
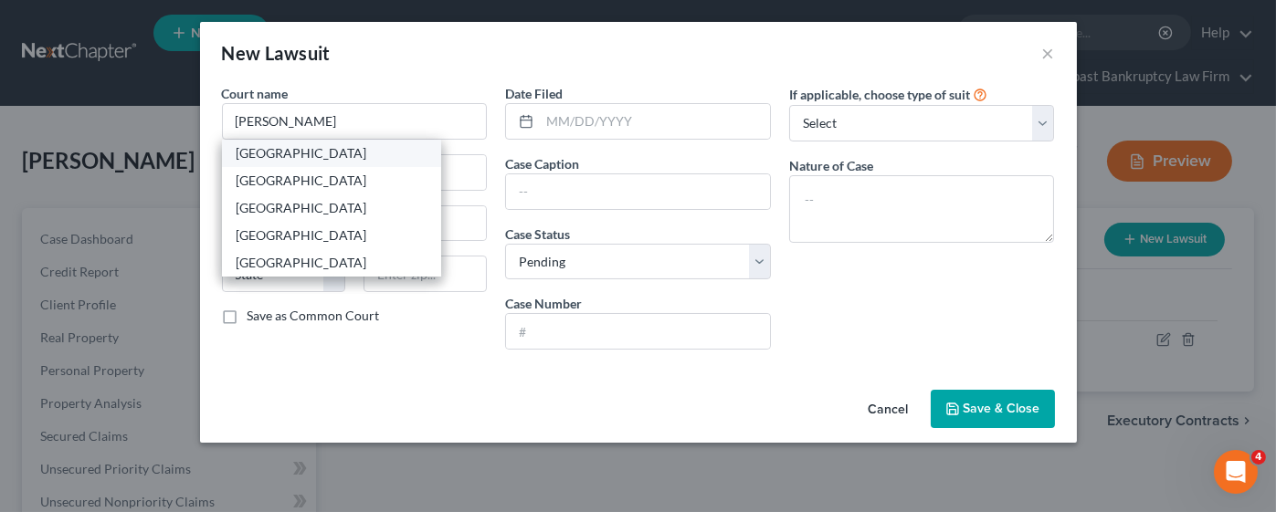
click at [352, 163] on div "[GEOGRAPHIC_DATA]" at bounding box center [331, 153] width 219 height 27
type input "[GEOGRAPHIC_DATA]"
type input "[STREET_ADDRESS][PERSON_NAME][PERSON_NAME]"
type input "[GEOGRAPHIC_DATA][PERSON_NAME]"
select select "9"
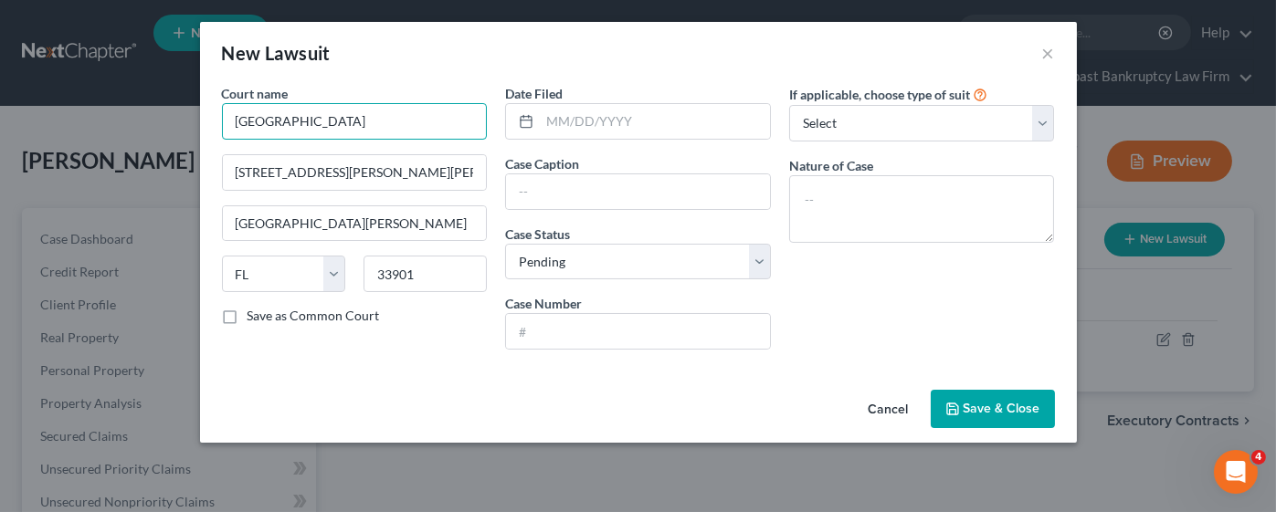
click at [324, 120] on input "[GEOGRAPHIC_DATA]" at bounding box center [355, 121] width 266 height 37
click at [563, 127] on input "text" at bounding box center [655, 121] width 230 height 35
click at [520, 190] on input "text" at bounding box center [638, 191] width 264 height 35
click at [558, 194] on input "text" at bounding box center [638, 191] width 264 height 35
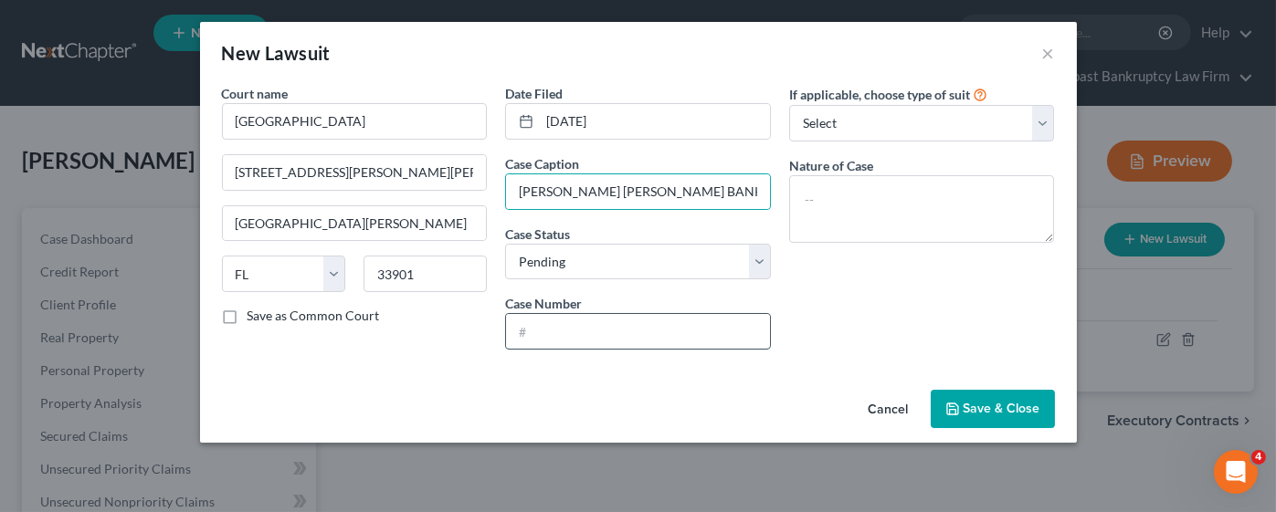
click at [579, 337] on input "text" at bounding box center [638, 331] width 264 height 35
click at [568, 327] on input "text" at bounding box center [638, 331] width 264 height 35
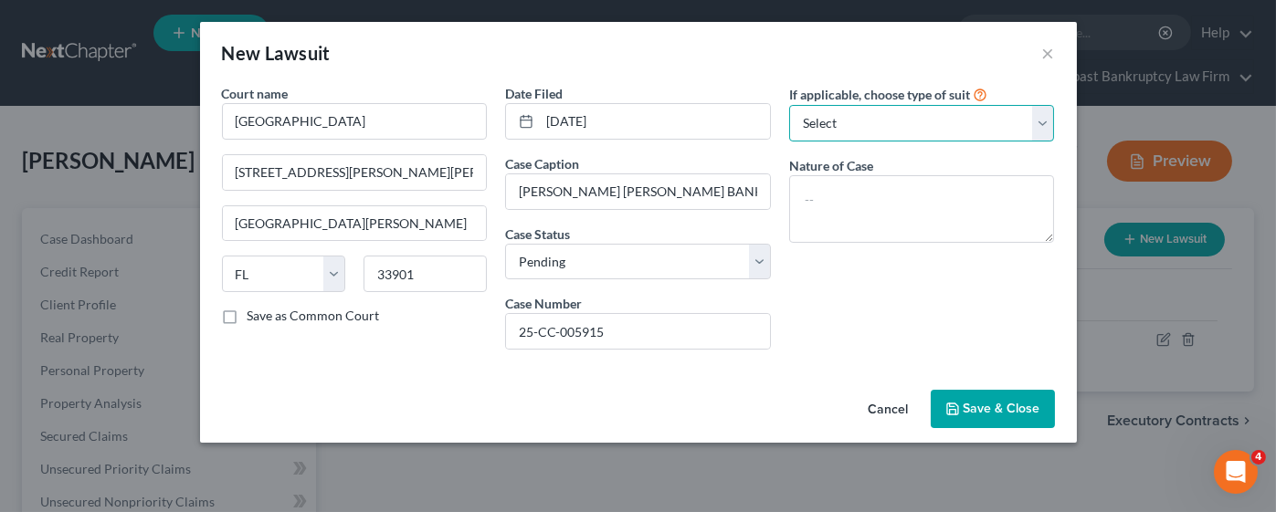
click at [842, 120] on select "Select Repossession Garnishment Foreclosure Attached, Seized, Or Levied Other" at bounding box center [922, 123] width 266 height 37
click at [789, 105] on select "Select Repossession Garnishment Foreclosure Attached, Seized, Or Levied Other" at bounding box center [922, 123] width 266 height 37
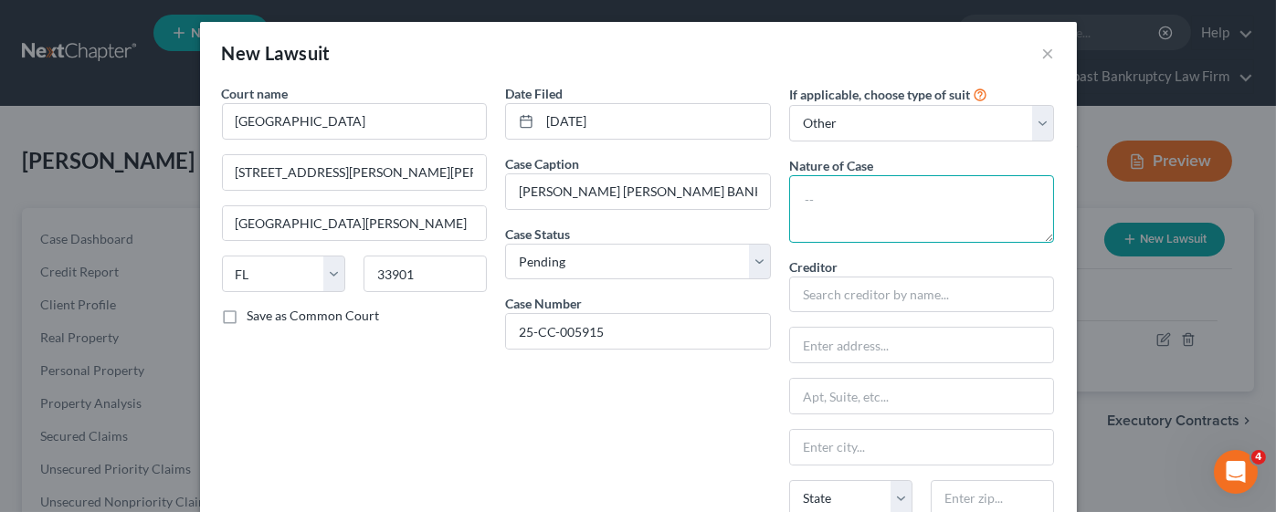
click at [798, 191] on textarea at bounding box center [922, 209] width 266 height 68
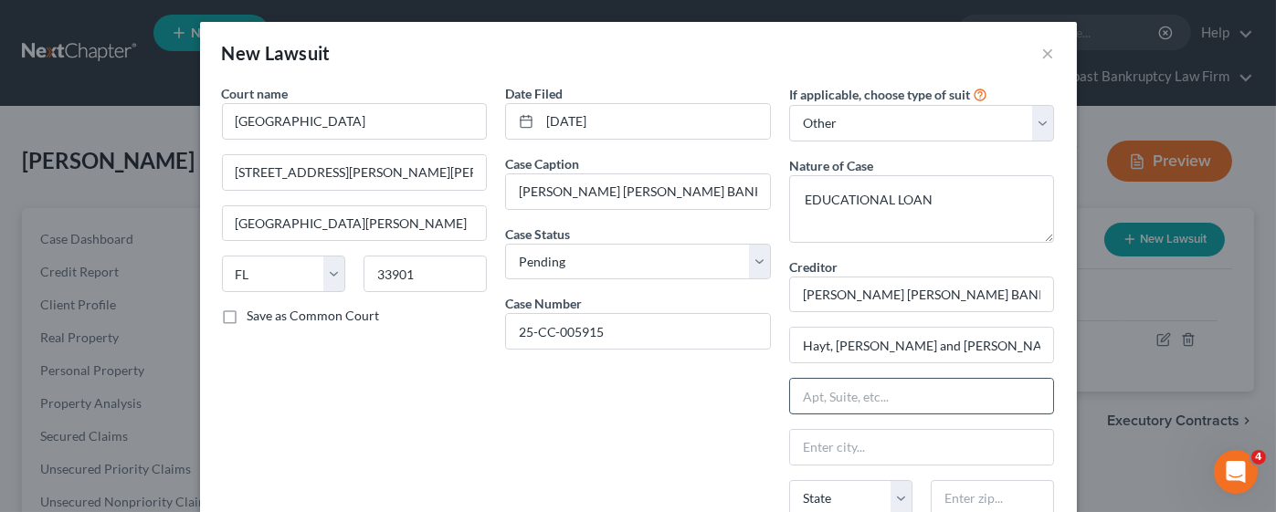
click at [915, 395] on input "text" at bounding box center [922, 396] width 264 height 35
click at [952, 501] on input "text" at bounding box center [992, 498] width 123 height 37
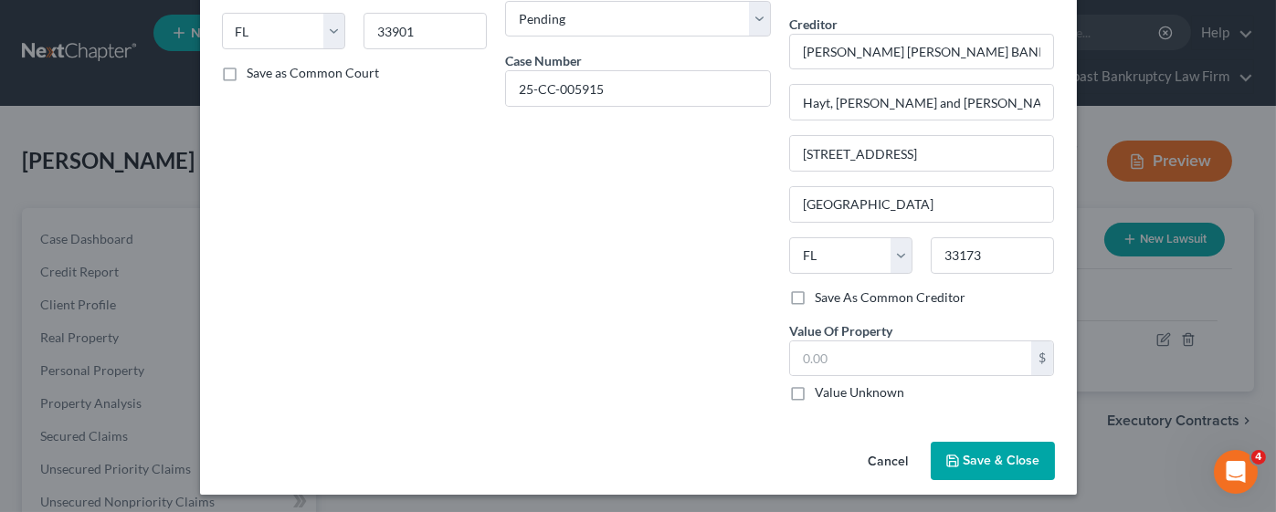
click at [922, 377] on div "$ Value Unknown" at bounding box center [922, 372] width 266 height 62
click at [903, 367] on input "text" at bounding box center [911, 359] width 242 height 35
click at [970, 461] on span "Save & Close" at bounding box center [1002, 461] width 77 height 16
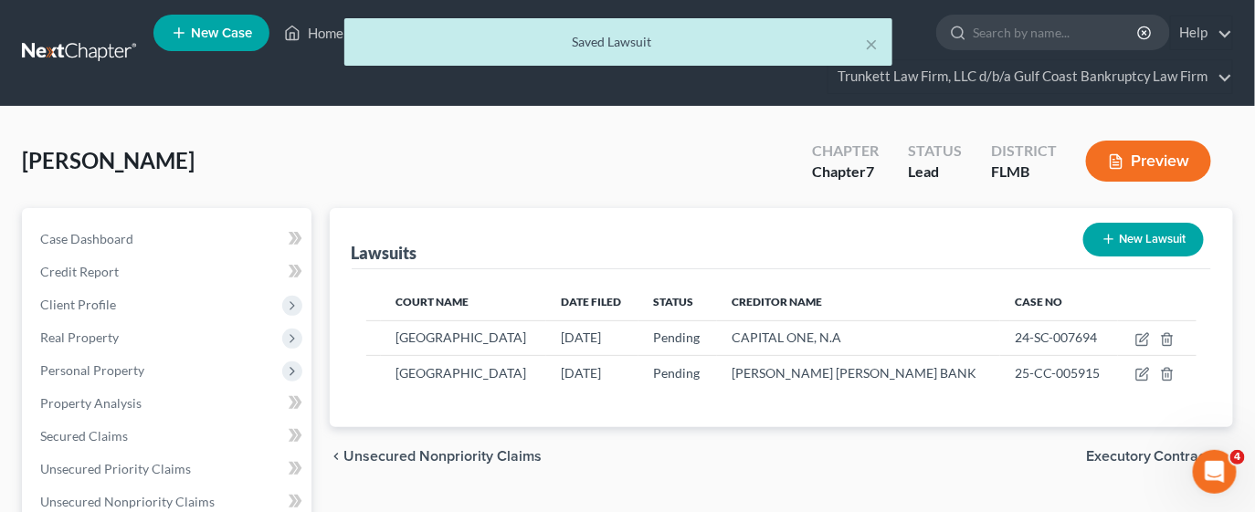
click at [1144, 229] on button "New Lawsuit" at bounding box center [1143, 240] width 121 height 34
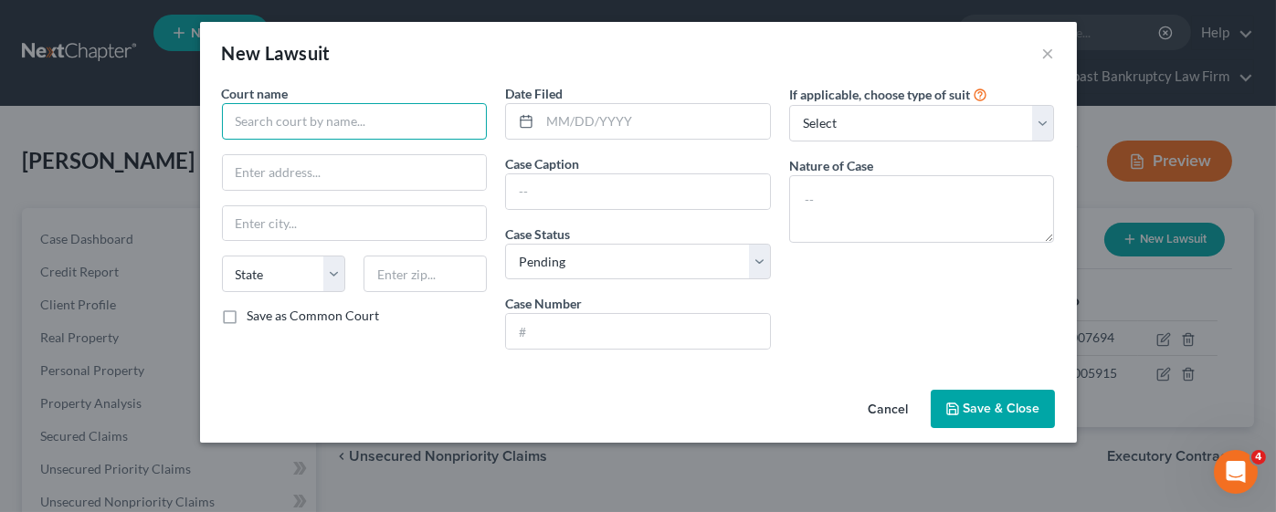
click at [290, 115] on input "text" at bounding box center [355, 121] width 266 height 37
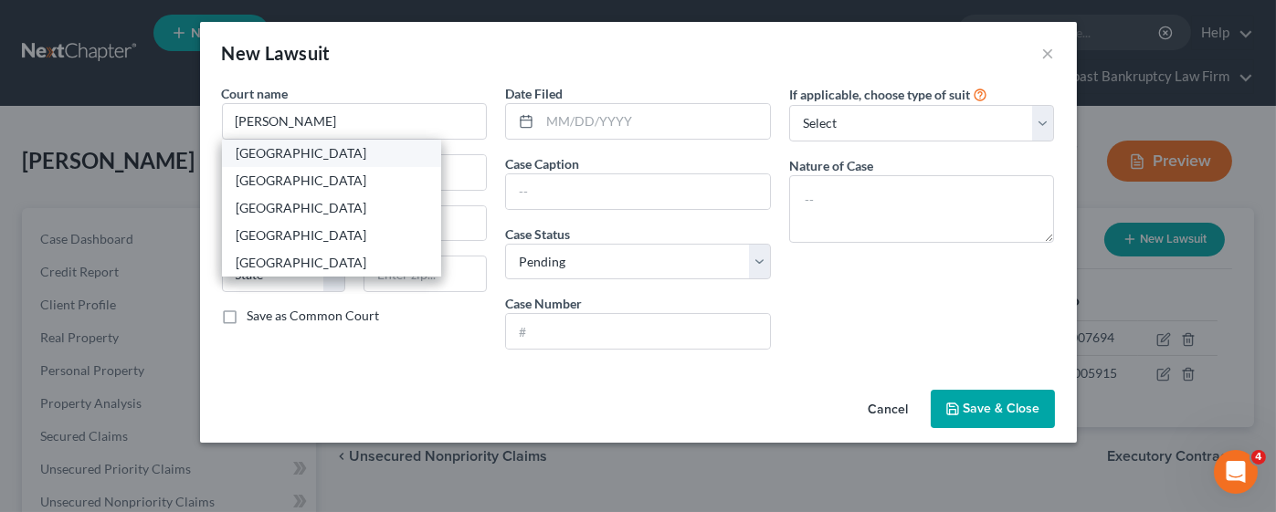
click at [311, 154] on div "[GEOGRAPHIC_DATA]" at bounding box center [332, 153] width 190 height 18
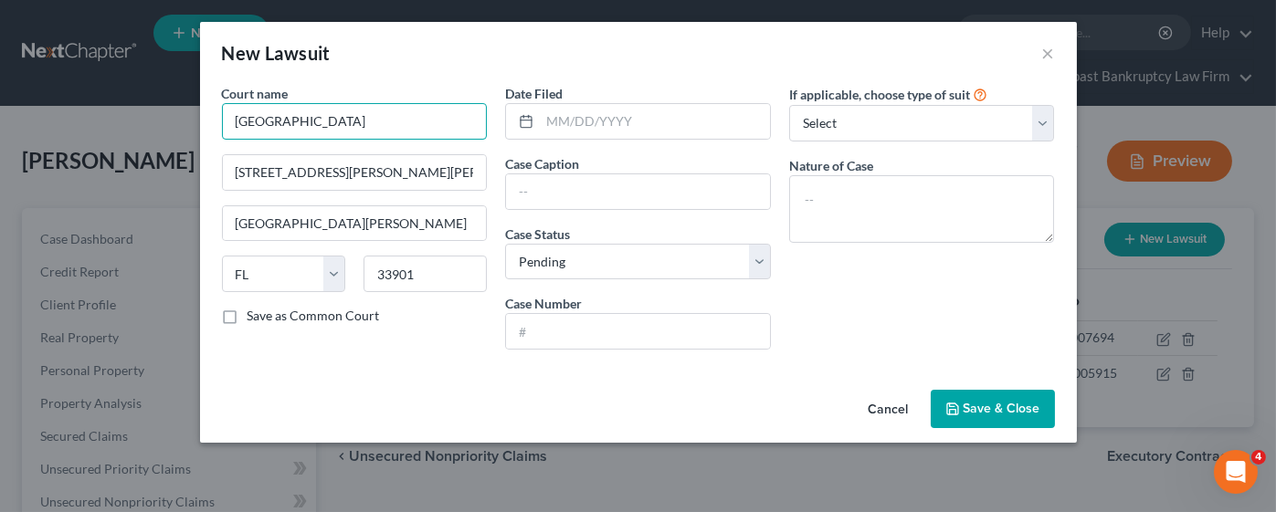
click at [331, 118] on input "[GEOGRAPHIC_DATA]" at bounding box center [355, 121] width 266 height 37
click at [574, 121] on input "text" at bounding box center [655, 121] width 230 height 35
click at [616, 120] on input "text" at bounding box center [655, 121] width 230 height 35
click at [603, 330] on input "text" at bounding box center [638, 331] width 264 height 35
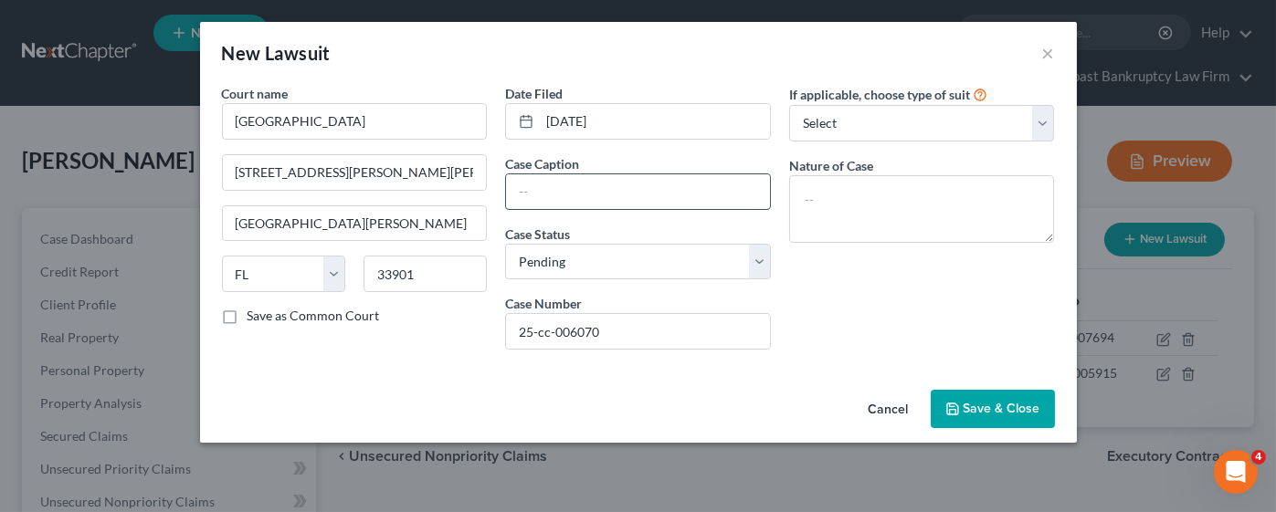
click at [589, 191] on input "text" at bounding box center [638, 191] width 264 height 35
click at [827, 132] on select "Select Repossession Garnishment Foreclosure Attached, Seized, Or Levied Other" at bounding box center [922, 123] width 266 height 37
click at [789, 105] on select "Select Repossession Garnishment Foreclosure Attached, Seized, Or Levied Other" at bounding box center [922, 123] width 266 height 37
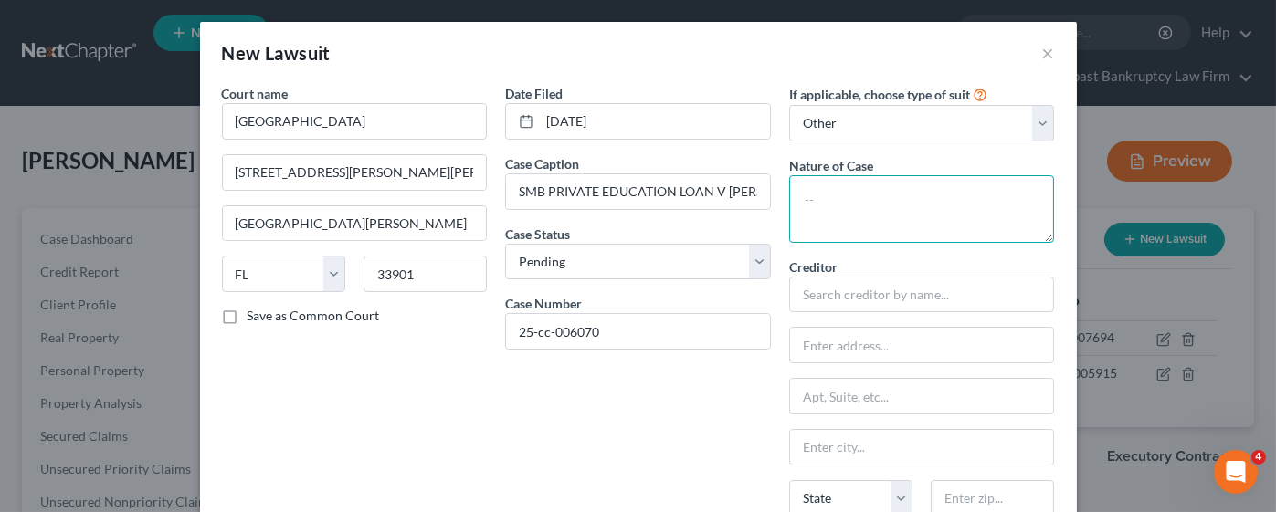
click at [830, 197] on textarea at bounding box center [922, 209] width 266 height 68
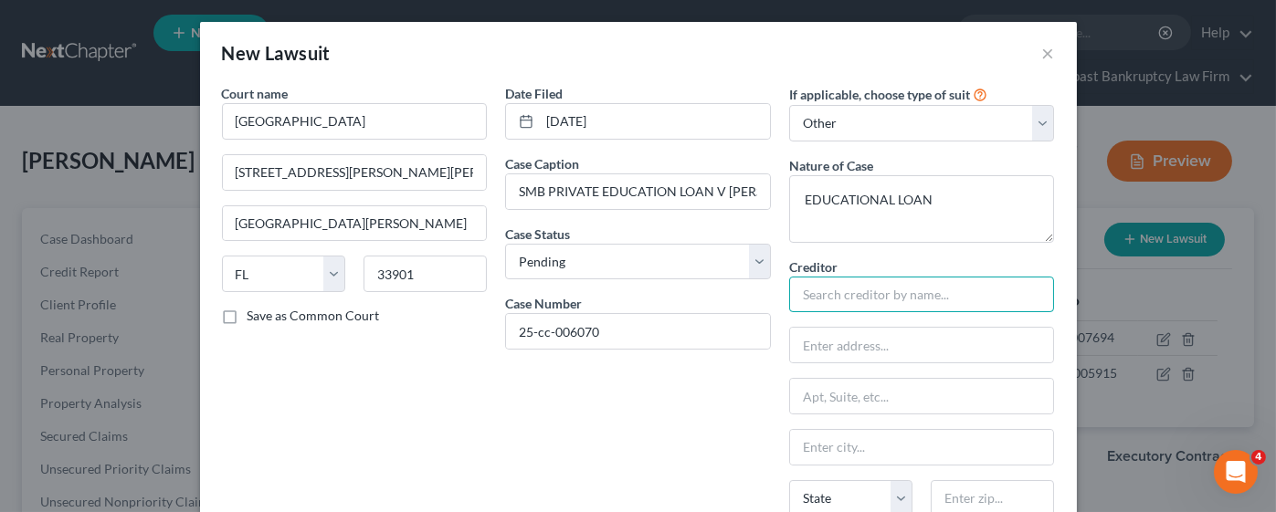
click at [901, 298] on input "text" at bounding box center [922, 295] width 266 height 37
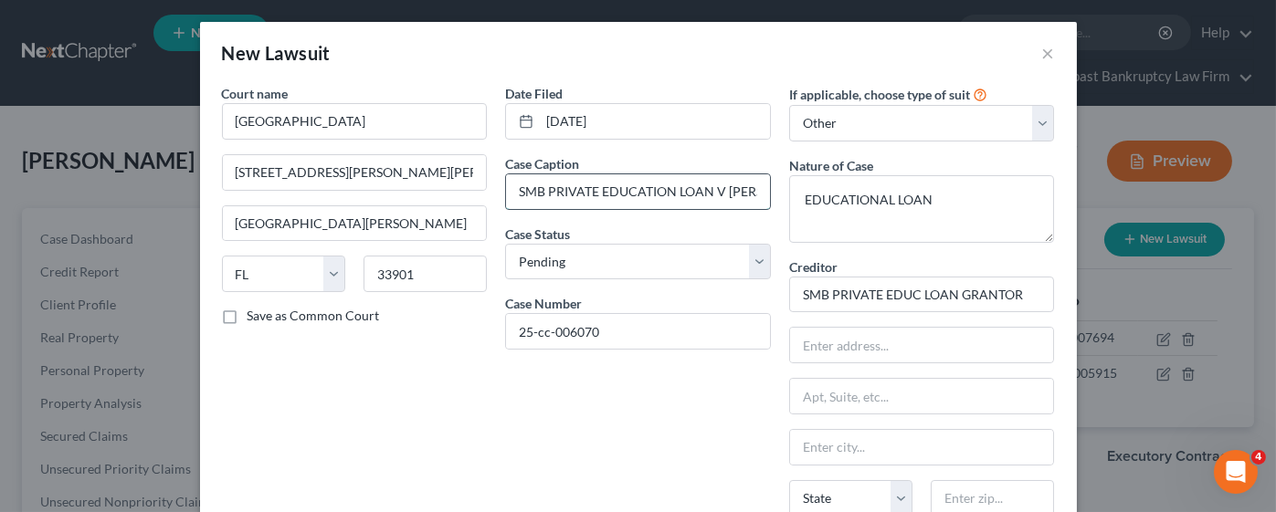
click at [743, 191] on input "SMB PRIVATE EDUCATION LOAN V [PERSON_NAME]" at bounding box center [638, 191] width 264 height 35
click at [948, 346] on input "text" at bounding box center [922, 345] width 264 height 35
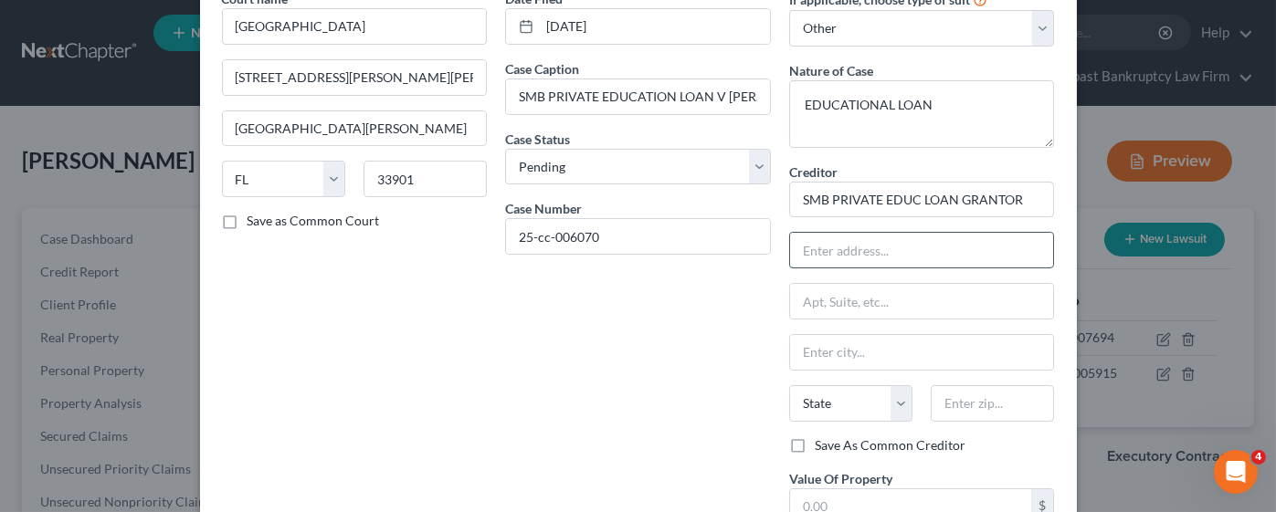
scroll to position [100, 0]
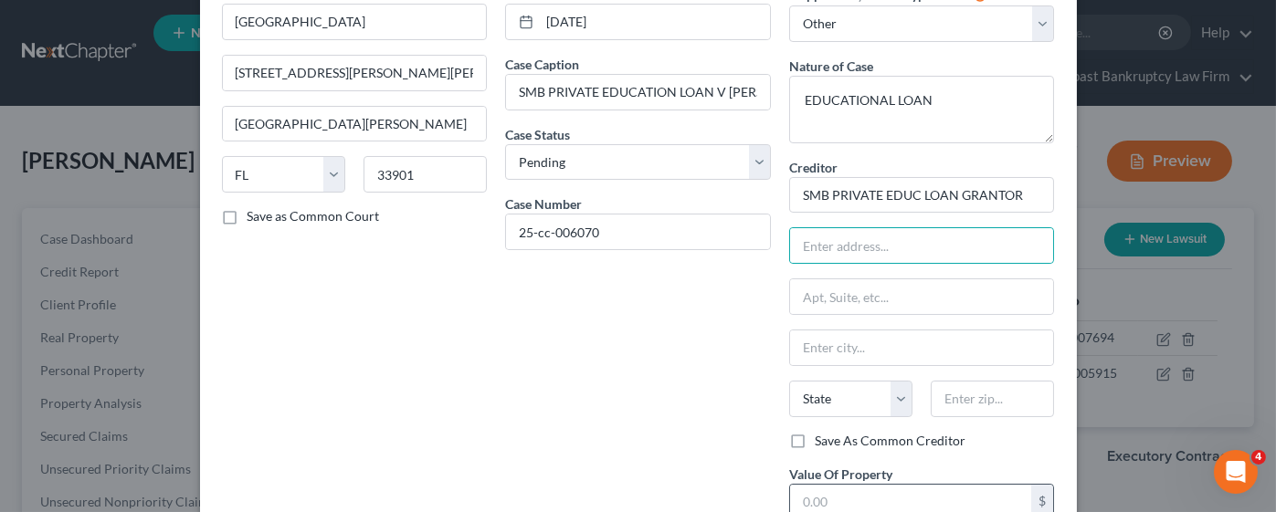
click at [841, 485] on input "text" at bounding box center [911, 502] width 242 height 35
click at [847, 251] on input "text" at bounding box center [922, 245] width 264 height 35
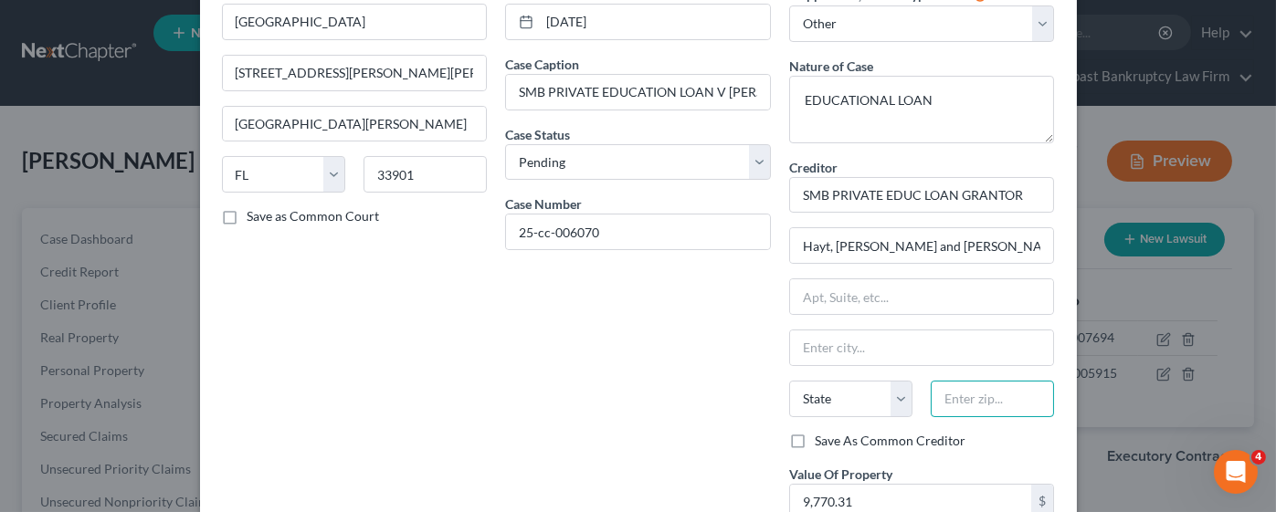
click at [968, 394] on input "text" at bounding box center [992, 399] width 123 height 37
click at [880, 301] on input "text" at bounding box center [922, 296] width 264 height 35
click at [536, 229] on input "25-cc-006070" at bounding box center [638, 232] width 264 height 35
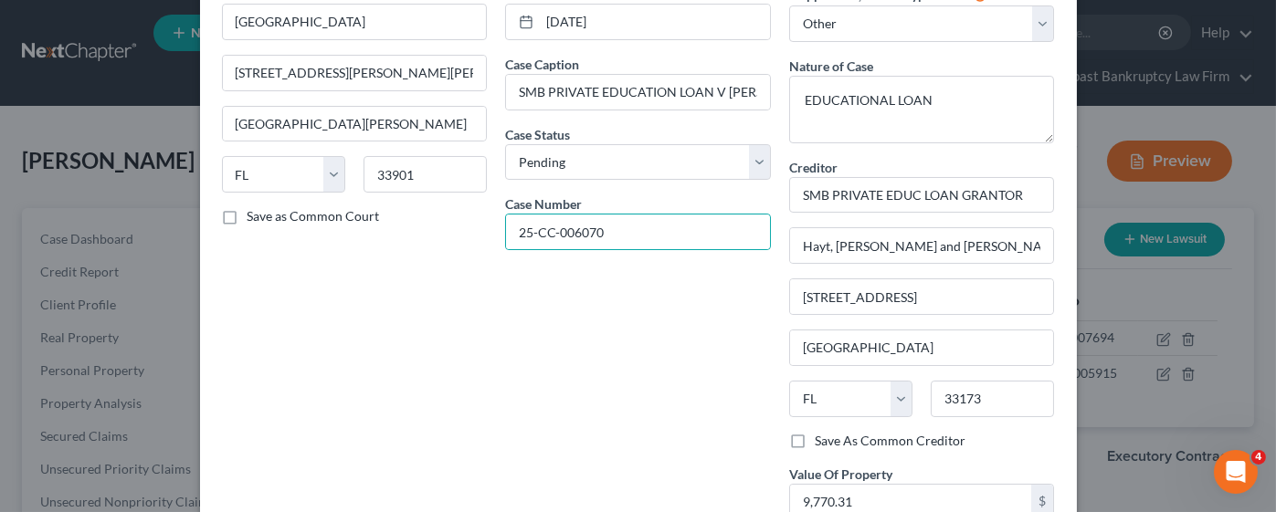
click at [585, 328] on div "Date Filed [DATE] Case Caption SMB PRIVATE EDUCATION LOAN V [PERSON_NAME] et al…" at bounding box center [638, 271] width 284 height 575
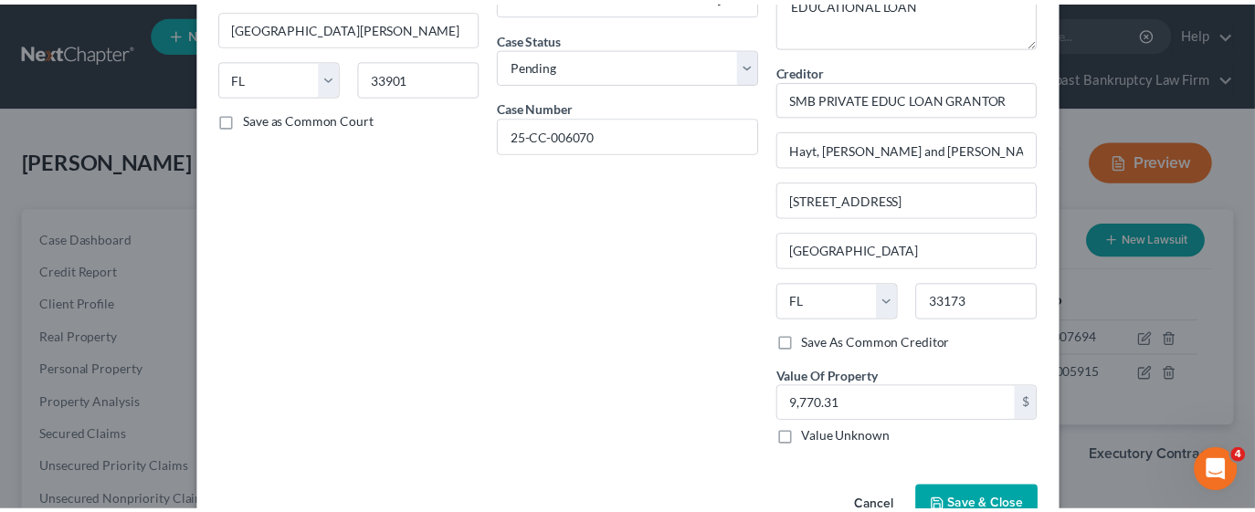
scroll to position [212, 0]
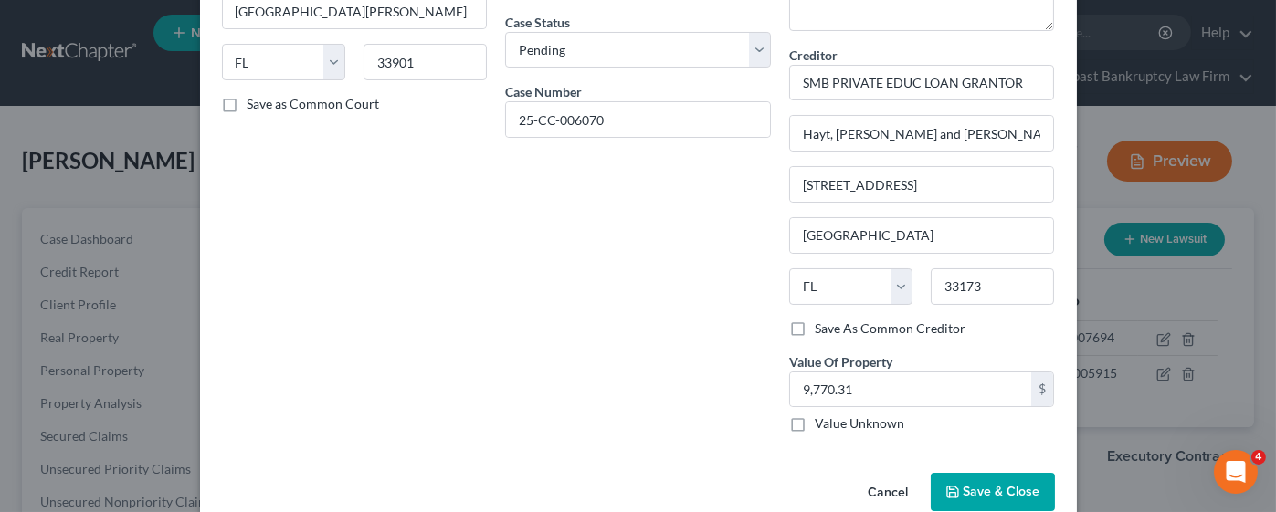
click at [964, 490] on span "Save & Close" at bounding box center [1002, 492] width 77 height 16
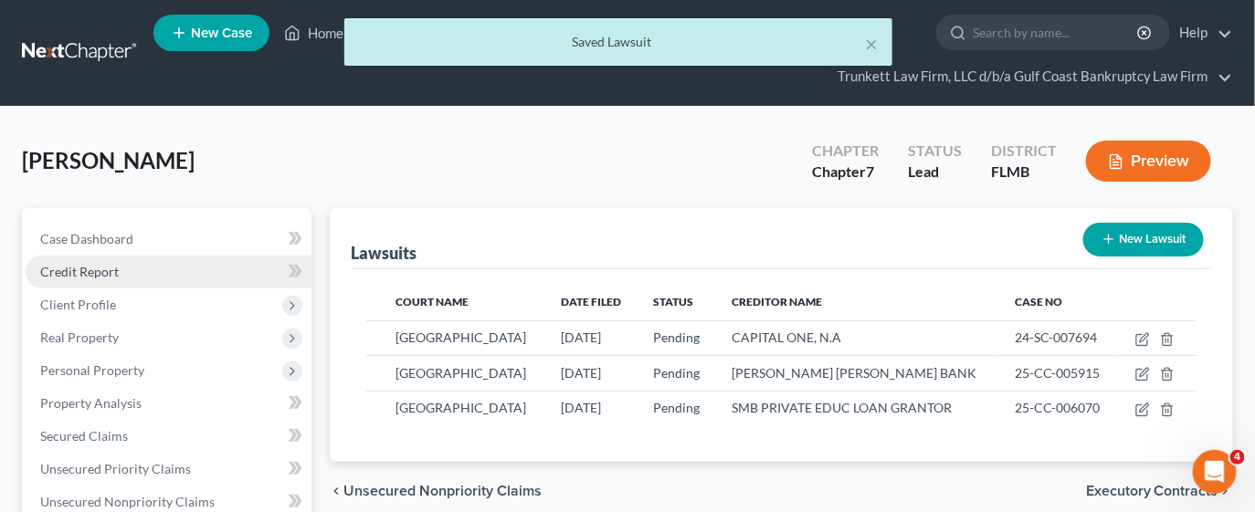
click at [124, 274] on link "Credit Report" at bounding box center [169, 272] width 286 height 33
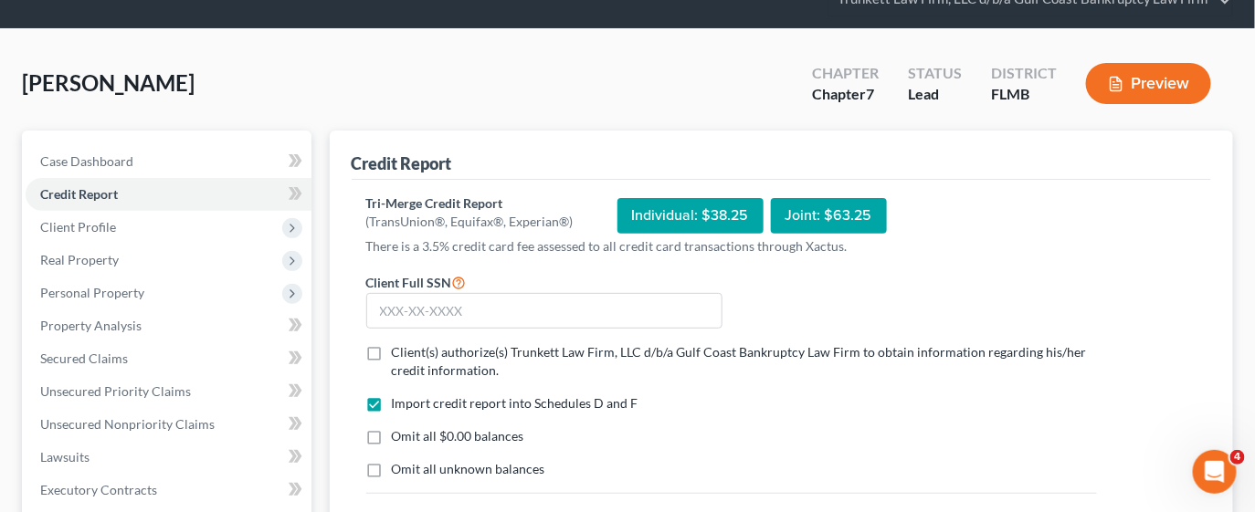
scroll to position [79, 0]
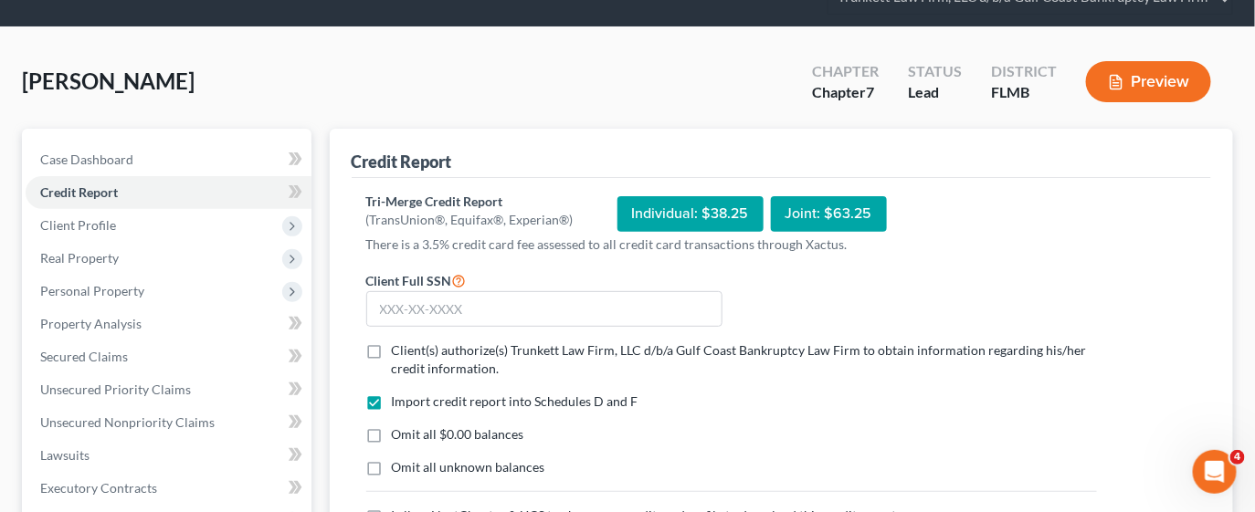
click at [392, 347] on label "Client(s) authorize(s) Trunkett Law Firm, LLC d/b/a Gulf Coast Bankruptcy Law F…" at bounding box center [744, 360] width 705 height 37
click at [399, 347] on input "Client(s) authorize(s) Trunkett Law Firm, LLC d/b/a Gulf Coast Bankruptcy Law F…" at bounding box center [405, 348] width 12 height 12
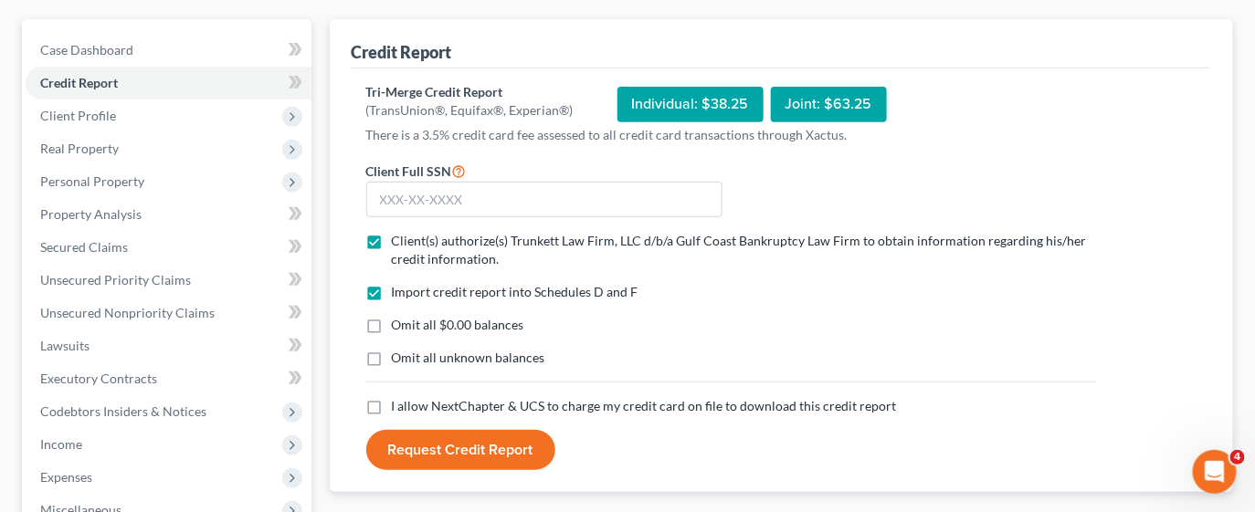
scroll to position [194, 0]
drag, startPoint x: 375, startPoint y: 472, endPoint x: 373, endPoint y: 405, distance: 67.6
click at [373, 405] on div "Tri-Merge Credit Report (TransUnion®, Equifax®, Experian®) Individual: $38.25 J…" at bounding box center [782, 281] width 860 height 425
click at [392, 400] on label "I allow NextChapter & UCS to charge my credit card on file to download this cre…" at bounding box center [644, 406] width 505 height 18
click at [399, 400] on input "I allow NextChapter & UCS to charge my credit card on file to download this cre…" at bounding box center [405, 403] width 12 height 12
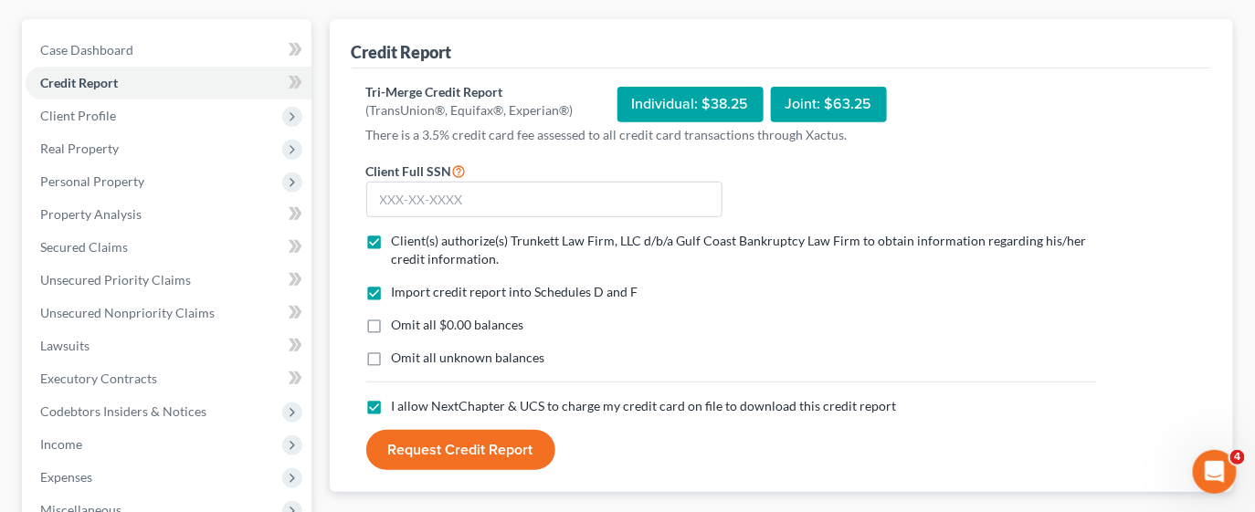
scroll to position [146, 0]
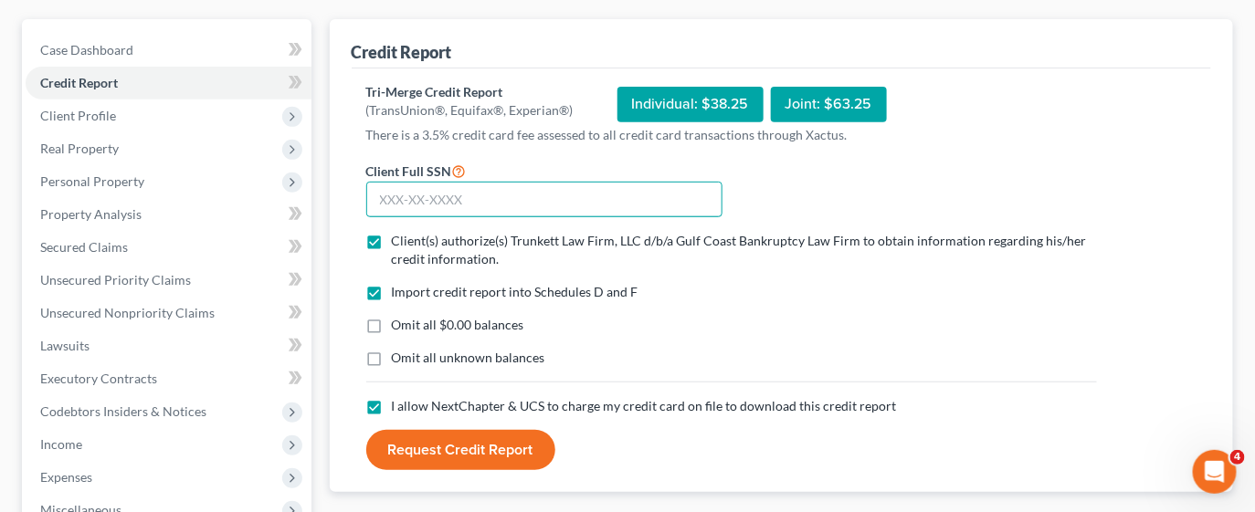
click at [396, 198] on input "text" at bounding box center [544, 200] width 356 height 37
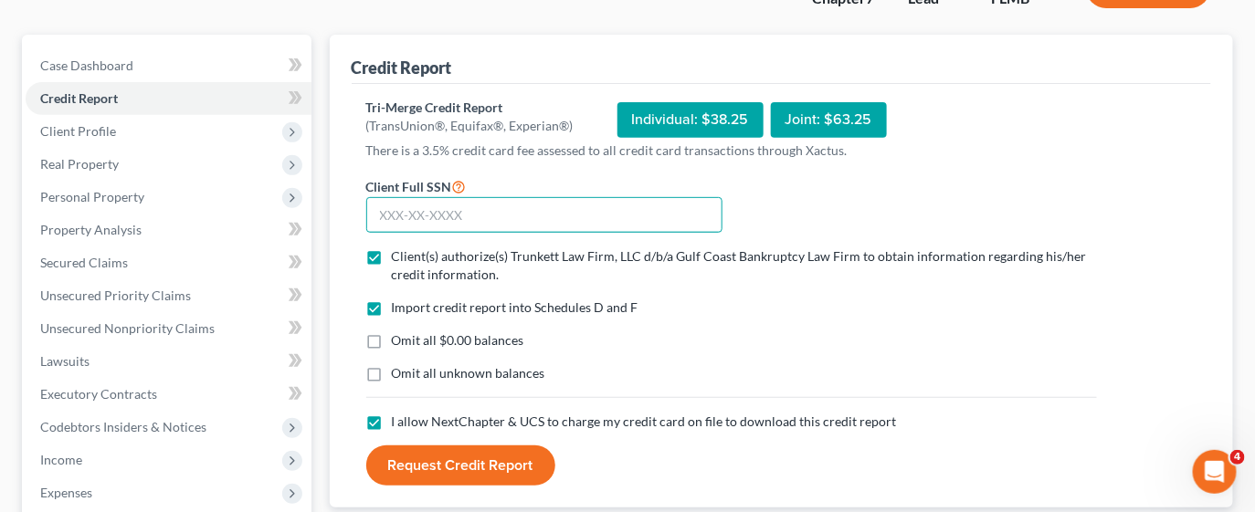
scroll to position [180, 0]
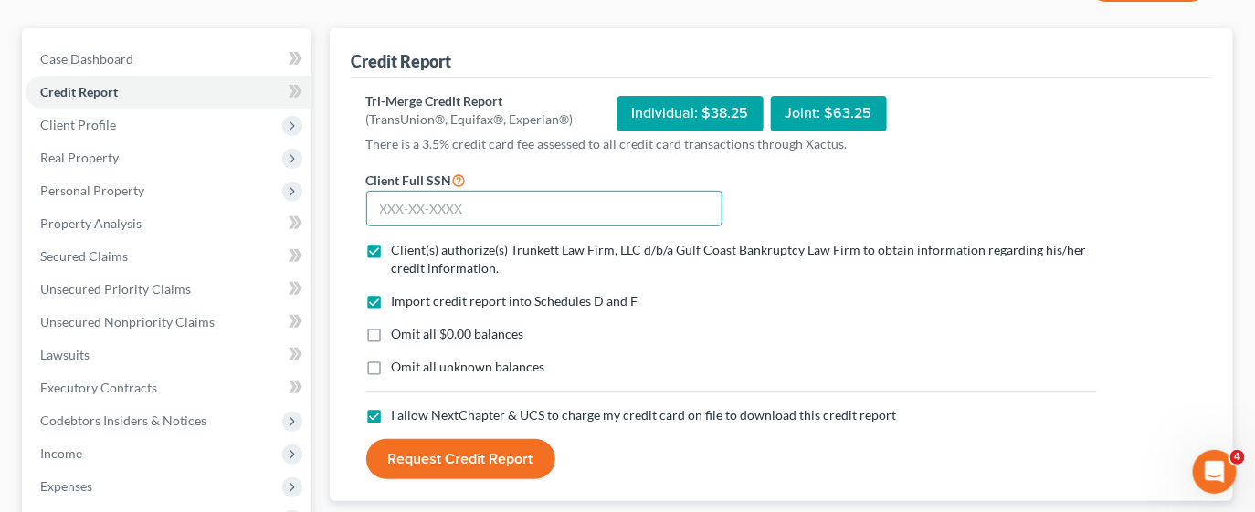
click at [396, 210] on input "text" at bounding box center [544, 209] width 356 height 37
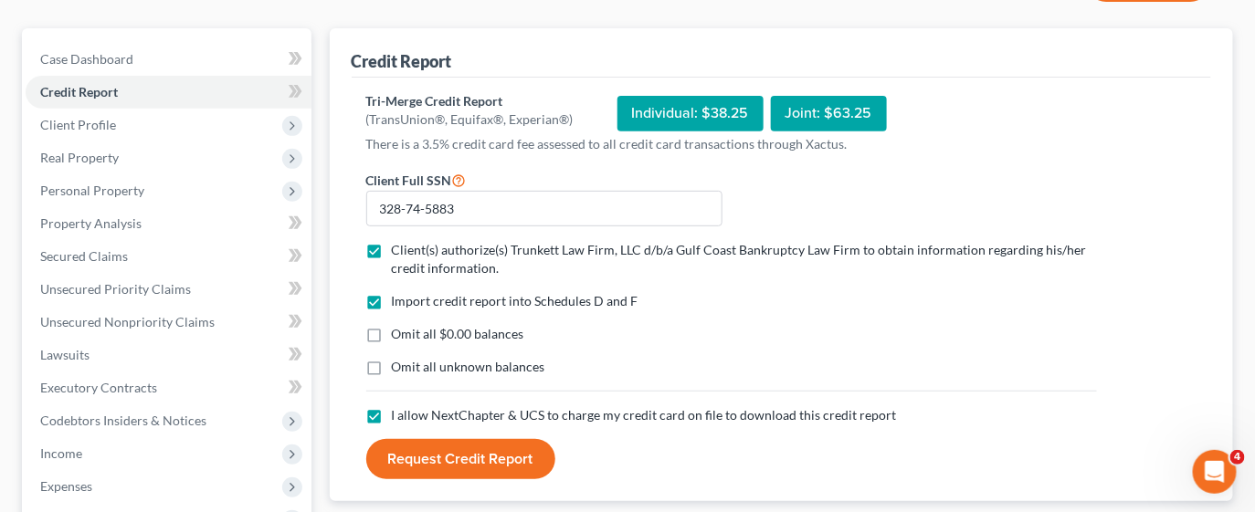
click at [504, 459] on button "Request Credit Report" at bounding box center [460, 459] width 189 height 40
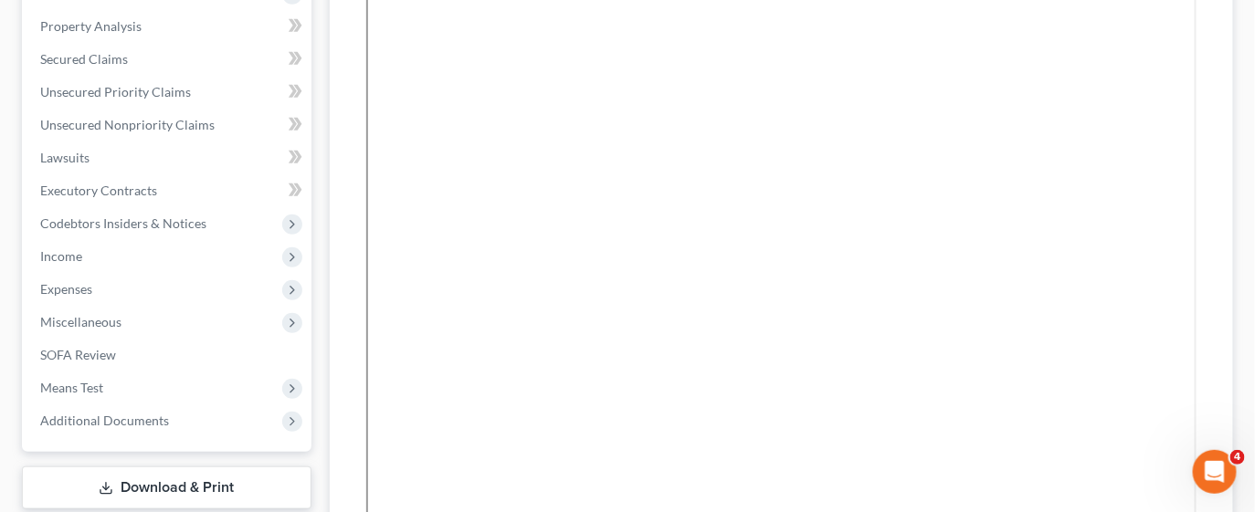
scroll to position [718, 0]
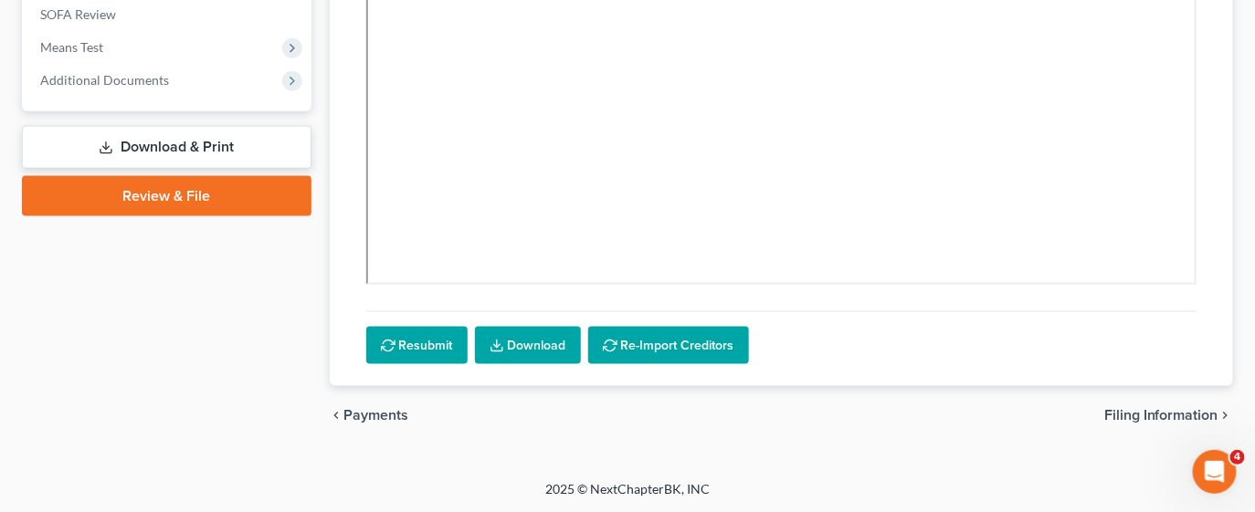
click at [527, 333] on link "Download" at bounding box center [528, 346] width 106 height 38
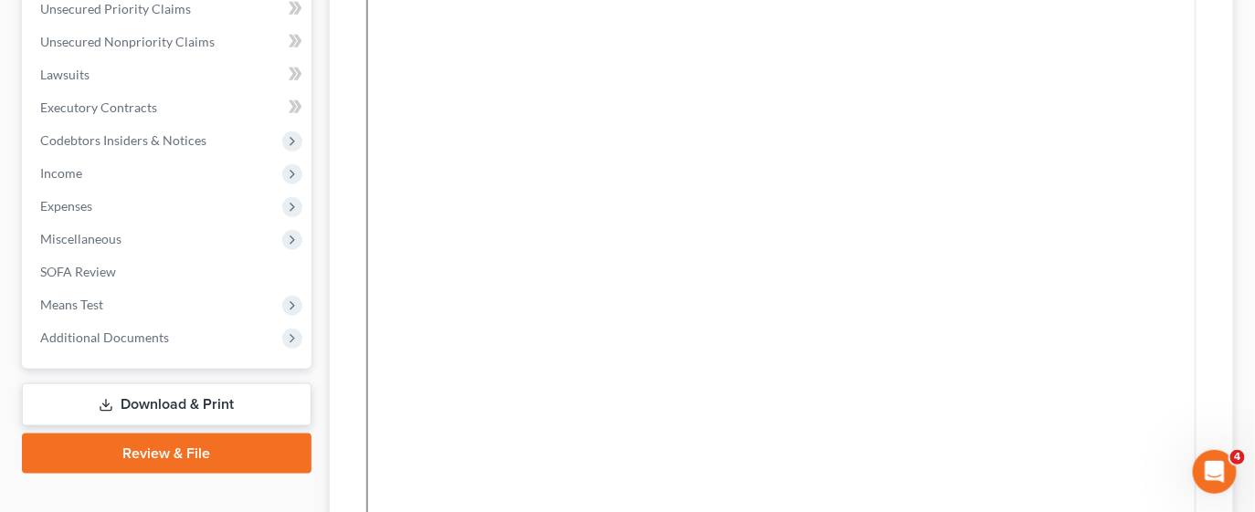
scroll to position [450, 0]
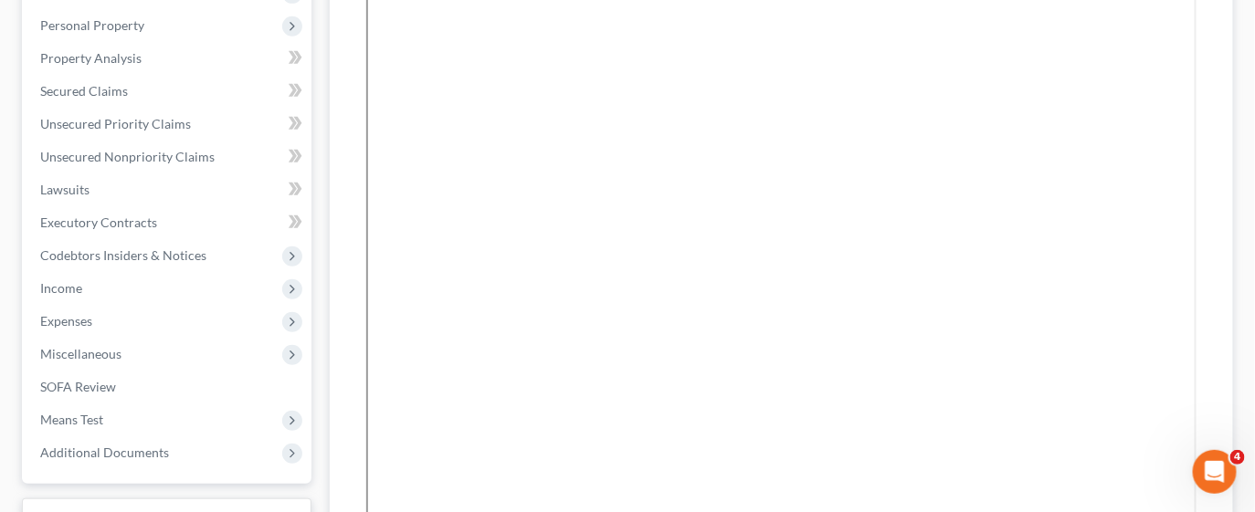
click at [193, 299] on span "Income" at bounding box center [169, 288] width 286 height 33
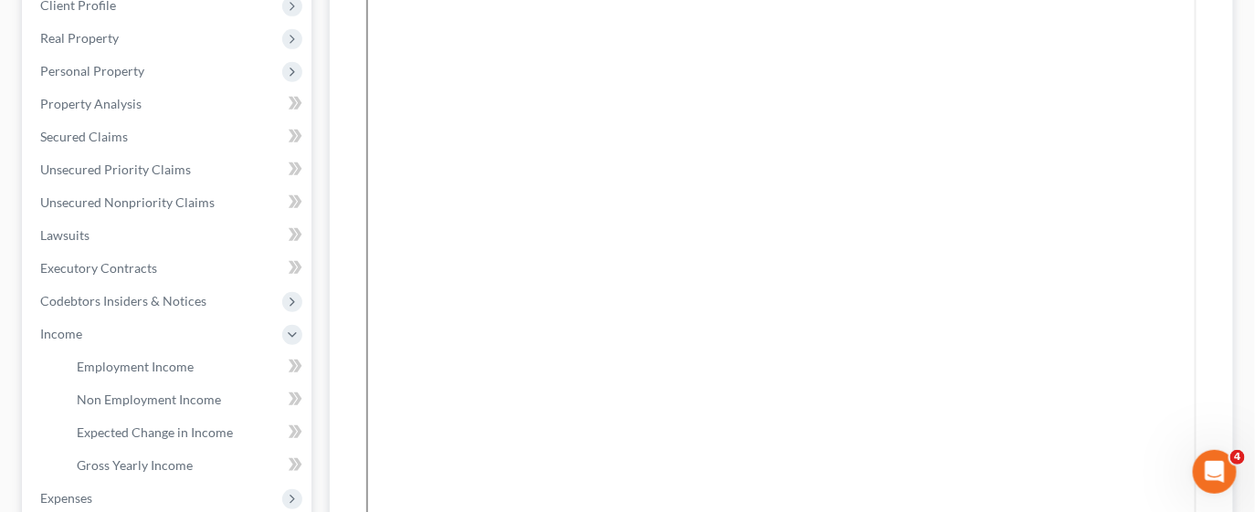
scroll to position [279, 0]
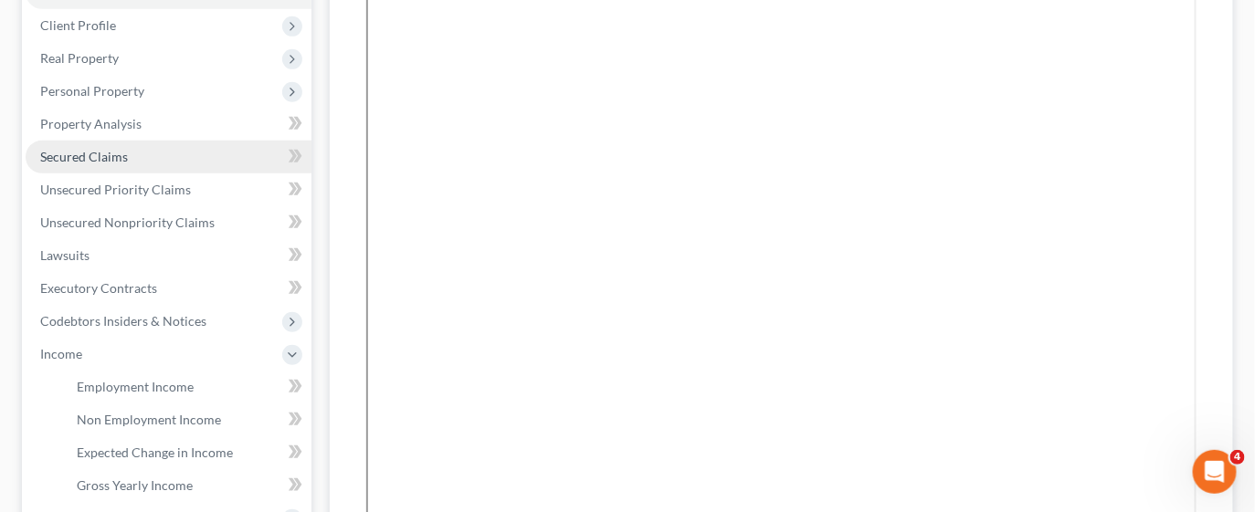
click at [212, 152] on link "Secured Claims" at bounding box center [169, 157] width 286 height 33
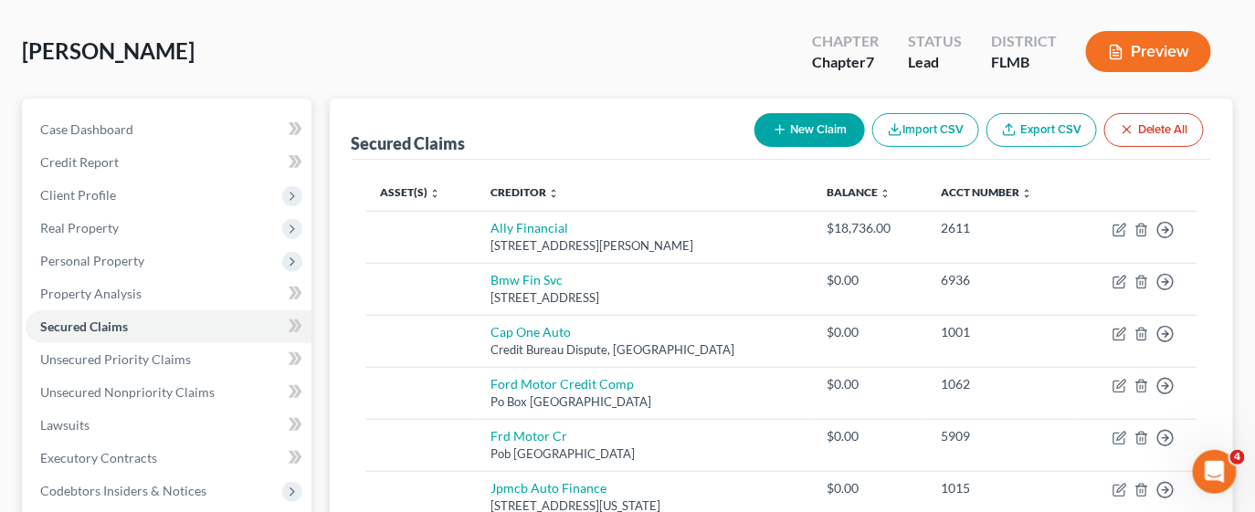
scroll to position [70, 0]
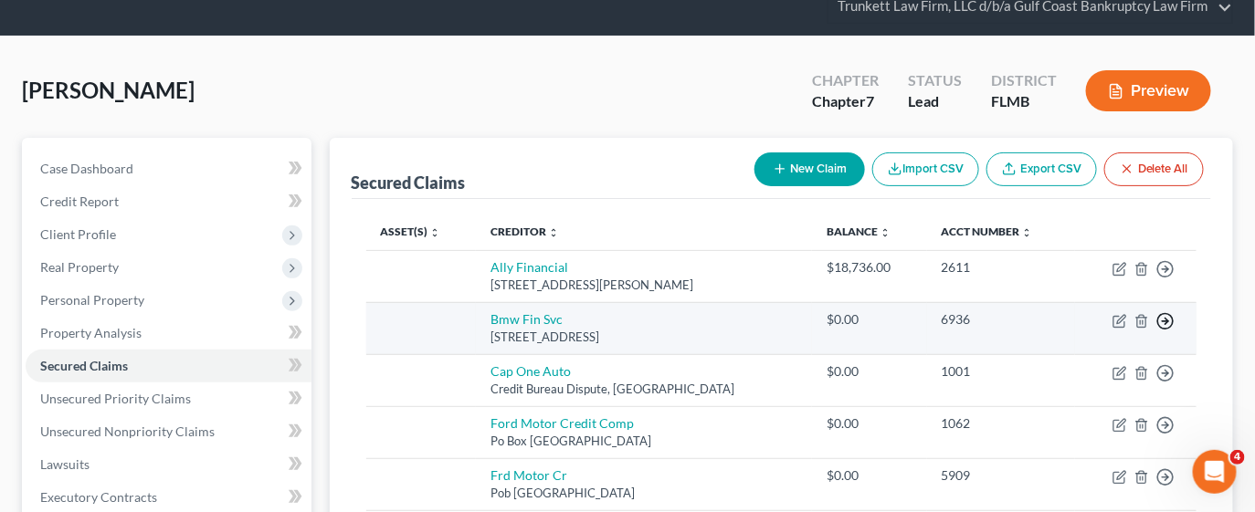
click at [1168, 316] on icon "button" at bounding box center [1165, 321] width 18 height 18
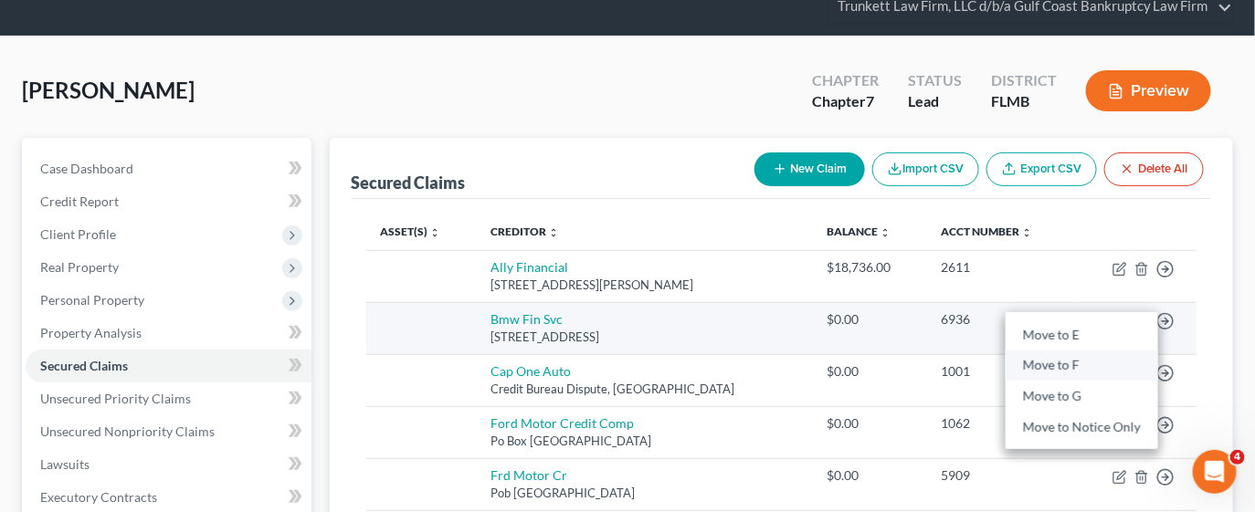
click at [1086, 359] on link "Move to F" at bounding box center [1082, 366] width 153 height 31
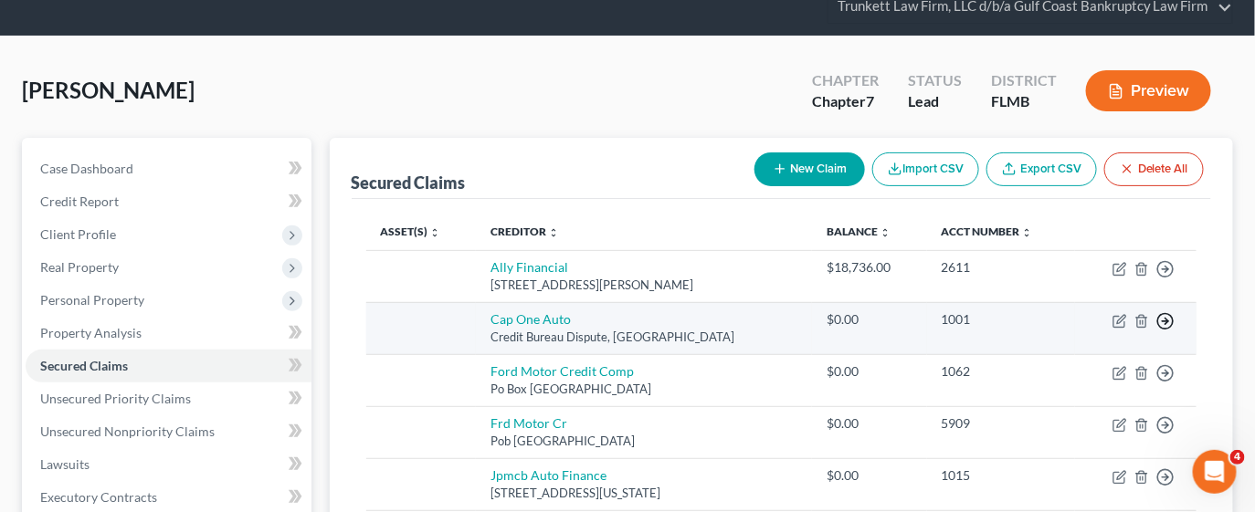
click at [1169, 321] on icon "button" at bounding box center [1165, 321] width 18 height 18
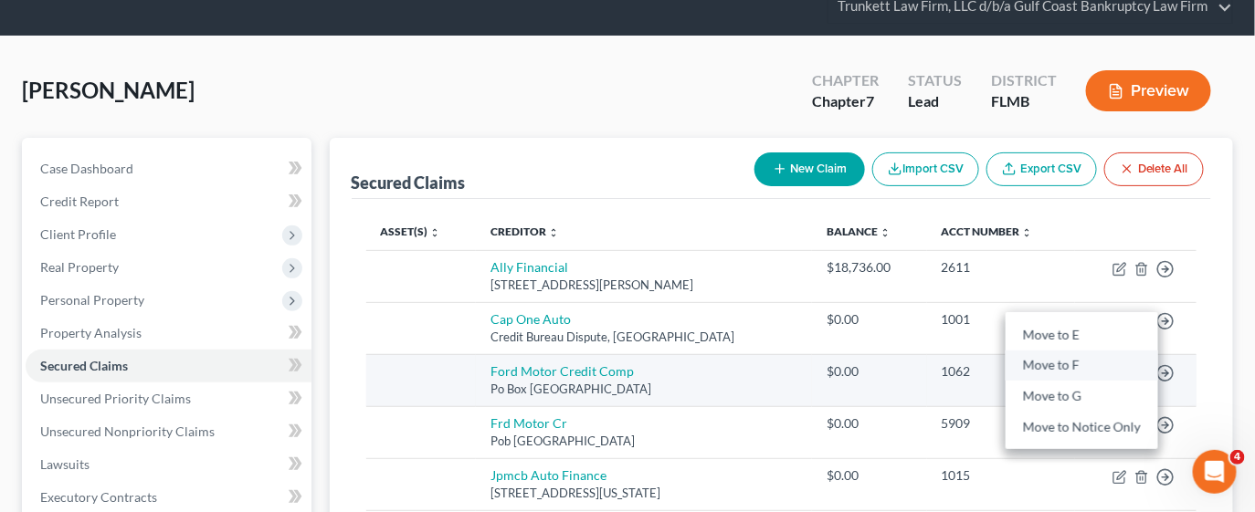
click at [1076, 357] on link "Move to F" at bounding box center [1082, 366] width 153 height 31
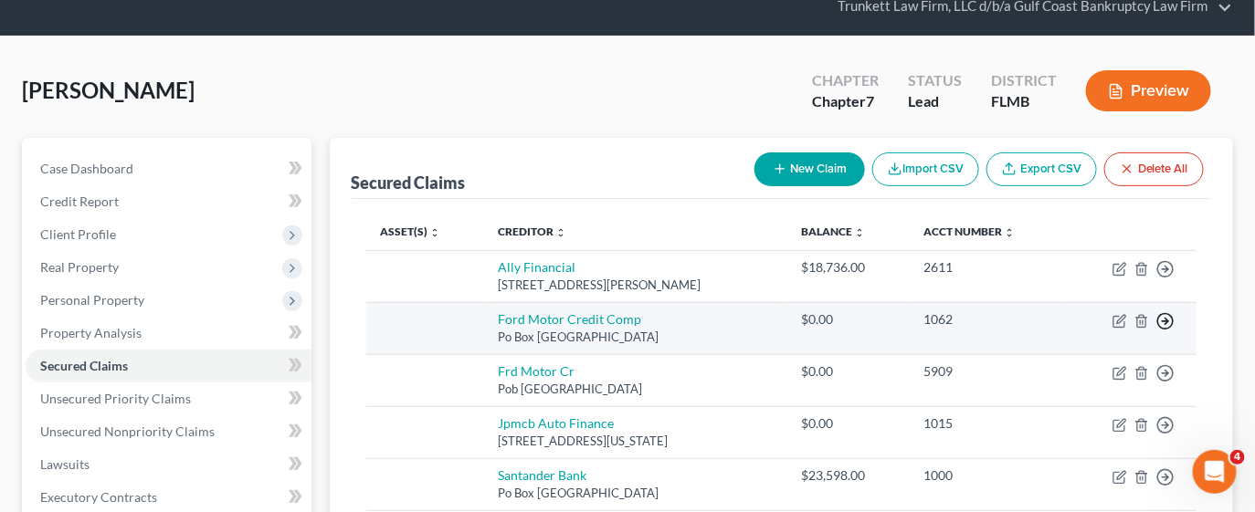
click at [1165, 320] on icon "button" at bounding box center [1165, 321] width 18 height 18
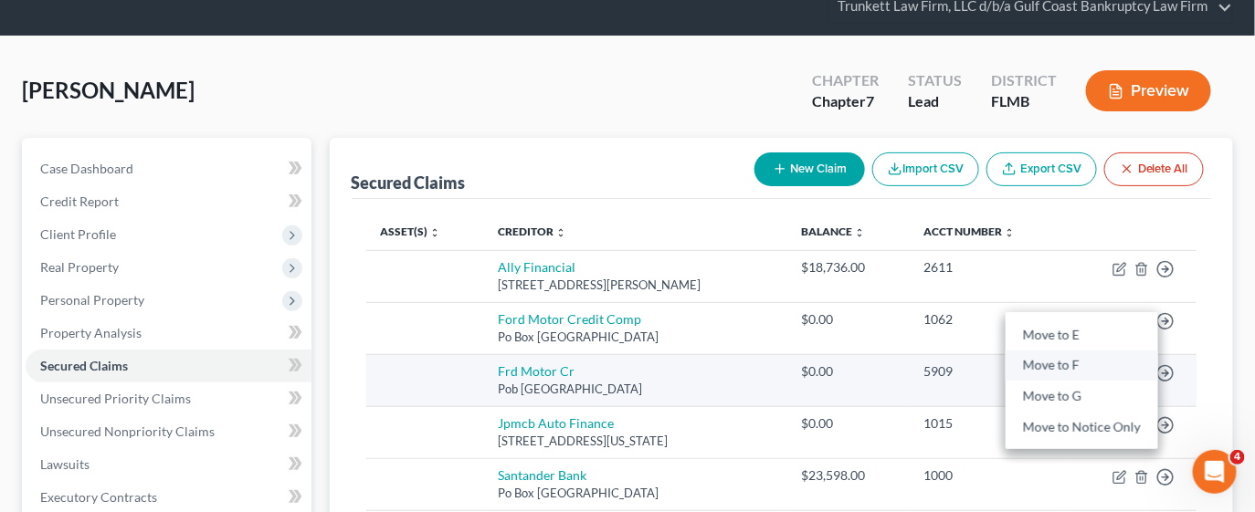
click at [1079, 360] on link "Move to F" at bounding box center [1082, 366] width 153 height 31
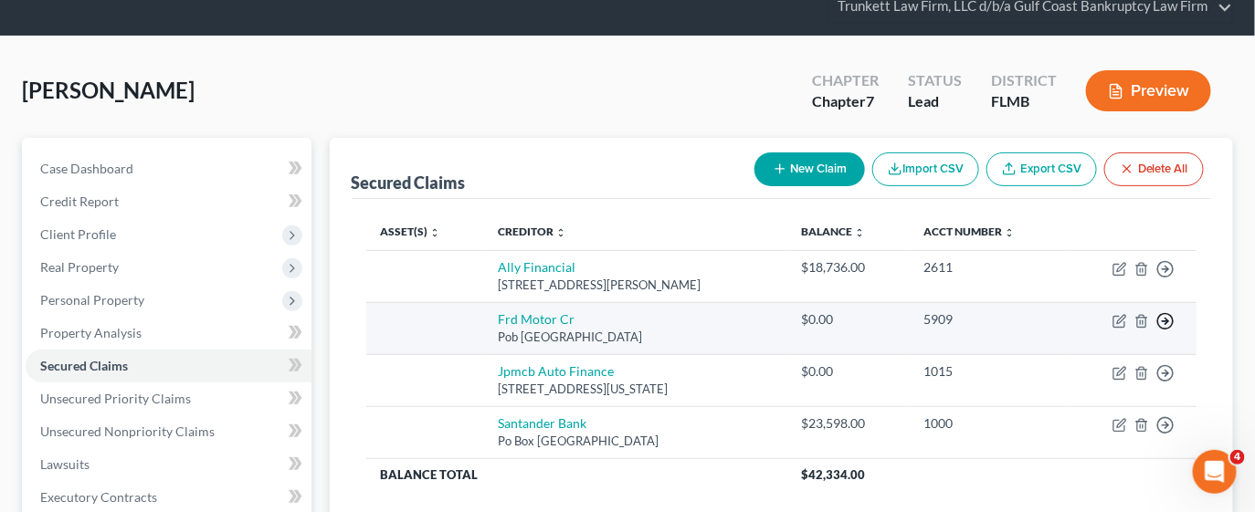
click at [1166, 322] on icon "button" at bounding box center [1165, 321] width 18 height 18
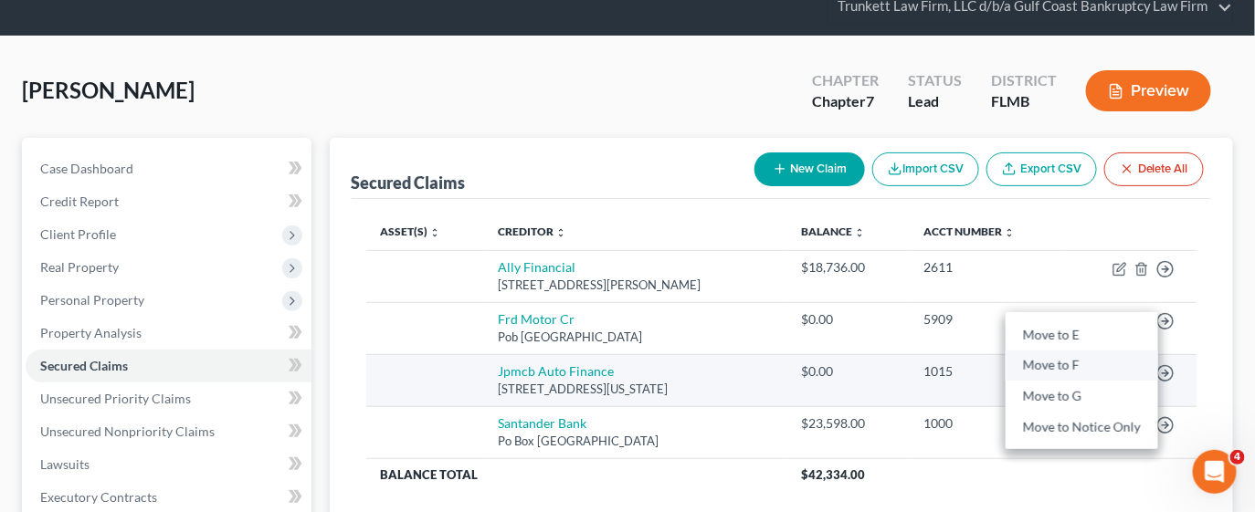
click at [1064, 359] on link "Move to F" at bounding box center [1082, 366] width 153 height 31
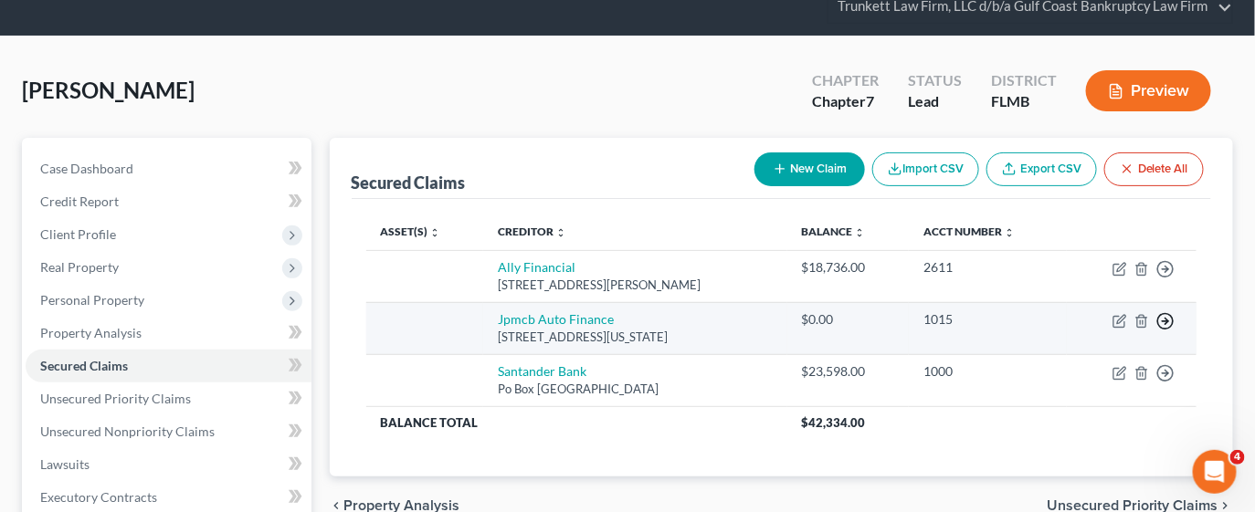
click at [1167, 320] on polyline "button" at bounding box center [1166, 322] width 3 height 6
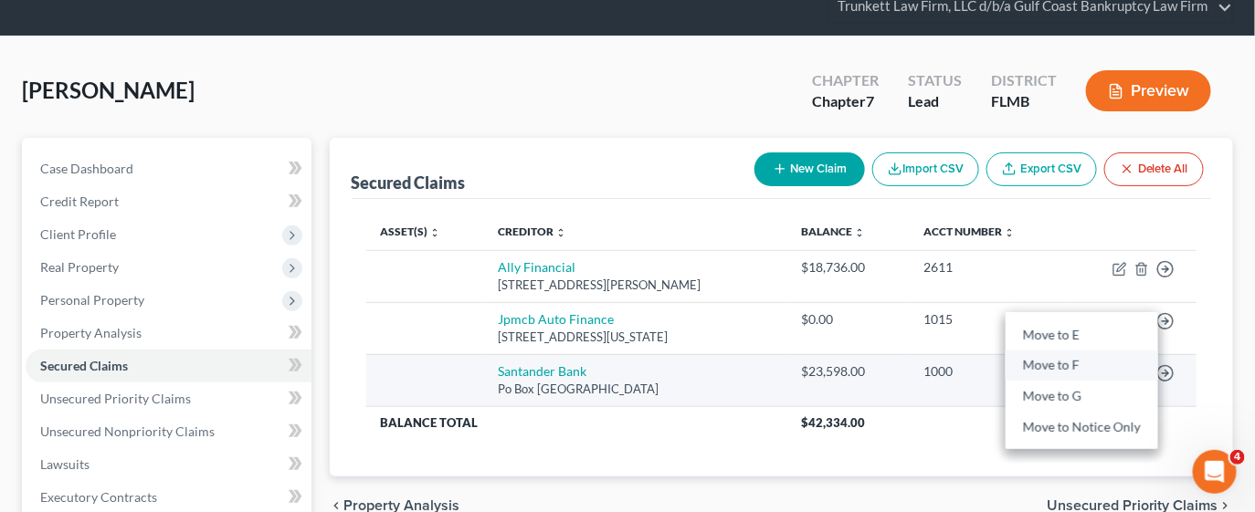
click at [1067, 358] on link "Move to F" at bounding box center [1082, 366] width 153 height 31
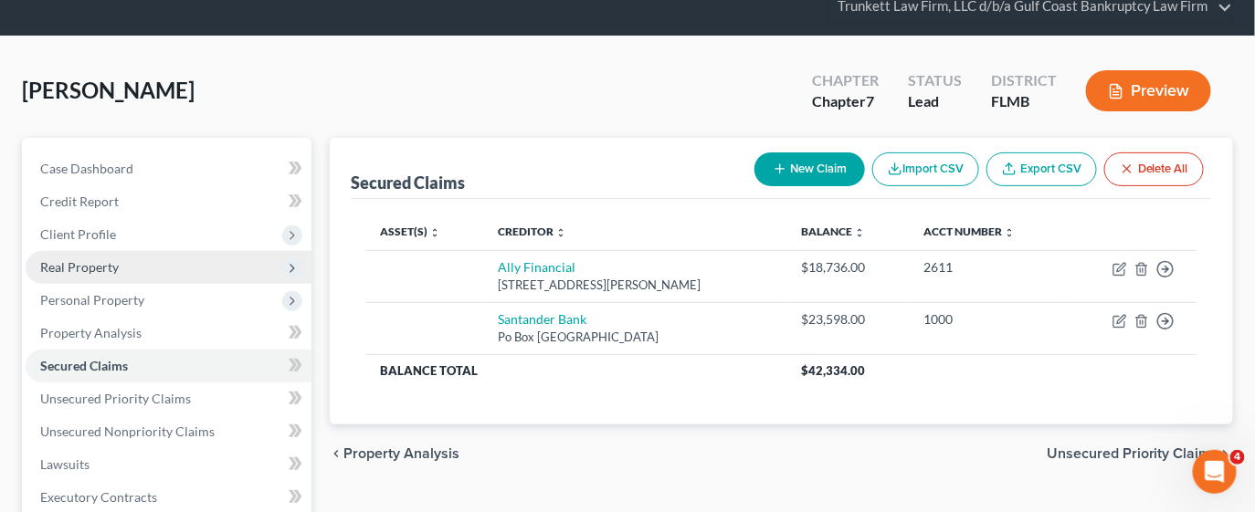
click at [146, 257] on span "Real Property" at bounding box center [169, 267] width 286 height 33
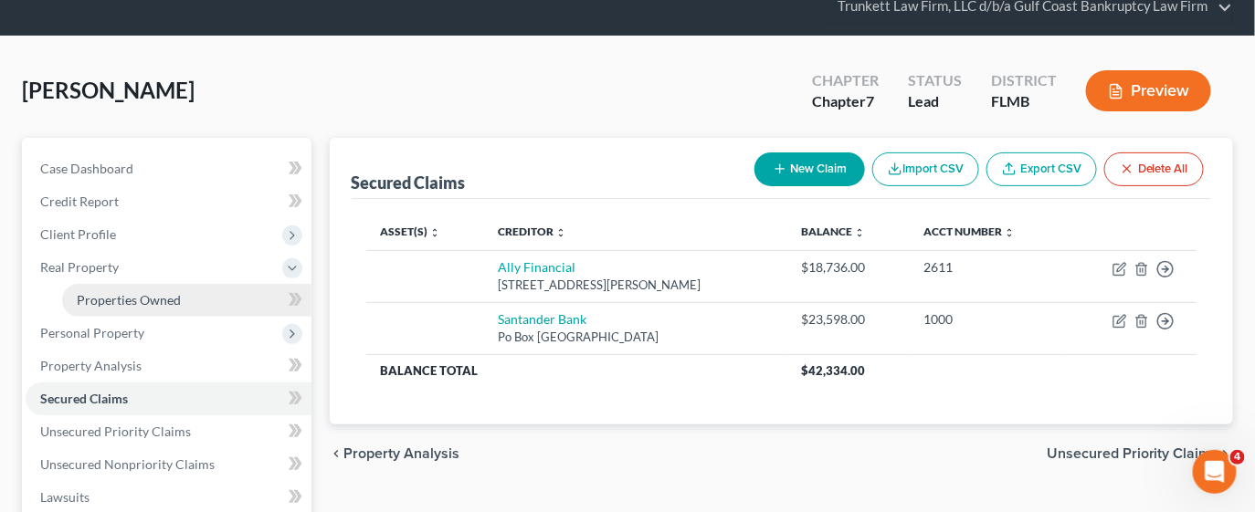
click at [168, 295] on span "Properties Owned" at bounding box center [129, 300] width 104 height 16
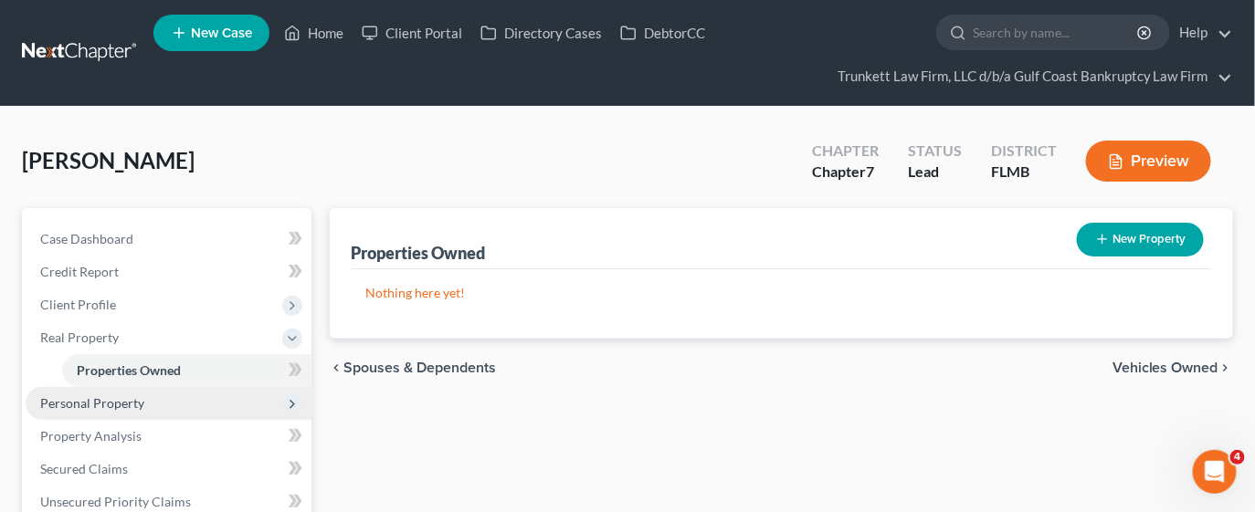
click at [126, 406] on span "Personal Property" at bounding box center [92, 403] width 104 height 16
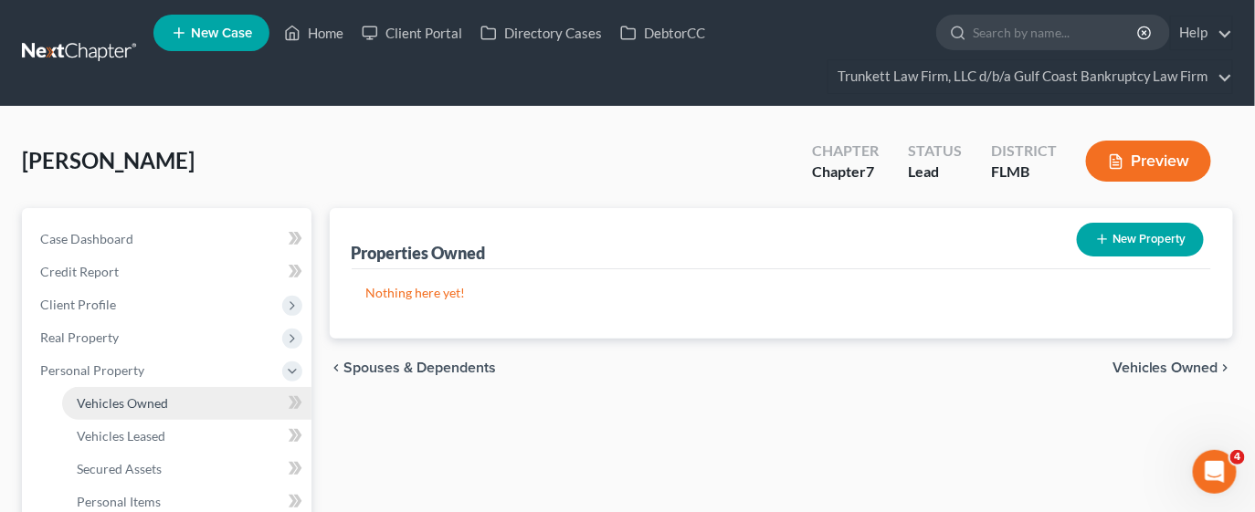
click at [179, 407] on link "Vehicles Owned" at bounding box center [186, 403] width 249 height 33
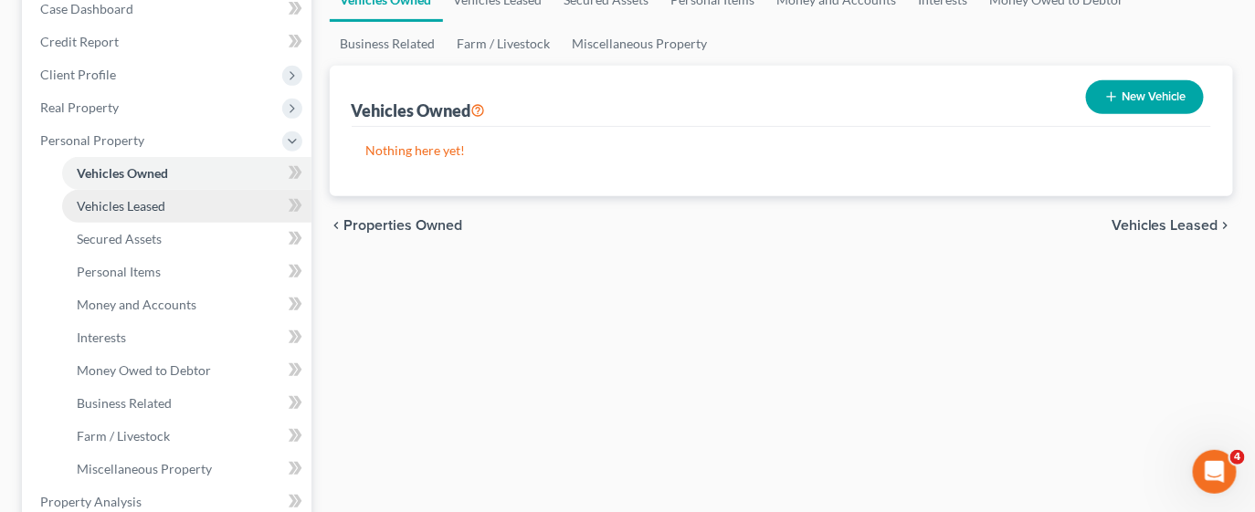
scroll to position [274, 0]
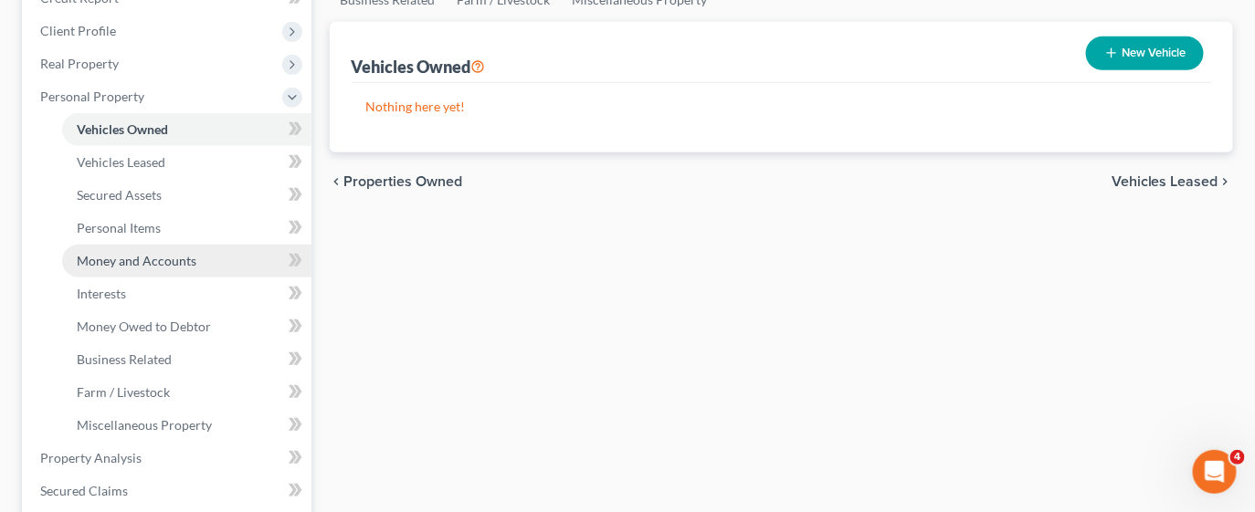
click at [143, 266] on span "Money and Accounts" at bounding box center [137, 261] width 120 height 16
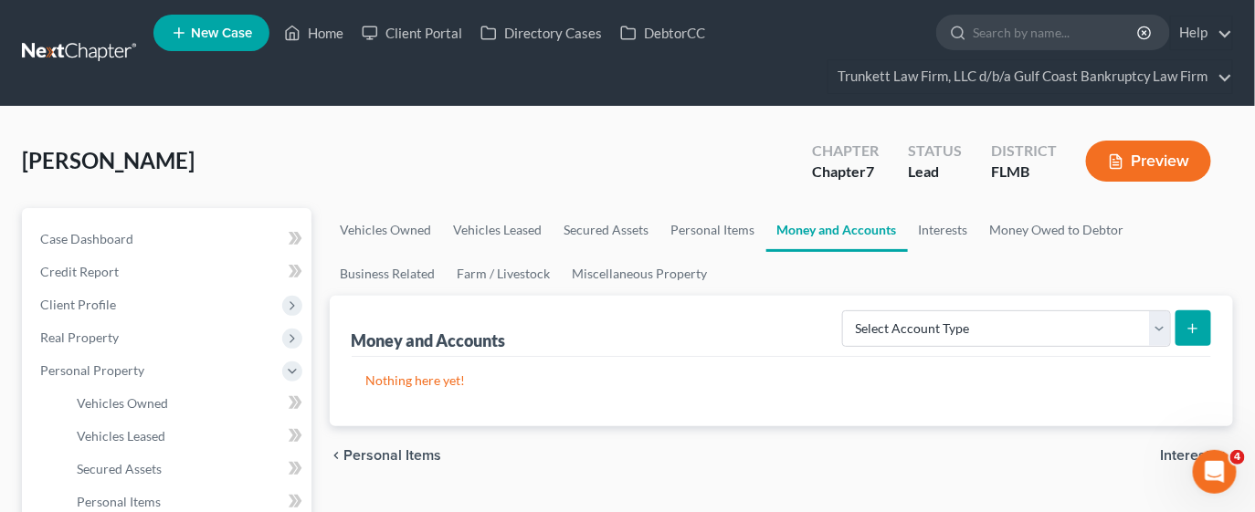
click at [1182, 333] on button "submit" at bounding box center [1193, 329] width 36 height 36
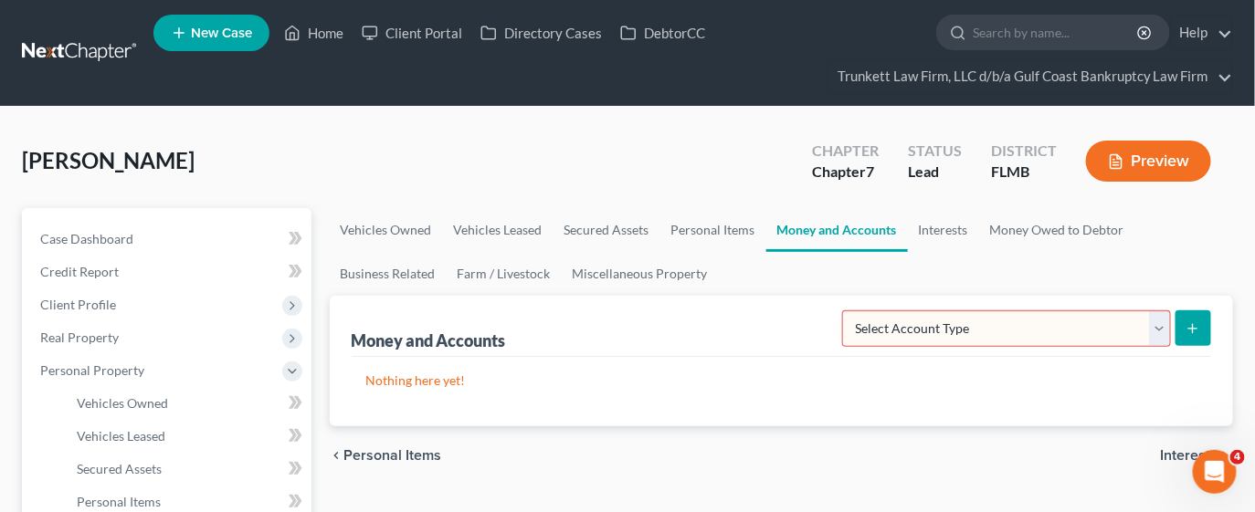
click at [1057, 323] on select "Select Account Type Brokerage Cash on Hand Certificates of Deposit Checking Acc…" at bounding box center [1006, 329] width 329 height 37
click at [847, 311] on select "Select Account Type Brokerage Cash on Hand Certificates of Deposit Checking Acc…" at bounding box center [1006, 329] width 329 height 37
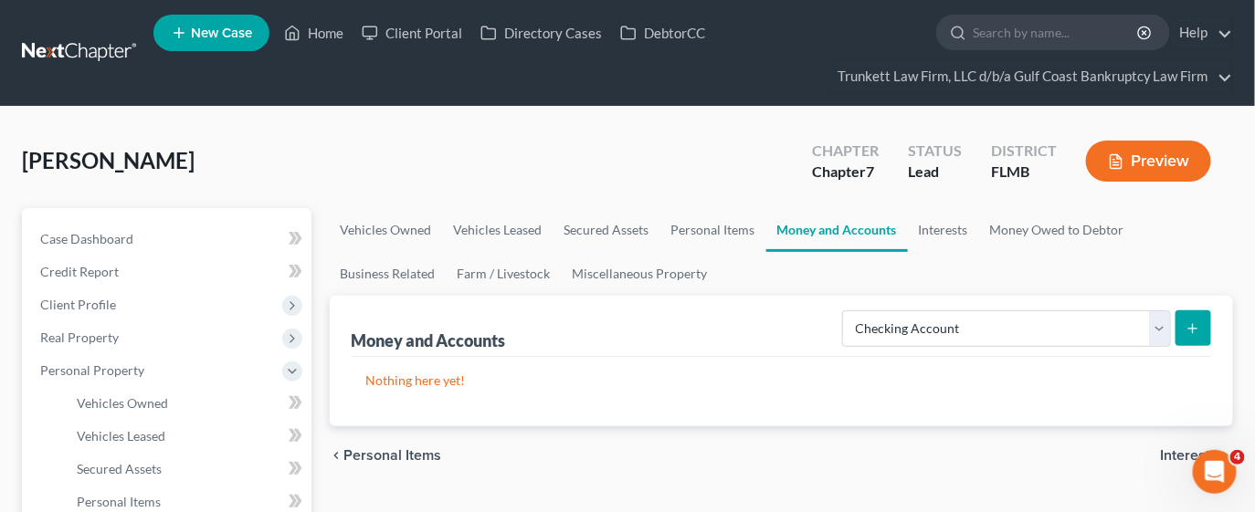
click at [1188, 321] on icon "submit" at bounding box center [1193, 328] width 15 height 15
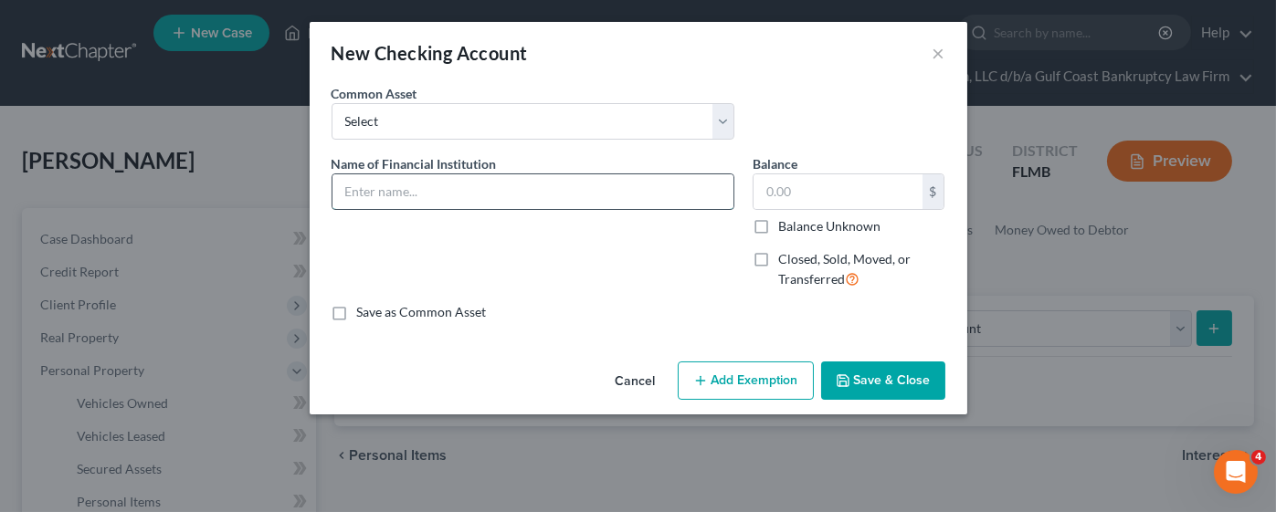
click at [416, 182] on input "text" at bounding box center [532, 191] width 401 height 35
click at [376, 248] on div "Name of Financial Institution *" at bounding box center [532, 229] width 421 height 150
click at [379, 191] on input "text" at bounding box center [532, 191] width 401 height 35
click at [877, 385] on button "Save & Close" at bounding box center [883, 381] width 124 height 38
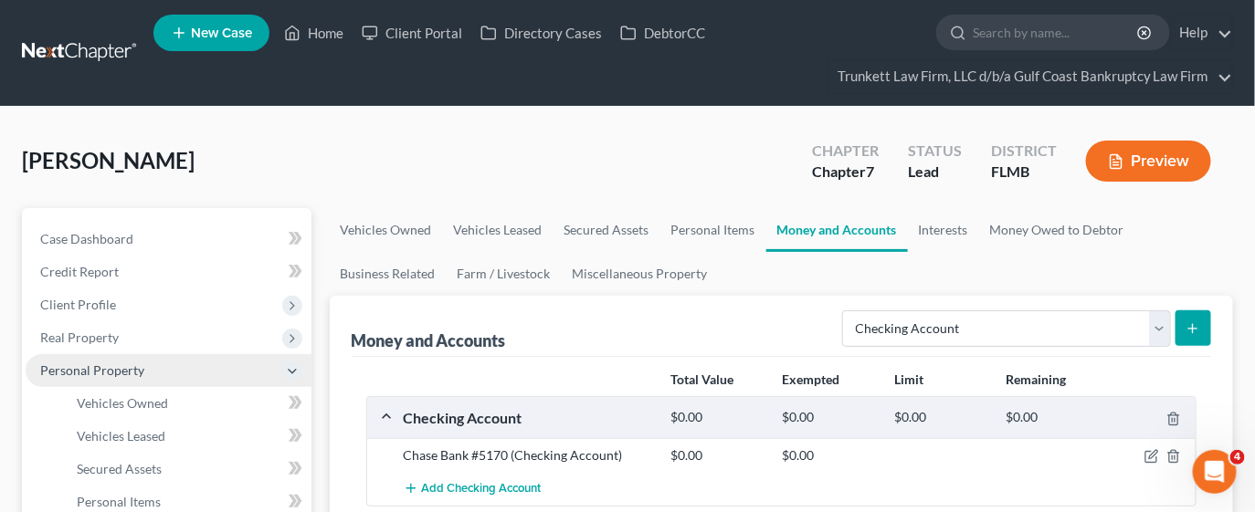
click at [110, 365] on span "Personal Property" at bounding box center [92, 371] width 104 height 16
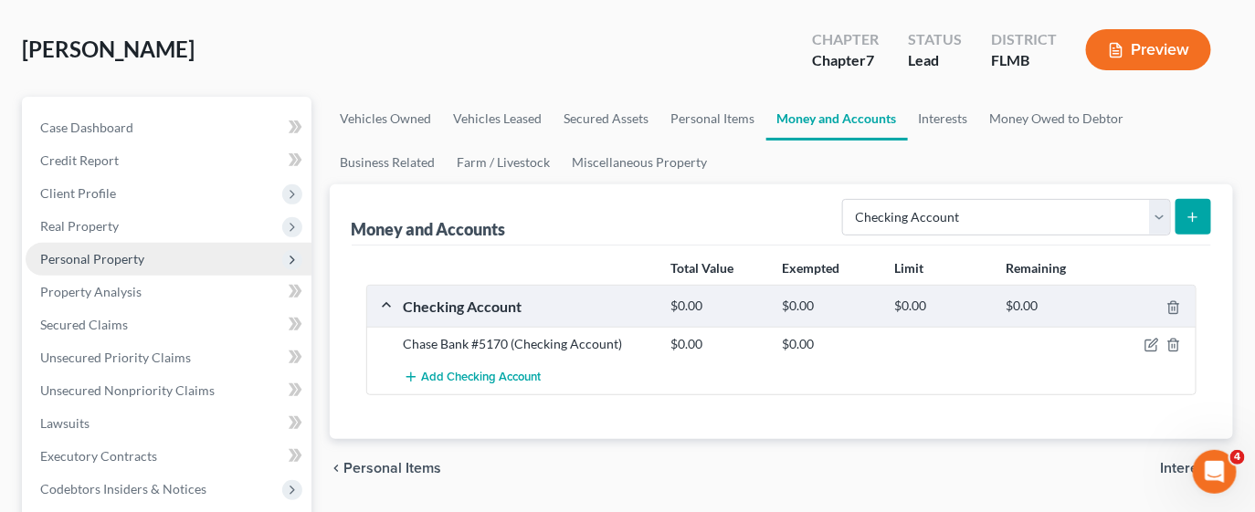
scroll to position [136, 0]
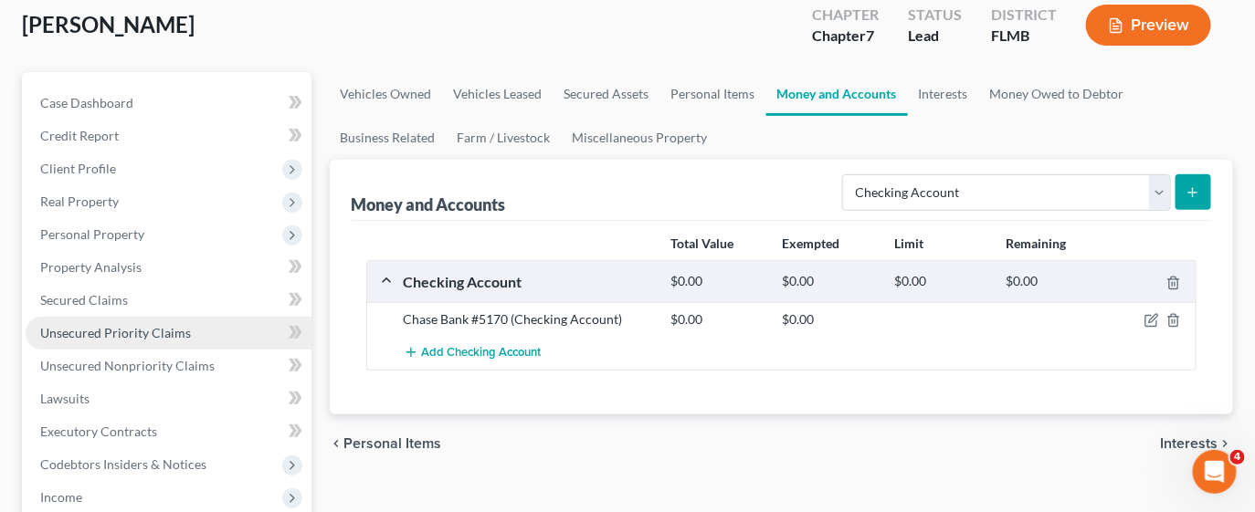
click at [114, 330] on span "Unsecured Priority Claims" at bounding box center [115, 333] width 151 height 16
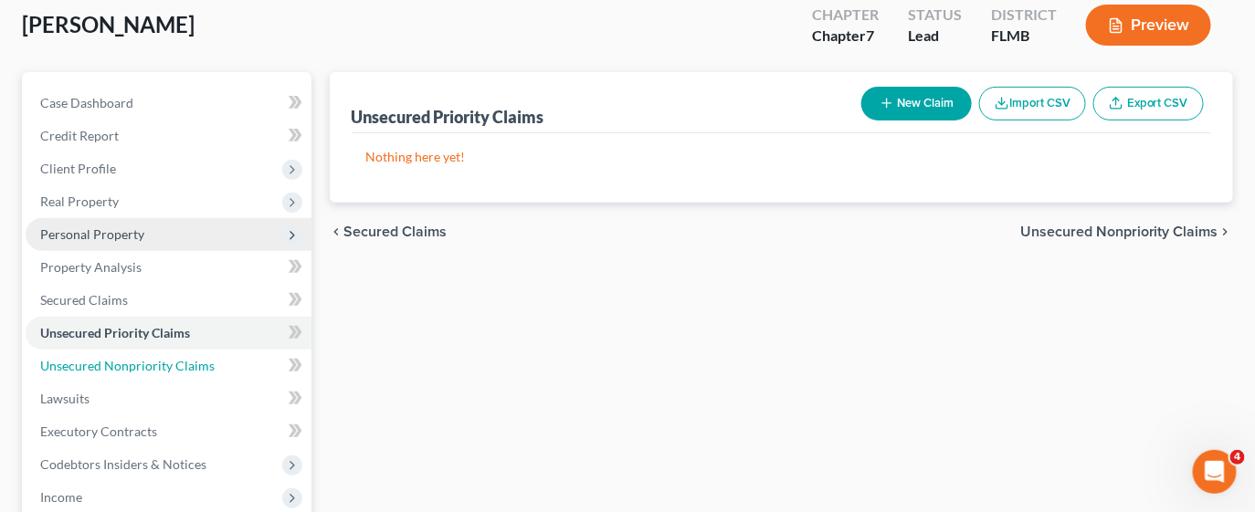
click at [123, 358] on span "Unsecured Nonpriority Claims" at bounding box center [127, 366] width 174 height 16
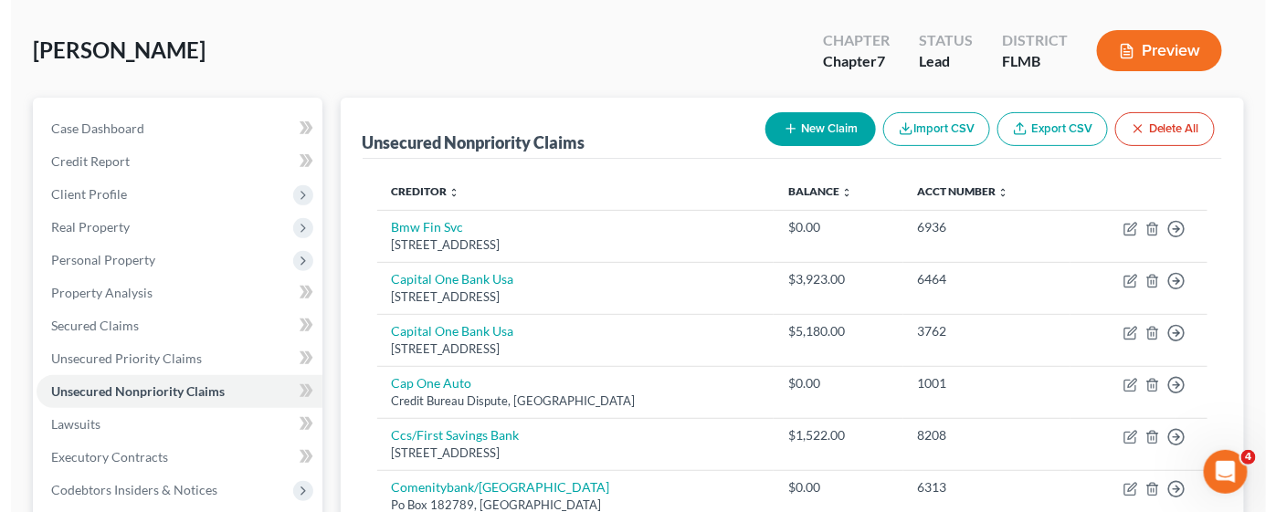
scroll to position [136, 0]
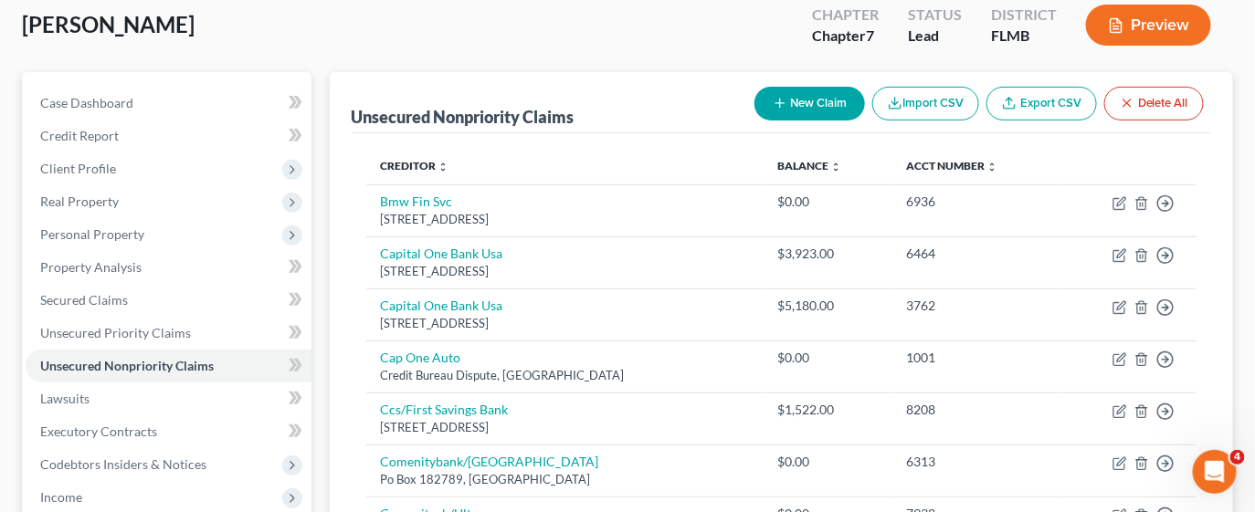
click at [808, 104] on button "New Claim" at bounding box center [809, 104] width 111 height 34
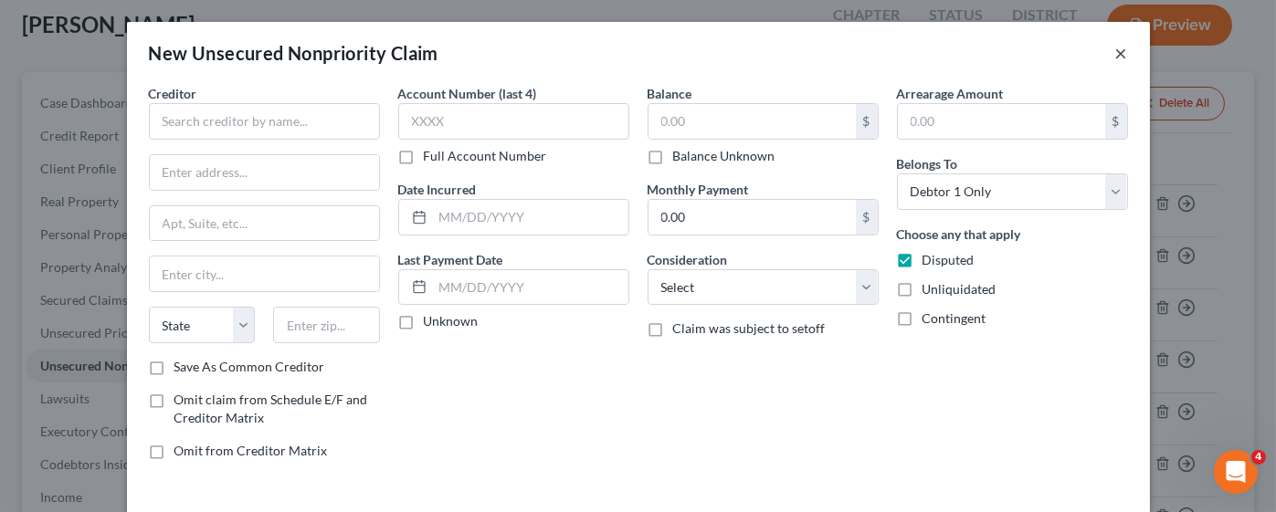
click at [1115, 48] on button "×" at bounding box center [1121, 53] width 13 height 22
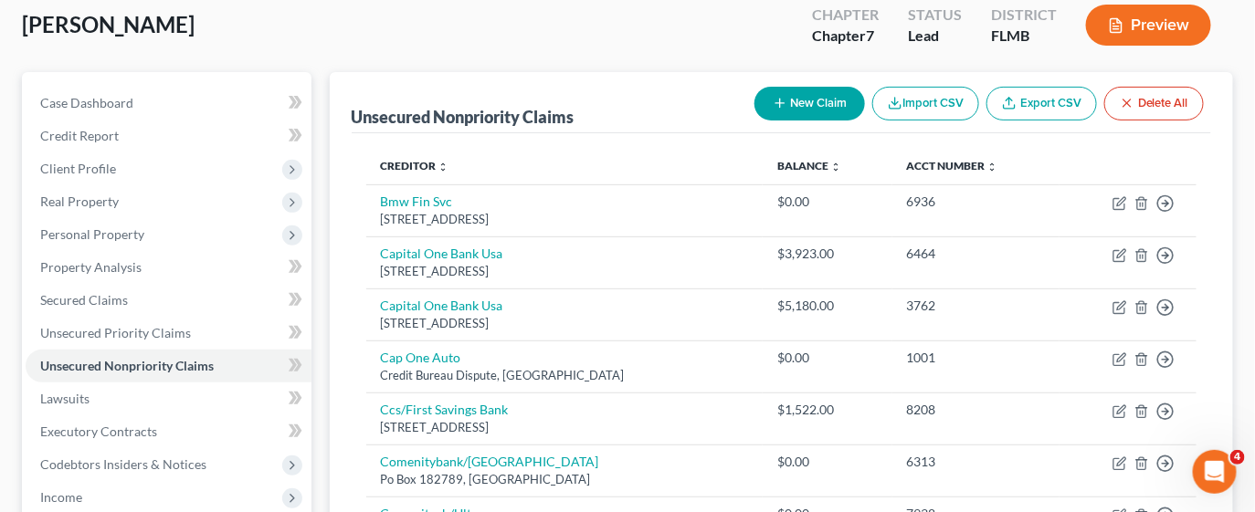
click at [809, 94] on button "New Claim" at bounding box center [809, 104] width 111 height 34
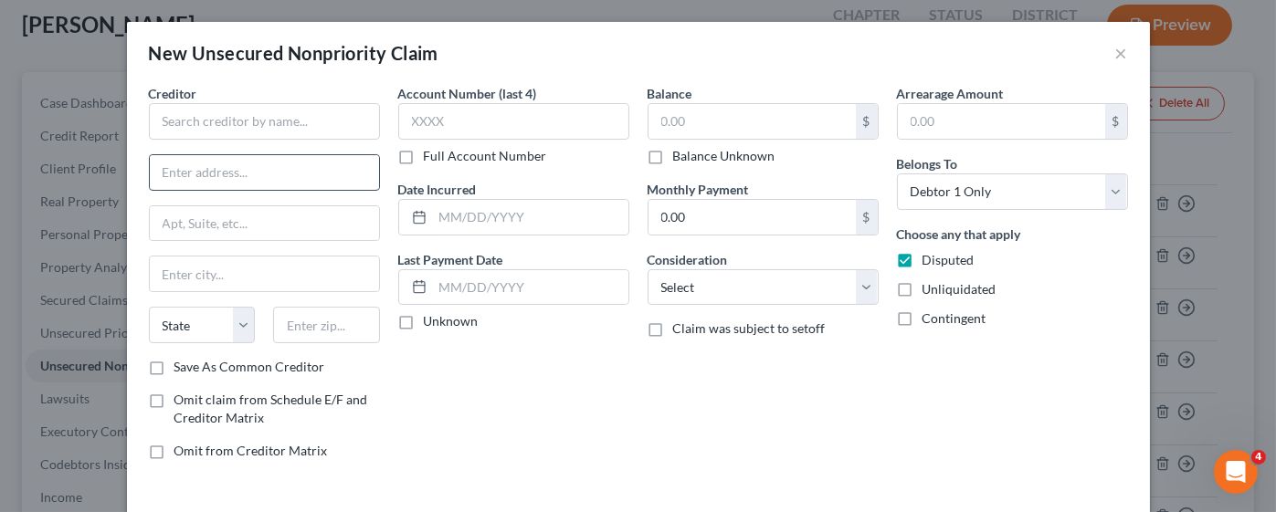
click at [256, 168] on input "text" at bounding box center [264, 172] width 229 height 35
click at [269, 227] on input "text" at bounding box center [264, 223] width 229 height 35
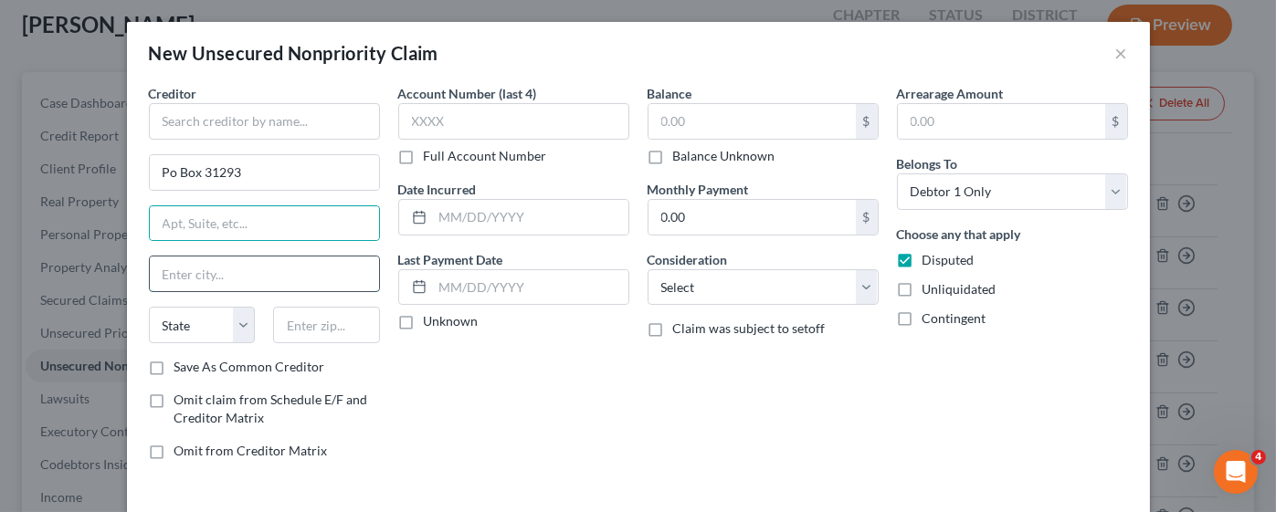
click at [259, 262] on input "text" at bounding box center [264, 274] width 229 height 35
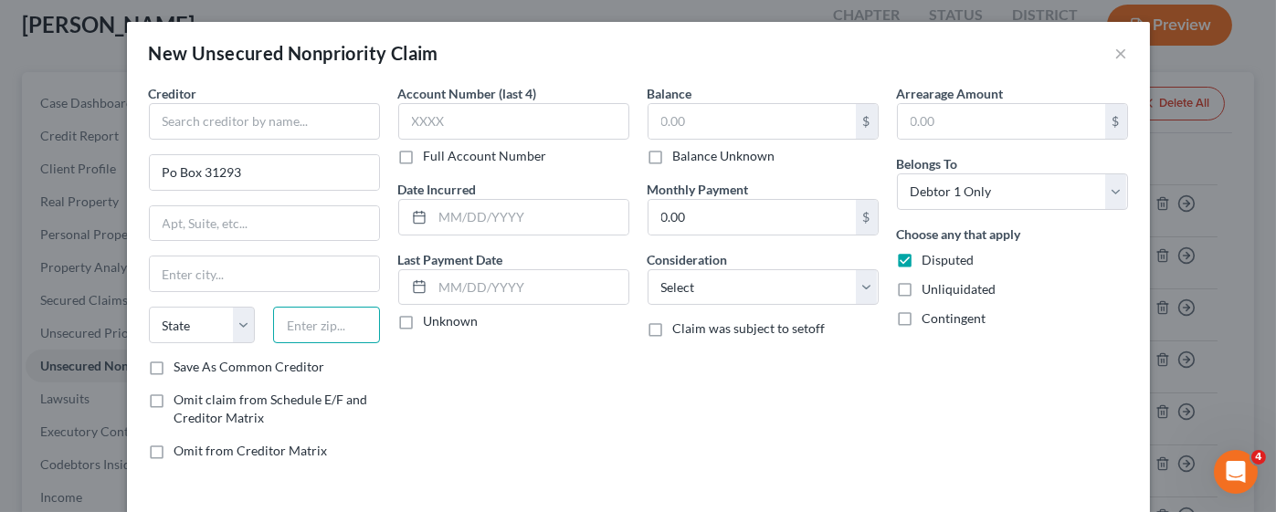
click at [290, 322] on input "text" at bounding box center [326, 325] width 107 height 37
click at [248, 129] on input "text" at bounding box center [264, 121] width 231 height 37
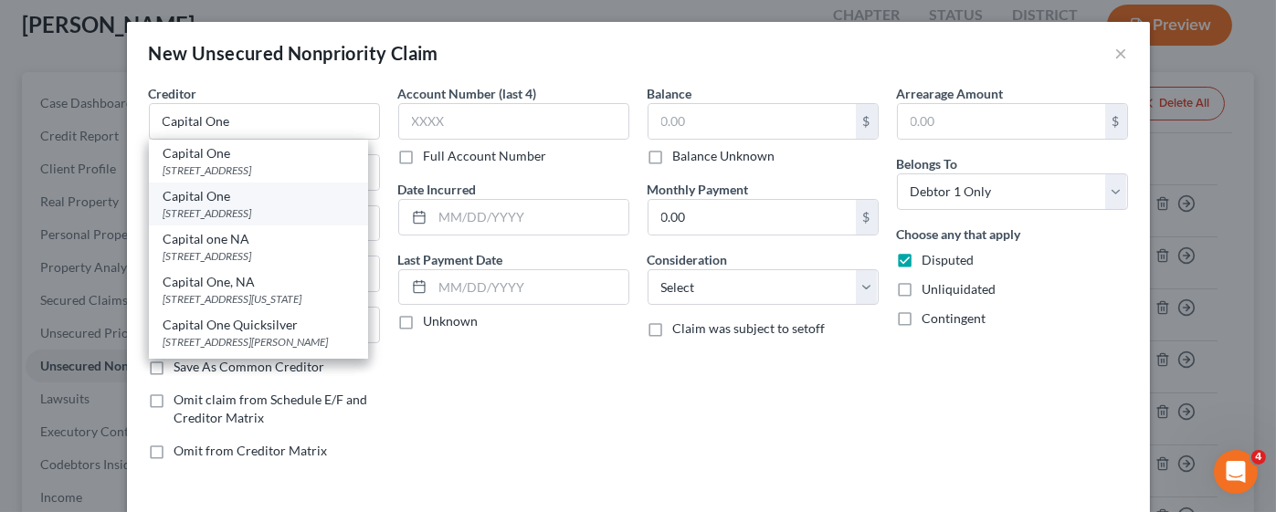
click at [265, 208] on div "[STREET_ADDRESS]" at bounding box center [258, 214] width 190 height 16
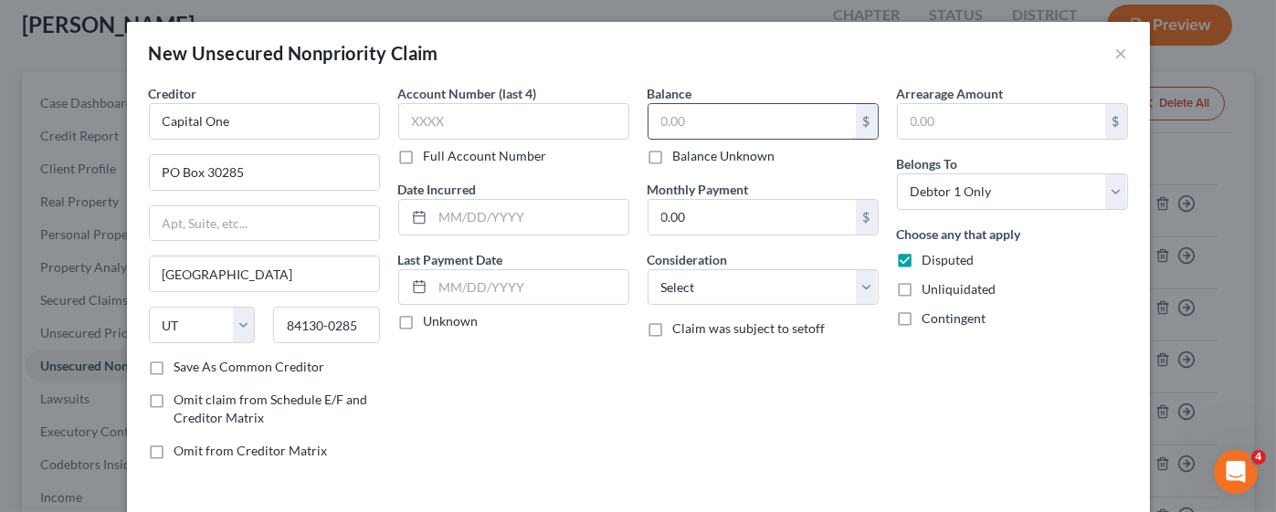
click at [674, 126] on input "text" at bounding box center [751, 121] width 207 height 35
click at [731, 295] on select "Select Cable / Satellite Services Collection Agency Credit Card Debt Debt Couns…" at bounding box center [763, 287] width 231 height 37
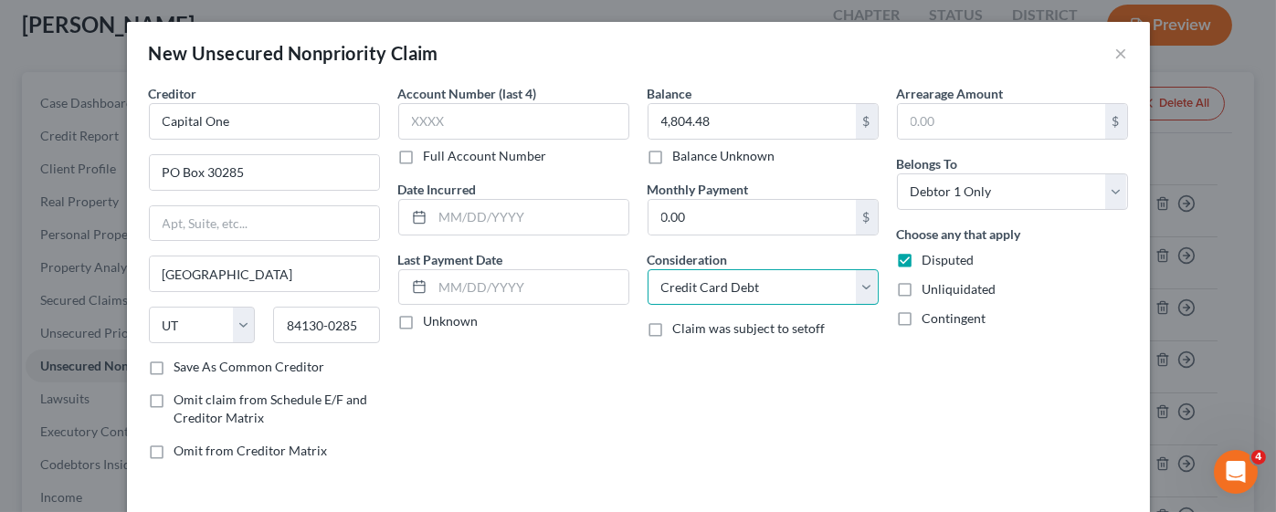
click at [648, 269] on select "Select Cable / Satellite Services Collection Agency Credit Card Debt Debt Couns…" at bounding box center [763, 287] width 231 height 37
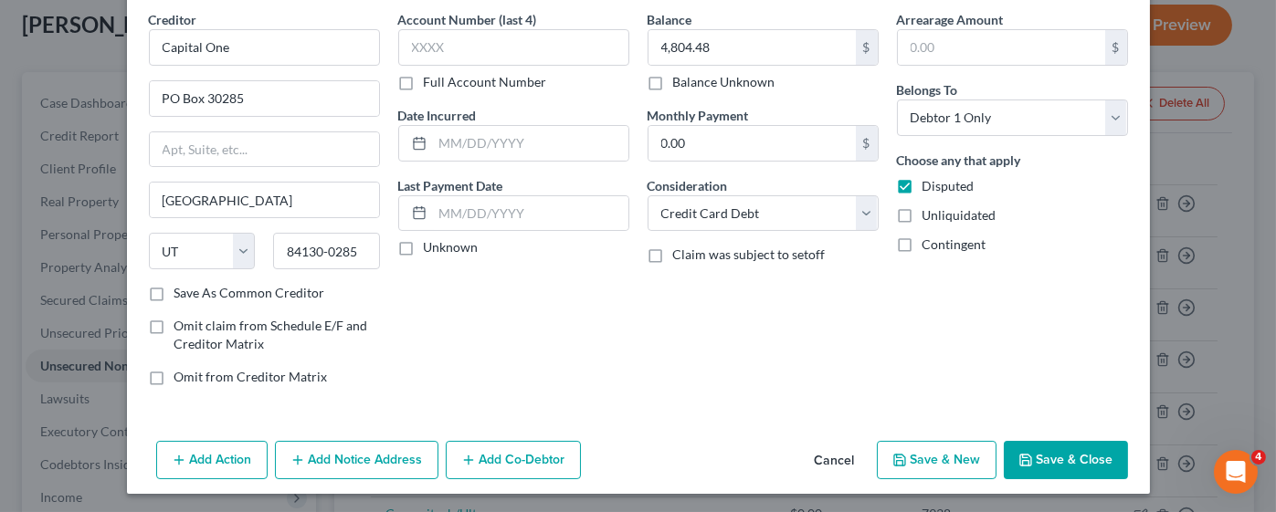
click at [368, 444] on button "Add Notice Address" at bounding box center [356, 460] width 163 height 38
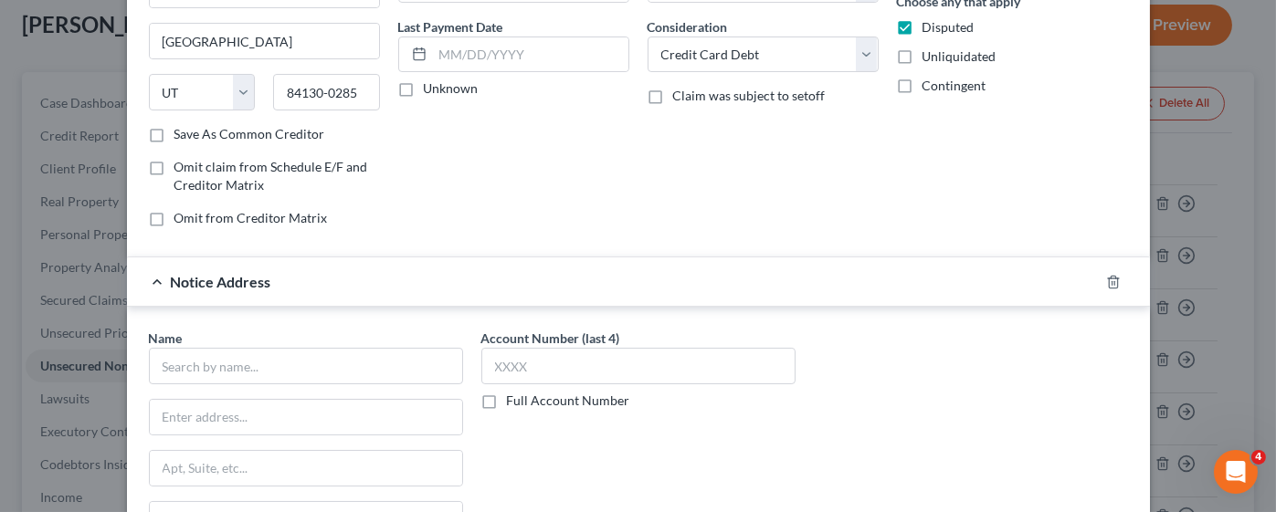
scroll to position [465, 0]
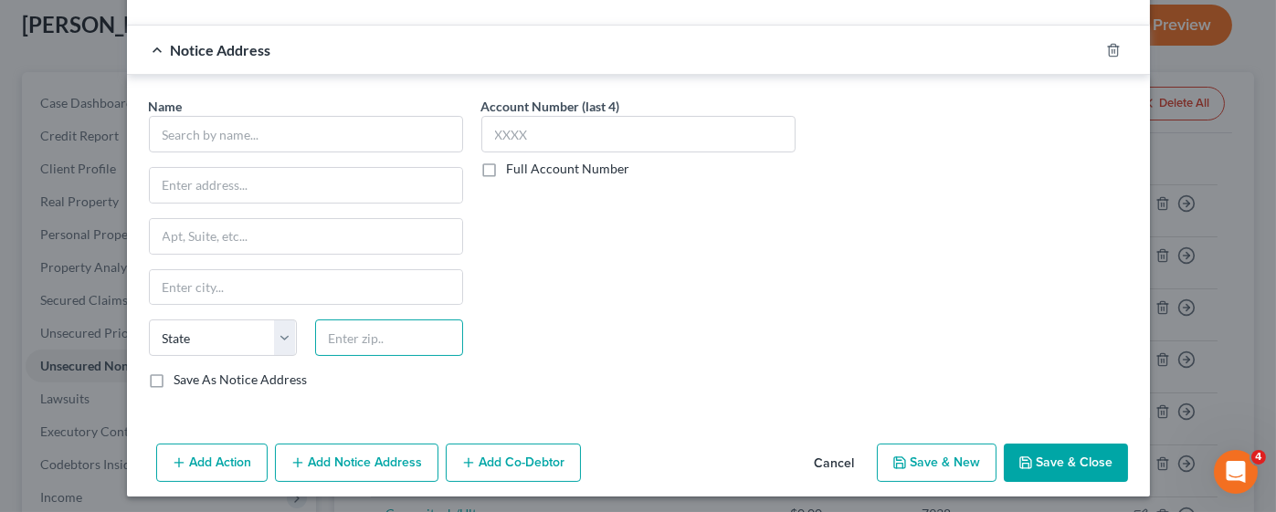
click at [385, 332] on input "text" at bounding box center [389, 338] width 148 height 37
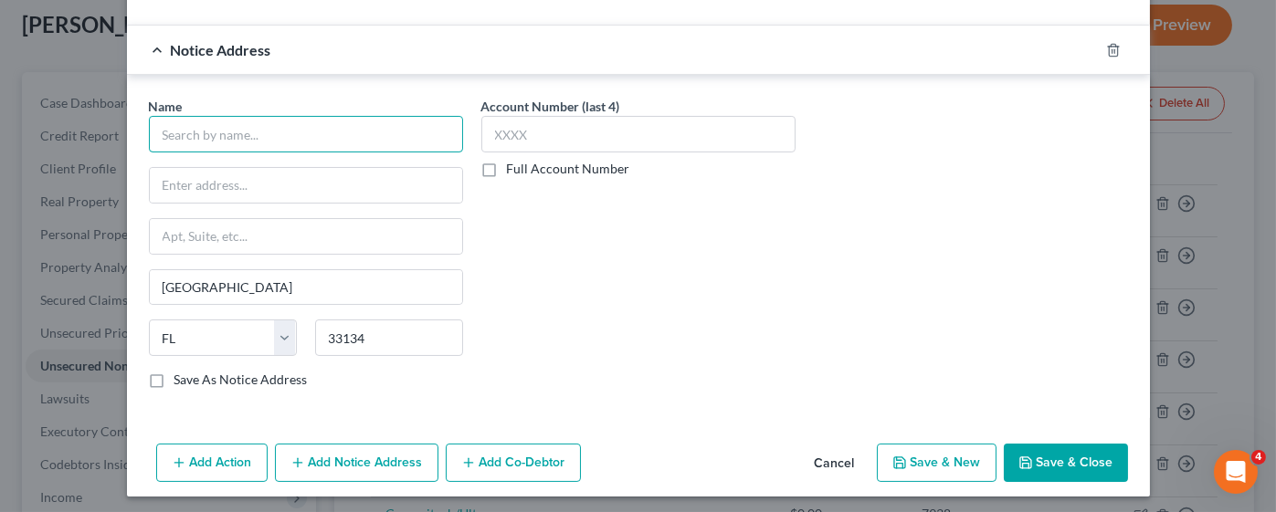
click at [269, 128] on input "text" at bounding box center [306, 134] width 314 height 37
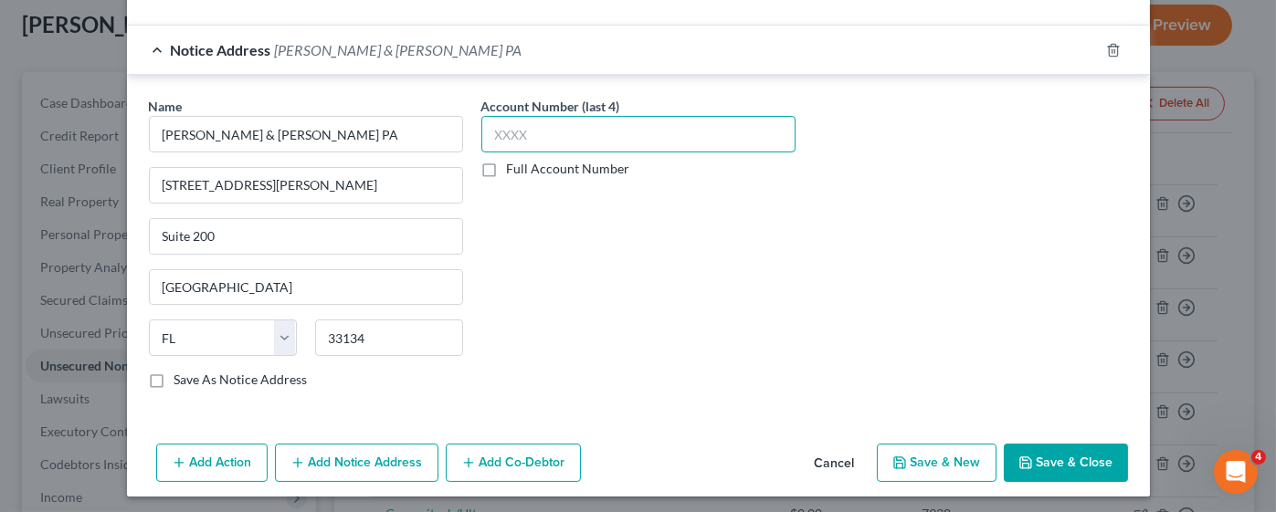
click at [648, 129] on input "text" at bounding box center [638, 134] width 314 height 37
click at [1073, 454] on button "Save & Close" at bounding box center [1066, 463] width 124 height 38
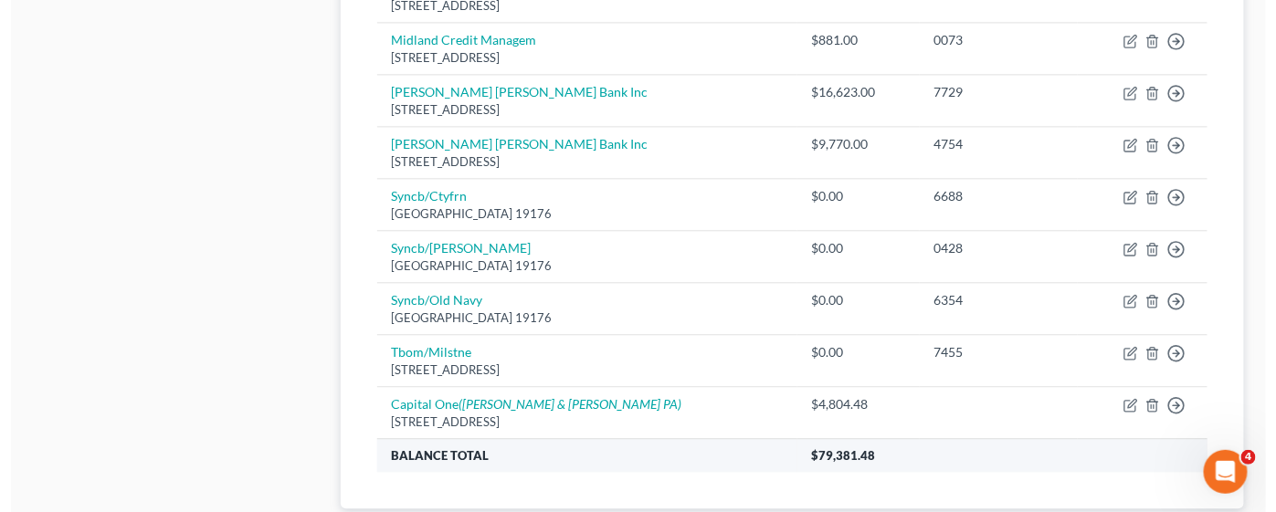
scroll to position [1317, 0]
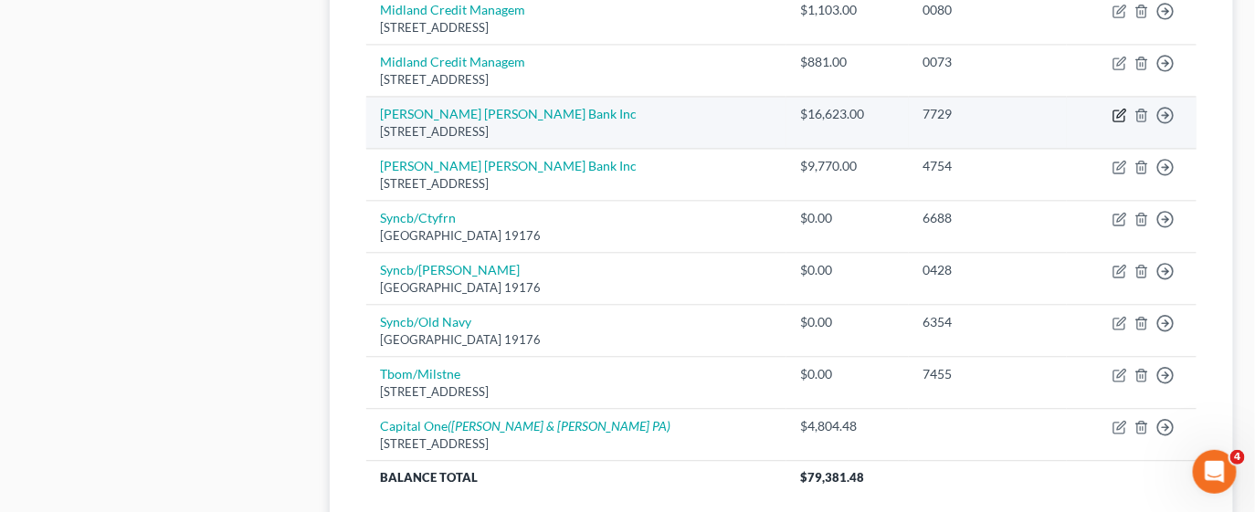
click at [1115, 110] on icon "button" at bounding box center [1119, 115] width 15 height 15
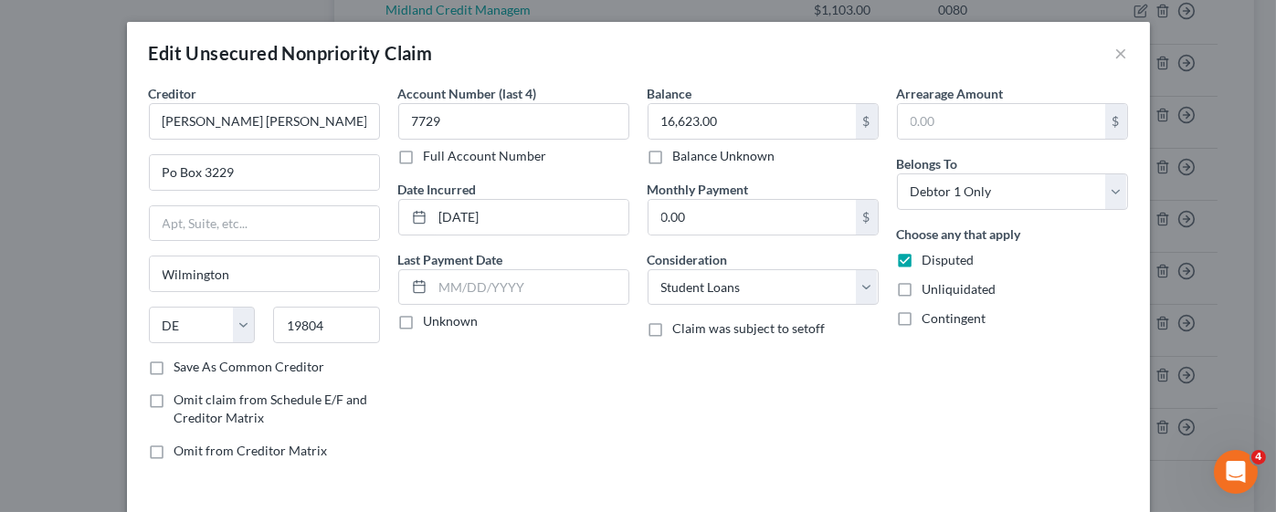
scroll to position [126, 0]
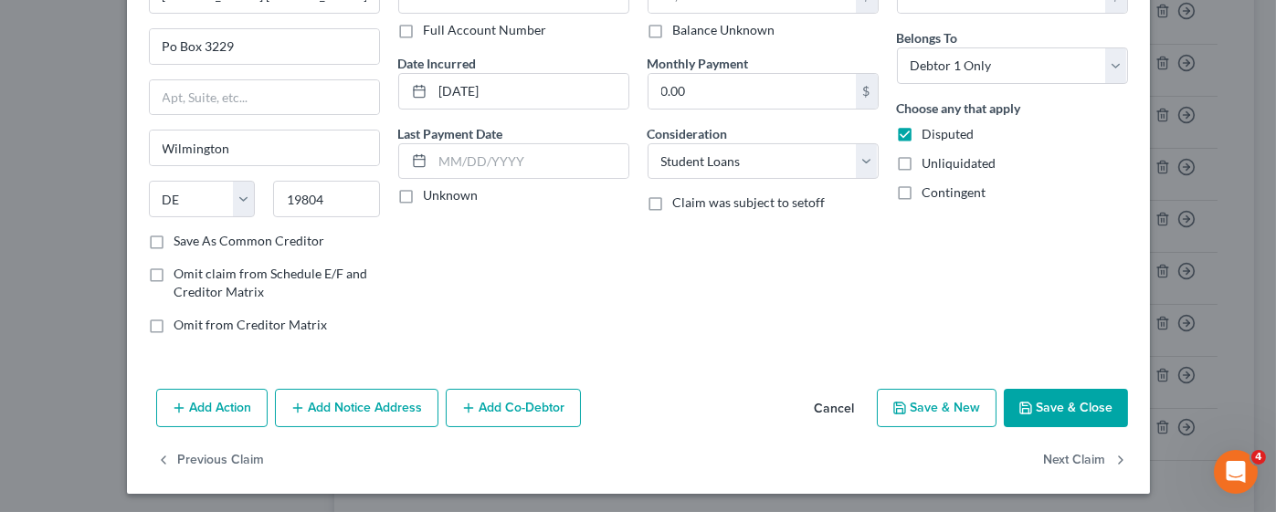
click at [313, 404] on button "Add Notice Address" at bounding box center [356, 408] width 163 height 38
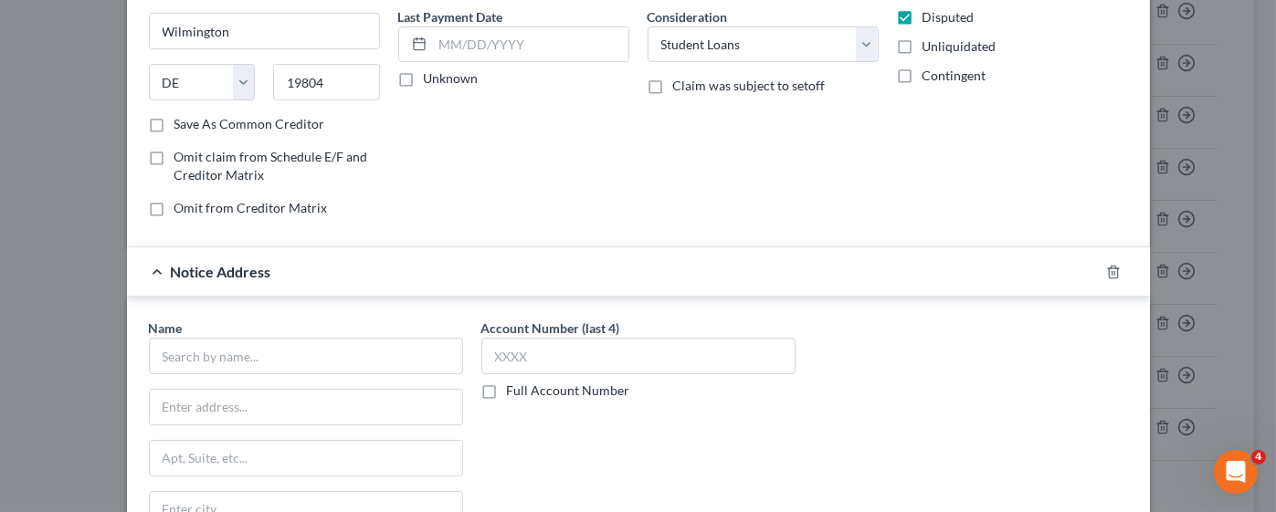
scroll to position [263, 0]
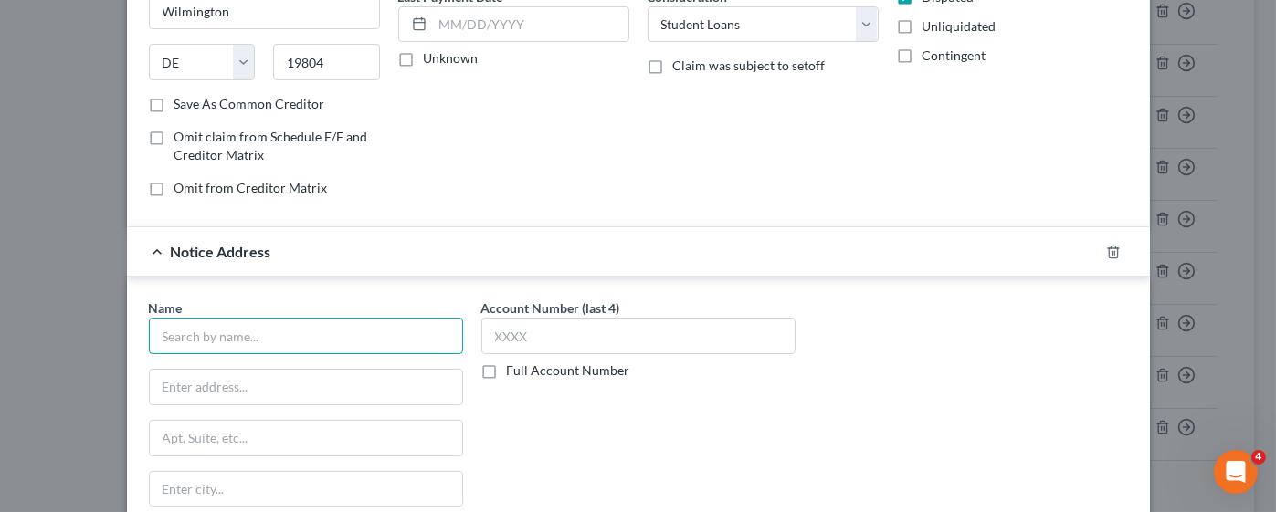
click at [243, 329] on input "text" at bounding box center [306, 336] width 314 height 37
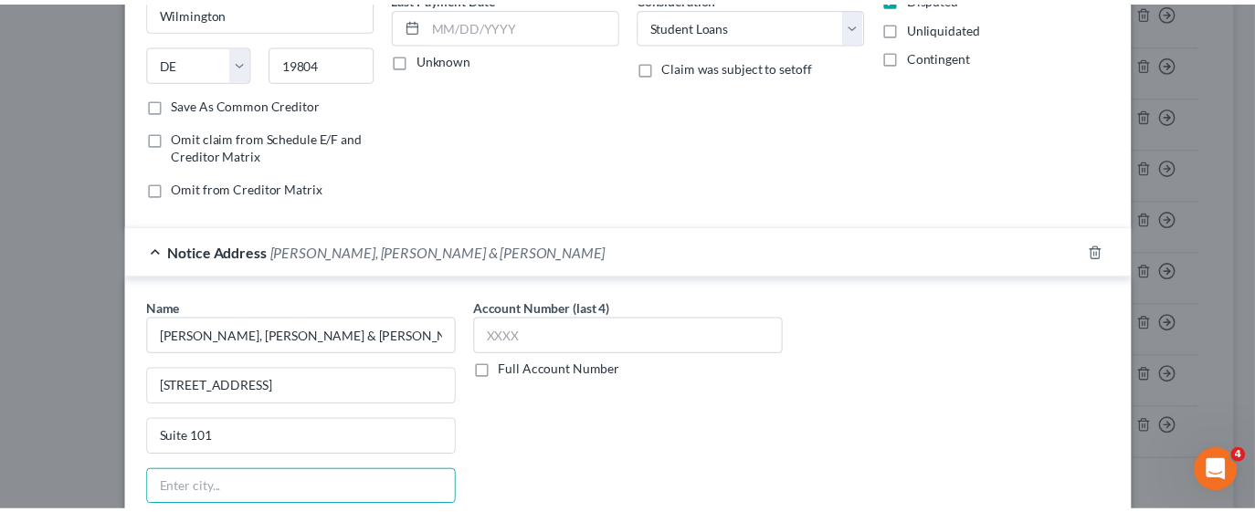
scroll to position [518, 0]
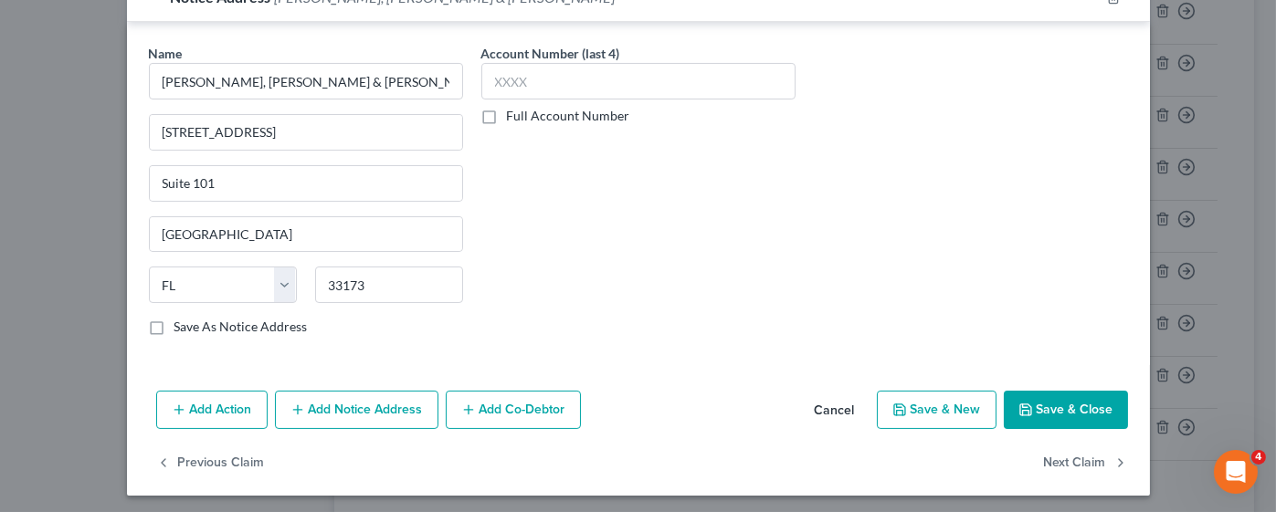
click at [1057, 395] on button "Save & Close" at bounding box center [1066, 410] width 124 height 38
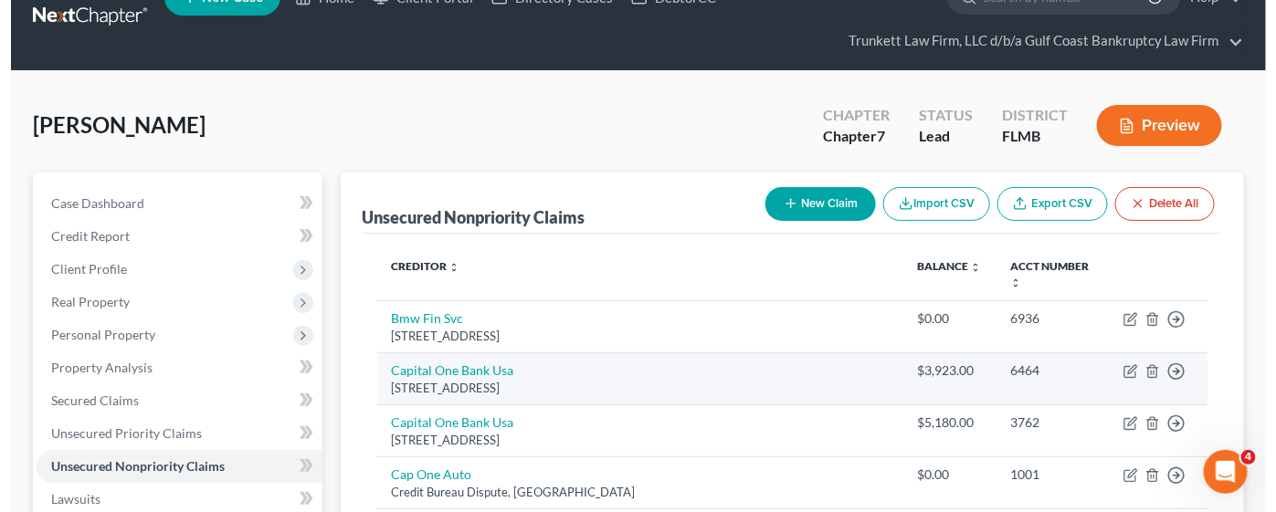
scroll to position [0, 0]
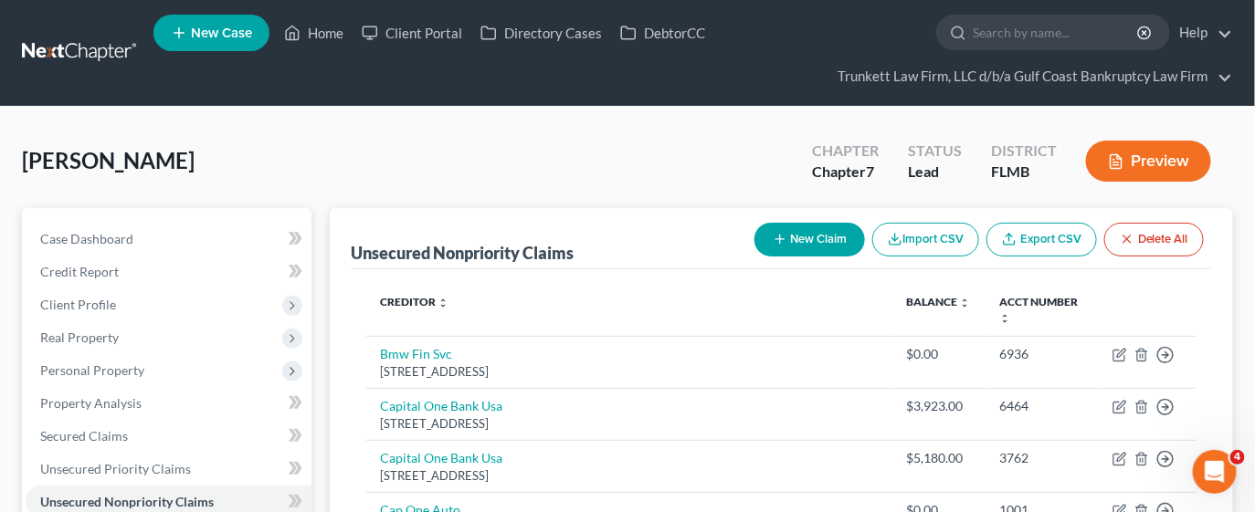
click at [791, 231] on button "New Claim" at bounding box center [809, 240] width 111 height 34
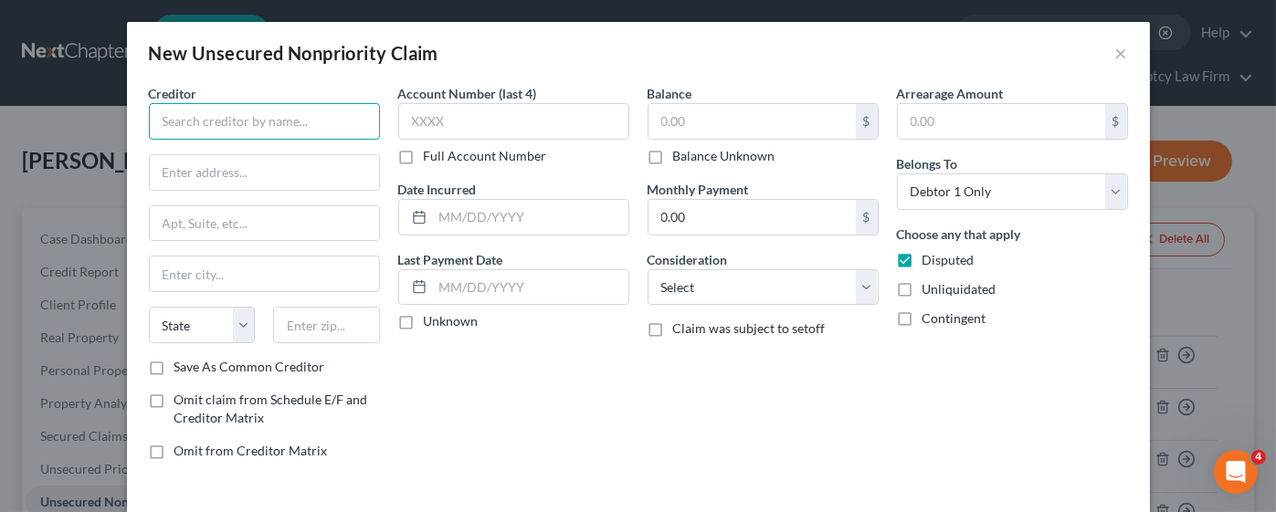
click at [260, 125] on input "text" at bounding box center [264, 121] width 231 height 37
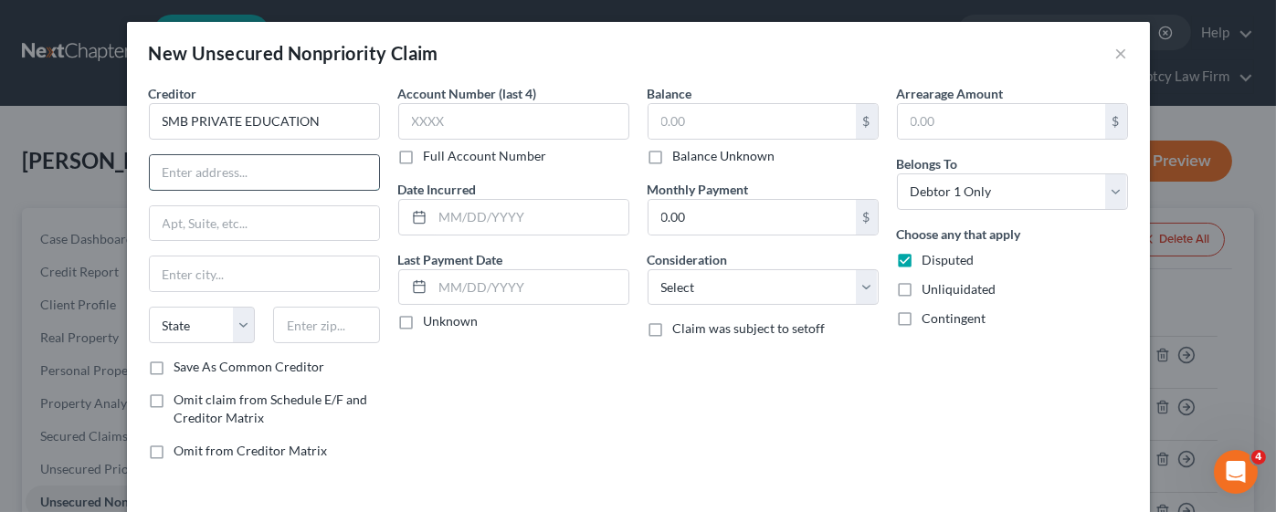
click at [304, 171] on input "text" at bounding box center [264, 172] width 229 height 35
drag, startPoint x: 308, startPoint y: 179, endPoint x: 132, endPoint y: 184, distance: 175.4
click at [140, 184] on div "Creditor * SMB PRIVATE EDUCATION LOAN GRANTOR TRUST State [US_STATE] AK AR AZ C…" at bounding box center [264, 279] width 249 height 391
click at [323, 165] on input "C/O Hayt, [PERSON_NAME] & [PERSON_NAME]" at bounding box center [264, 172] width 229 height 35
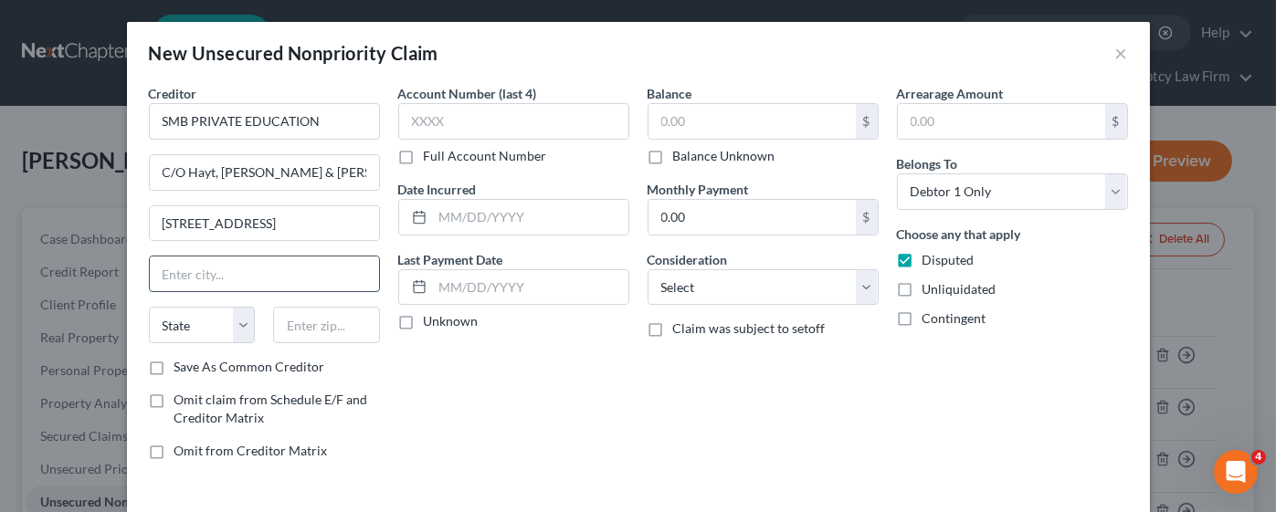
click at [290, 277] on input "text" at bounding box center [264, 274] width 229 height 35
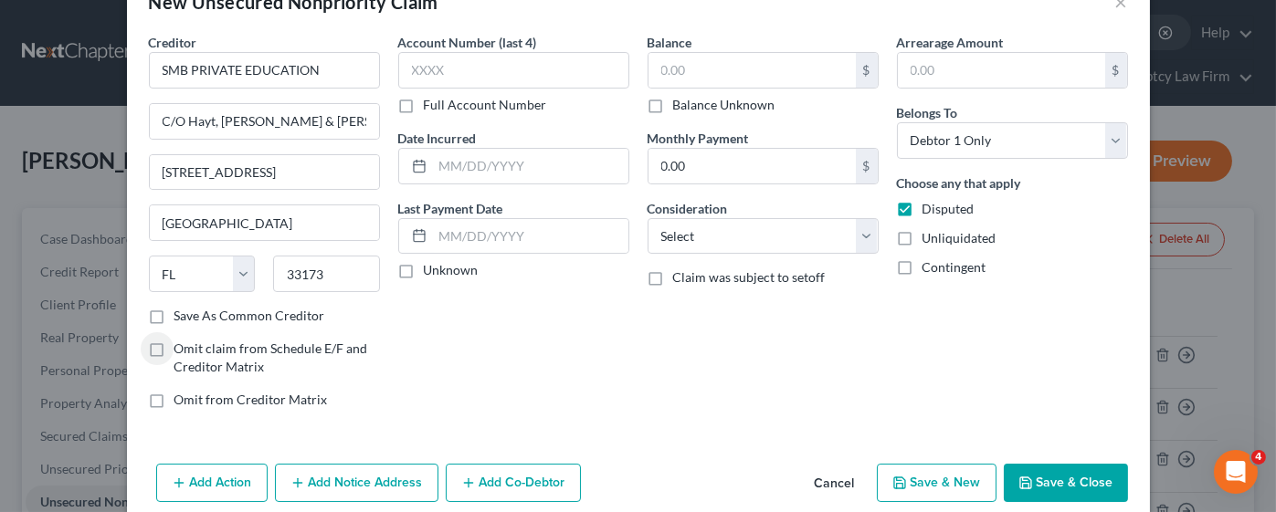
scroll to position [74, 0]
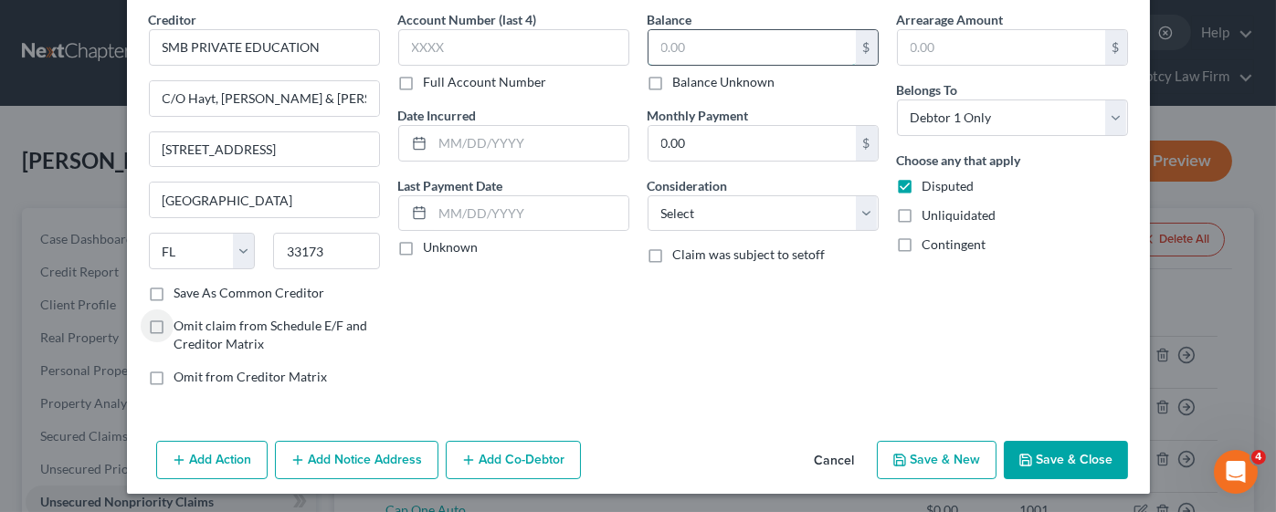
click at [723, 48] on input "text" at bounding box center [751, 47] width 207 height 35
click at [1051, 441] on button "Save & Close" at bounding box center [1066, 460] width 124 height 38
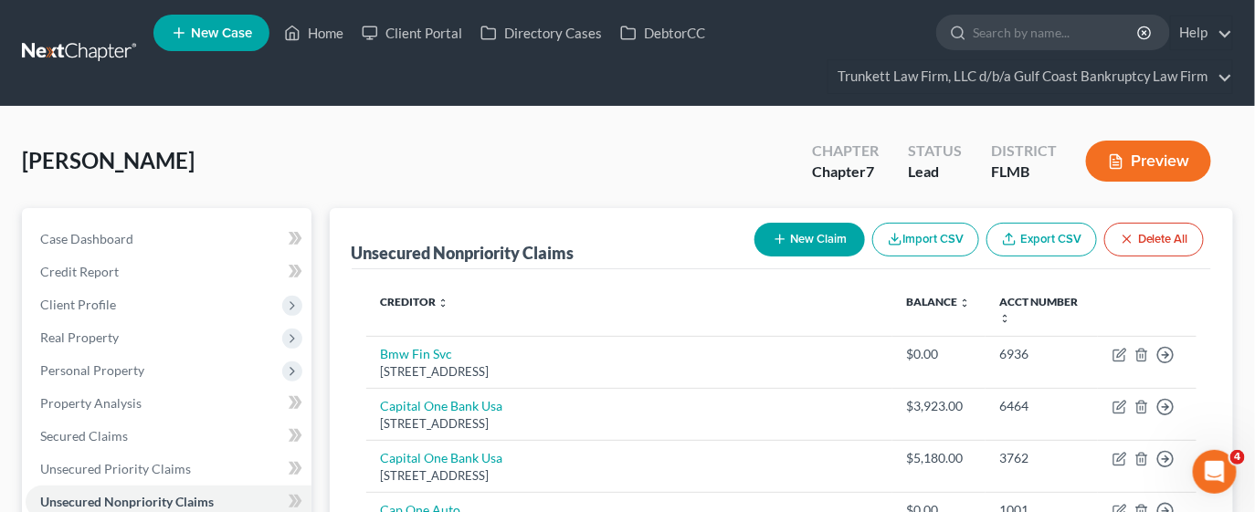
click at [779, 247] on button "New Claim" at bounding box center [809, 240] width 111 height 34
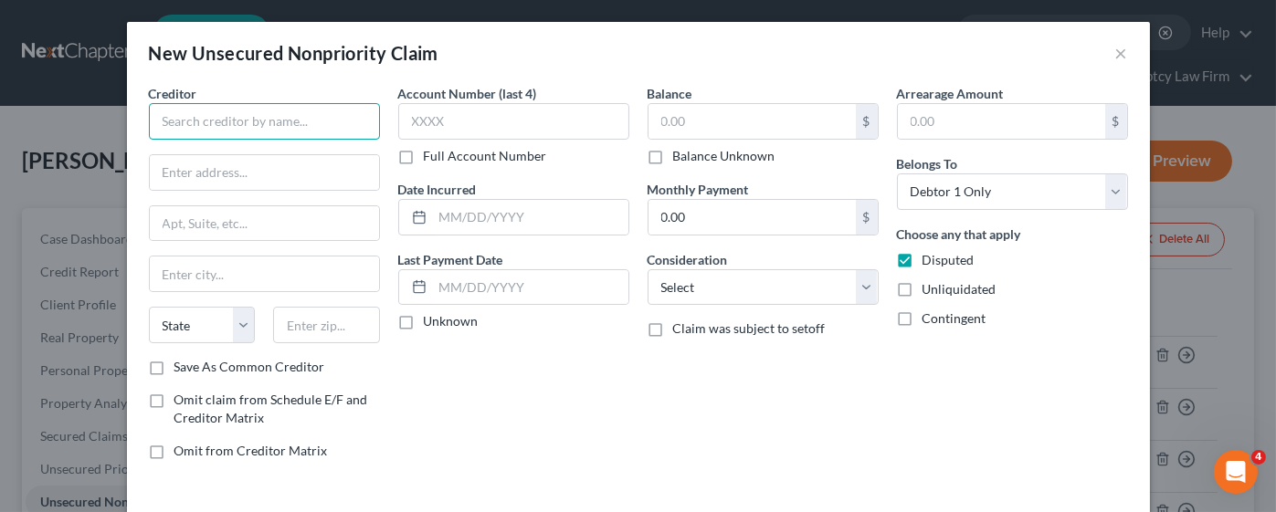
click at [272, 131] on input "text" at bounding box center [264, 121] width 231 height 37
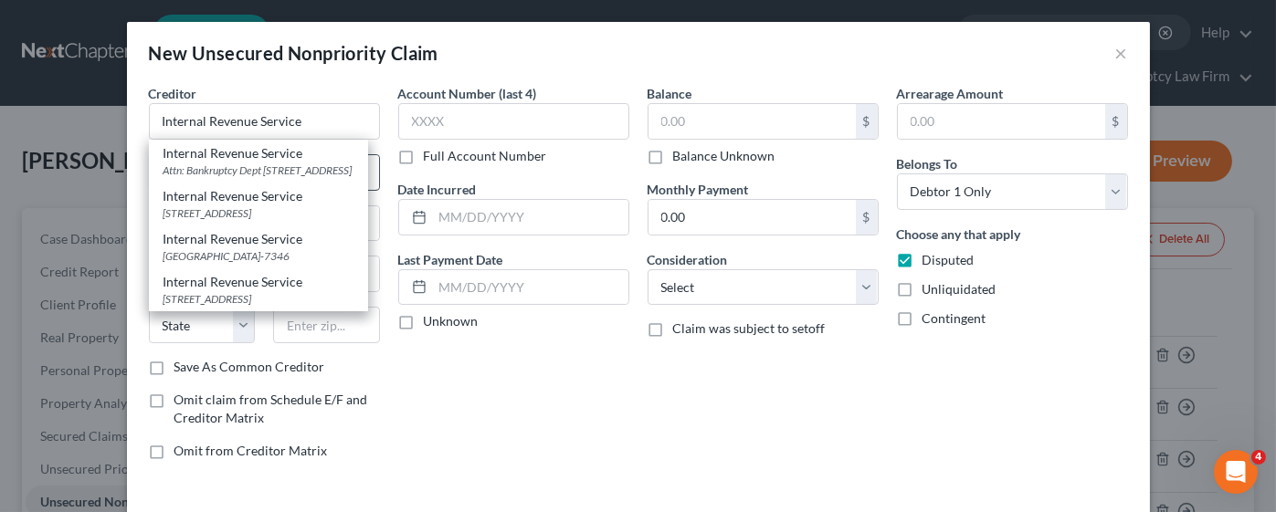
drag, startPoint x: 221, startPoint y: 178, endPoint x: 243, endPoint y: 178, distance: 21.9
click at [224, 178] on div "Attn: Bankruptcy Dept [STREET_ADDRESS]" at bounding box center [258, 171] width 190 height 16
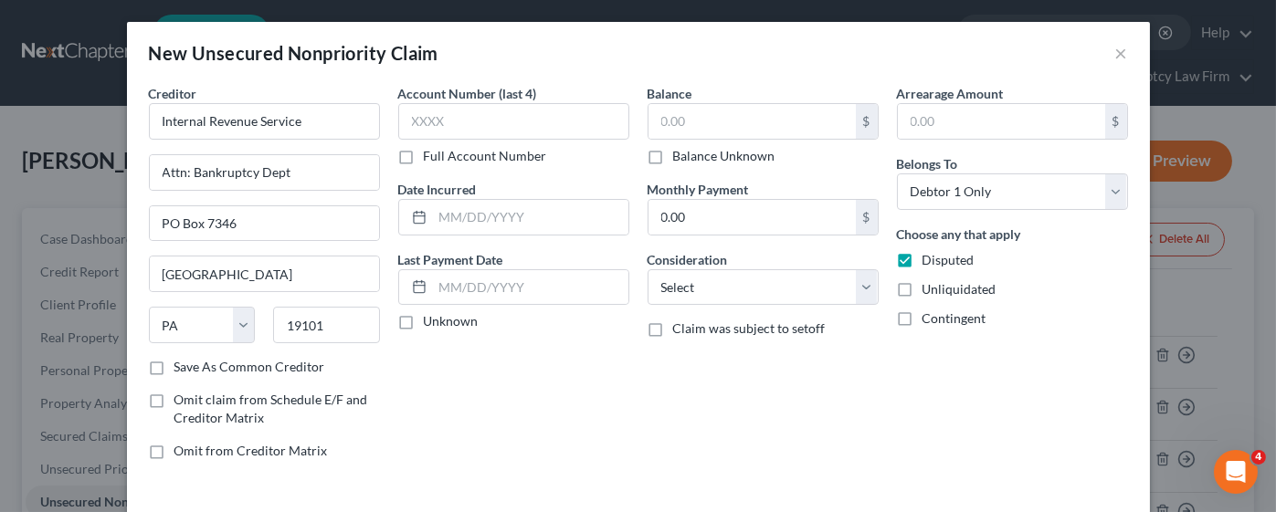
click at [673, 156] on label "Balance Unknown" at bounding box center [724, 156] width 102 height 18
click at [680, 156] on input "Balance Unknown" at bounding box center [686, 153] width 12 height 12
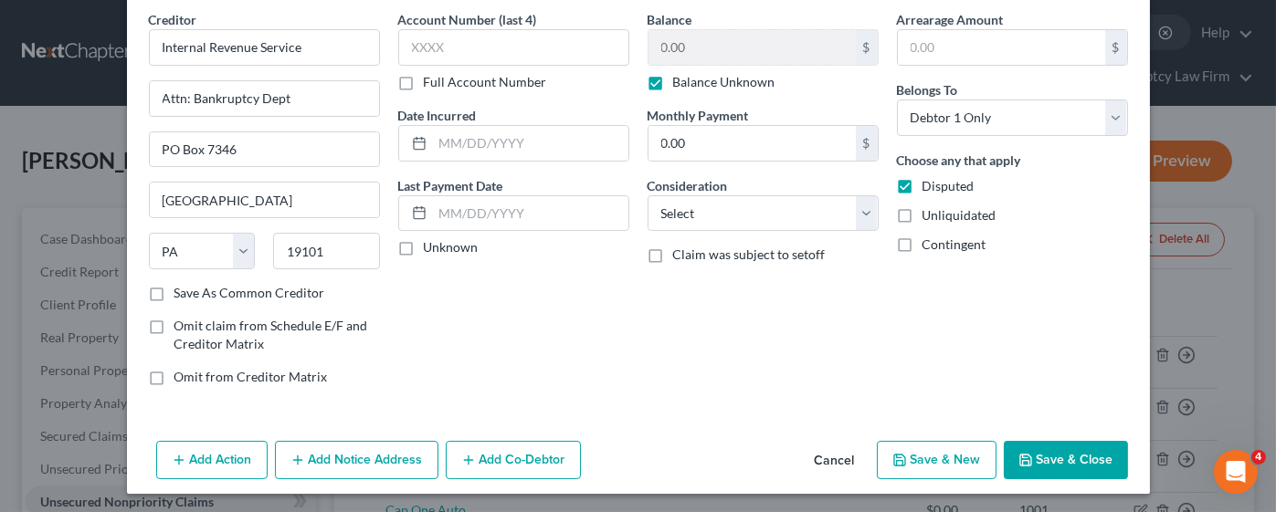
click at [1091, 462] on button "Save & Close" at bounding box center [1066, 460] width 124 height 38
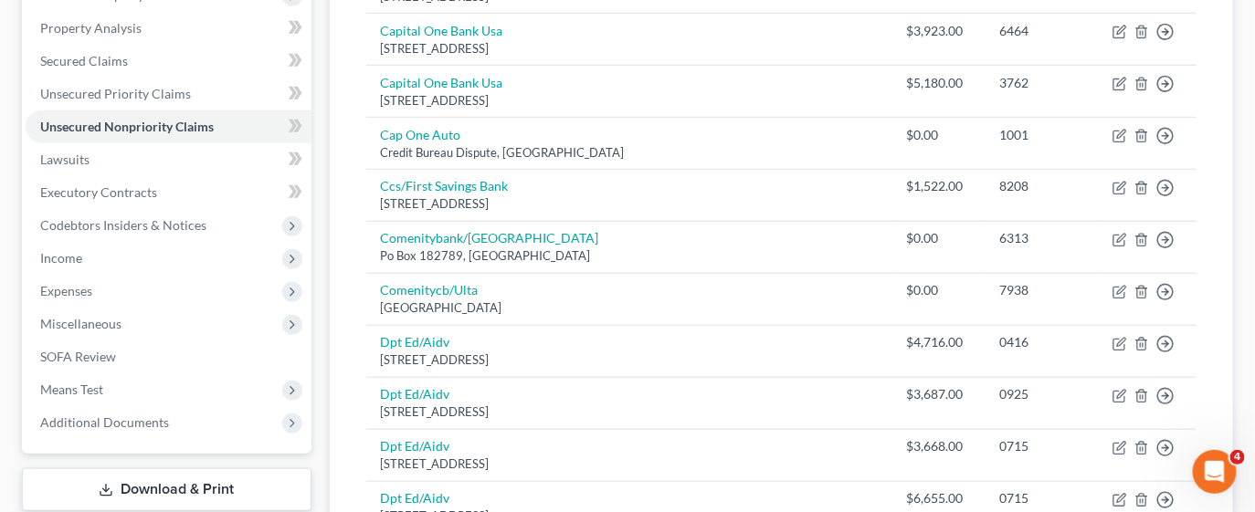
scroll to position [411, 0]
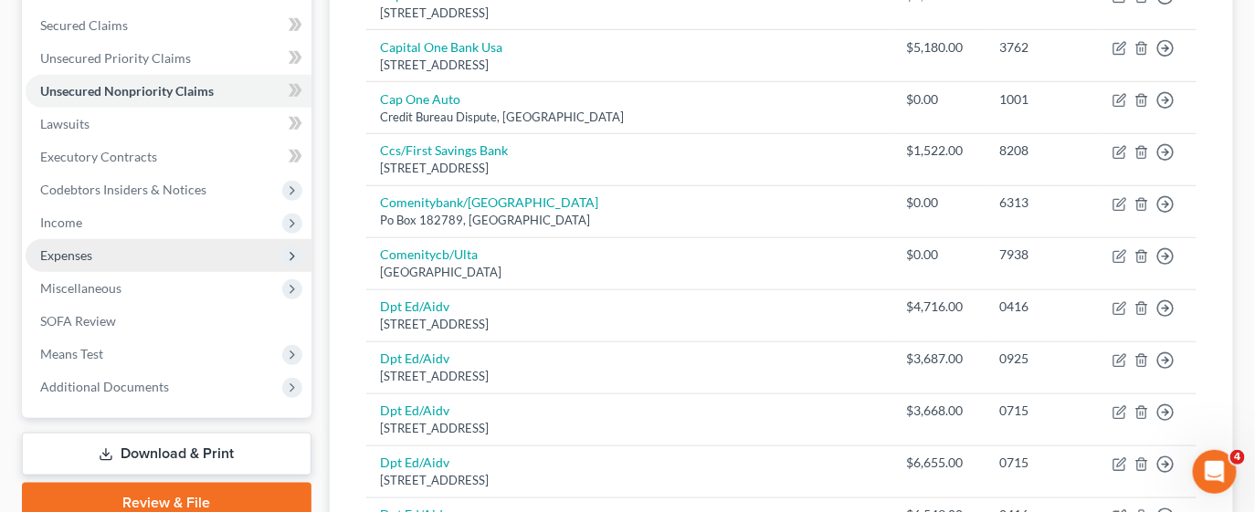
click at [75, 254] on span "Expenses" at bounding box center [66, 256] width 52 height 16
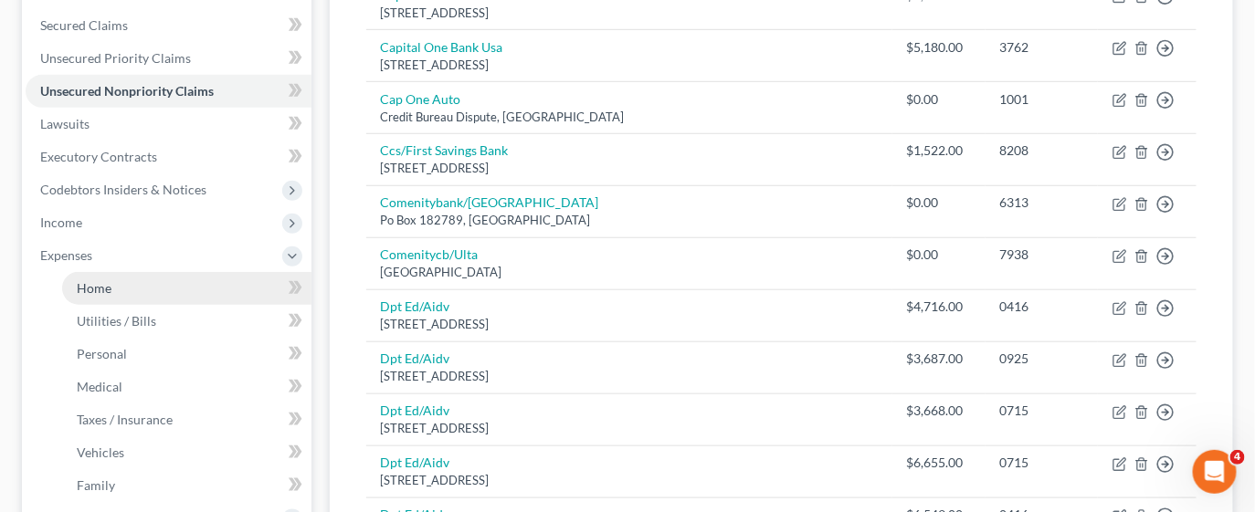
click at [139, 286] on link "Home" at bounding box center [186, 288] width 249 height 33
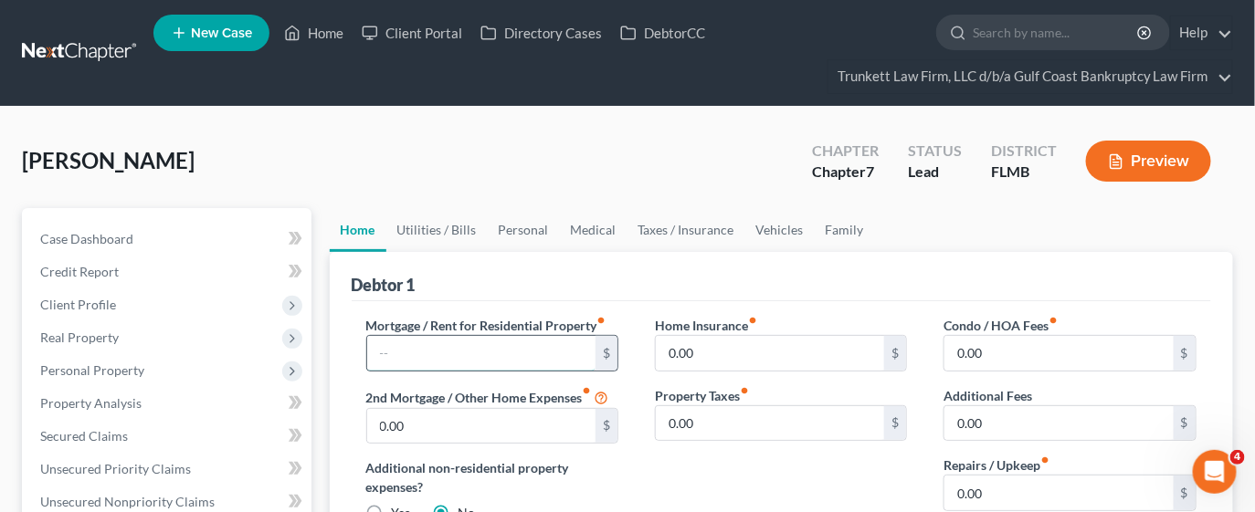
click at [418, 358] on input "text" at bounding box center [481, 353] width 229 height 35
click at [435, 236] on link "Utilities / Bills" at bounding box center [436, 230] width 101 height 44
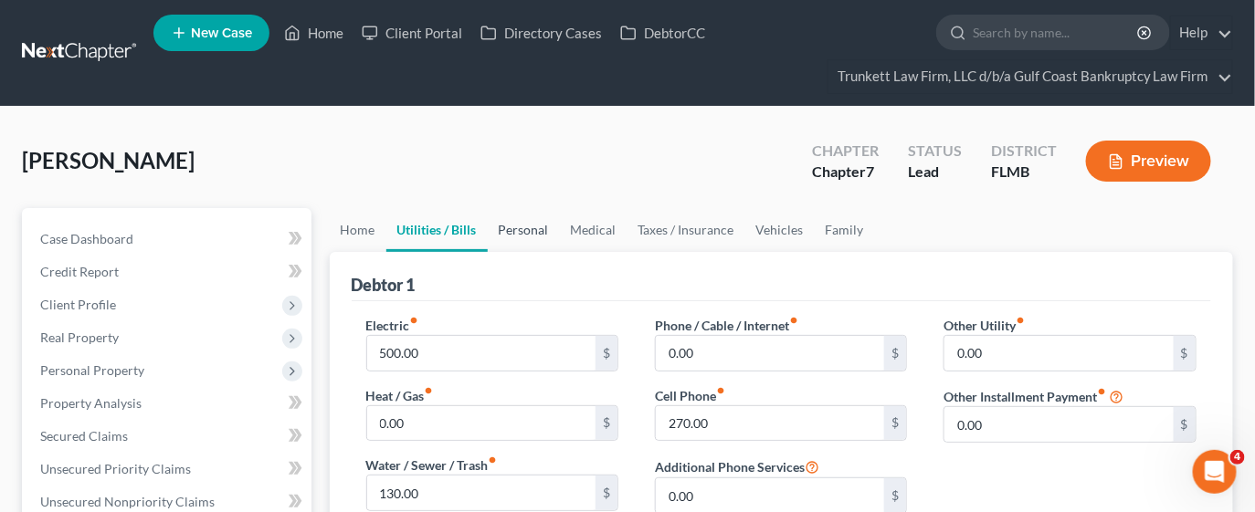
click at [522, 229] on link "Personal" at bounding box center [524, 230] width 72 height 44
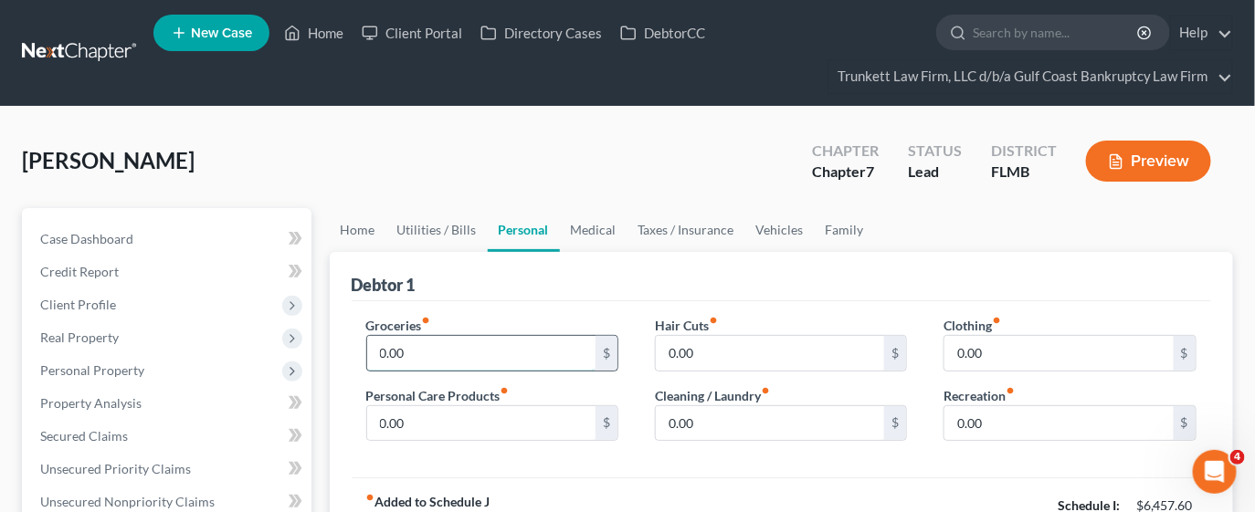
click at [450, 362] on input "0.00" at bounding box center [481, 353] width 229 height 35
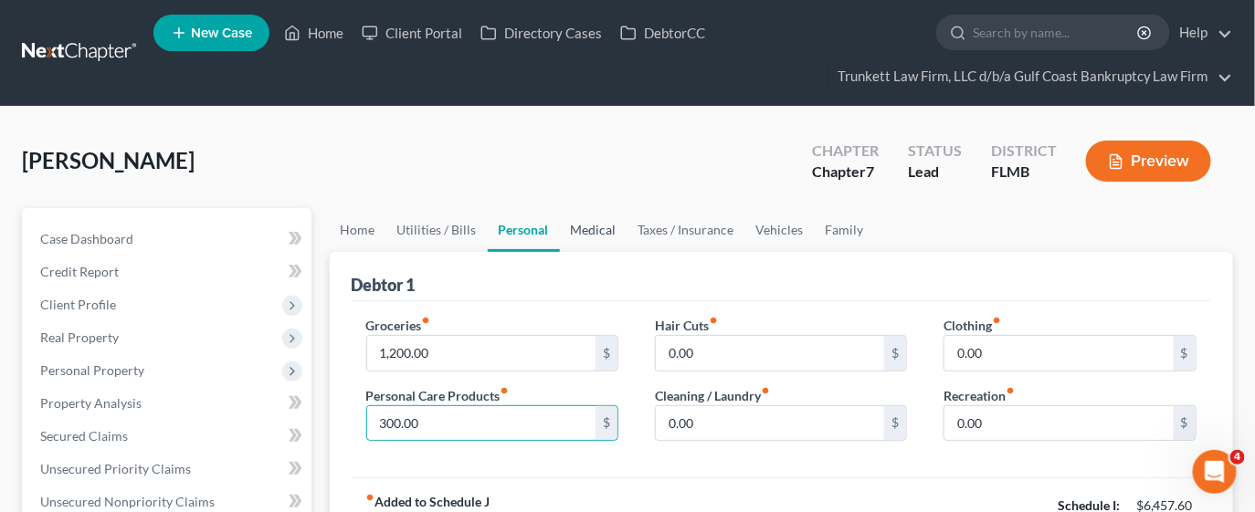
click at [584, 228] on link "Medical" at bounding box center [594, 230] width 68 height 44
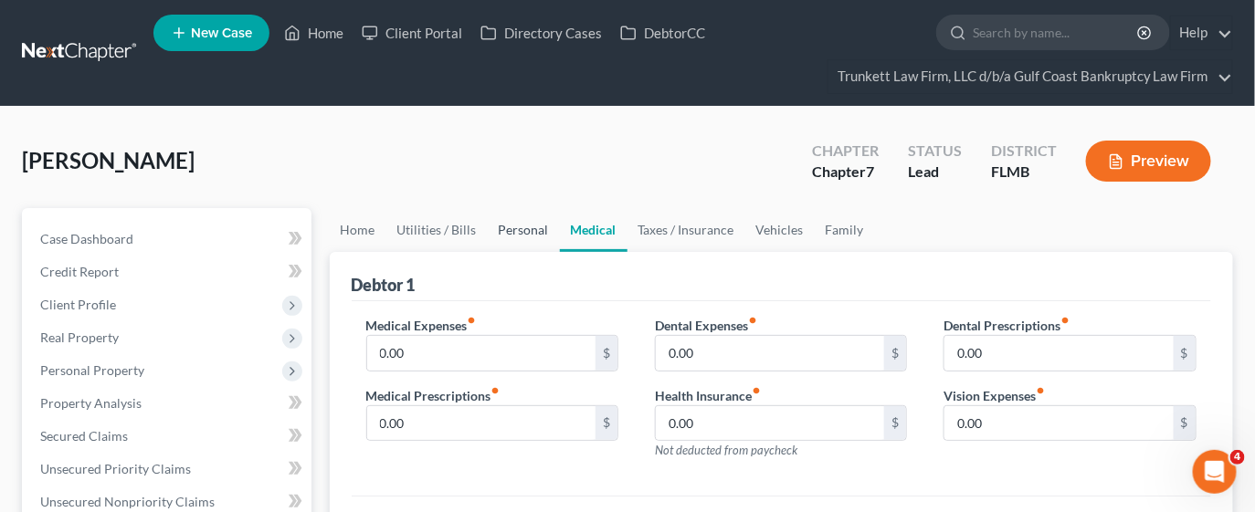
click at [517, 233] on link "Personal" at bounding box center [524, 230] width 72 height 44
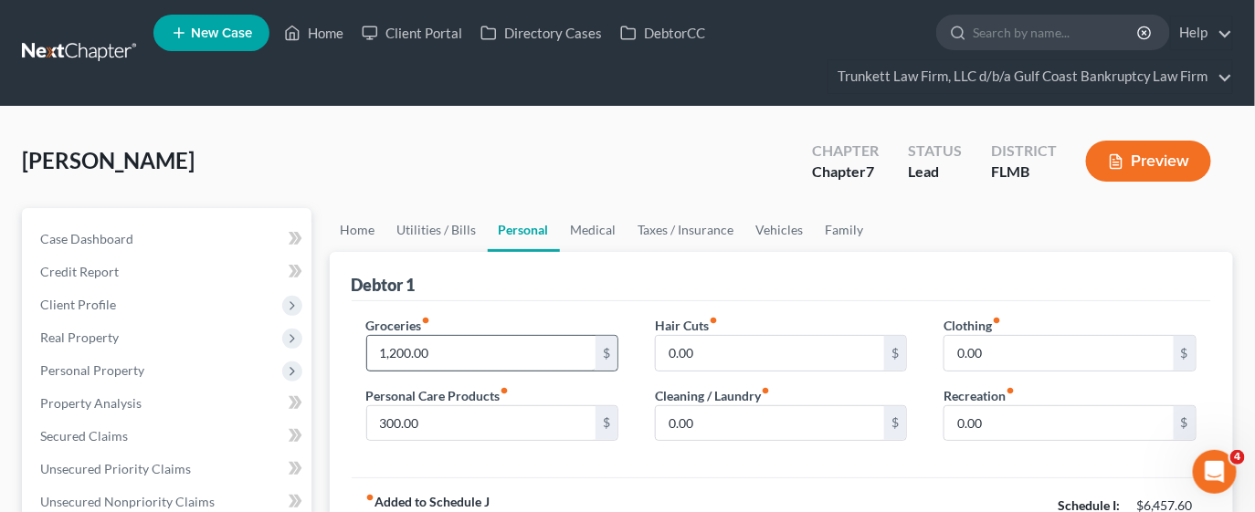
scroll to position [136, 0]
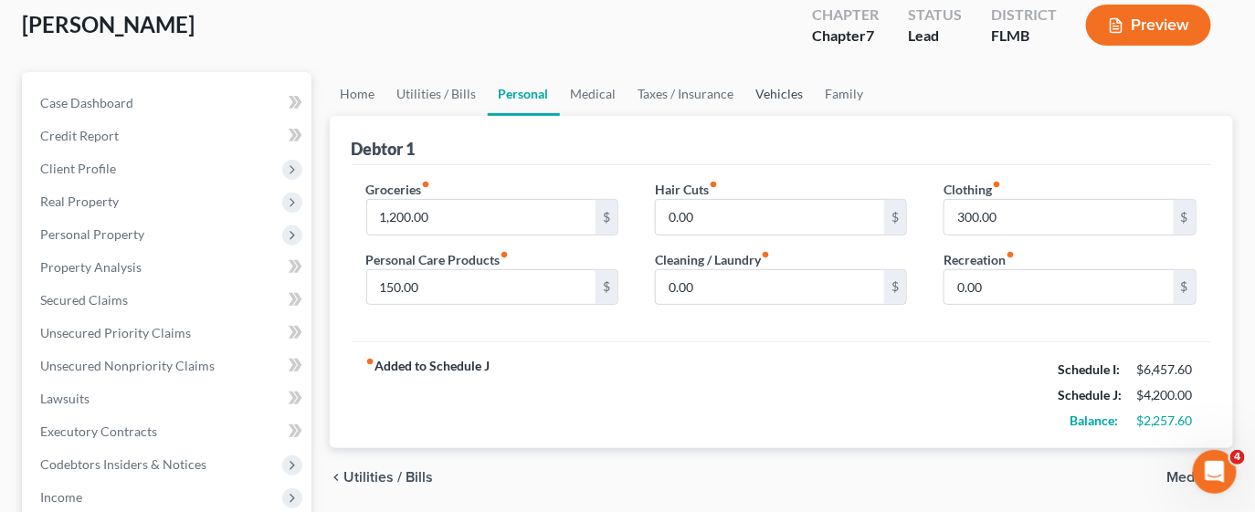
click at [778, 96] on link "Vehicles" at bounding box center [779, 94] width 69 height 44
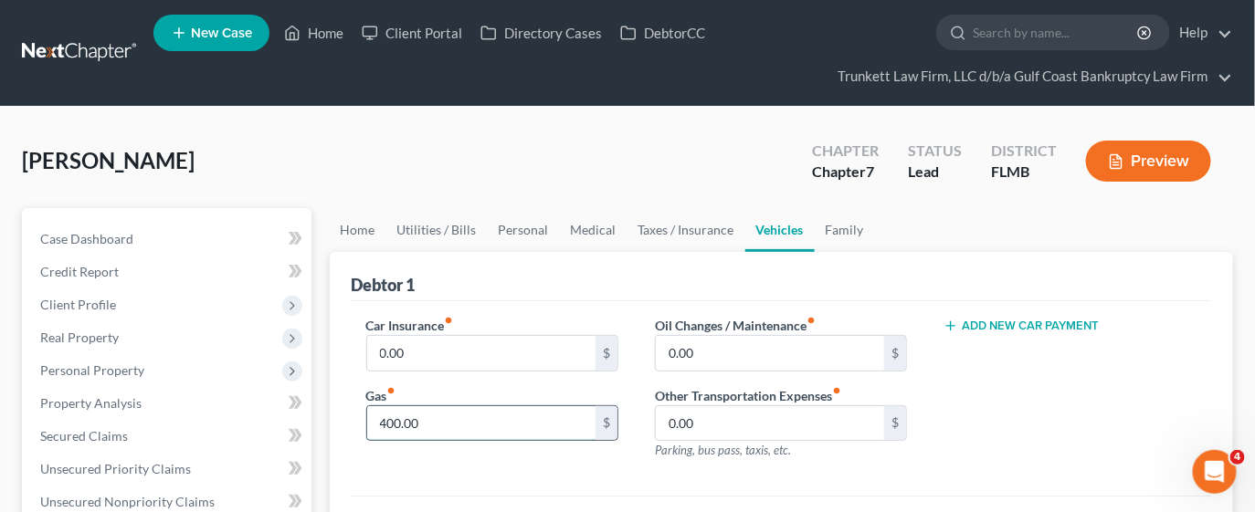
scroll to position [136, 0]
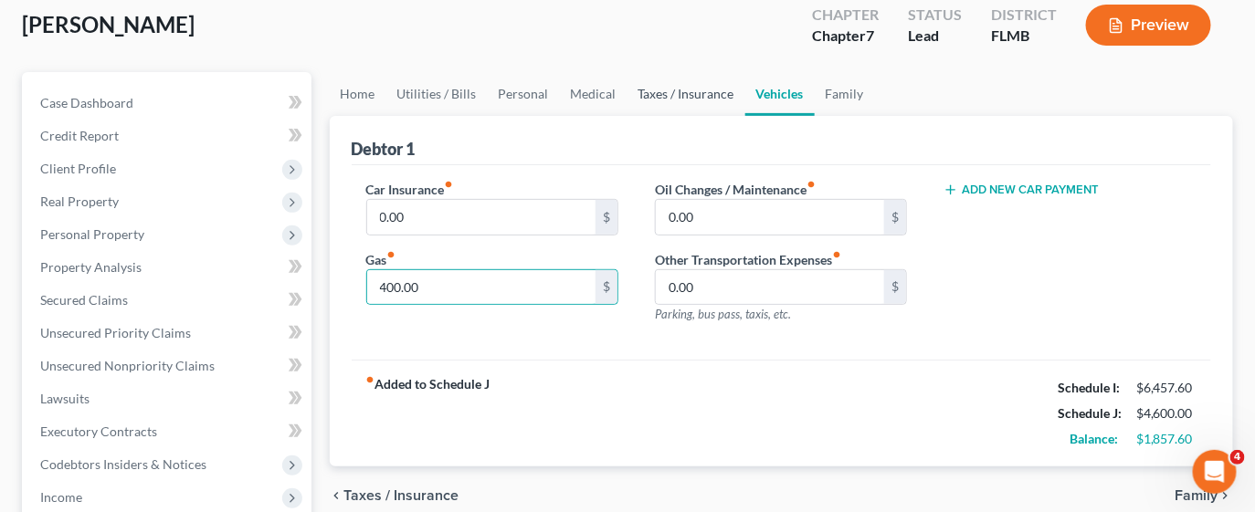
click at [711, 93] on link "Taxes / Insurance" at bounding box center [686, 94] width 118 height 44
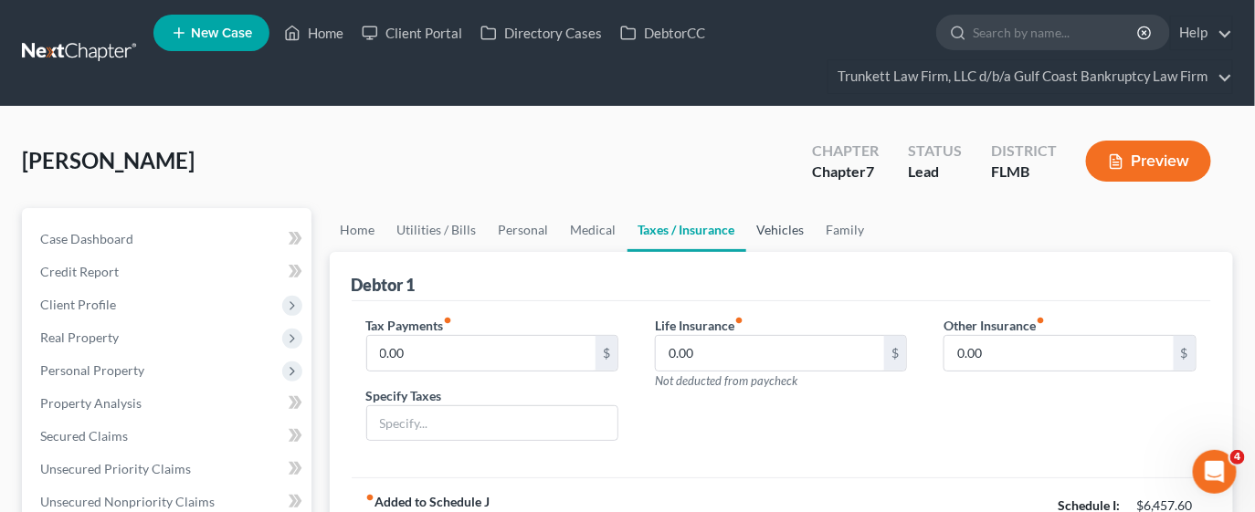
click at [779, 227] on link "Vehicles" at bounding box center [780, 230] width 69 height 44
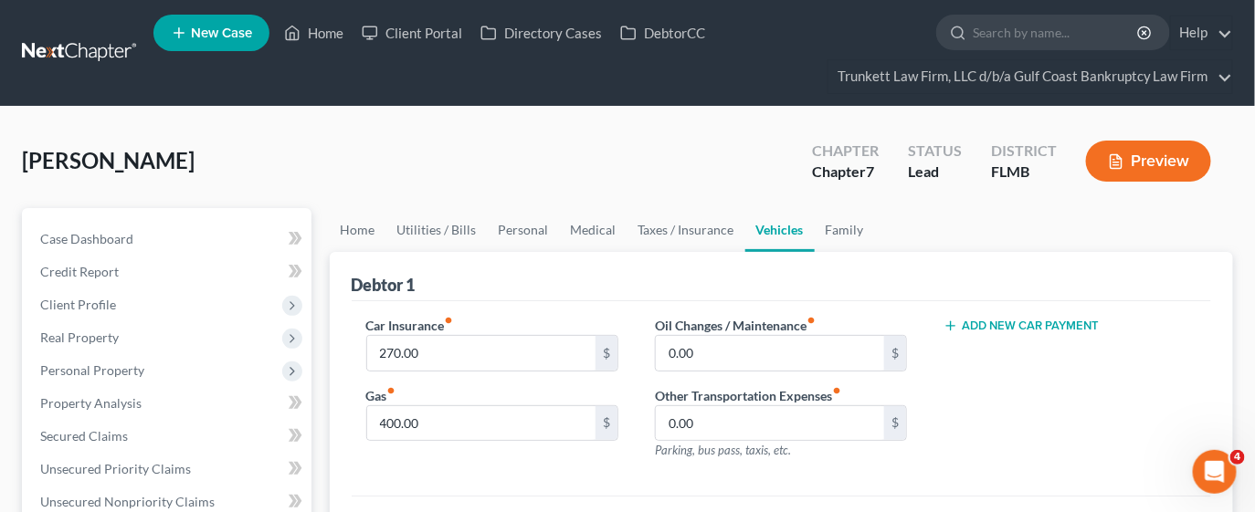
click at [1011, 327] on button "Add New Car Payment" at bounding box center [1020, 326] width 155 height 15
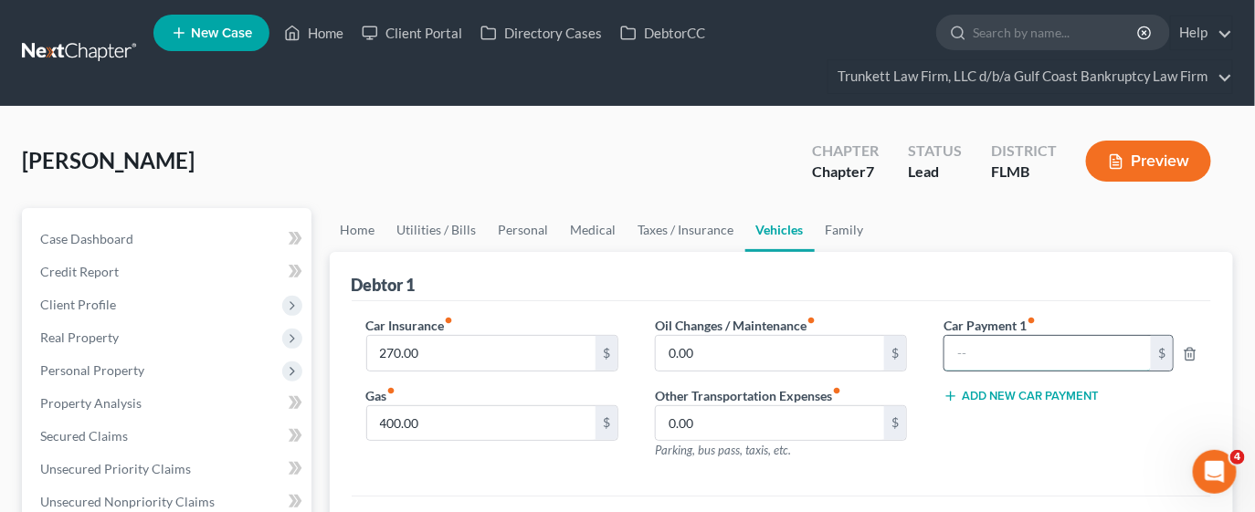
click at [1006, 352] on input "text" at bounding box center [1047, 353] width 206 height 35
click at [437, 229] on link "Utilities / Bills" at bounding box center [436, 230] width 101 height 44
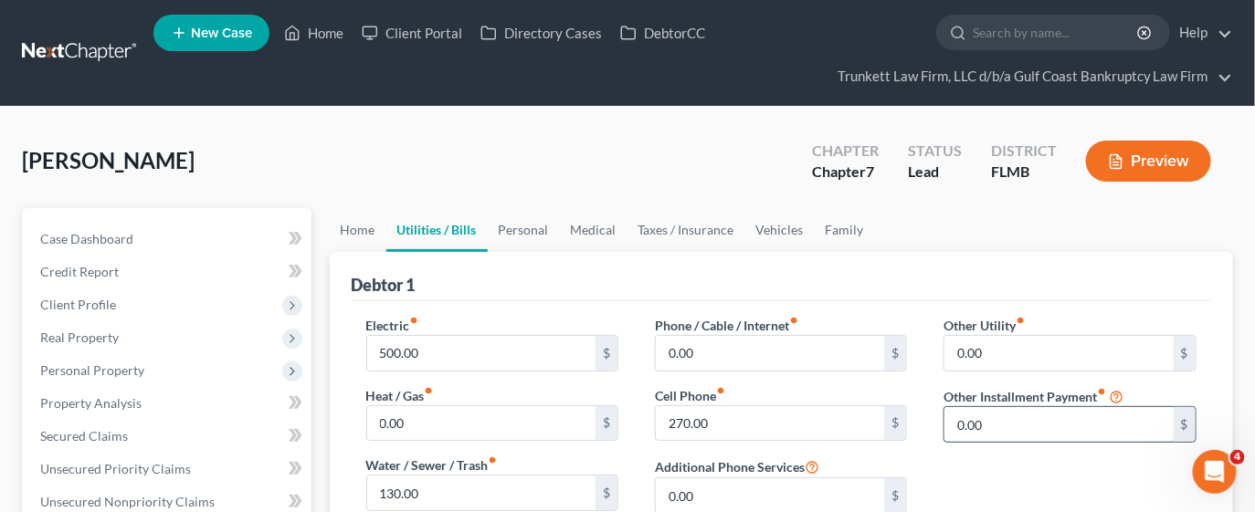
click at [1027, 422] on input "0.00" at bounding box center [1058, 424] width 229 height 35
click at [1043, 471] on input "text" at bounding box center [1069, 476] width 250 height 35
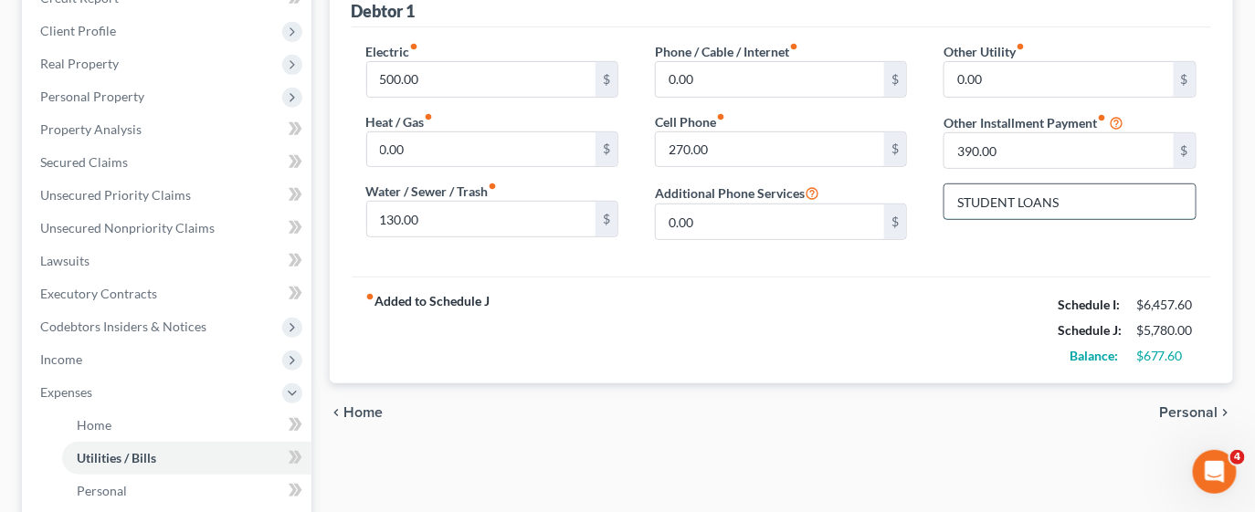
scroll to position [411, 0]
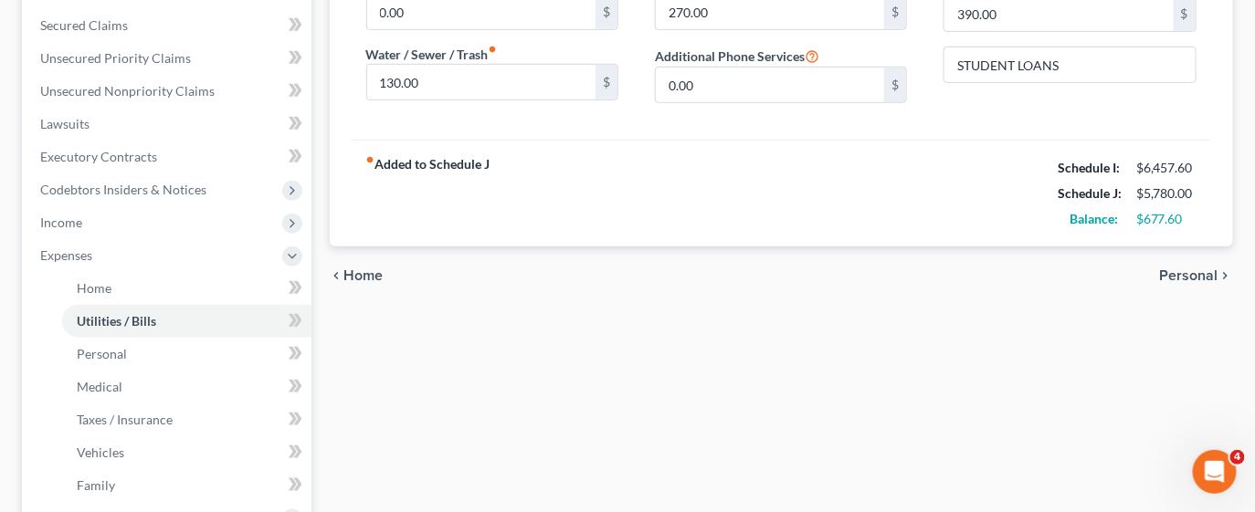
click at [1169, 272] on span "Personal" at bounding box center [1189, 276] width 58 height 15
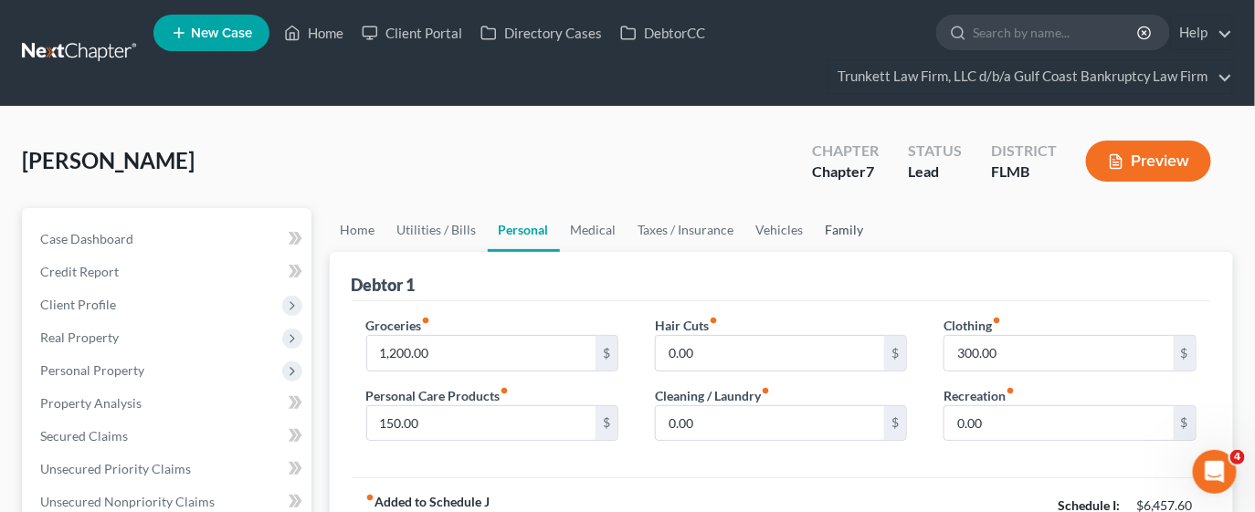
click at [838, 232] on link "Family" at bounding box center [845, 230] width 60 height 44
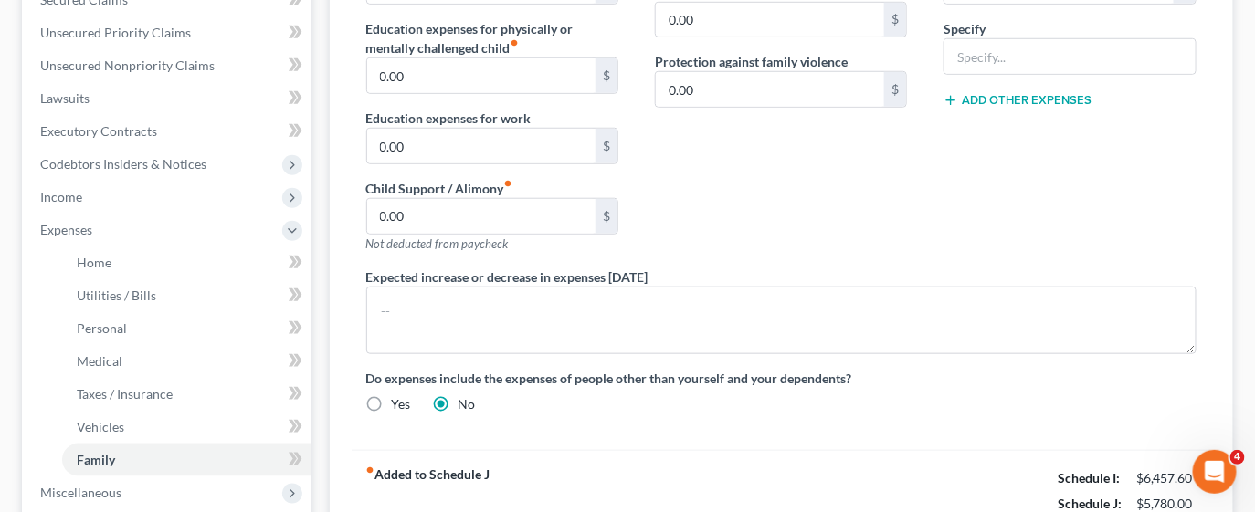
scroll to position [548, 0]
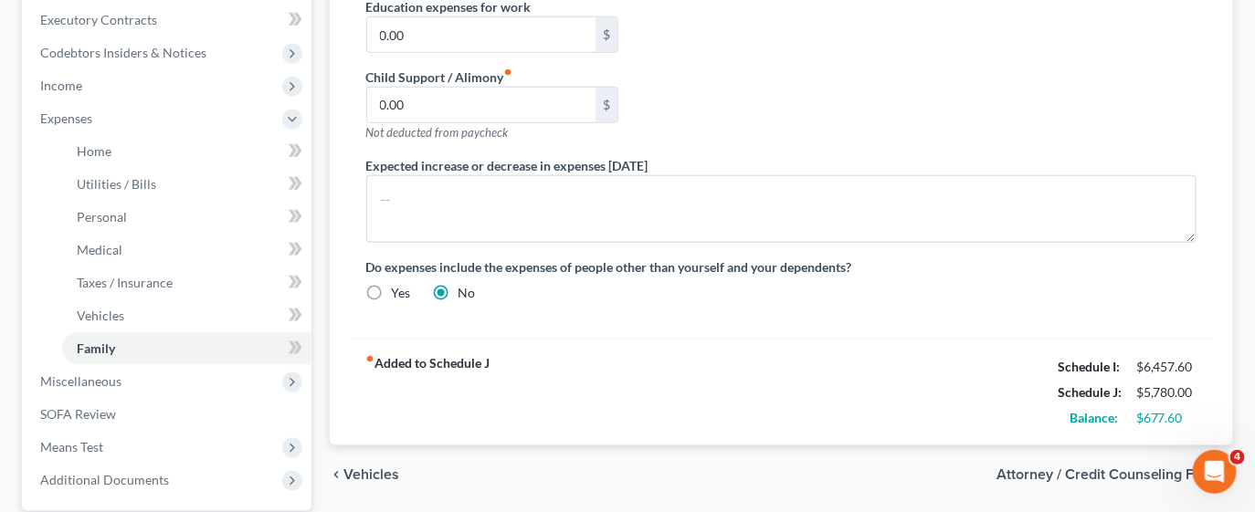
click at [1118, 468] on span "Attorney / Credit Counseling Fees" at bounding box center [1107, 475] width 222 height 15
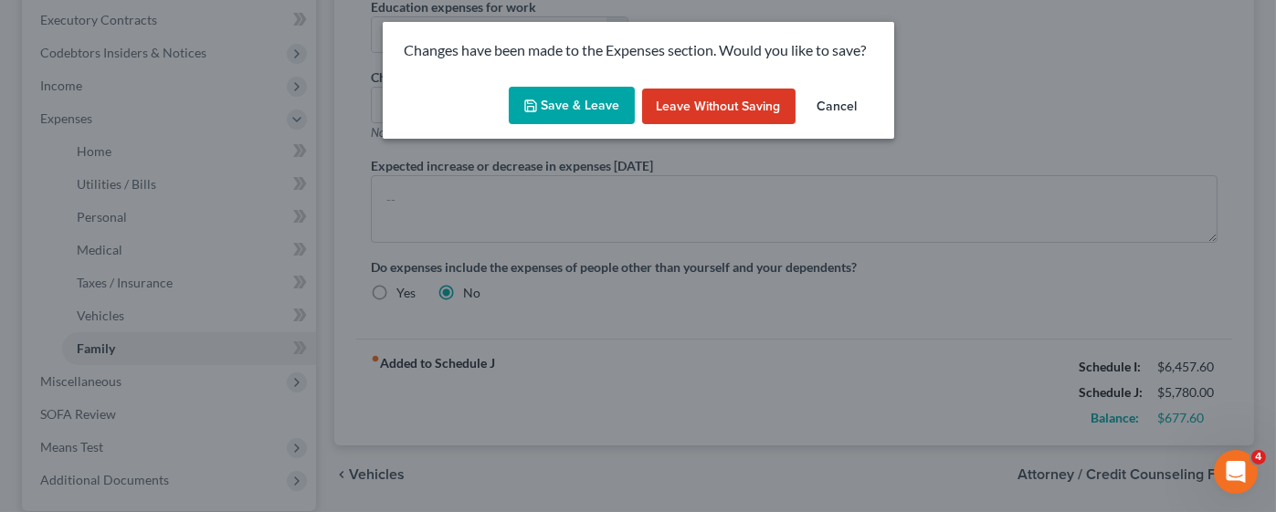
click at [566, 105] on button "Save & Leave" at bounding box center [572, 106] width 126 height 38
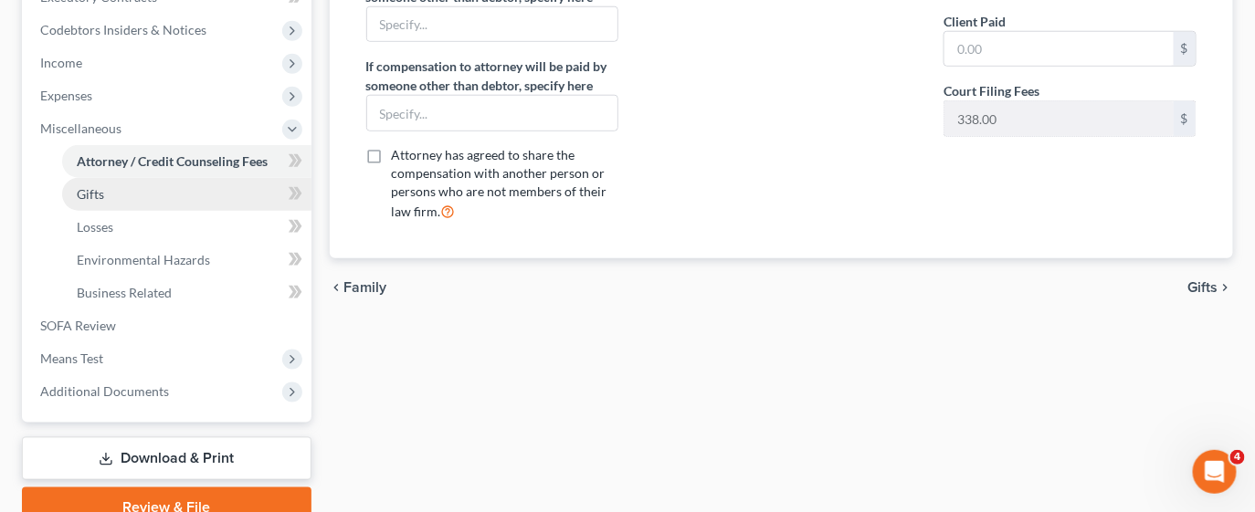
scroll to position [653, 0]
